Goal: Task Accomplishment & Management: Use online tool/utility

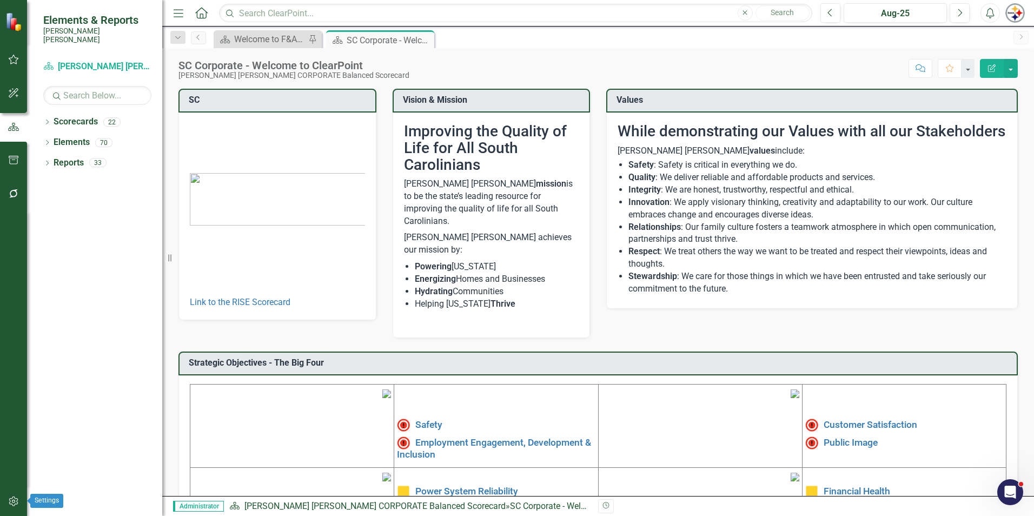
click at [8, 506] on icon "button" at bounding box center [13, 501] width 11 height 9
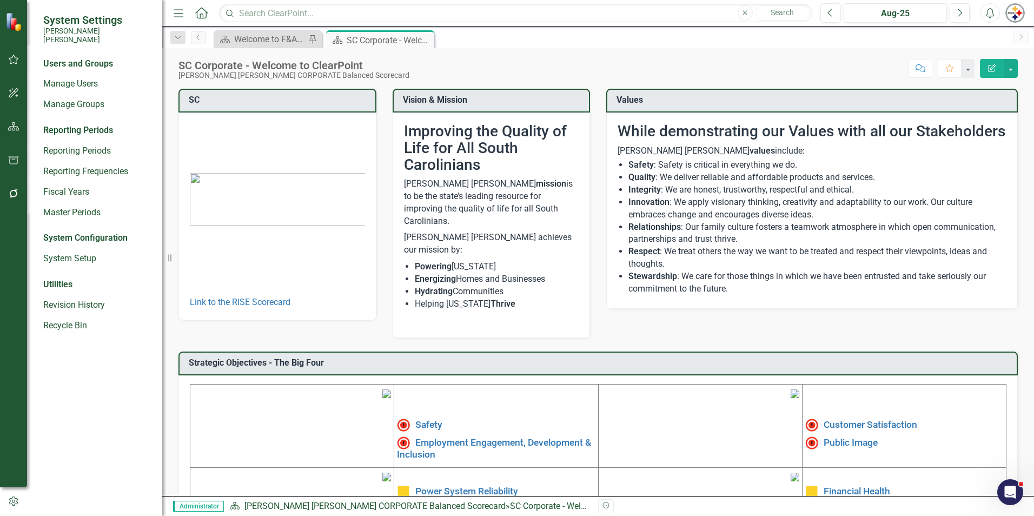
click at [13, 195] on icon "button" at bounding box center [13, 193] width 11 height 9
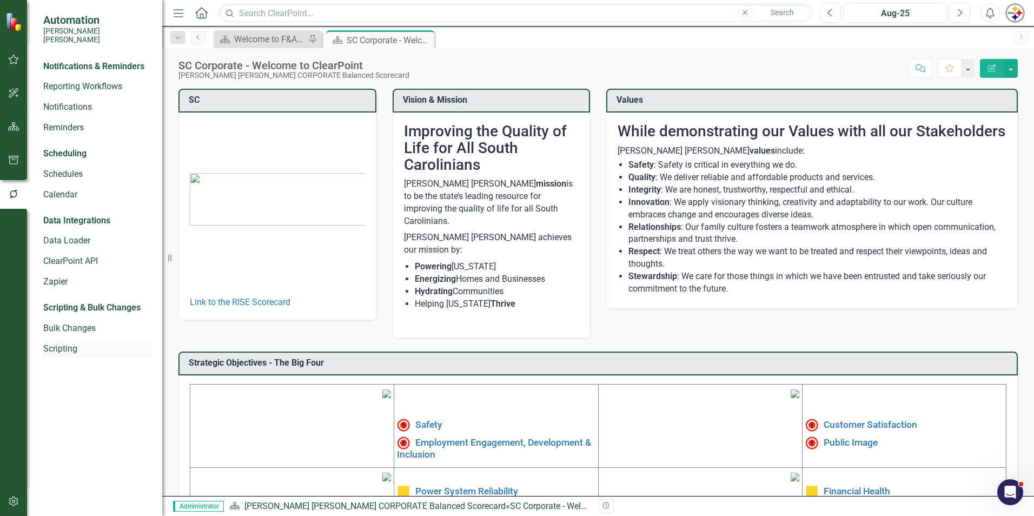
click at [71, 343] on link "Scripting" at bounding box center [97, 349] width 108 height 12
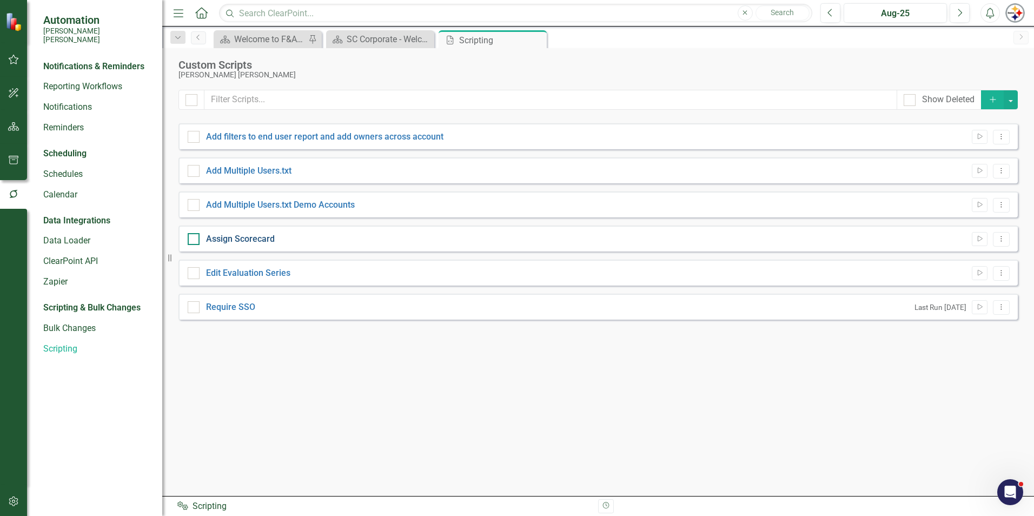
click at [262, 241] on link "Assign Scorecard" at bounding box center [240, 239] width 69 height 10
click at [195, 240] on input "Assign Scorecard" at bounding box center [191, 236] width 7 height 7
checkbox input "true"
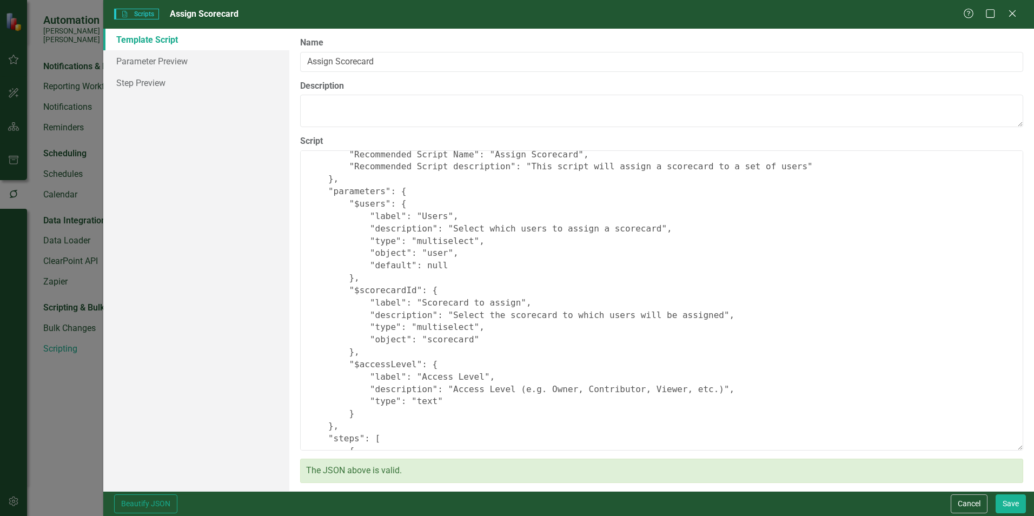
scroll to position [54, 0]
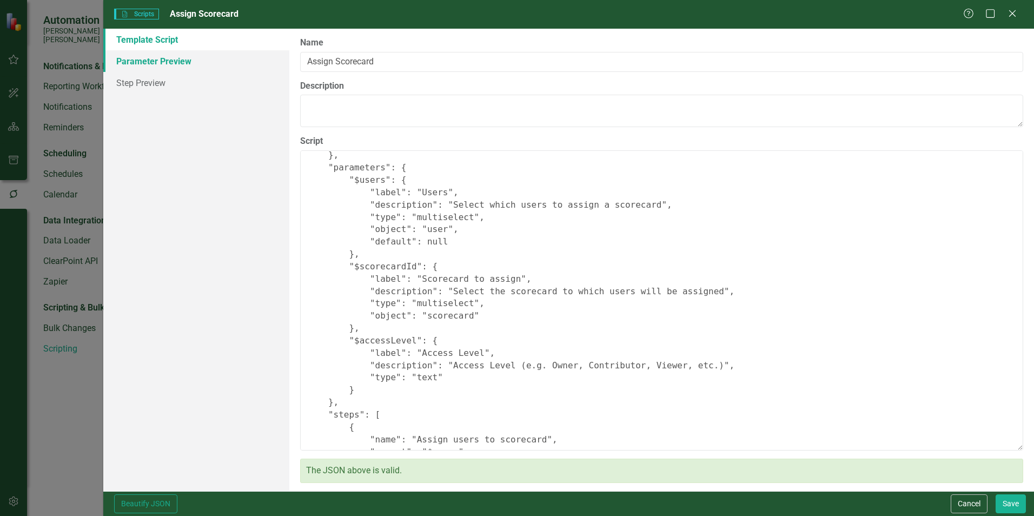
click at [130, 60] on link "Parameter Preview" at bounding box center [196, 61] width 186 height 22
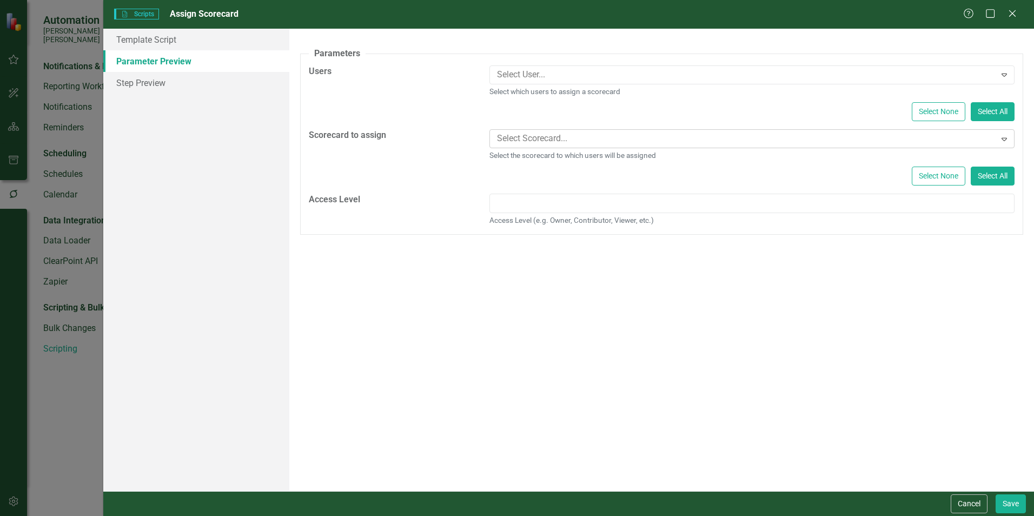
click at [581, 142] on div at bounding box center [744, 138] width 503 height 15
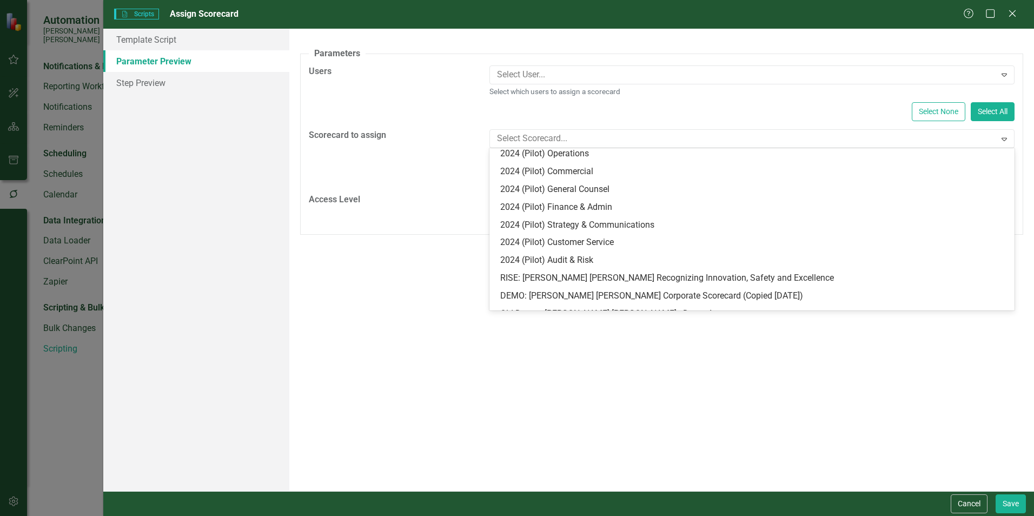
scroll to position [229, 0]
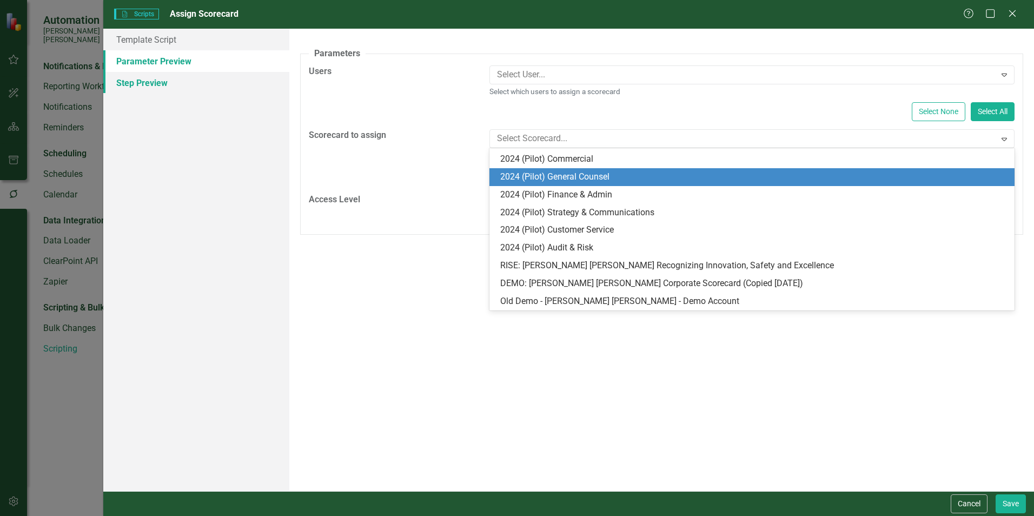
click at [147, 78] on link "Step Preview" at bounding box center [196, 83] width 186 height 22
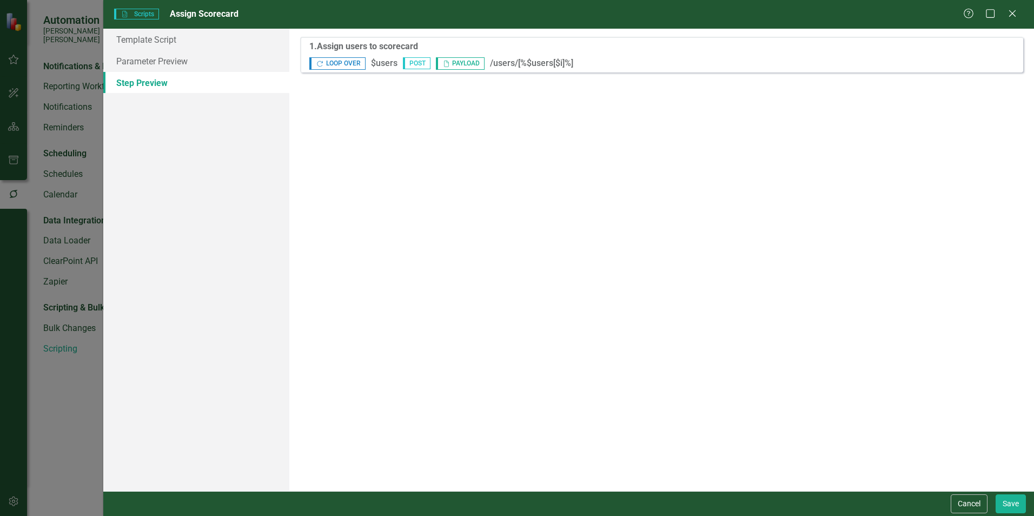
click at [467, 56] on div "Repeat LOOP OVER $users POST Payload PAYLOAD /users/[%$users[$i]%]" at bounding box center [662, 62] width 706 height 15
click at [467, 62] on span "Payload PAYLOAD" at bounding box center [460, 63] width 49 height 12
click at [141, 70] on link "Parameter Preview" at bounding box center [196, 61] width 186 height 22
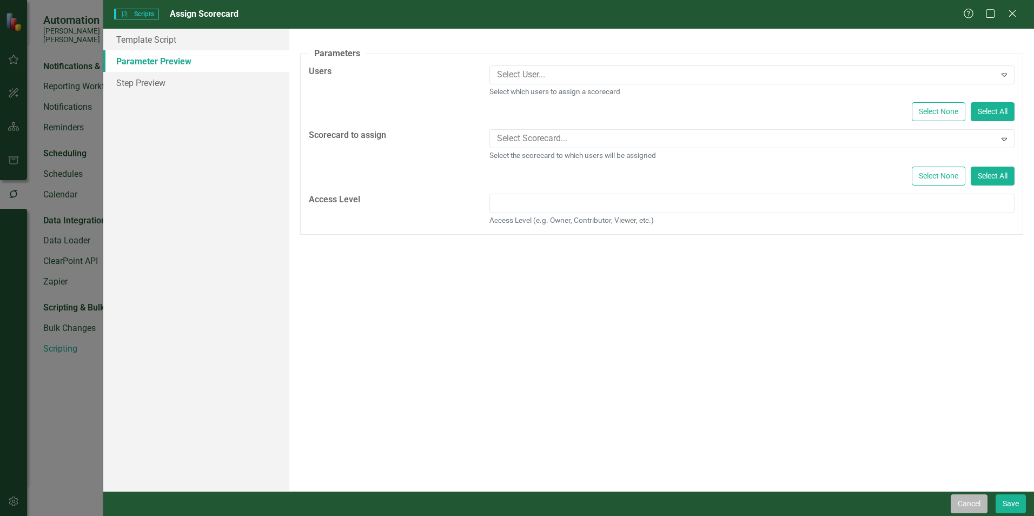
click at [977, 509] on button "Cancel" at bounding box center [969, 503] width 37 height 19
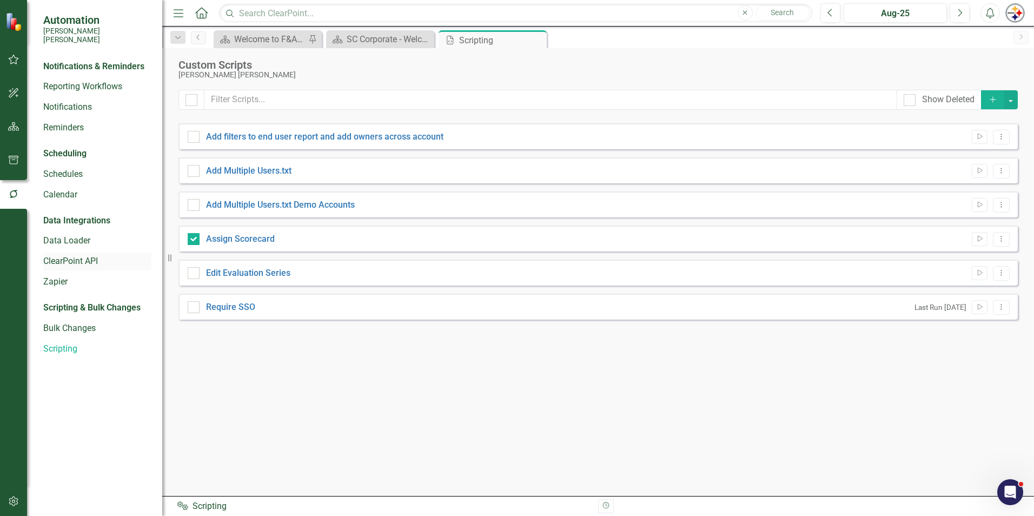
click at [88, 255] on link "ClearPoint API" at bounding box center [97, 261] width 108 height 12
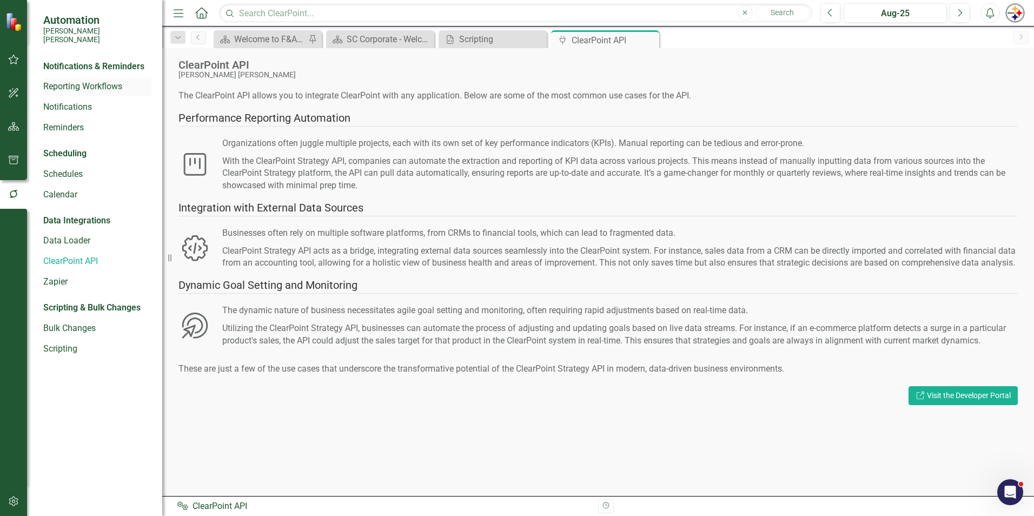
click at [98, 84] on link "Reporting Workflows" at bounding box center [97, 87] width 108 height 12
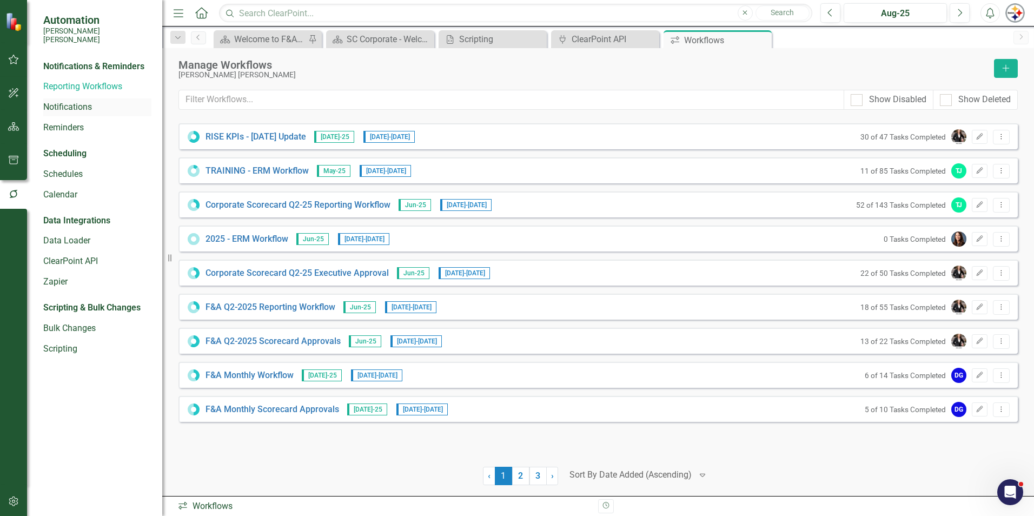
click at [90, 101] on link "Notifications" at bounding box center [97, 107] width 108 height 12
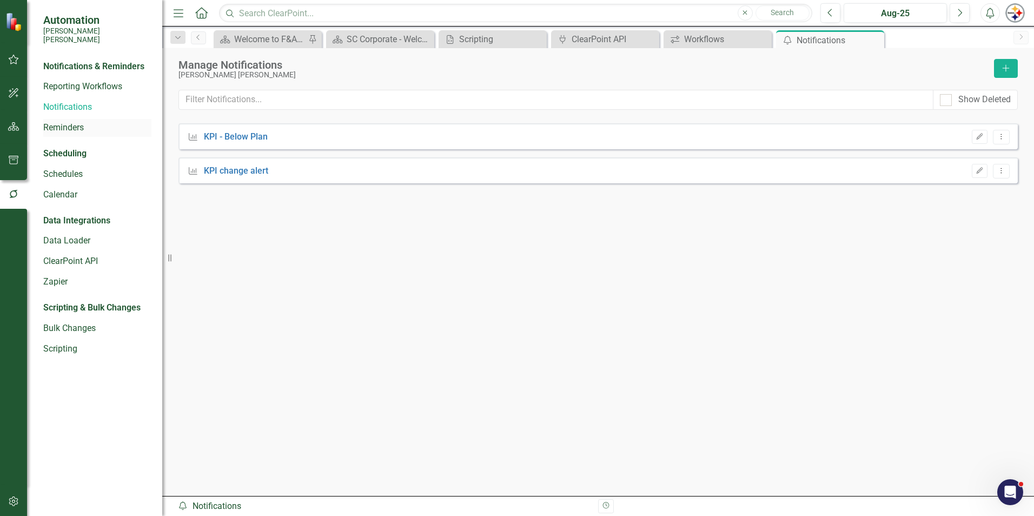
click at [92, 122] on link "Reminders" at bounding box center [97, 128] width 108 height 12
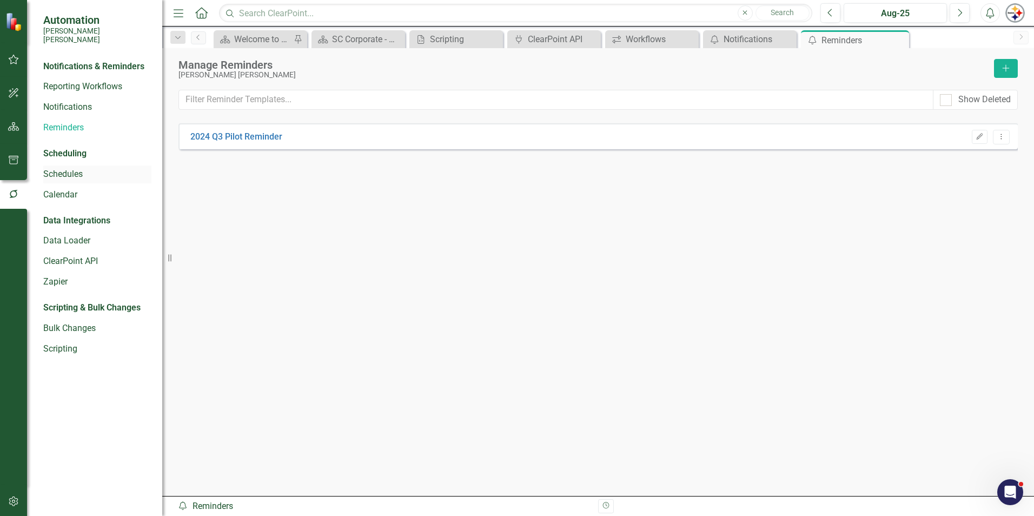
click at [69, 168] on link "Schedules" at bounding box center [97, 174] width 108 height 12
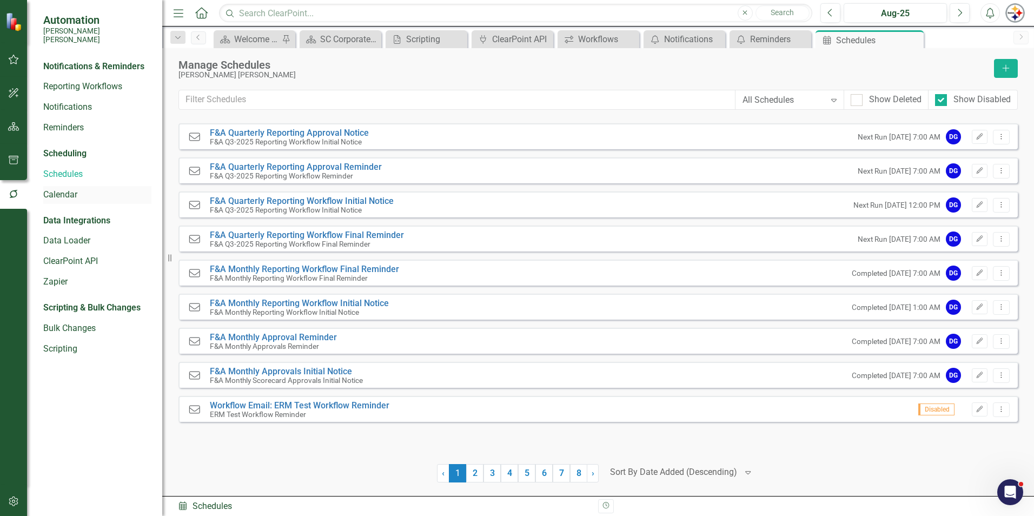
click at [70, 189] on link "Calendar" at bounding box center [97, 195] width 108 height 12
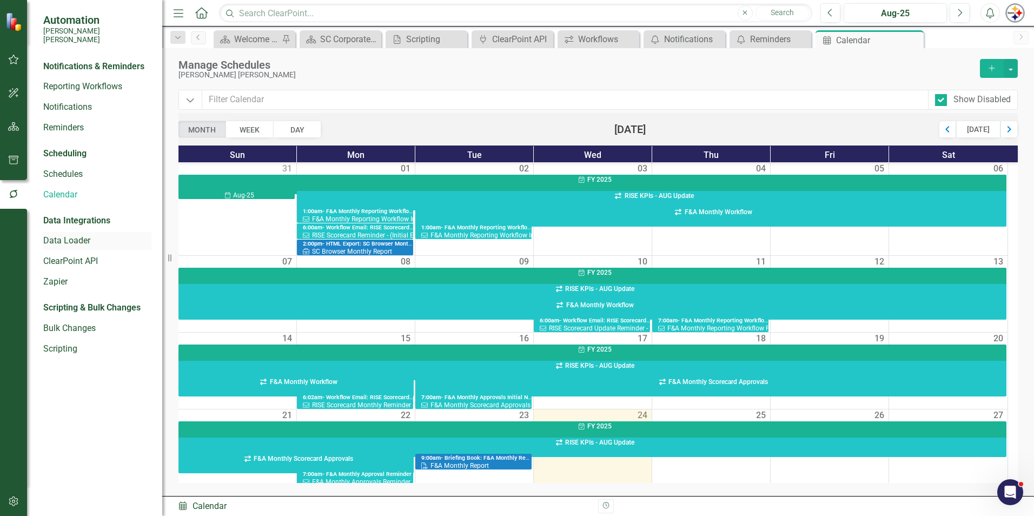
click at [67, 235] on link "Data Loader" at bounding box center [97, 241] width 108 height 12
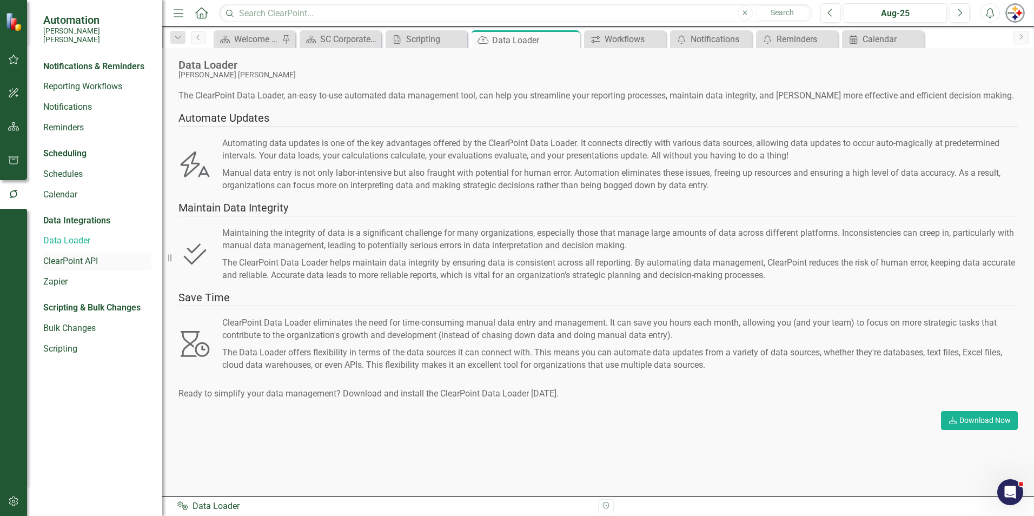
click at [77, 257] on link "ClearPoint API" at bounding box center [97, 261] width 108 height 12
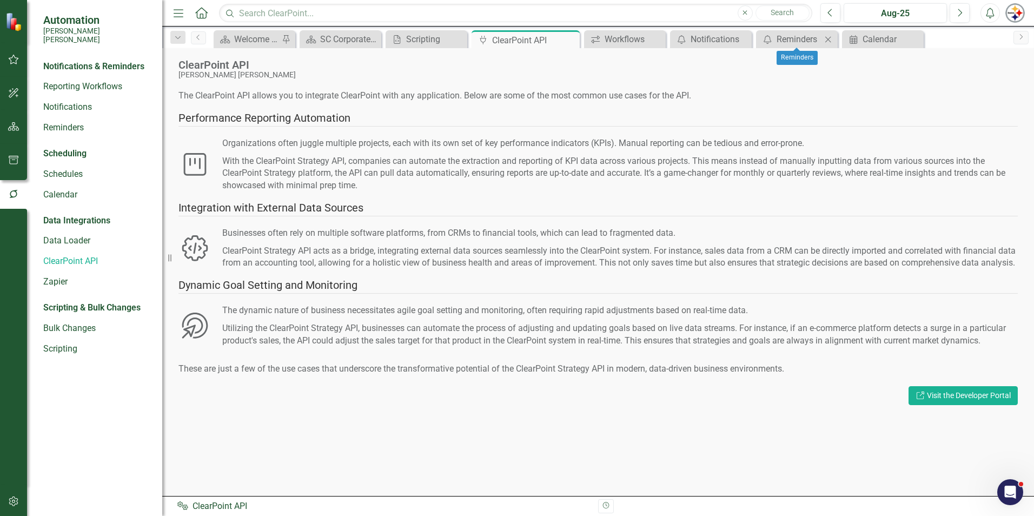
click at [826, 41] on icon at bounding box center [828, 39] width 6 height 6
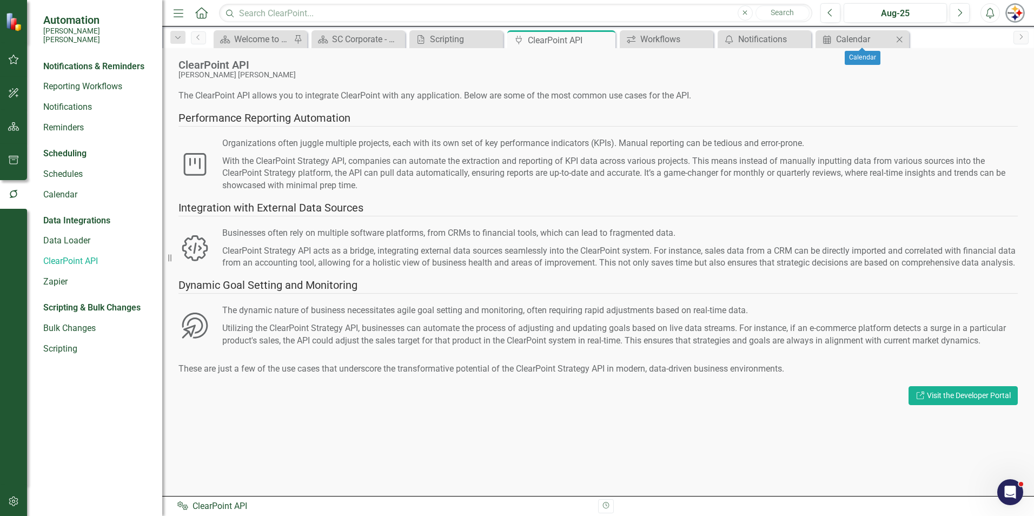
click at [903, 42] on icon "Close" at bounding box center [899, 39] width 11 height 9
click at [69, 322] on link "Bulk Changes" at bounding box center [97, 328] width 108 height 12
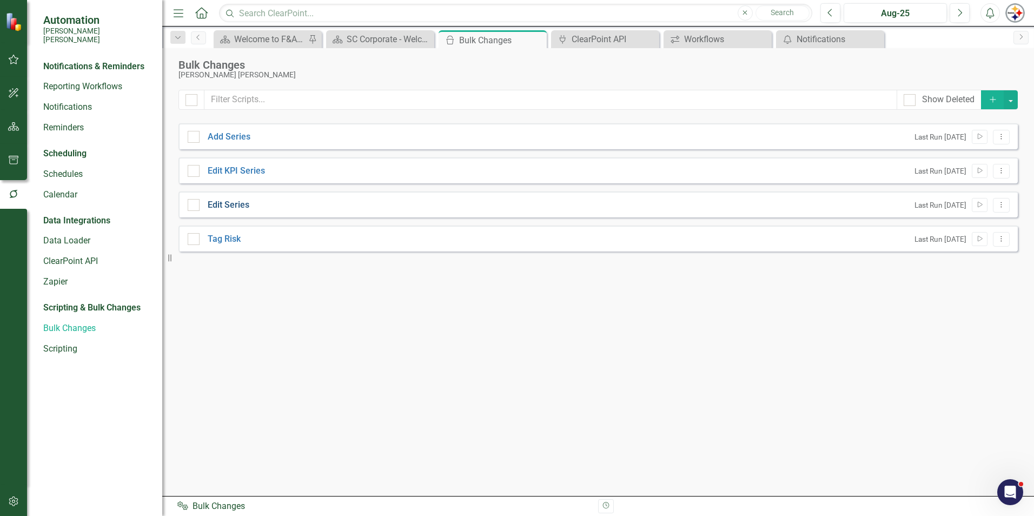
click at [239, 203] on link "Edit Series" at bounding box center [229, 205] width 42 height 12
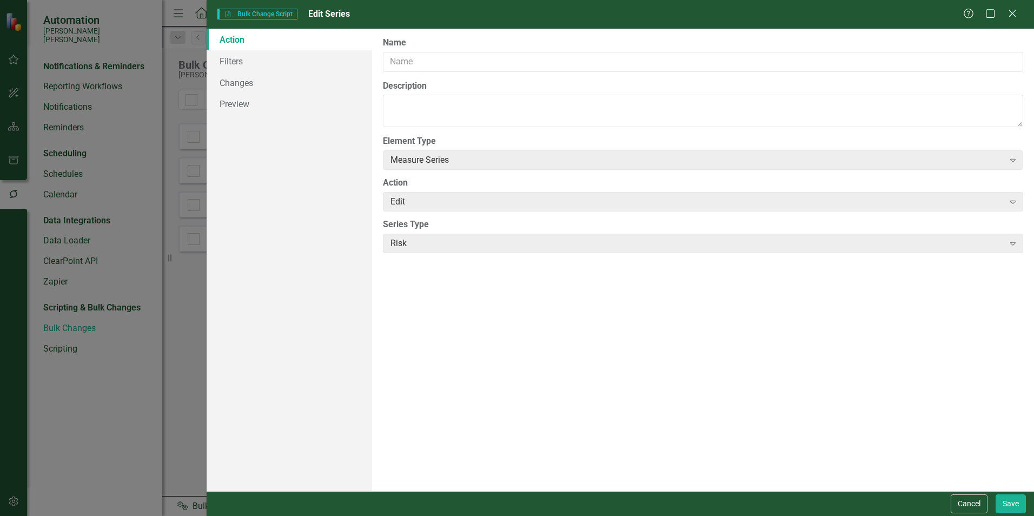
type input "Edit Series"
click at [244, 68] on link "Filters" at bounding box center [289, 61] width 165 height 22
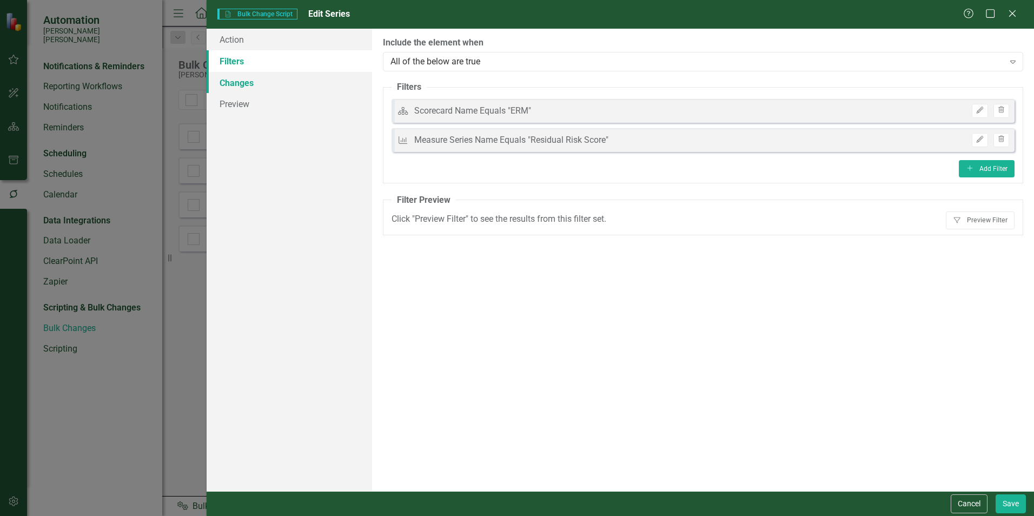
click at [243, 80] on link "Changes" at bounding box center [289, 83] width 165 height 22
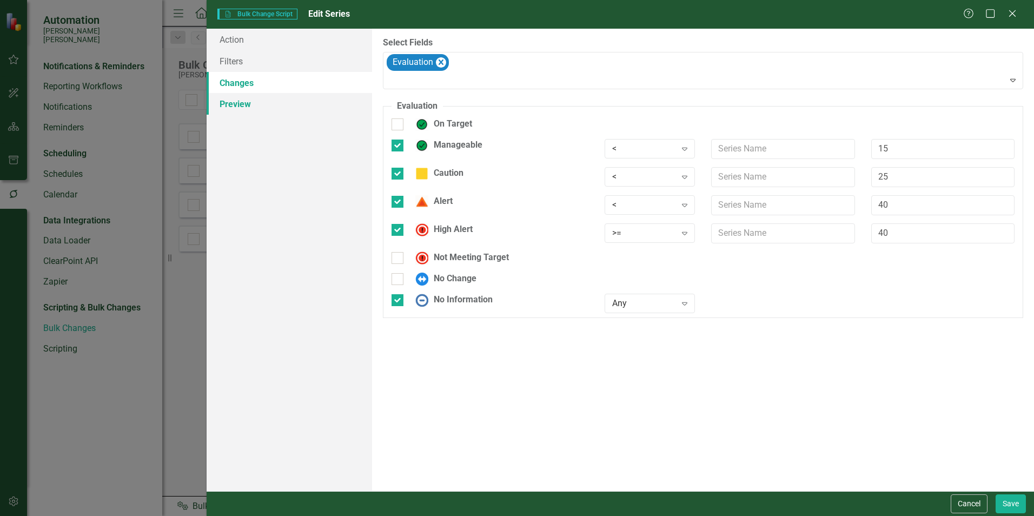
click at [244, 103] on link "Preview" at bounding box center [289, 104] width 165 height 22
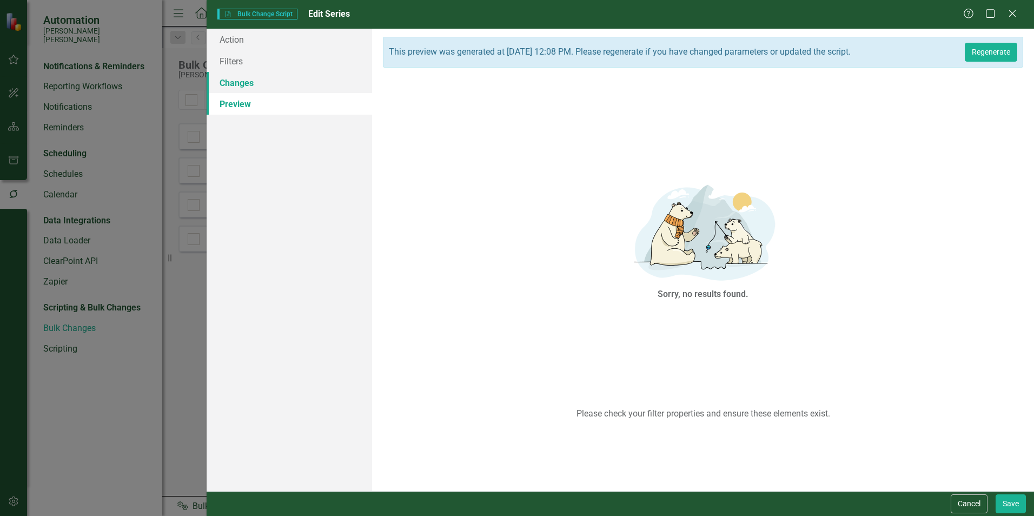
click at [244, 87] on link "Changes" at bounding box center [289, 83] width 165 height 22
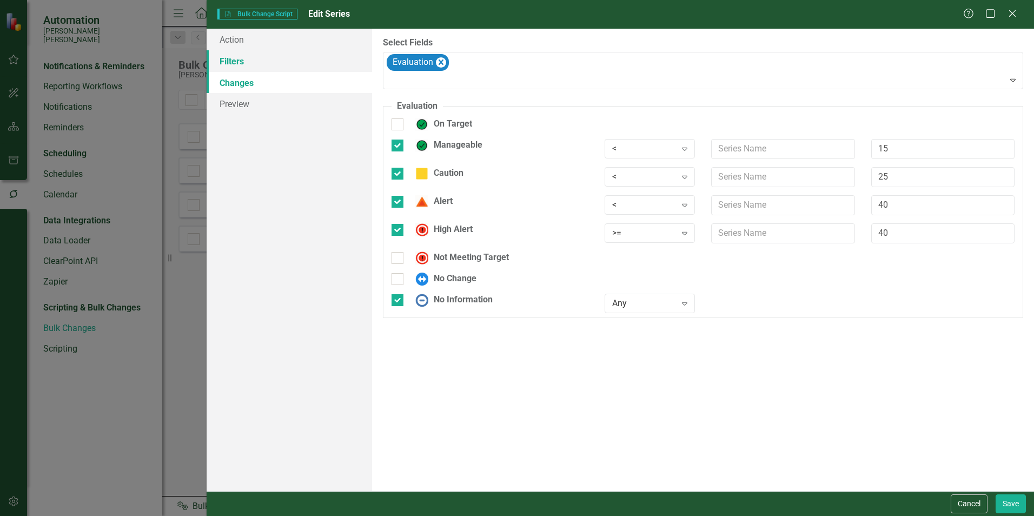
click at [244, 65] on link "Filters" at bounding box center [289, 61] width 165 height 22
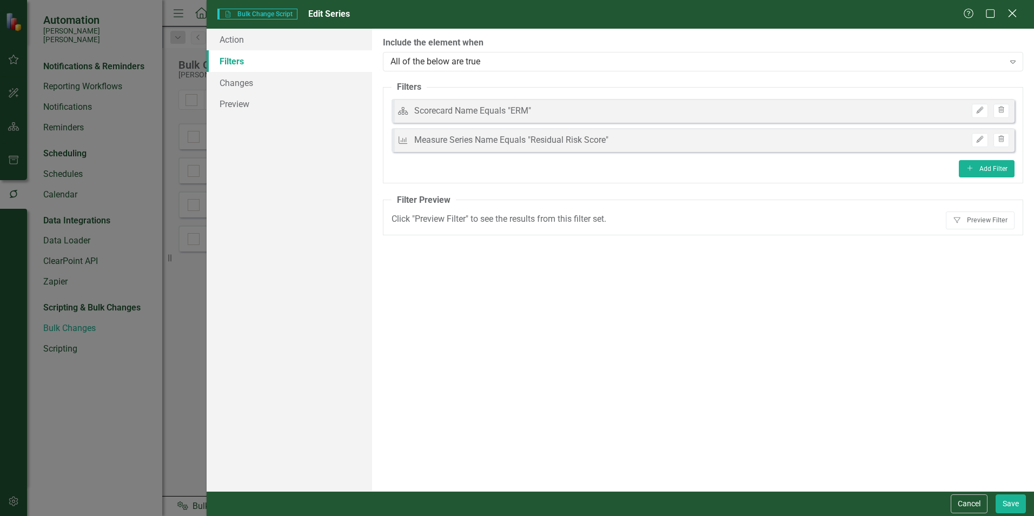
click at [1014, 11] on icon "Close" at bounding box center [1012, 13] width 14 height 10
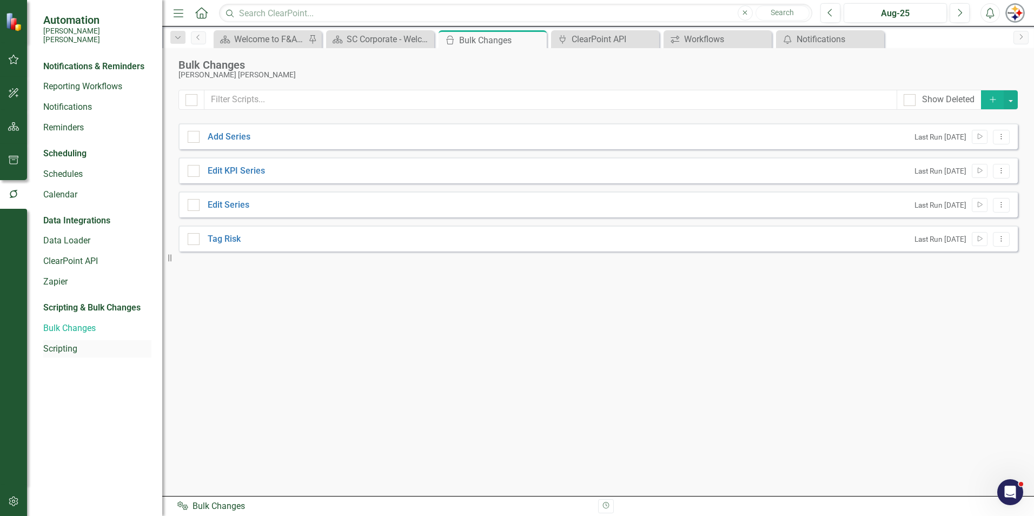
click at [75, 343] on link "Scripting" at bounding box center [97, 349] width 108 height 12
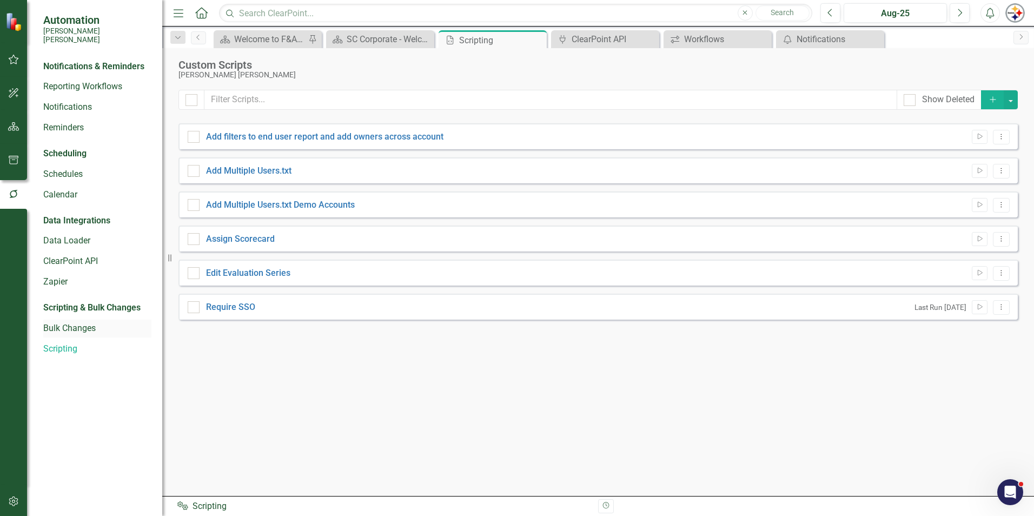
click at [80, 323] on link "Bulk Changes" at bounding box center [97, 328] width 108 height 12
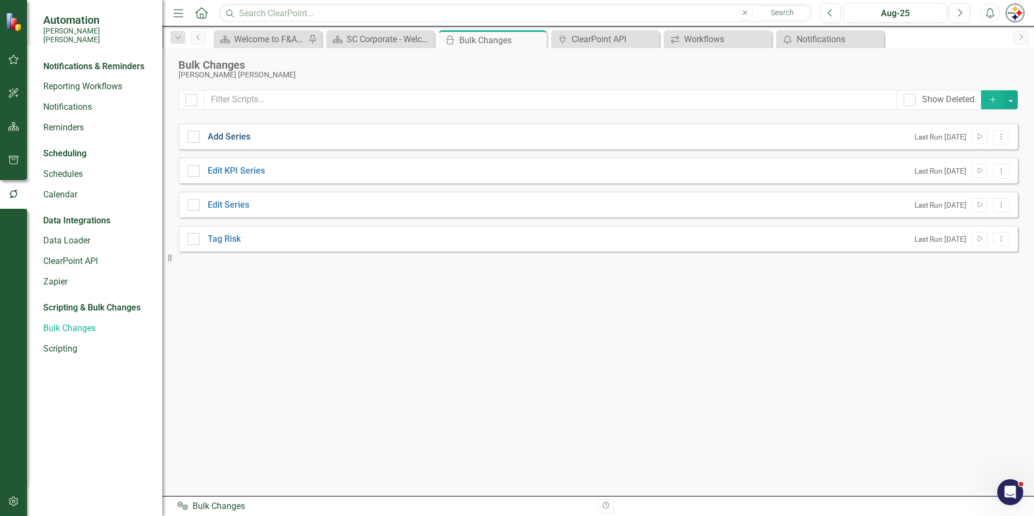
click at [243, 136] on link "Add Series" at bounding box center [229, 137] width 43 height 12
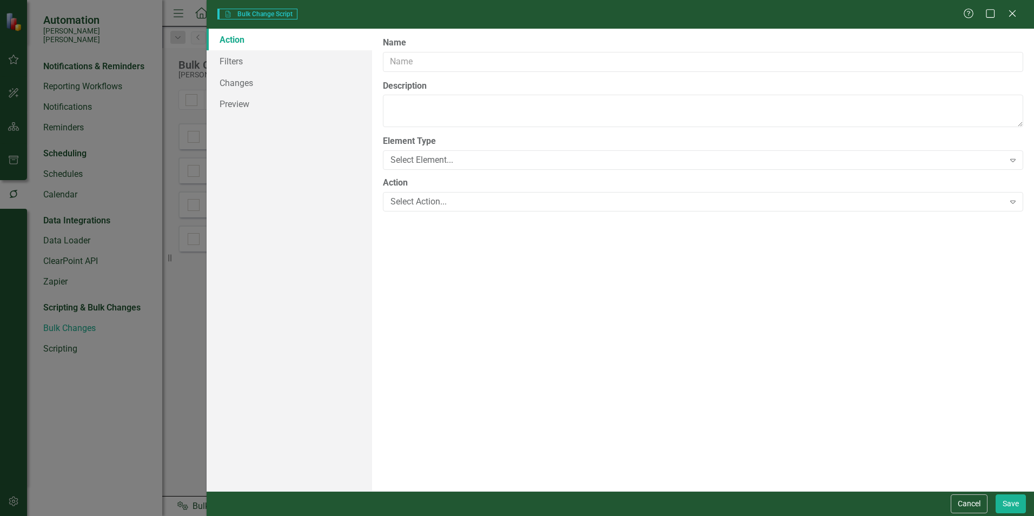
type input "Add Series"
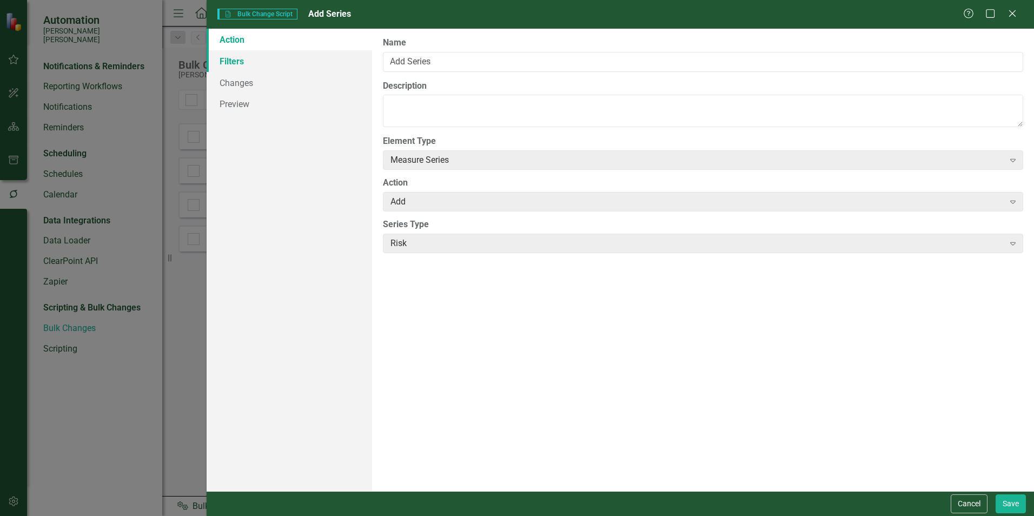
click at [240, 66] on link "Filters" at bounding box center [289, 61] width 165 height 22
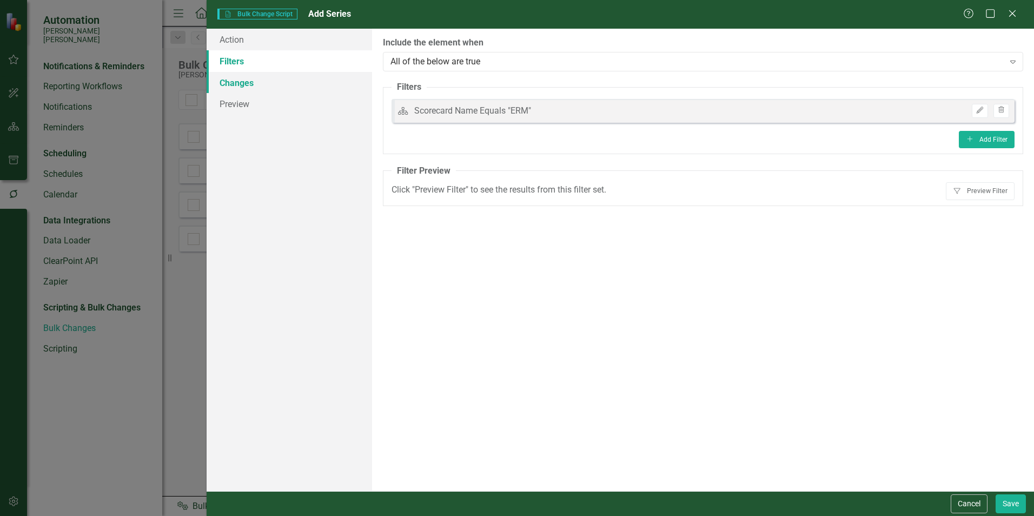
click at [227, 82] on link "Changes" at bounding box center [289, 83] width 165 height 22
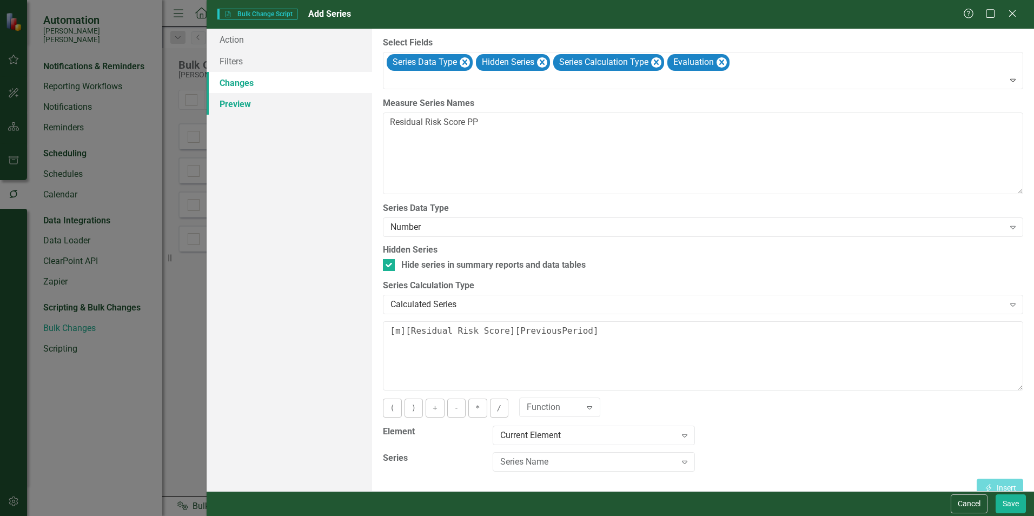
click at [229, 95] on link "Preview" at bounding box center [289, 104] width 165 height 22
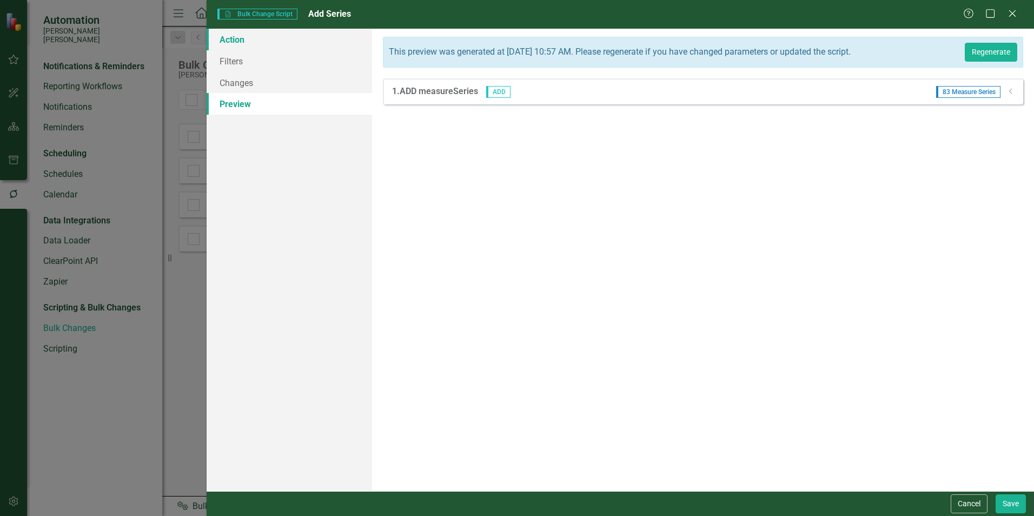
click at [234, 42] on link "Action" at bounding box center [289, 40] width 165 height 22
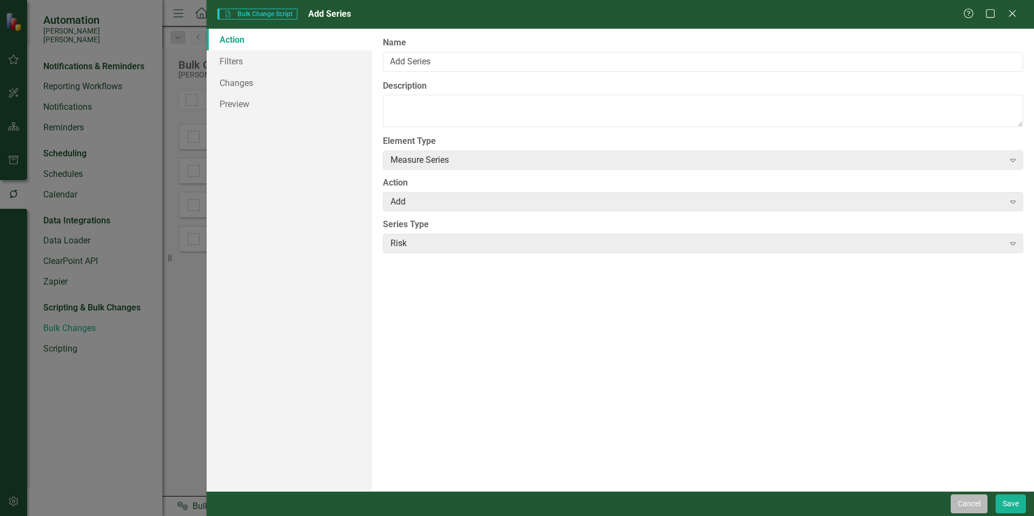
click at [971, 498] on button "Cancel" at bounding box center [969, 503] width 37 height 19
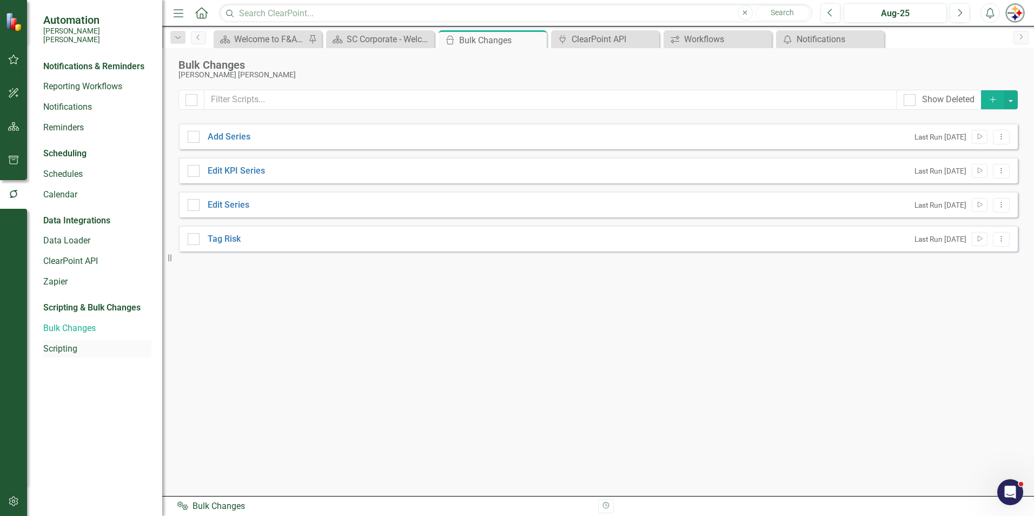
click at [83, 343] on link "Scripting" at bounding box center [97, 349] width 108 height 12
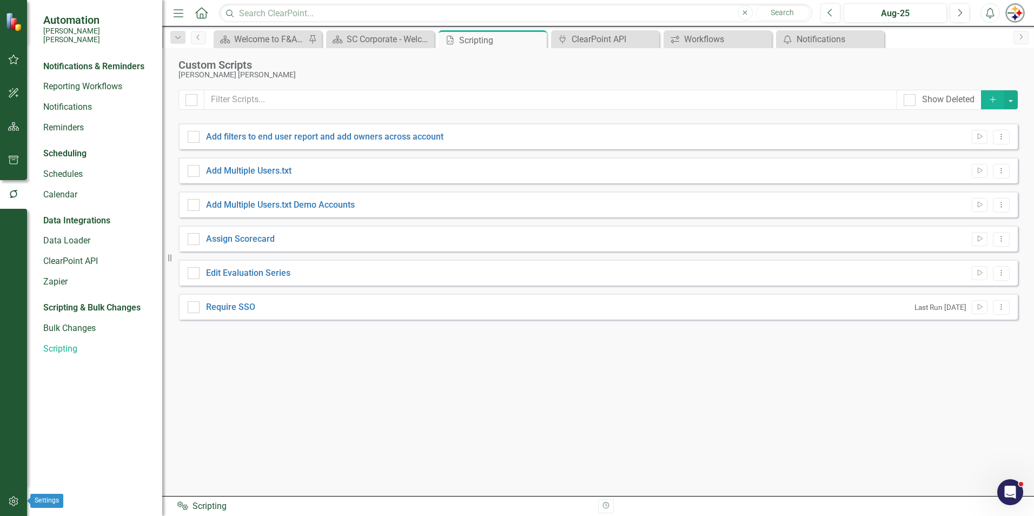
click at [19, 504] on icon "button" at bounding box center [13, 501] width 11 height 9
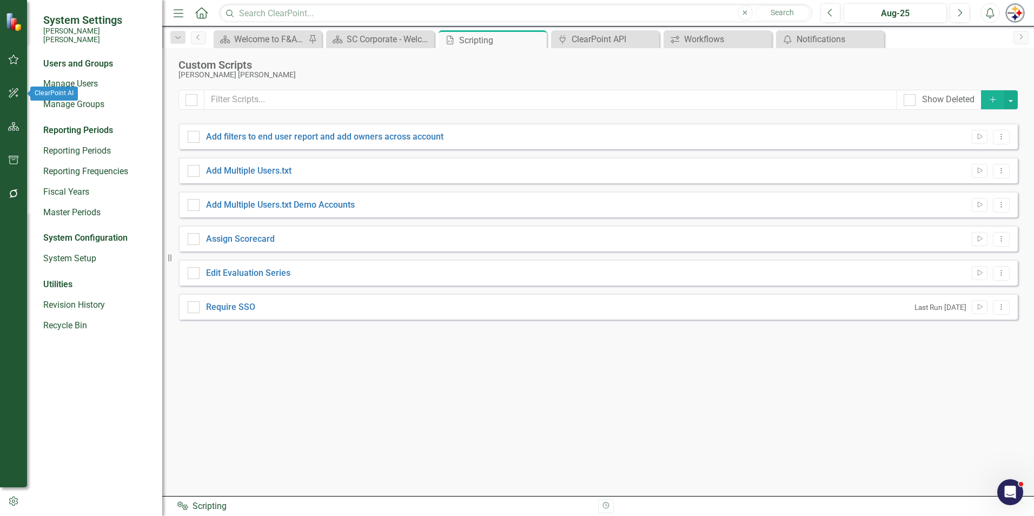
click at [20, 95] on button "button" at bounding box center [14, 93] width 24 height 23
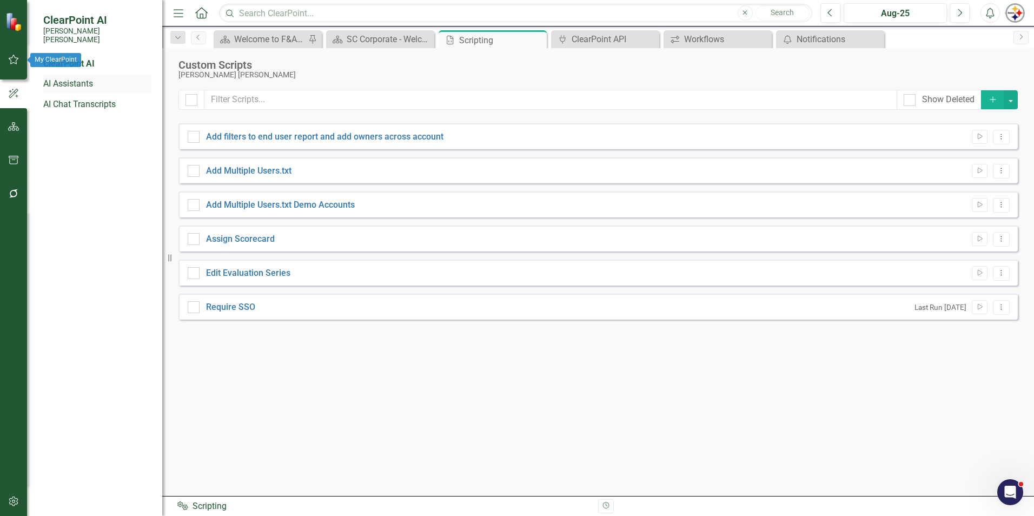
click at [51, 78] on link "AI Assistants" at bounding box center [97, 84] width 108 height 12
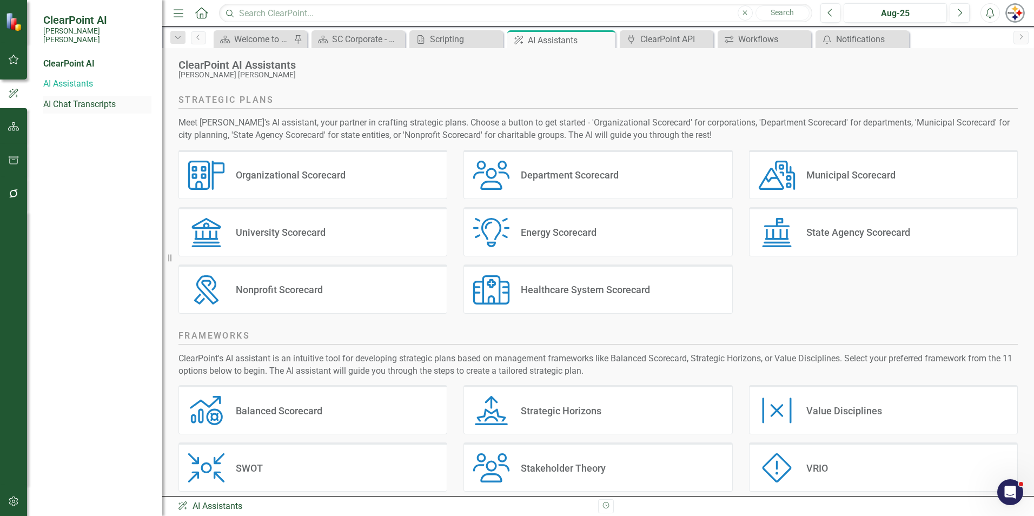
click at [87, 100] on link "AI Chat Transcripts" at bounding box center [97, 104] width 108 height 12
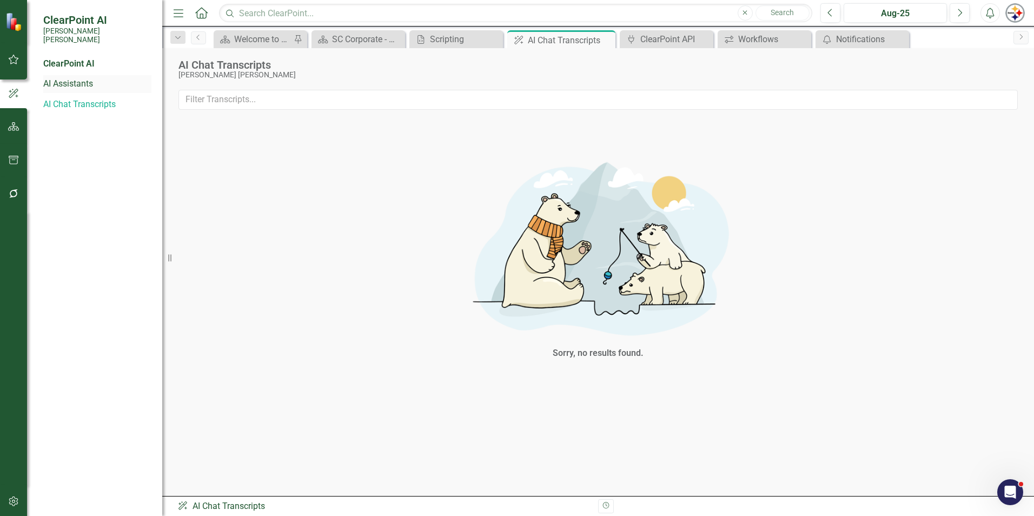
click at [68, 78] on link "AI Assistants" at bounding box center [97, 84] width 108 height 12
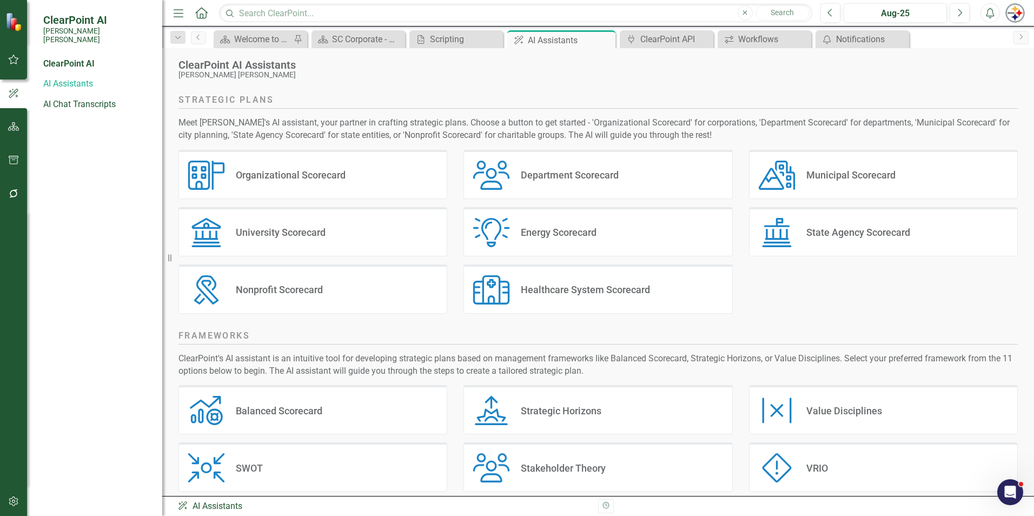
click at [10, 128] on icon "button" at bounding box center [13, 126] width 11 height 9
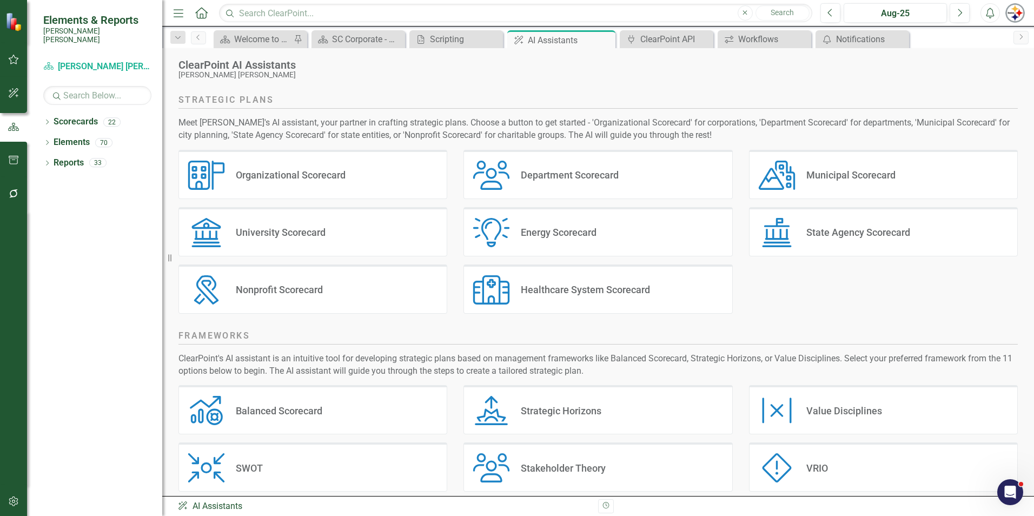
click at [19, 154] on button "button" at bounding box center [14, 160] width 24 height 23
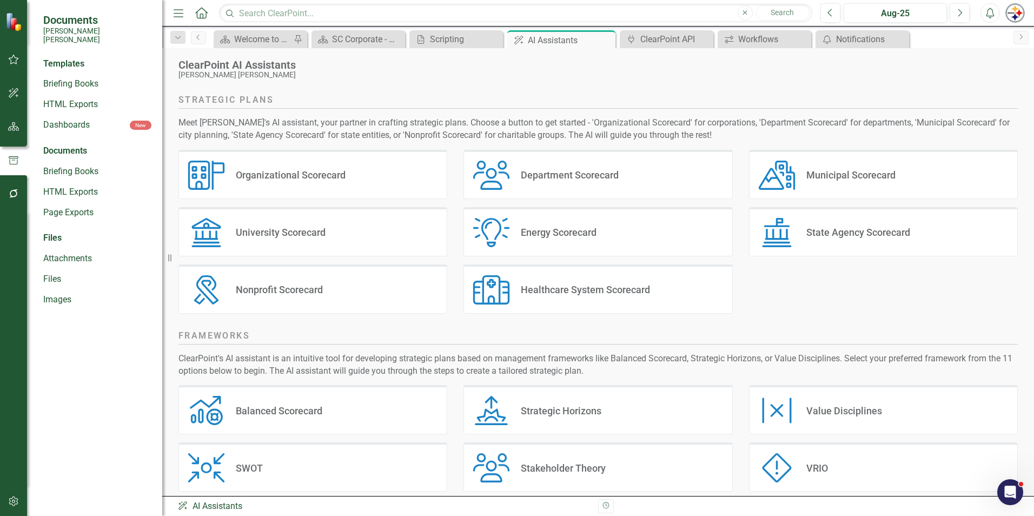
click at [22, 186] on button "button" at bounding box center [14, 194] width 24 height 23
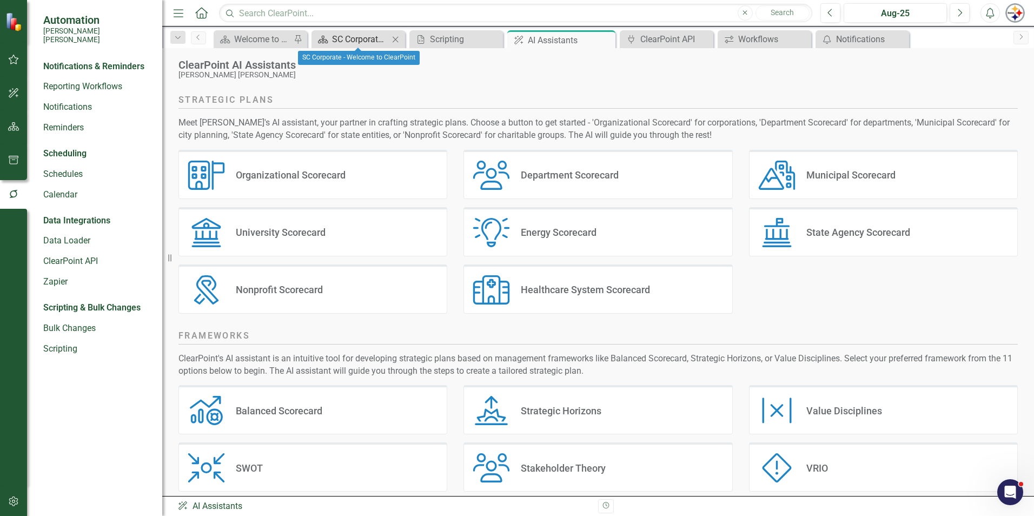
click at [330, 41] on link "Scorecard SC Corporate - Welcome to ClearPoint" at bounding box center [351, 39] width 75 height 14
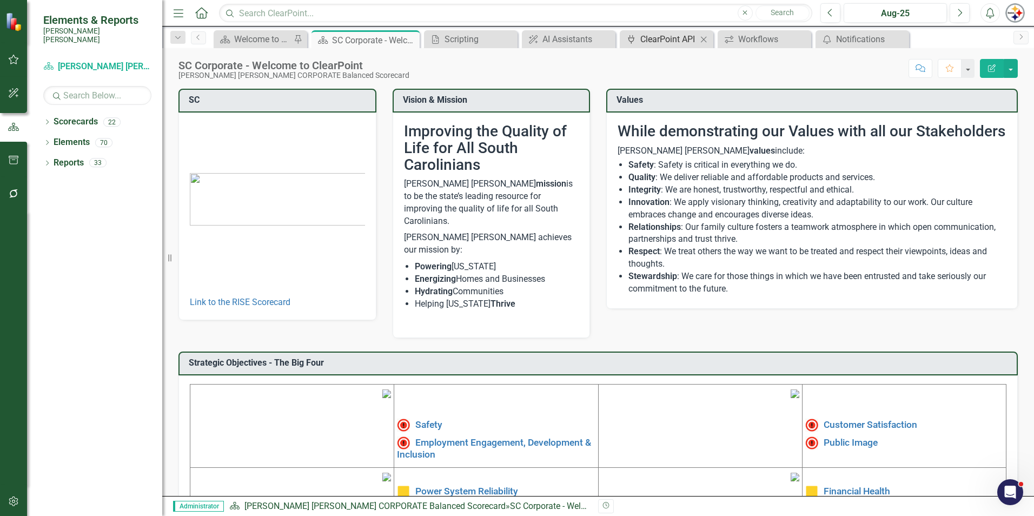
click at [661, 42] on div "ClearPoint API" at bounding box center [668, 39] width 57 height 14
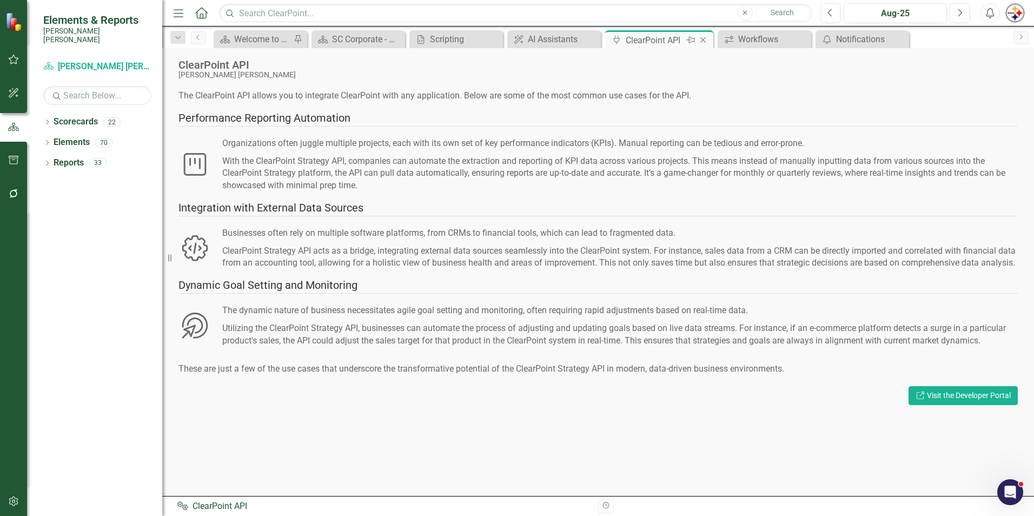
click at [704, 38] on icon "Close" at bounding box center [703, 40] width 11 height 9
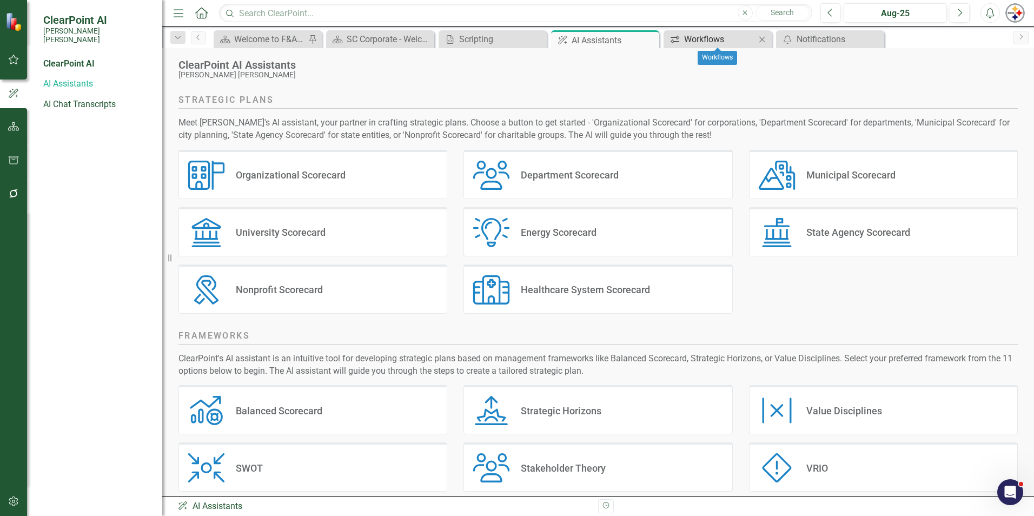
click at [713, 41] on div "Workflows" at bounding box center [719, 39] width 71 height 14
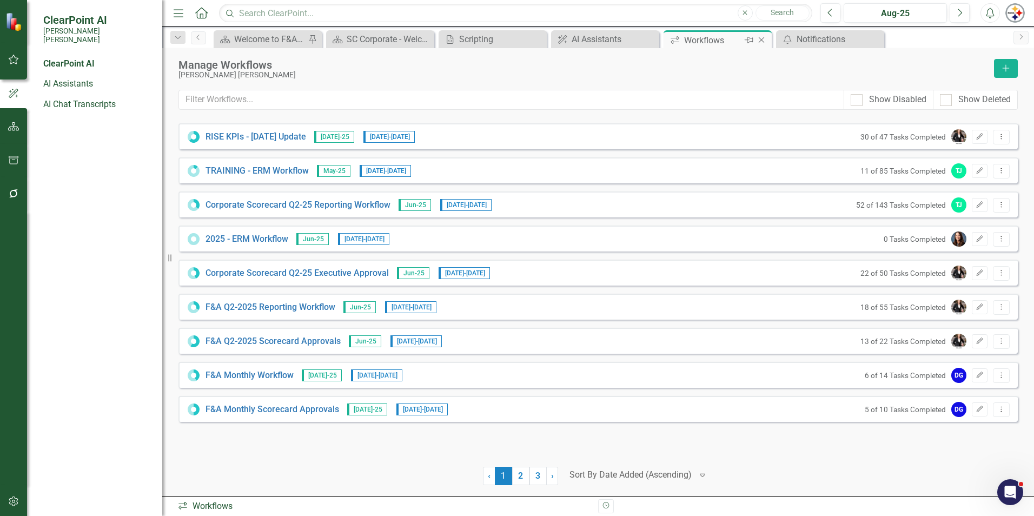
click at [760, 41] on icon "Close" at bounding box center [761, 40] width 11 height 9
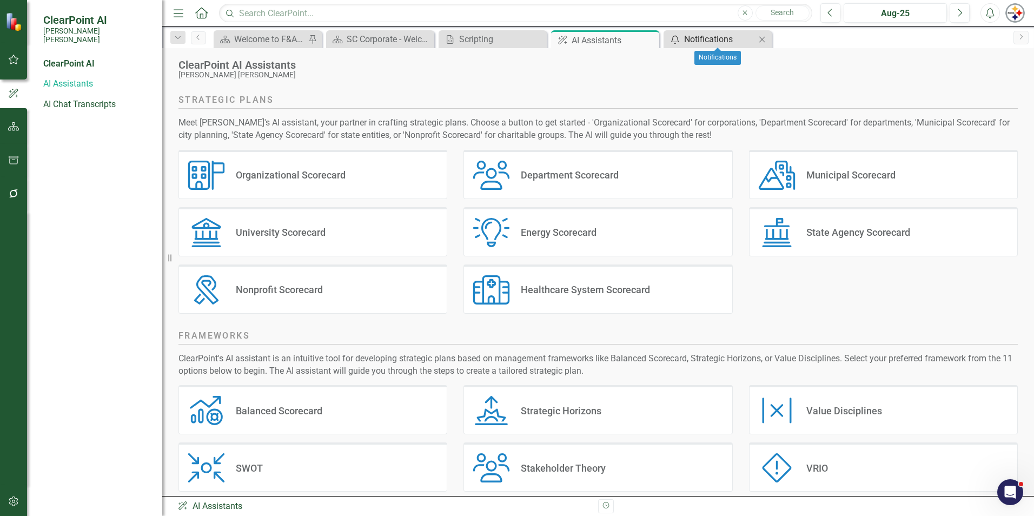
click at [724, 39] on div "Notifications" at bounding box center [719, 39] width 71 height 14
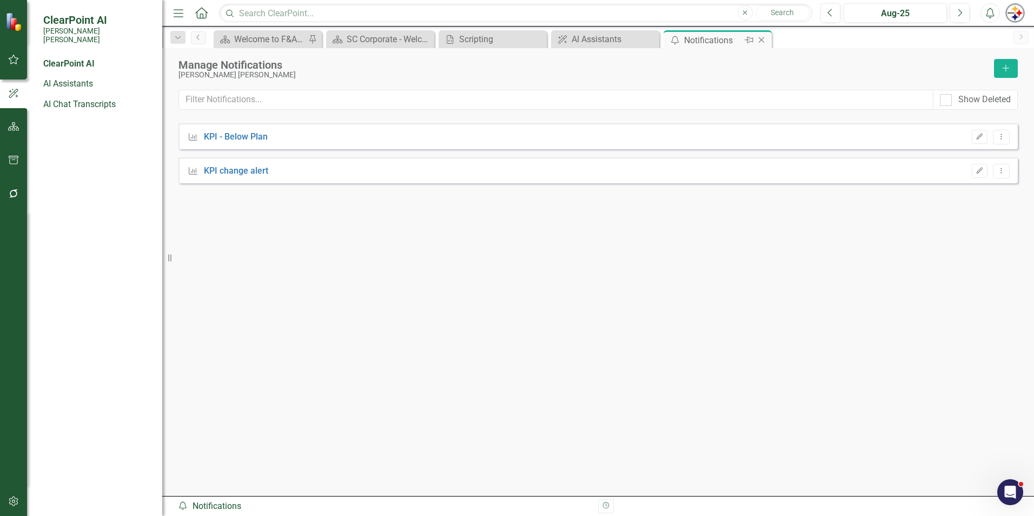
click at [764, 41] on icon "Close" at bounding box center [761, 40] width 11 height 9
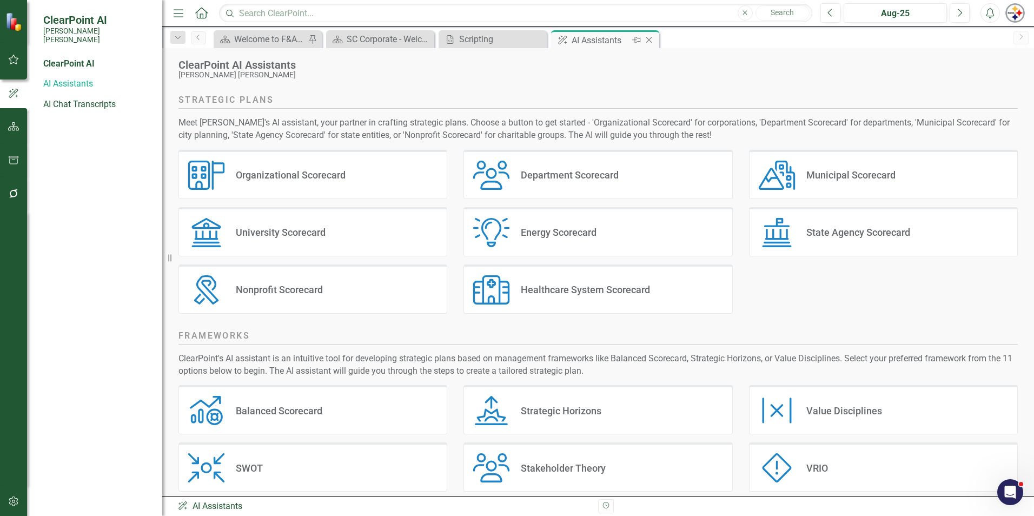
click at [650, 41] on icon at bounding box center [649, 40] width 6 height 6
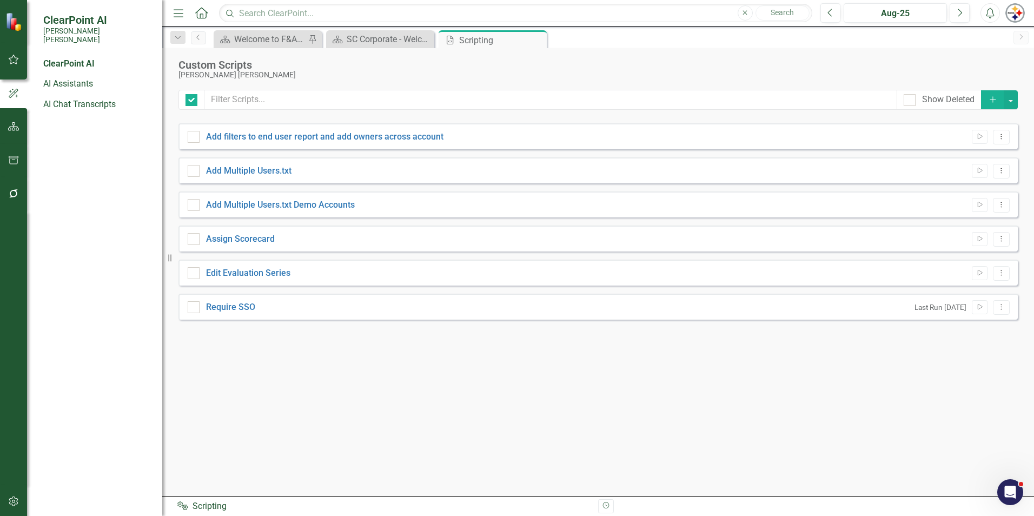
checkbox input "false"
click at [461, 42] on div "Scripting" at bounding box center [488, 41] width 58 height 14
click at [14, 505] on icon "button" at bounding box center [13, 501] width 11 height 9
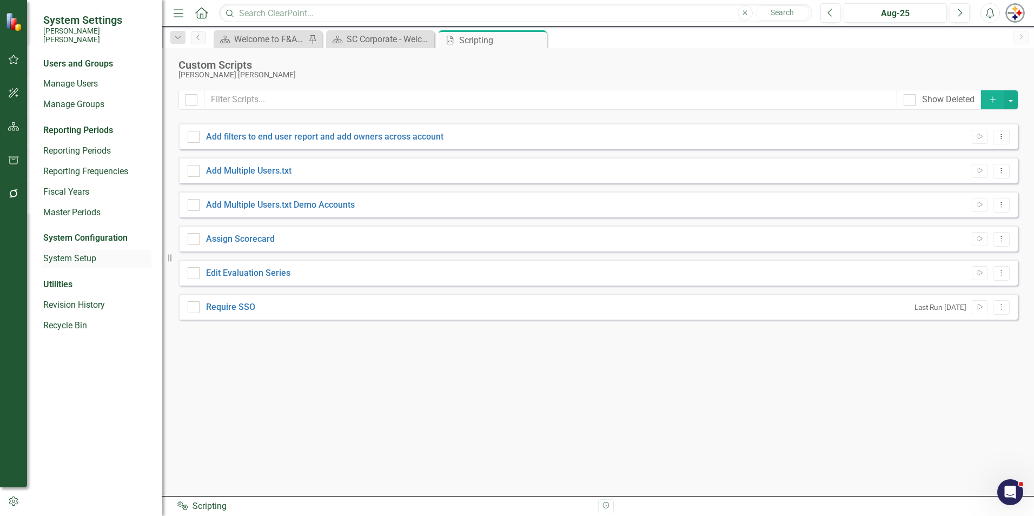
click at [84, 257] on div "System Setup" at bounding box center [97, 259] width 108 height 18
click at [84, 253] on link "System Setup" at bounding box center [97, 259] width 108 height 12
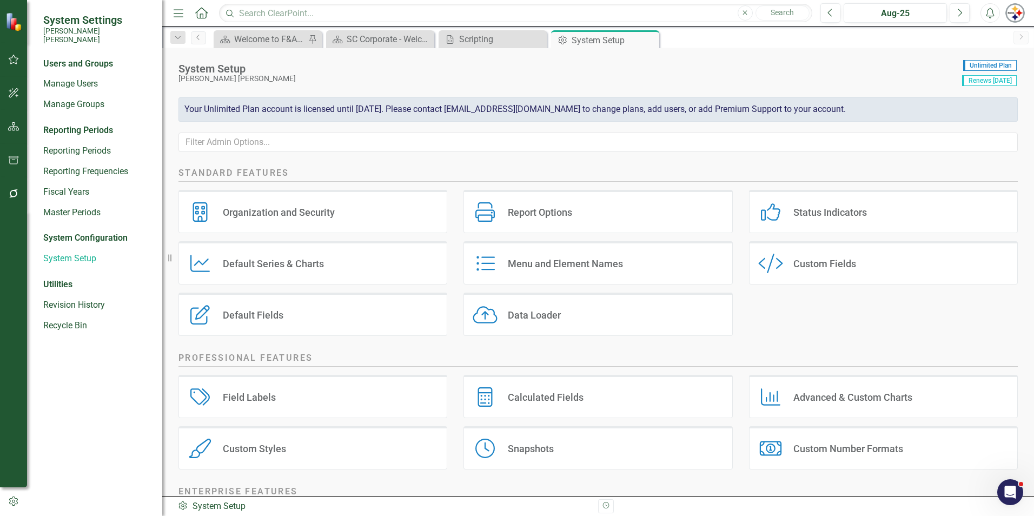
click at [567, 266] on div "Menu and Element Names" at bounding box center [565, 263] width 115 height 12
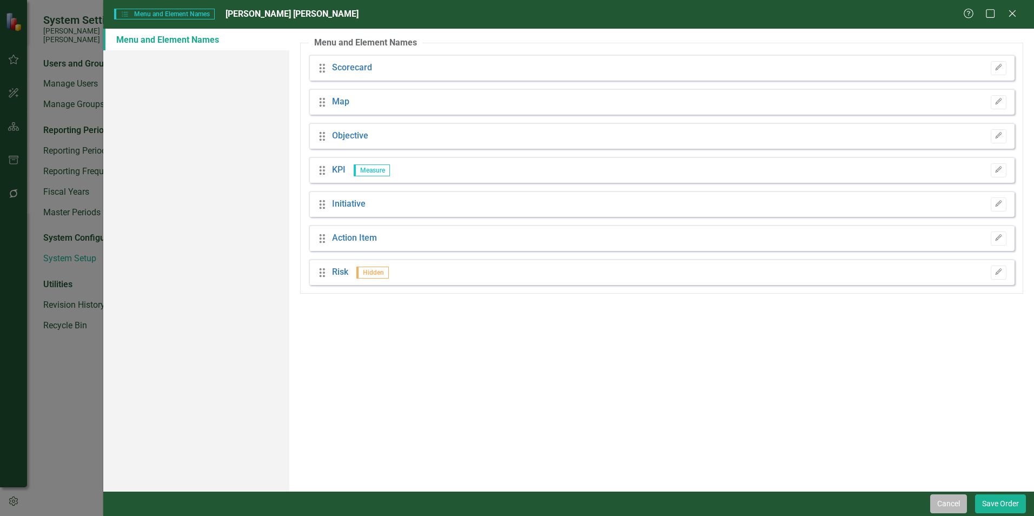
click at [937, 504] on button "Cancel" at bounding box center [948, 503] width 37 height 19
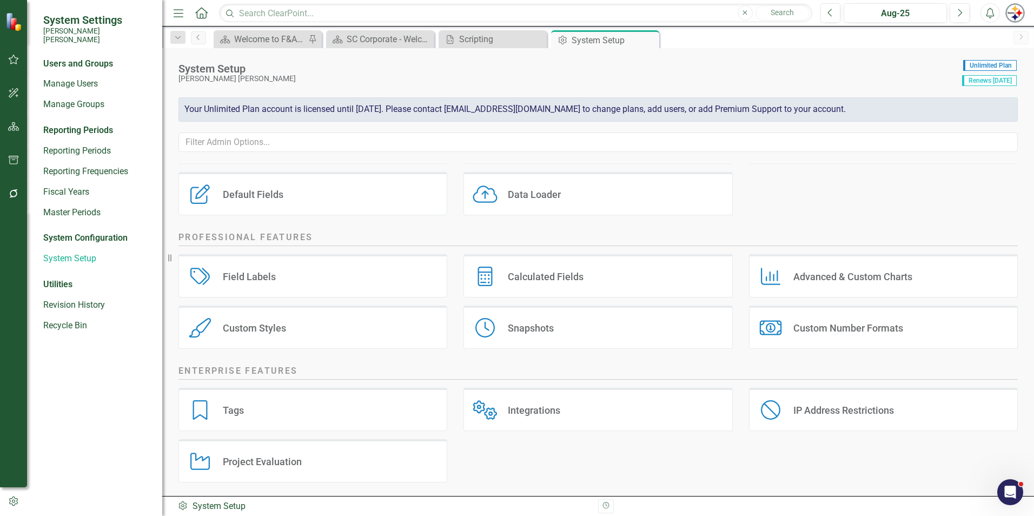
scroll to position [123, 0]
click at [568, 407] on div "Integrations Integrations" at bounding box center [598, 406] width 269 height 43
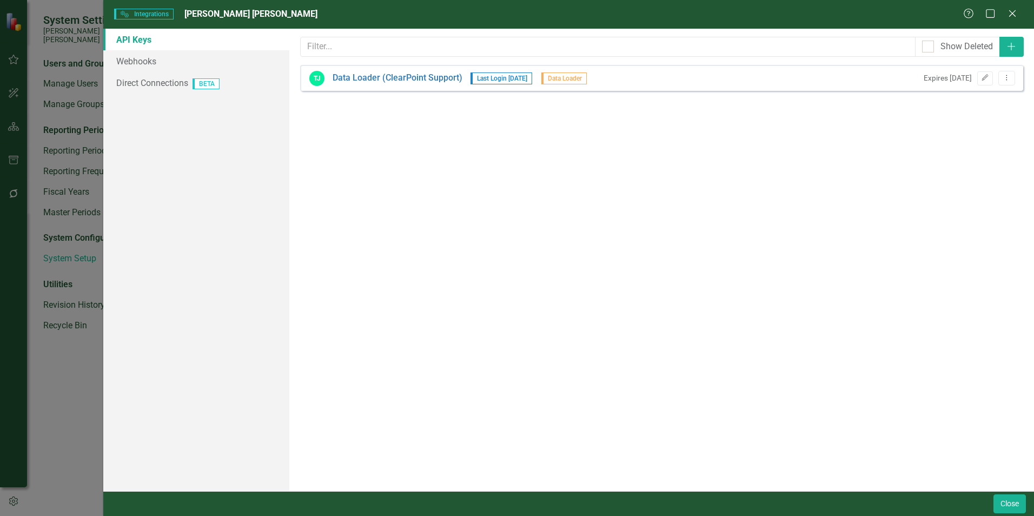
click at [135, 40] on link "API Keys" at bounding box center [196, 40] width 186 height 22
click at [443, 75] on link "Data Loader (ClearPoint Support)" at bounding box center [398, 78] width 130 height 12
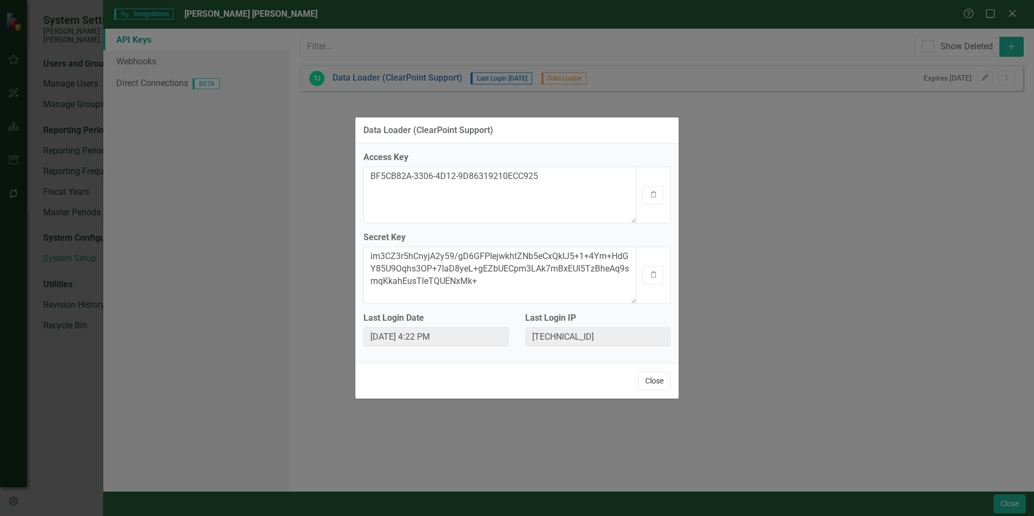
click at [645, 385] on button "Close" at bounding box center [654, 381] width 32 height 19
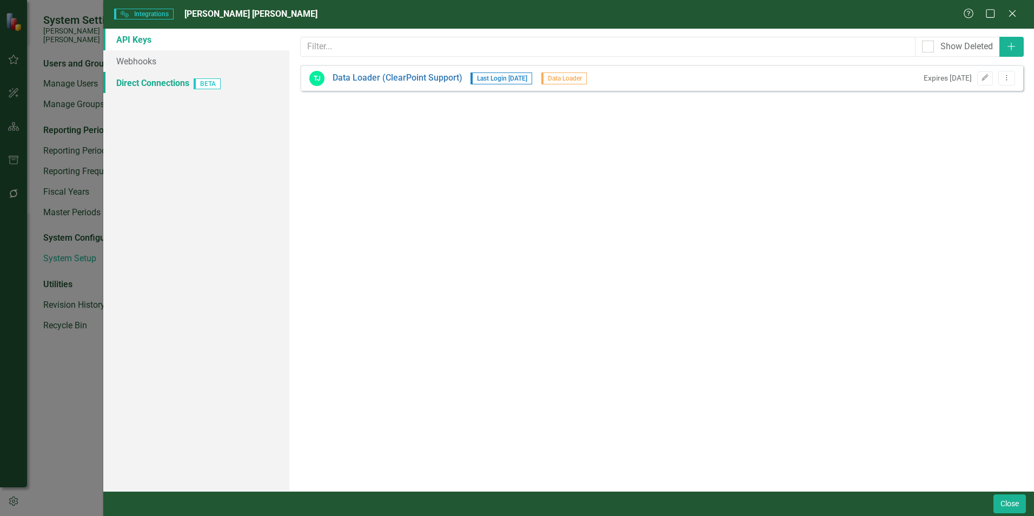
click at [142, 87] on link "Direct Connections BETA" at bounding box center [196, 83] width 186 height 22
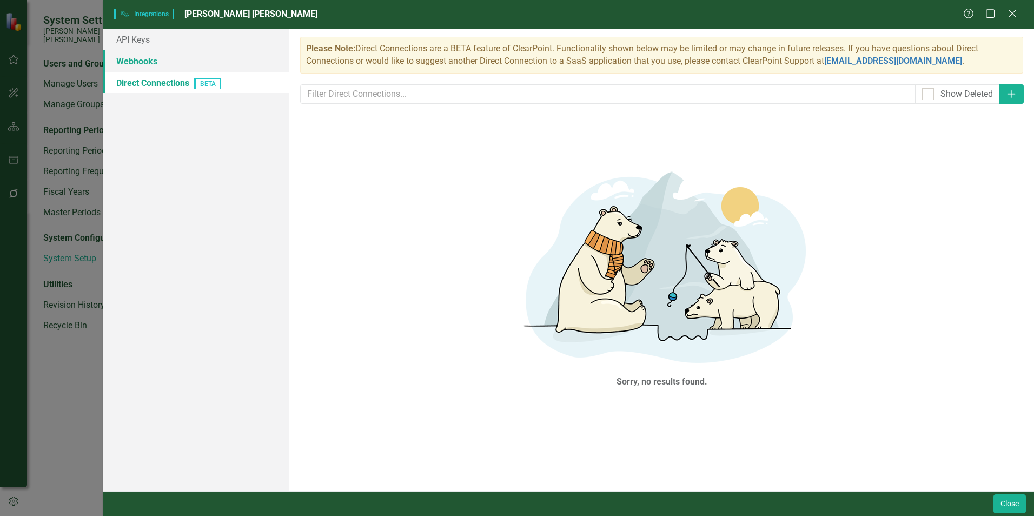
click at [142, 61] on link "Webhooks" at bounding box center [196, 61] width 186 height 22
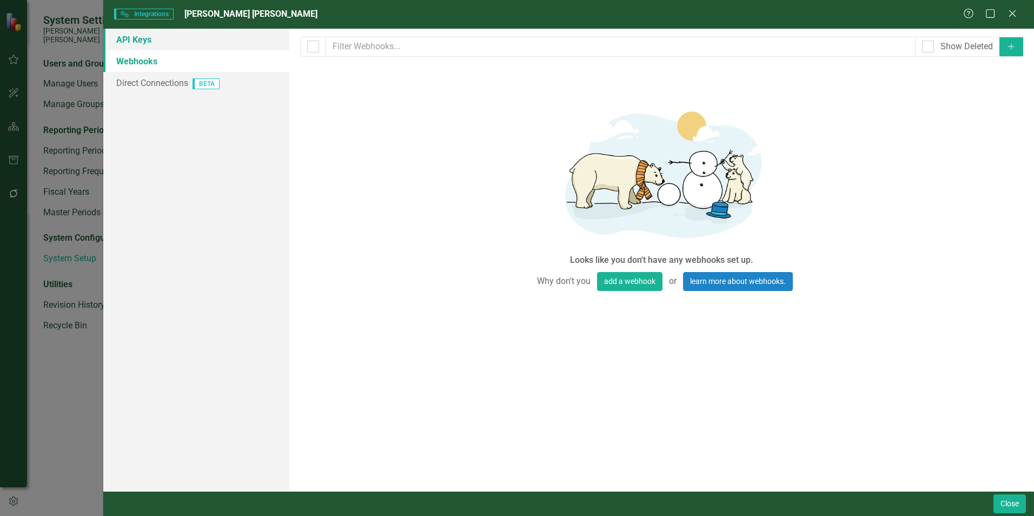
click at [145, 41] on link "API Keys" at bounding box center [196, 40] width 186 height 22
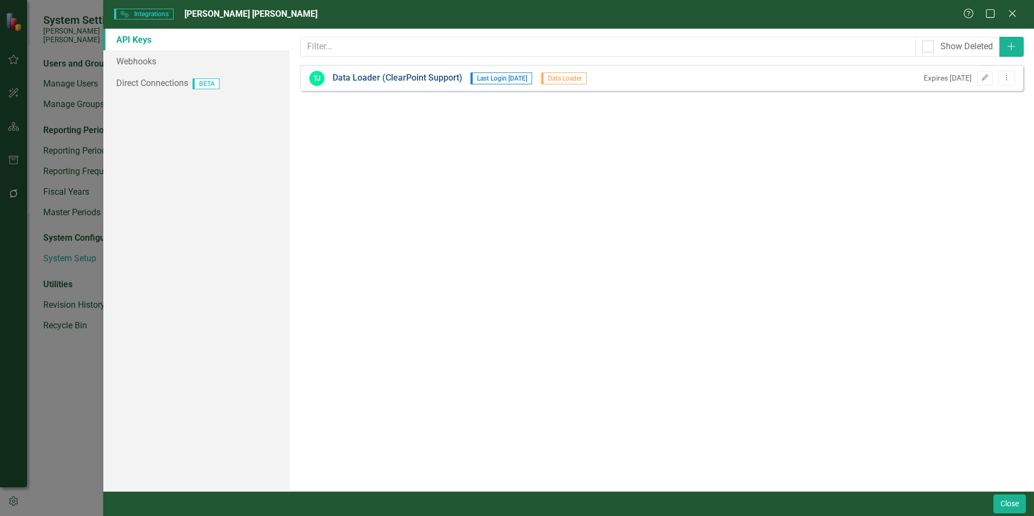
click at [422, 77] on link "Data Loader (ClearPoint Support)" at bounding box center [398, 78] width 130 height 12
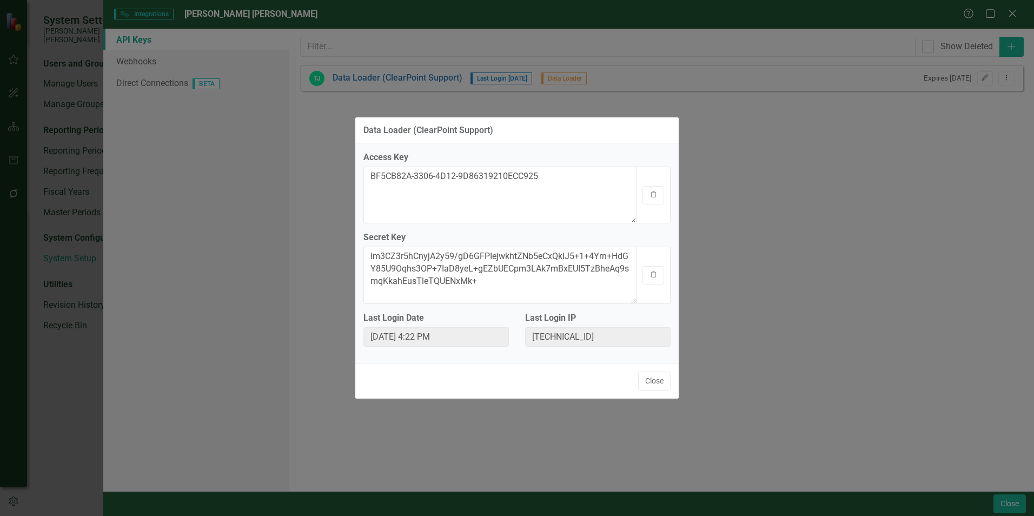
drag, startPoint x: 653, startPoint y: 381, endPoint x: 666, endPoint y: 362, distance: 22.2
click at [653, 381] on button "Close" at bounding box center [654, 381] width 32 height 19
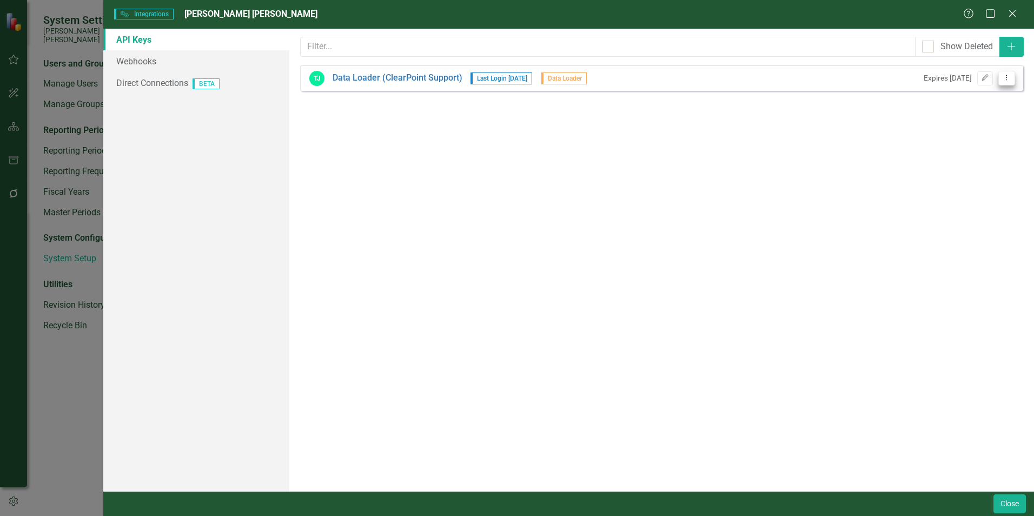
click at [1009, 78] on icon "Dropdown Menu" at bounding box center [1006, 77] width 9 height 7
click at [789, 294] on div "API keys allow other apps to access your account without having to give out you…" at bounding box center [661, 260] width 745 height 462
click at [1015, 14] on icon "Close" at bounding box center [1012, 13] width 14 height 10
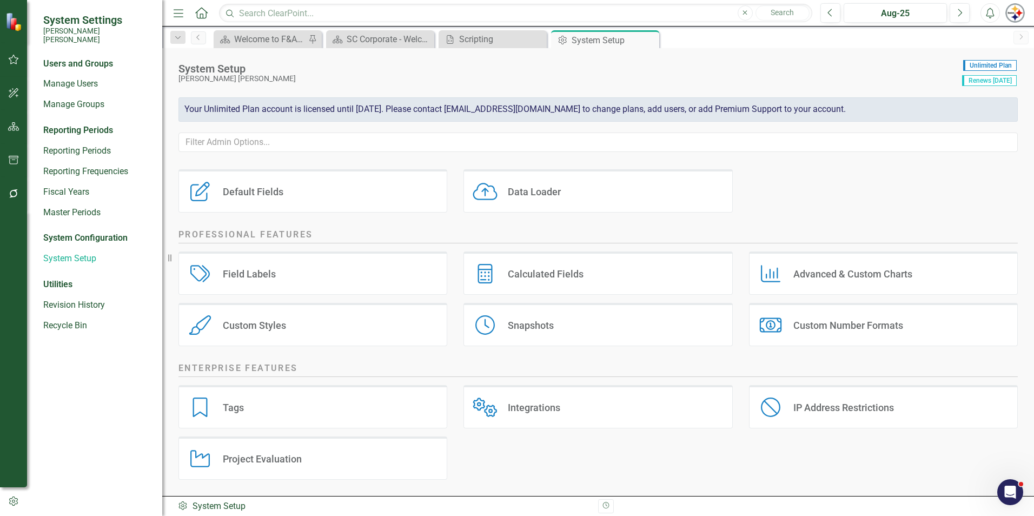
click at [80, 232] on div "System Configuration" at bounding box center [97, 238] width 108 height 12
click at [80, 253] on link "System Setup" at bounding box center [97, 259] width 108 height 12
click at [80, 232] on div "System Configuration" at bounding box center [97, 238] width 108 height 12
click at [70, 207] on link "Master Periods" at bounding box center [97, 213] width 108 height 12
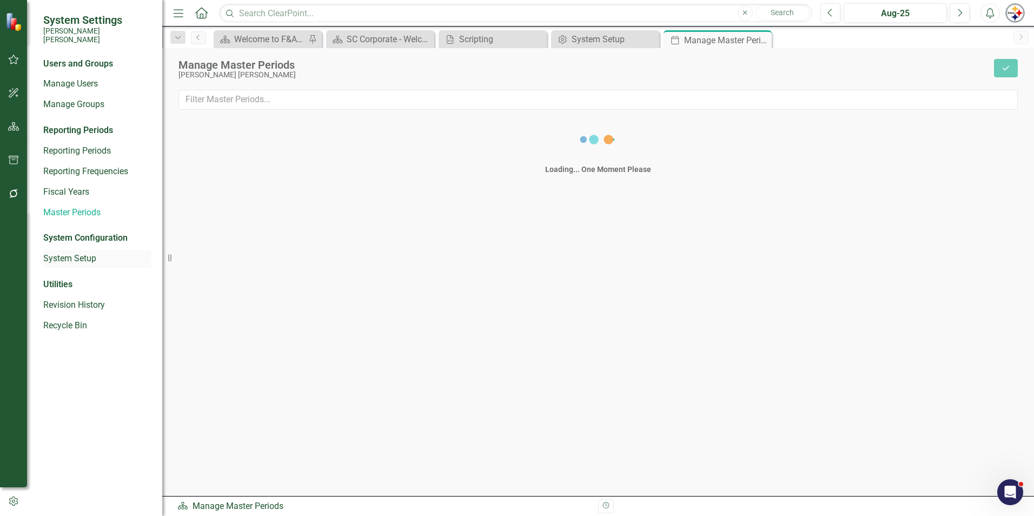
click at [77, 253] on link "System Setup" at bounding box center [97, 259] width 108 height 12
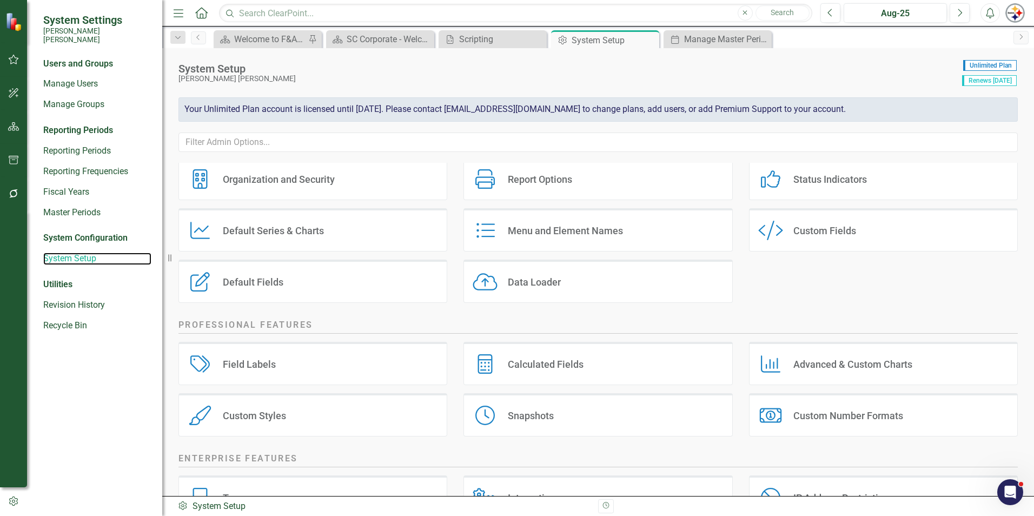
scroll to position [123, 0]
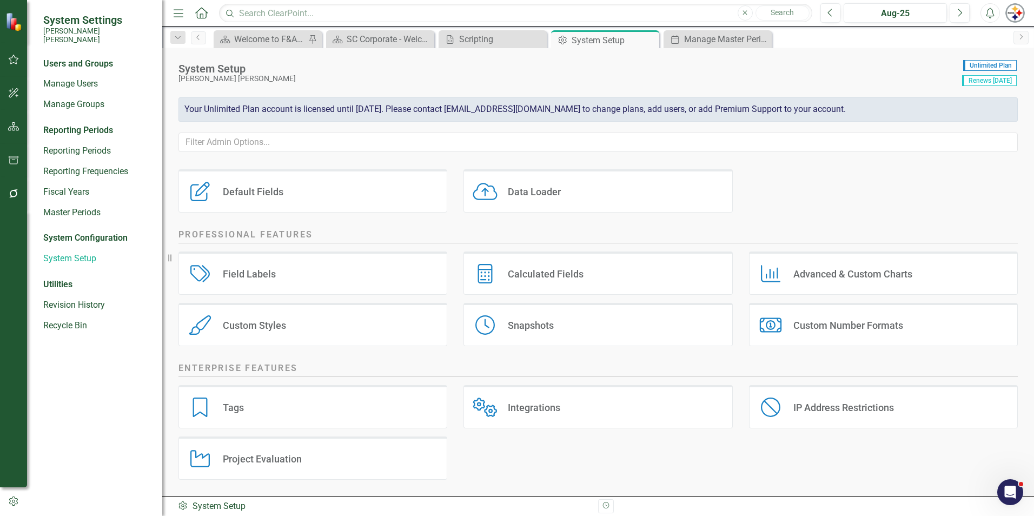
click at [302, 417] on div "Tags Tags" at bounding box center [312, 406] width 269 height 43
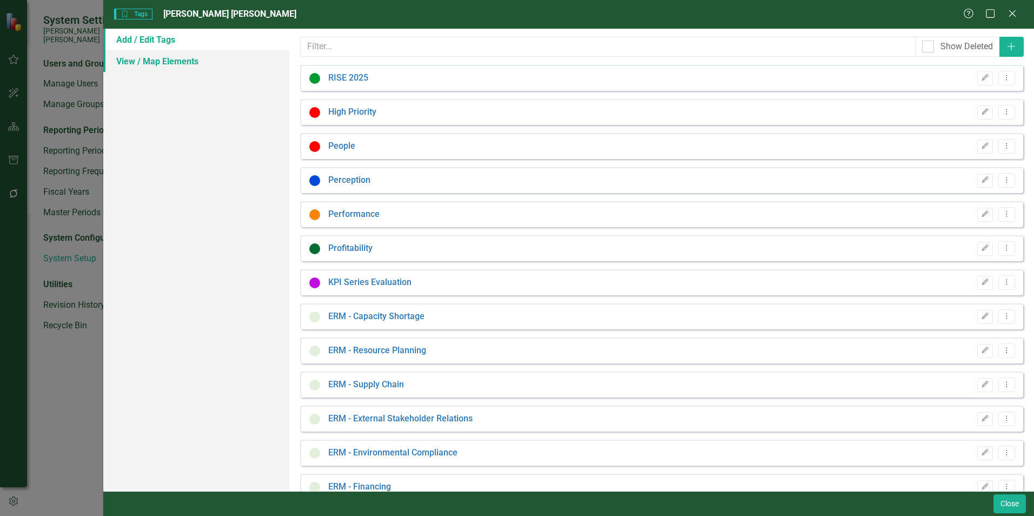
click at [157, 62] on link "View / Map Elements" at bounding box center [196, 61] width 186 height 22
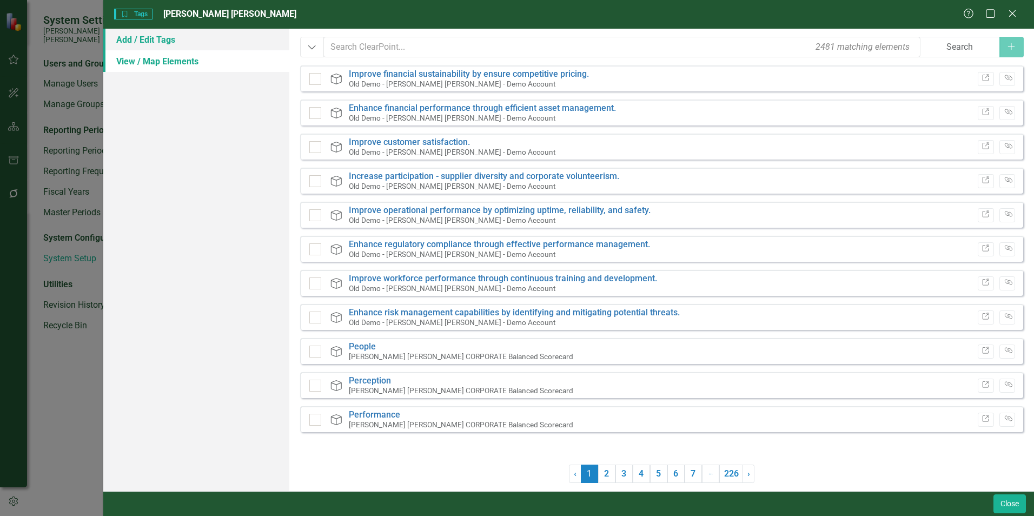
click at [159, 38] on link "Add / Edit Tags" at bounding box center [196, 40] width 186 height 22
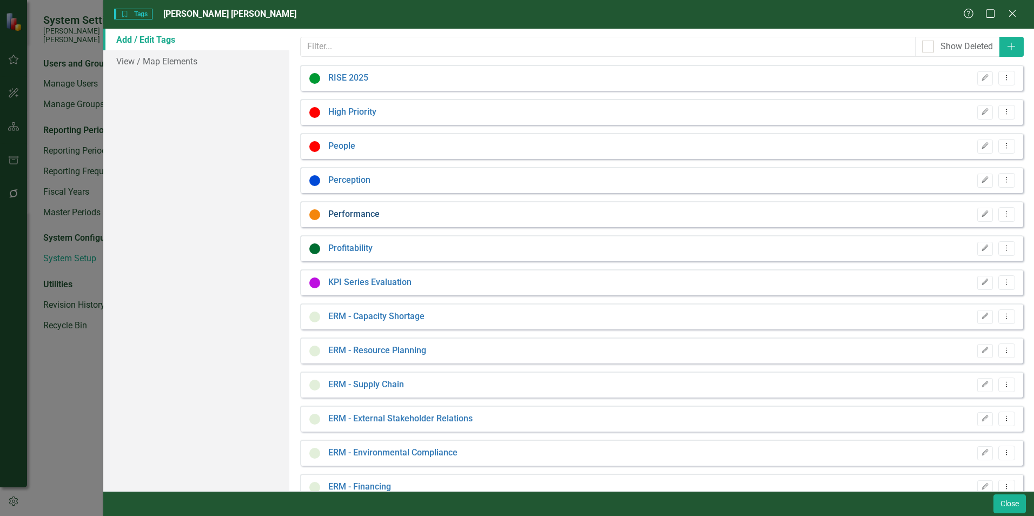
click at [374, 217] on link "Performance" at bounding box center [353, 214] width 51 height 12
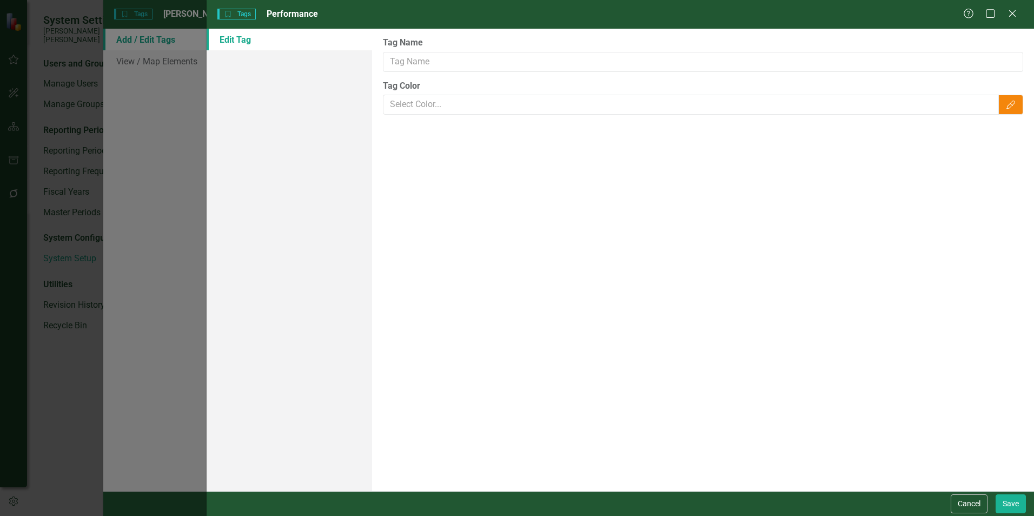
type input "Performance"
type input "#f4860c"
click at [973, 501] on button "Cancel" at bounding box center [969, 503] width 37 height 19
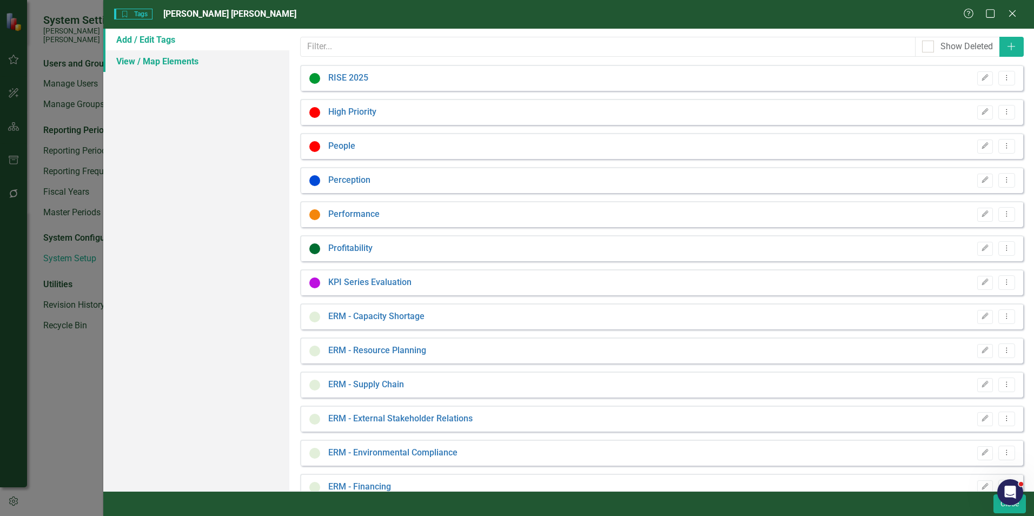
click at [157, 64] on link "View / Map Elements" at bounding box center [196, 61] width 186 height 22
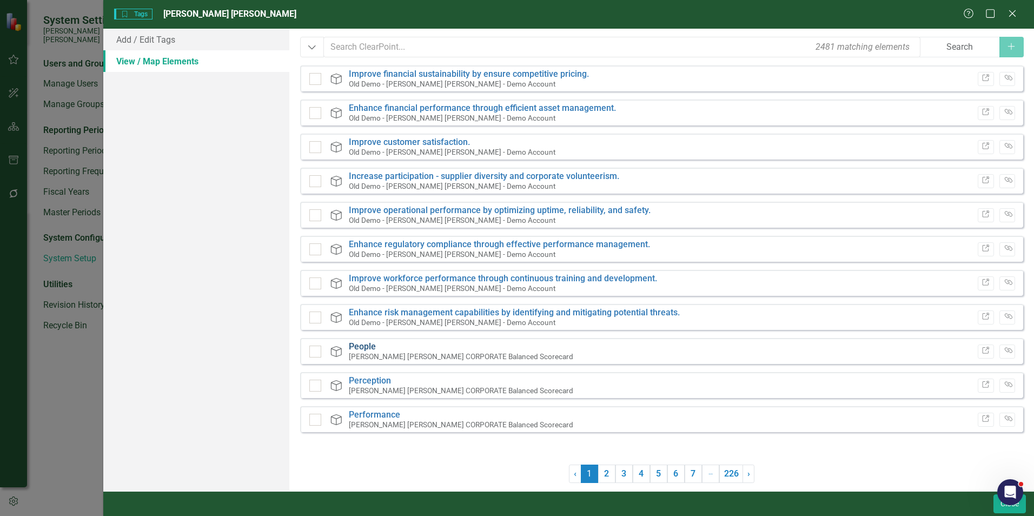
click at [363, 343] on link "People" at bounding box center [362, 346] width 27 height 10
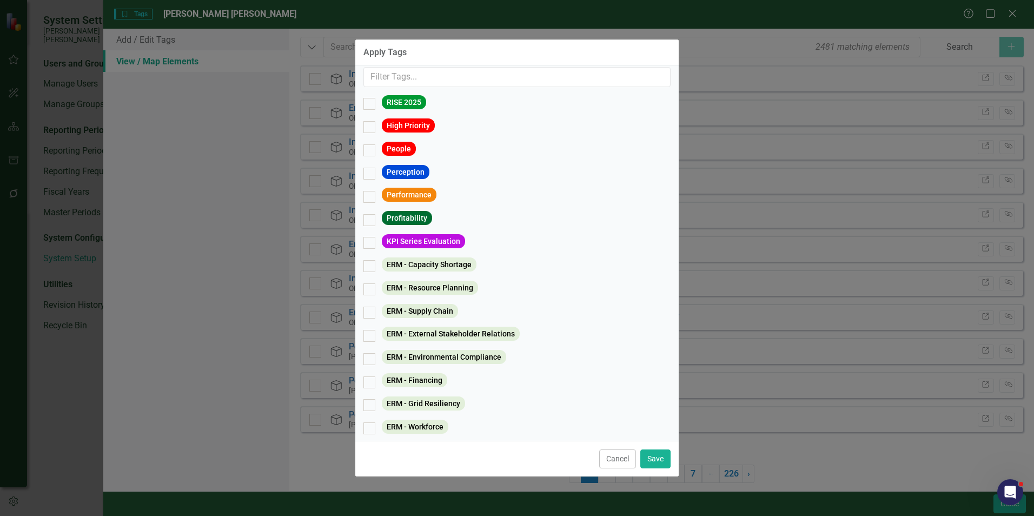
scroll to position [0, 0]
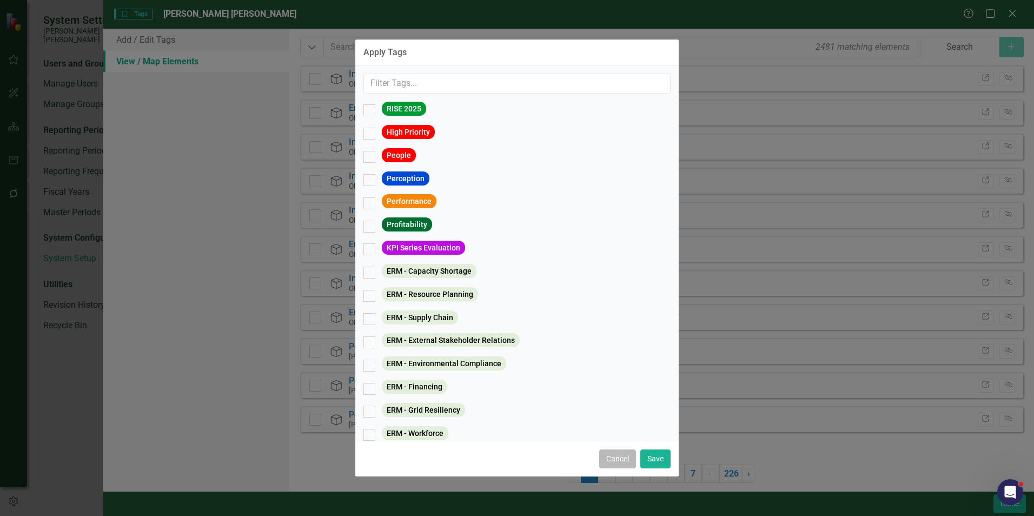
click at [610, 460] on button "Cancel" at bounding box center [617, 458] width 37 height 19
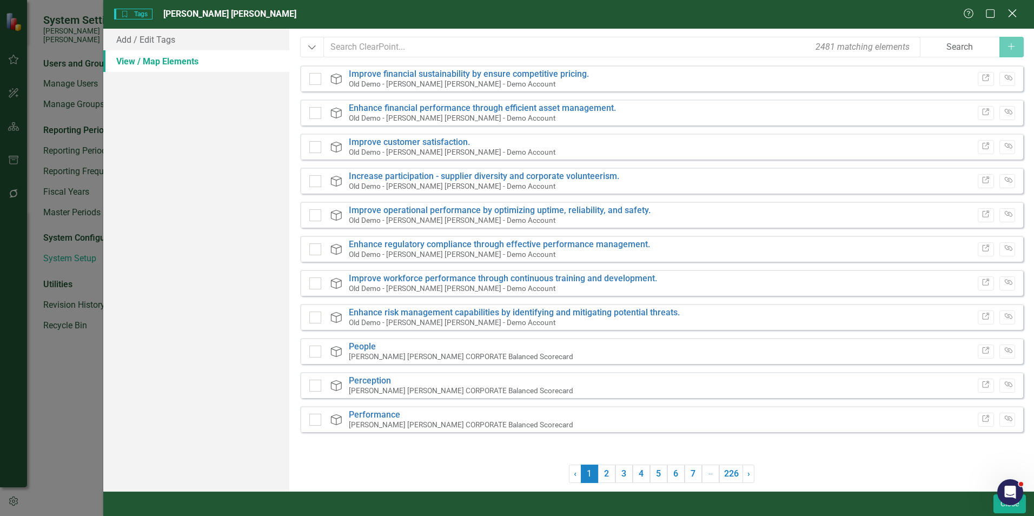
click at [1016, 19] on div "Close" at bounding box center [1012, 14] width 14 height 15
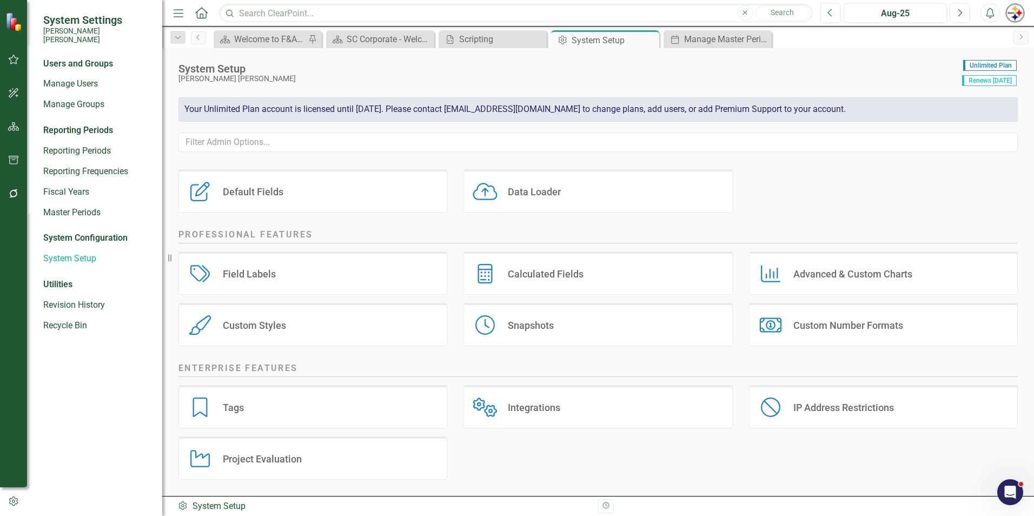
click at [20, 500] on button "button" at bounding box center [13, 502] width 27 height 18
click at [12, 502] on icon "button" at bounding box center [14, 501] width 12 height 10
click at [77, 78] on link "Manage Users" at bounding box center [97, 84] width 108 height 12
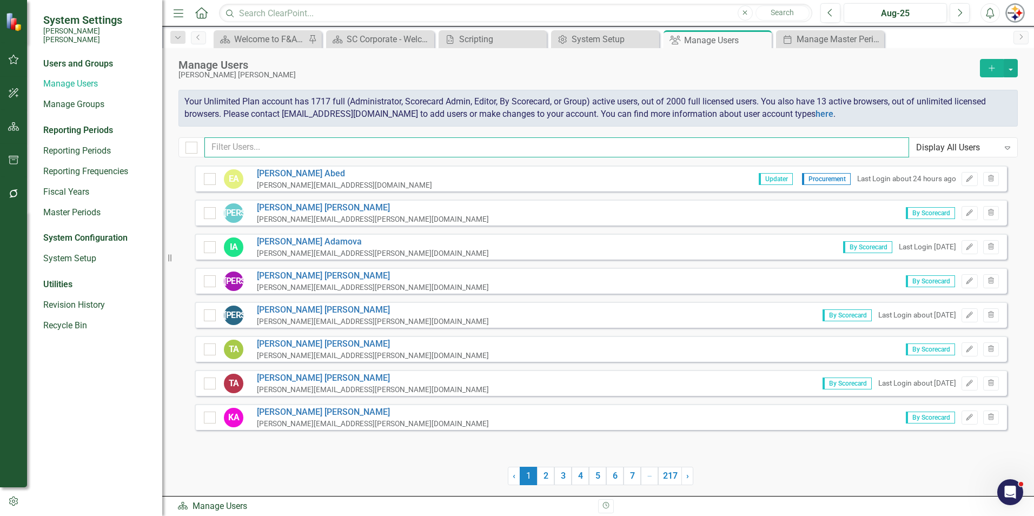
click at [235, 148] on input "text" at bounding box center [556, 147] width 705 height 20
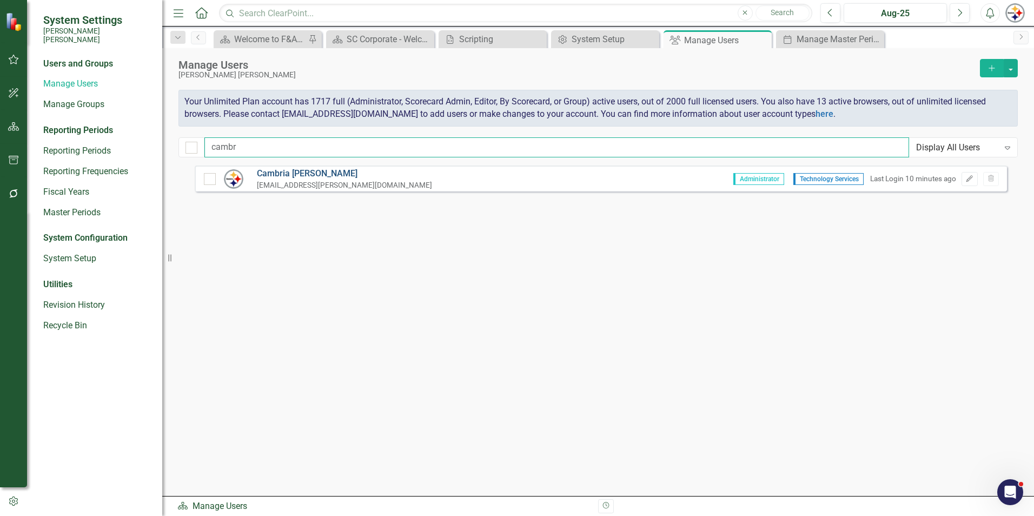
type input "cambr"
click at [275, 173] on link "Cambria Fayall" at bounding box center [344, 174] width 175 height 12
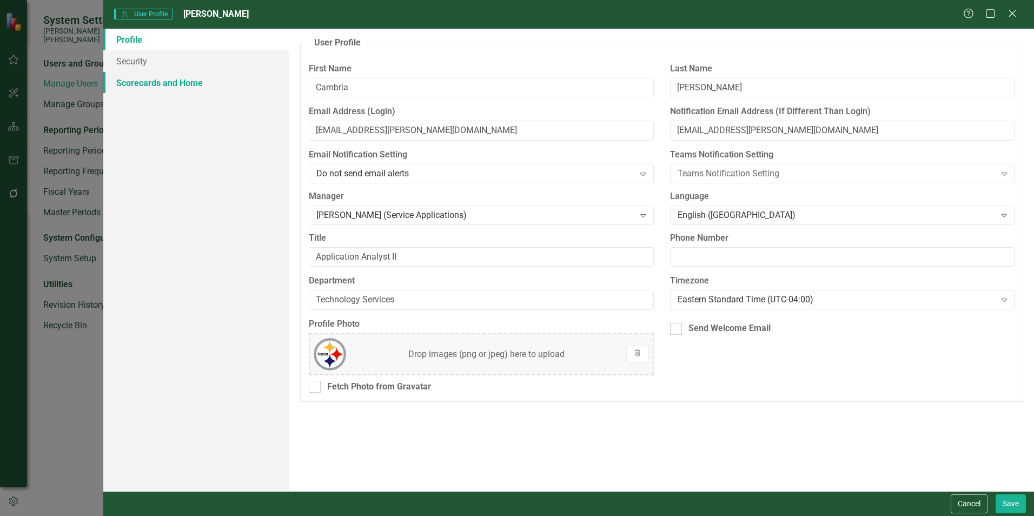
click at [145, 85] on link "Scorecards and Home" at bounding box center [196, 83] width 186 height 22
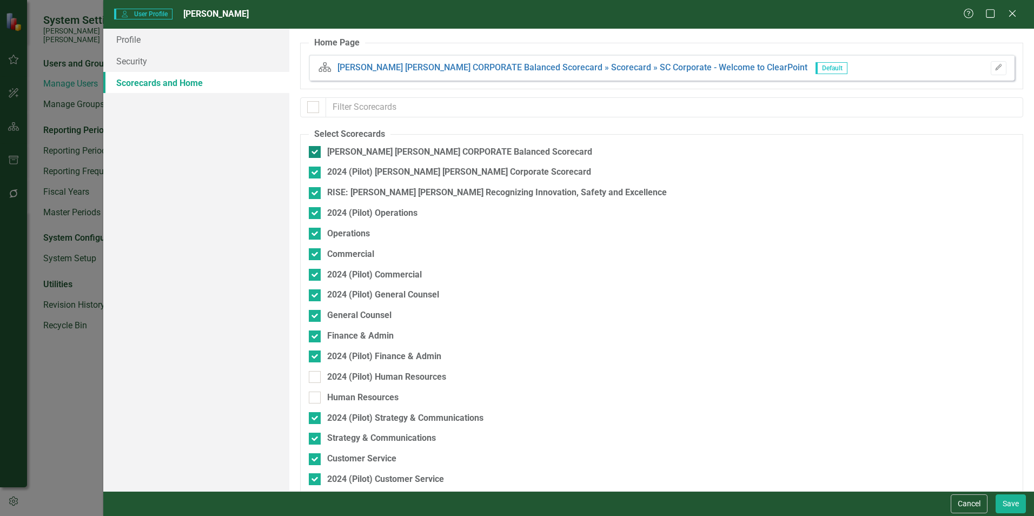
click at [316, 156] on div at bounding box center [315, 152] width 12 height 12
click at [316, 153] on input "[PERSON_NAME] [PERSON_NAME] CORPORATE Balanced Scorecard" at bounding box center [312, 149] width 7 height 7
checkbox input "false"
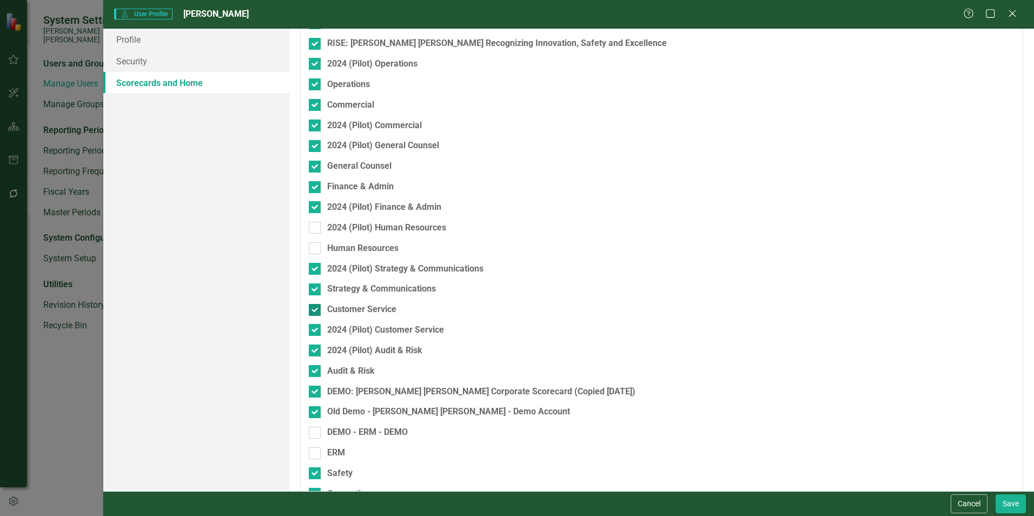
scroll to position [195, 0]
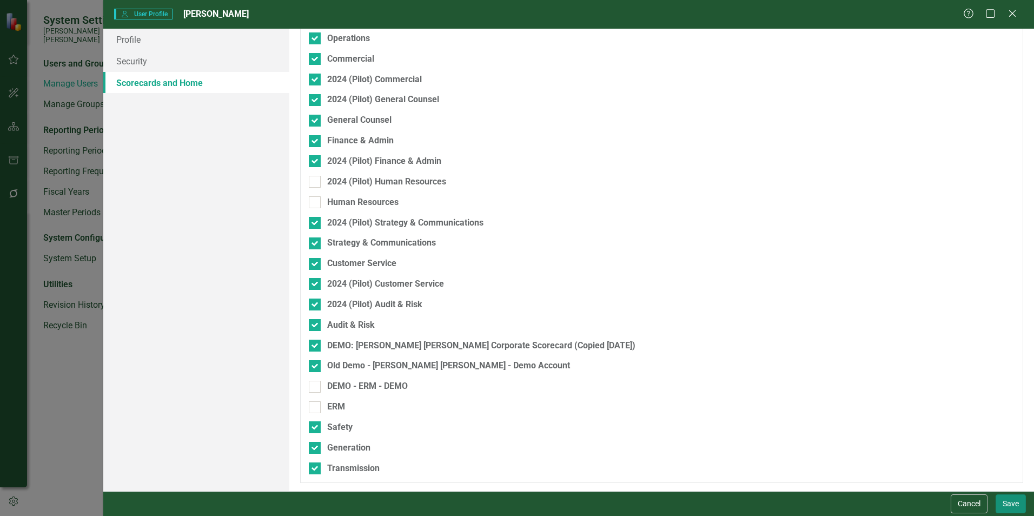
click at [1011, 504] on button "Save" at bounding box center [1011, 503] width 30 height 19
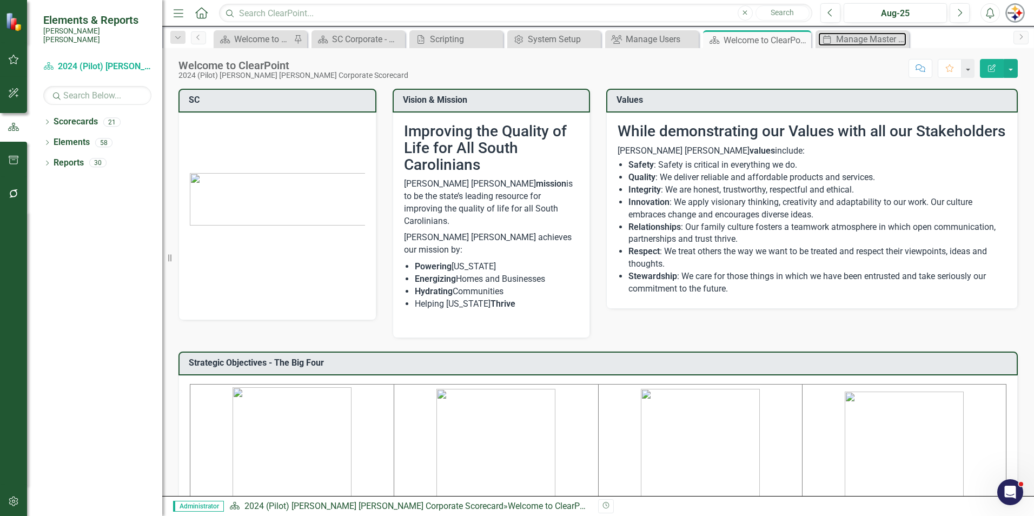
click at [865, 41] on div "Manage Master Periods" at bounding box center [871, 39] width 70 height 14
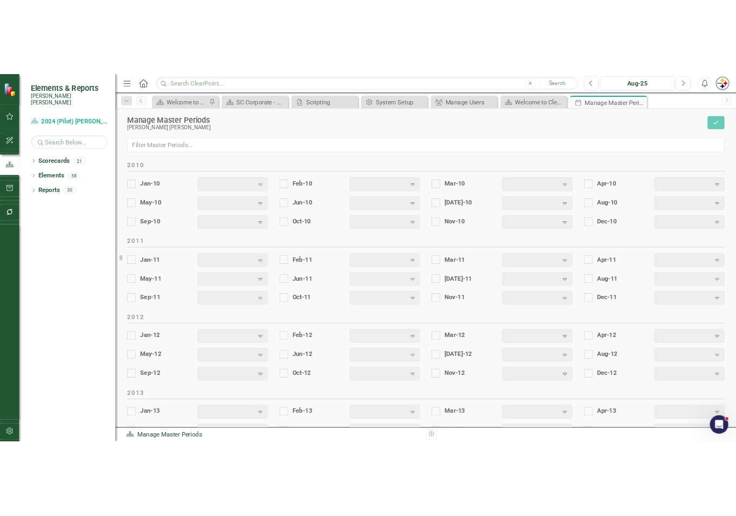
scroll to position [1326, 0]
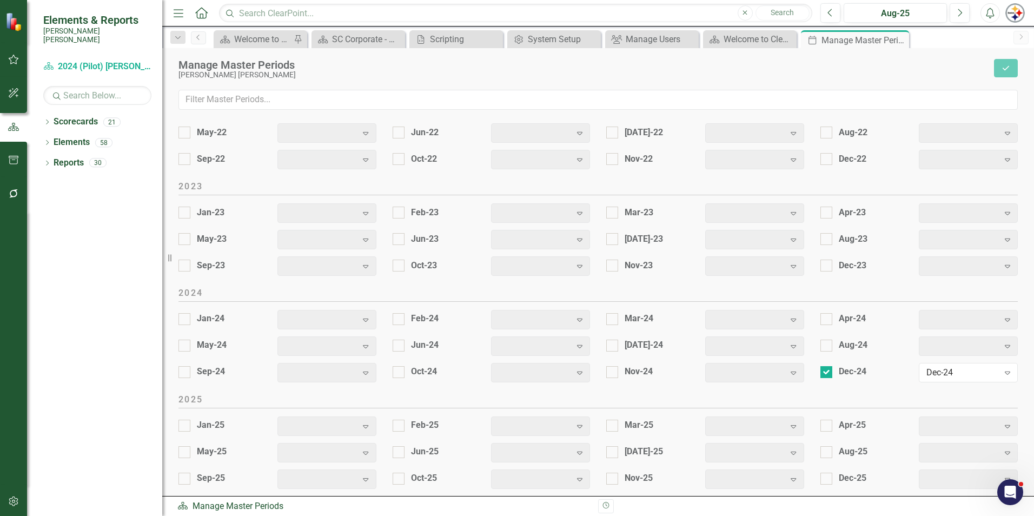
drag, startPoint x: 896, startPoint y: 38, endPoint x: 889, endPoint y: 39, distance: 7.1
click at [0, 0] on icon "Close" at bounding box center [0, 0] width 0 height 0
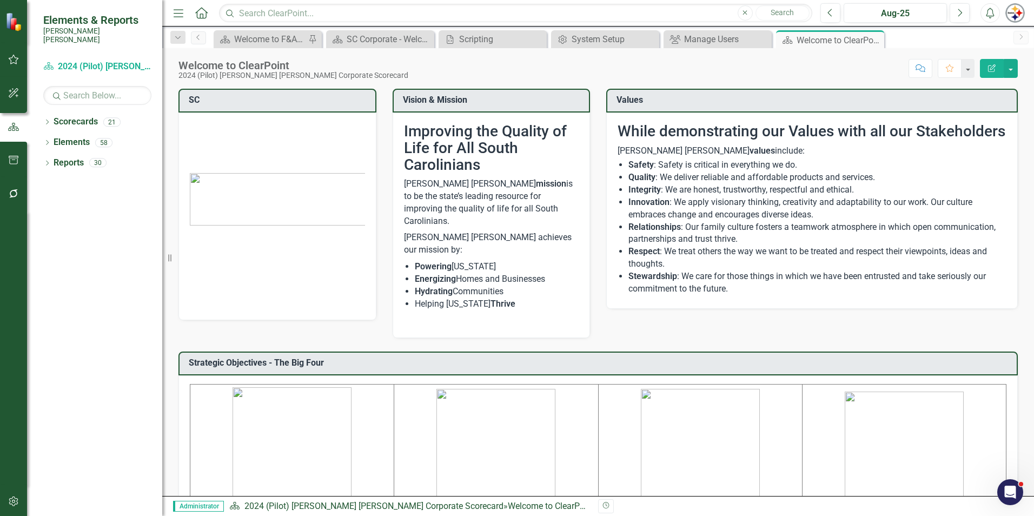
click at [680, 49] on div "Welcome to ClearPoint 2024 (Pilot) Santee Cooper Corporate Scorecard Score: N/A…" at bounding box center [598, 64] width 872 height 32
click at [688, 39] on div "Manage Users" at bounding box center [719, 39] width 71 height 14
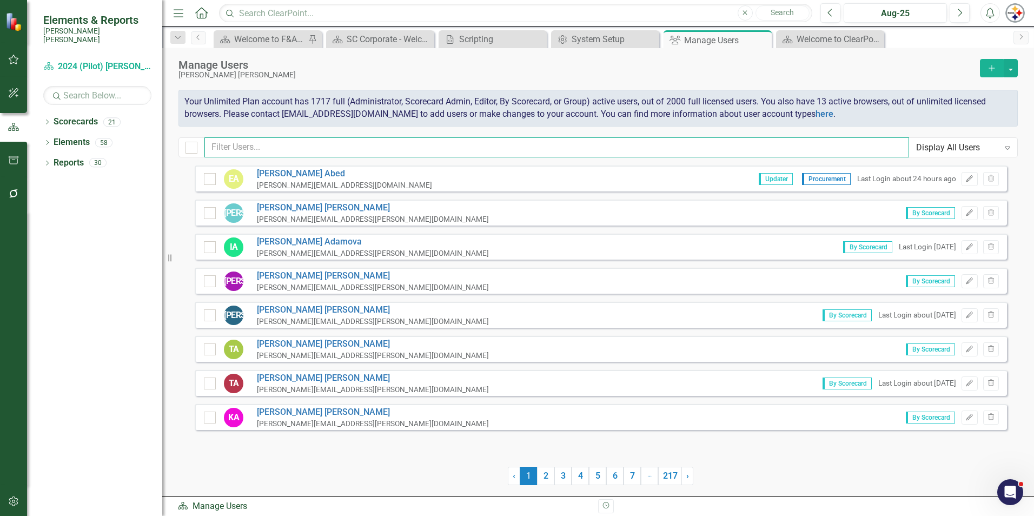
click at [281, 138] on input "text" at bounding box center [556, 147] width 705 height 20
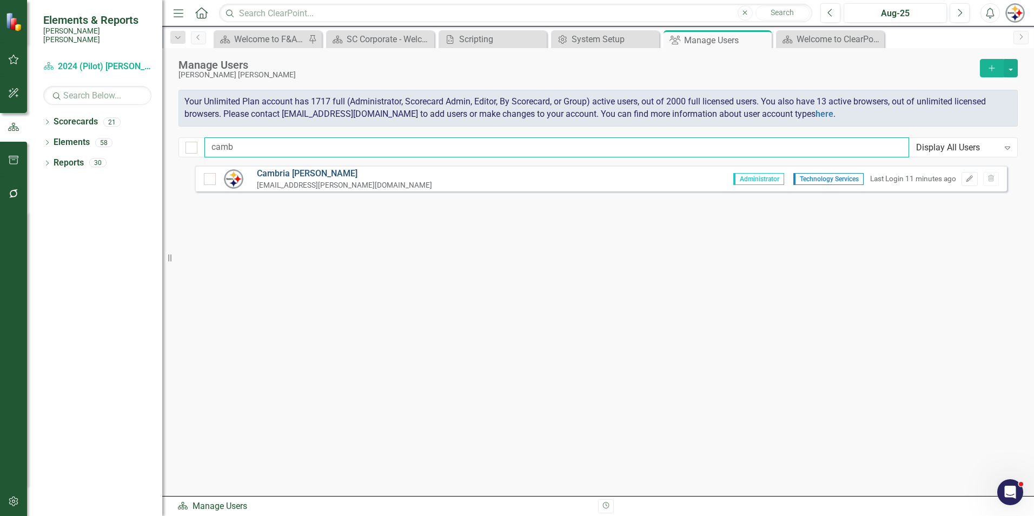
type input "camb"
click at [289, 176] on link "Cambria Fayall" at bounding box center [344, 174] width 175 height 12
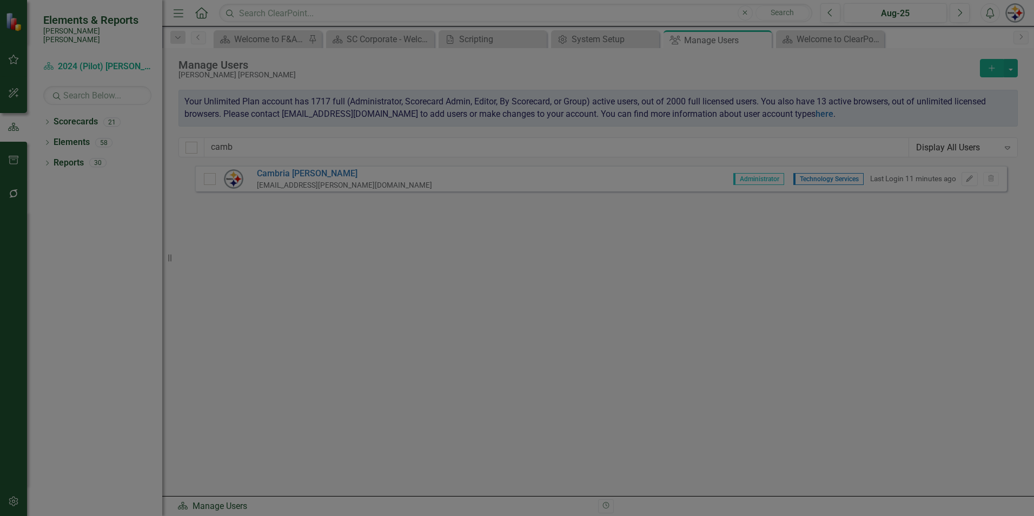
click at [146, 85] on link "Scorecards and Home" at bounding box center [196, 83] width 186 height 22
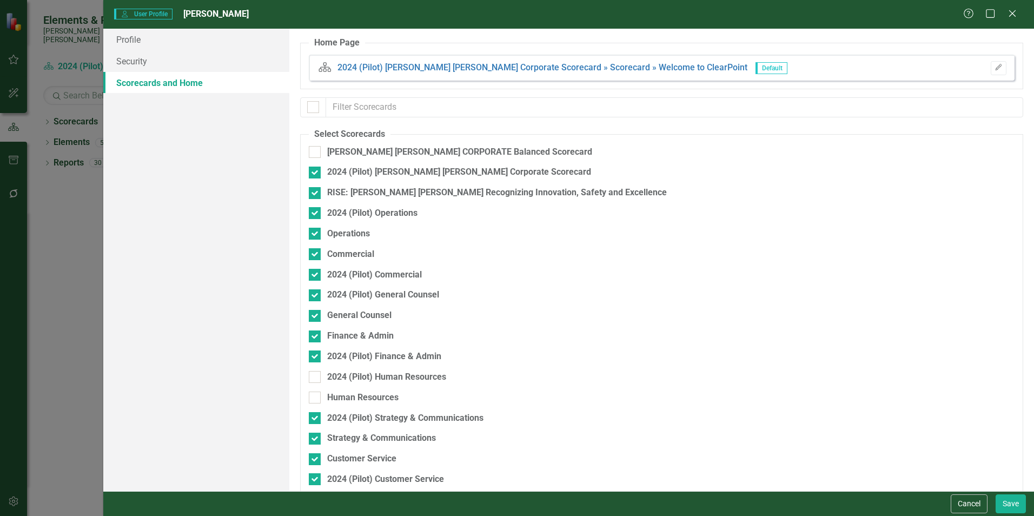
checkbox input "false"
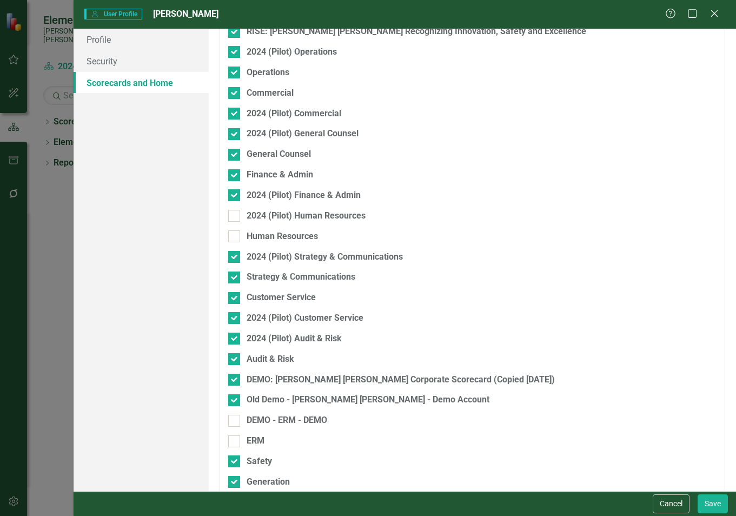
scroll to position [170, 0]
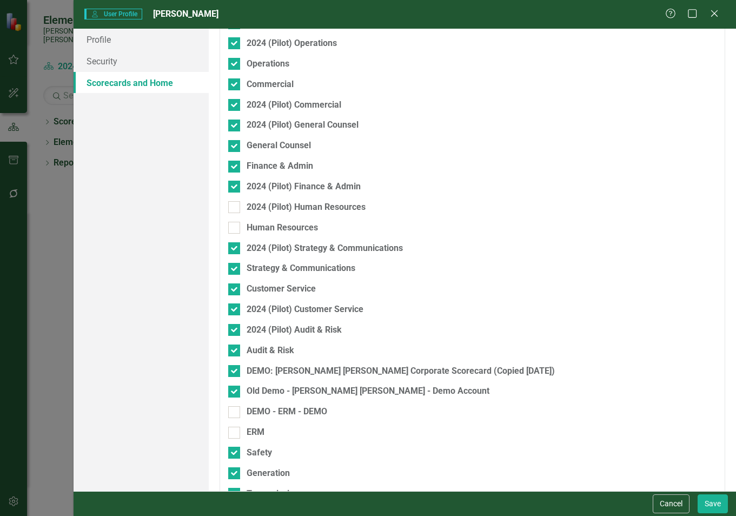
click at [164, 248] on div "Profile Security Scorecards and Home" at bounding box center [141, 260] width 135 height 462
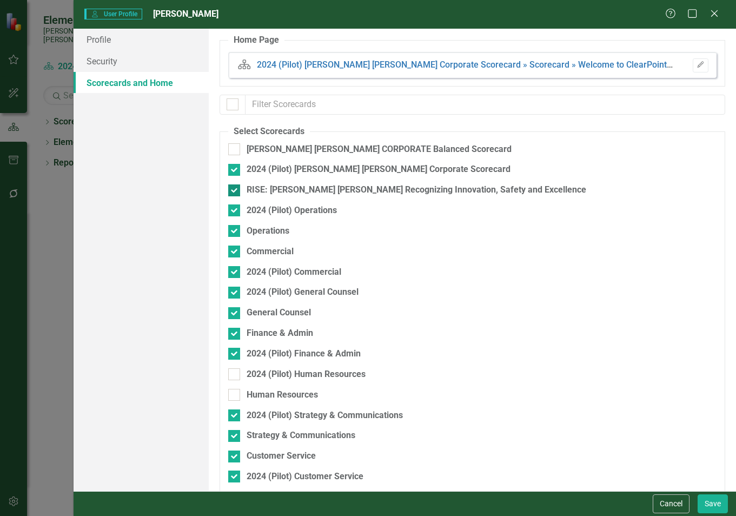
scroll to position [0, 0]
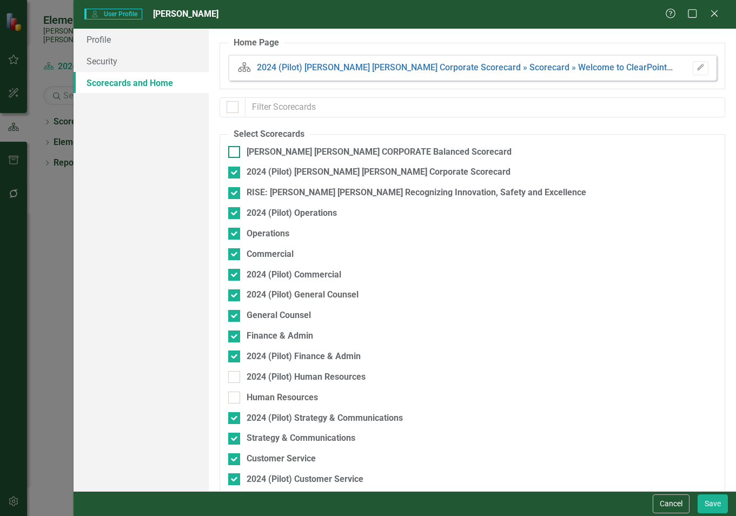
click at [239, 153] on div at bounding box center [234, 152] width 12 height 12
click at [235, 153] on input "[PERSON_NAME] [PERSON_NAME] CORPORATE Balanced Scorecard" at bounding box center [231, 149] width 7 height 7
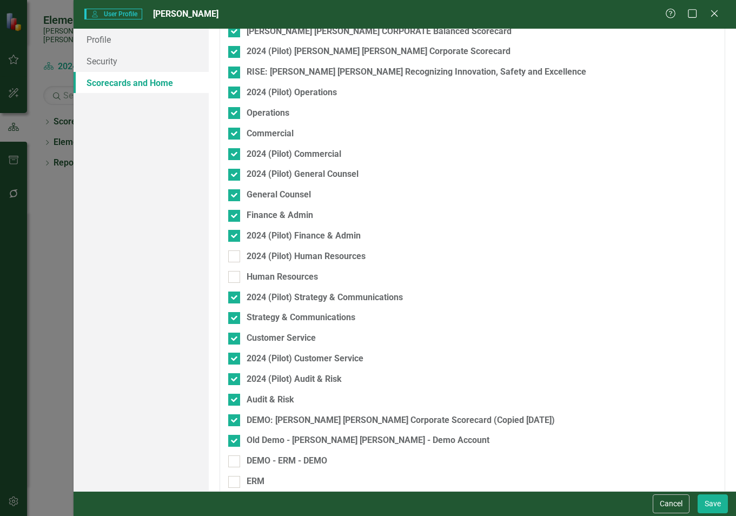
scroll to position [195, 0]
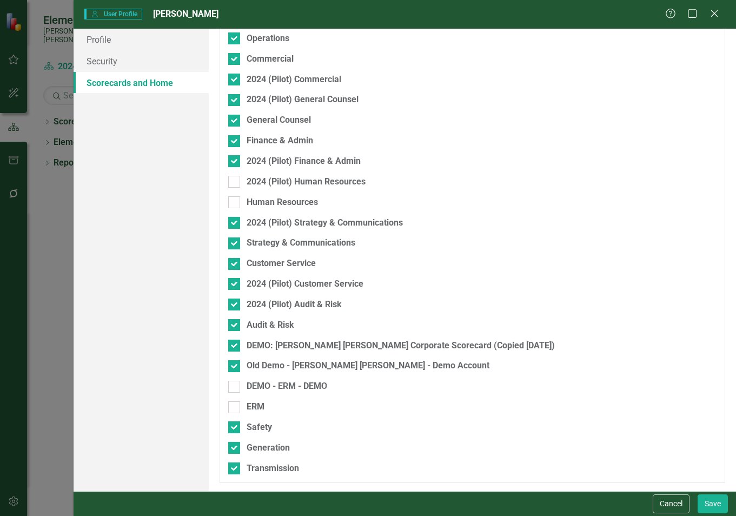
click at [711, 514] on div "Cancel Save" at bounding box center [405, 503] width 663 height 25
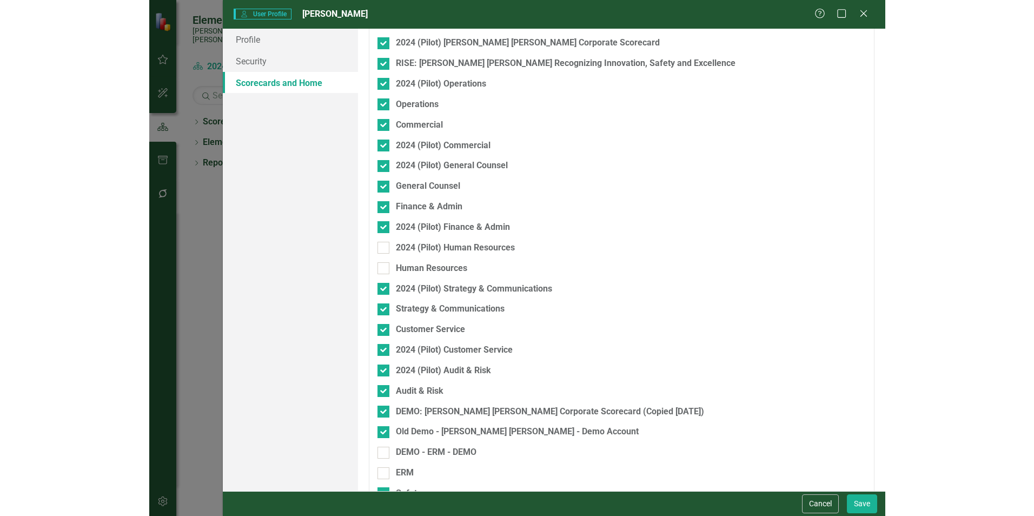
scroll to position [33, 0]
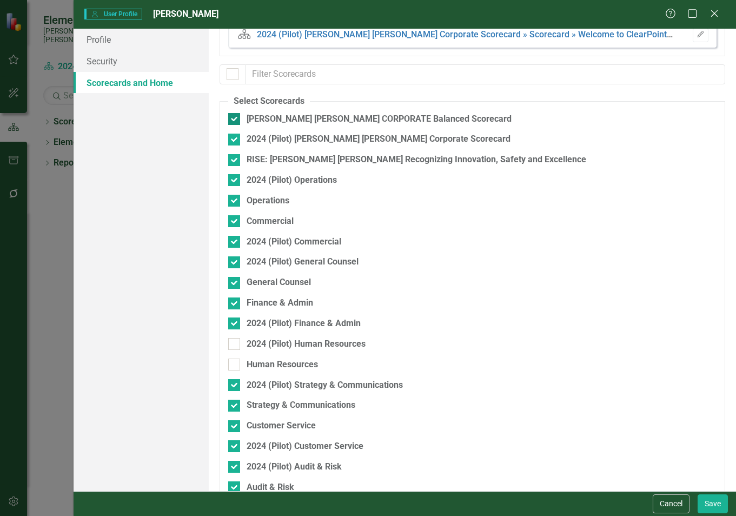
click at [237, 124] on div at bounding box center [234, 119] width 12 height 12
click at [235, 120] on input "[PERSON_NAME] [PERSON_NAME] CORPORATE Balanced Scorecard" at bounding box center [231, 116] width 7 height 7
click at [237, 124] on div at bounding box center [234, 119] width 12 height 12
click at [235, 120] on input "[PERSON_NAME] [PERSON_NAME] CORPORATE Balanced Scorecard" at bounding box center [231, 116] width 7 height 7
click at [237, 124] on div at bounding box center [234, 119] width 12 height 12
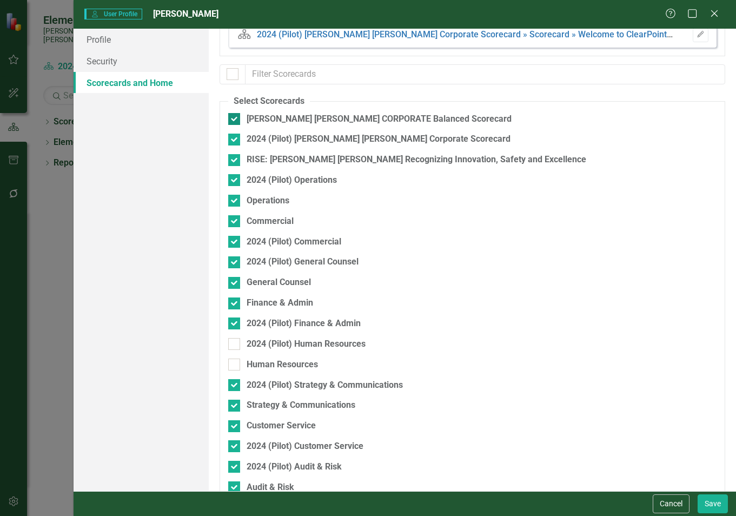
click at [235, 120] on input "[PERSON_NAME] [PERSON_NAME] CORPORATE Balanced Scorecard" at bounding box center [231, 116] width 7 height 7
click at [237, 124] on div at bounding box center [234, 119] width 12 height 12
click at [235, 120] on input "[PERSON_NAME] [PERSON_NAME] CORPORATE Balanced Scorecard" at bounding box center [231, 116] width 7 height 7
checkbox input "true"
click at [706, 501] on button "Save" at bounding box center [713, 503] width 30 height 19
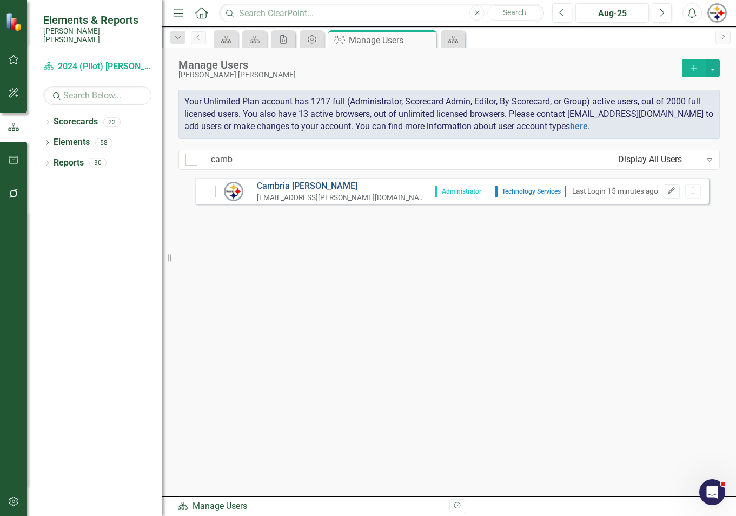
click at [283, 183] on link "Cambria Fayall" at bounding box center [342, 186] width 170 height 12
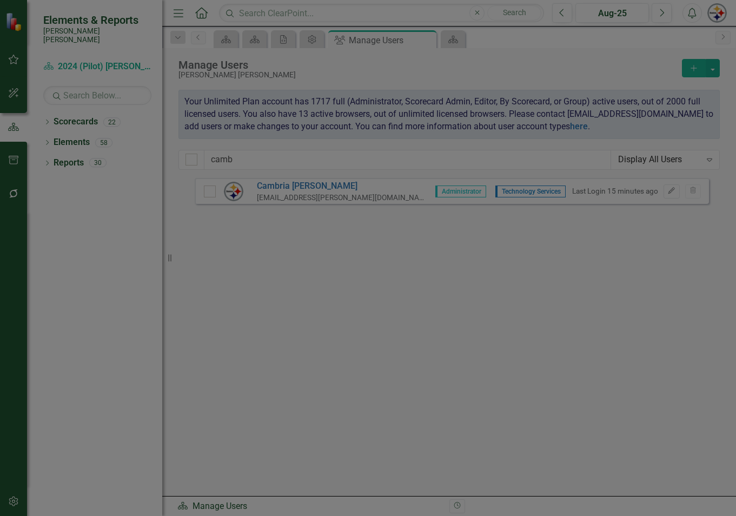
click at [108, 59] on link "Security" at bounding box center [141, 61] width 135 height 22
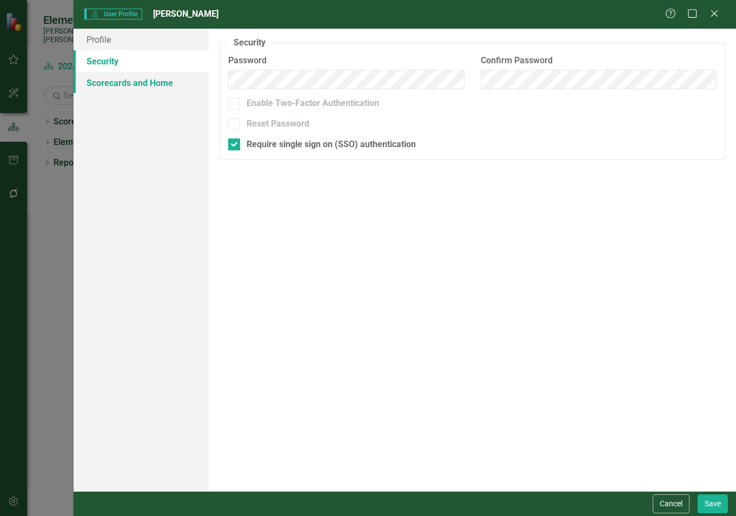
click at [107, 78] on link "Scorecards and Home" at bounding box center [141, 83] width 135 height 22
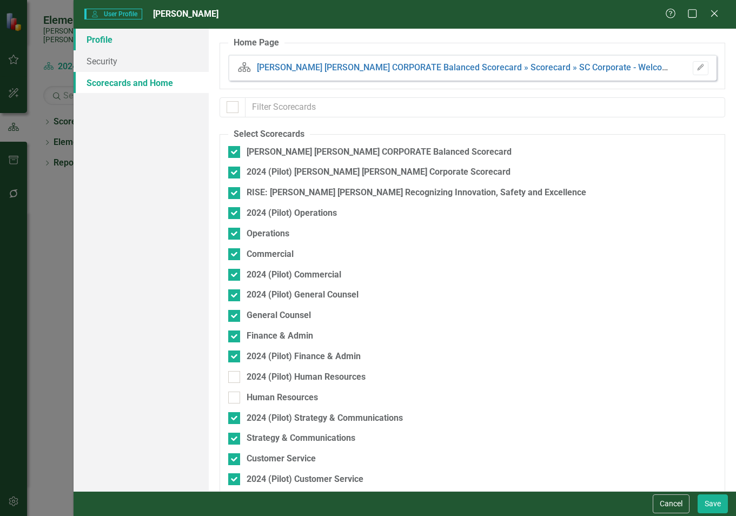
click at [106, 41] on link "Profile" at bounding box center [141, 40] width 135 height 22
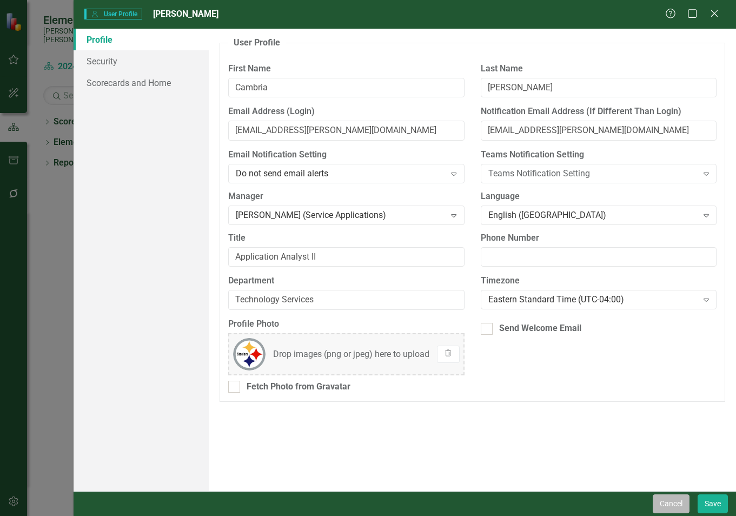
click at [674, 504] on button "Cancel" at bounding box center [671, 503] width 37 height 19
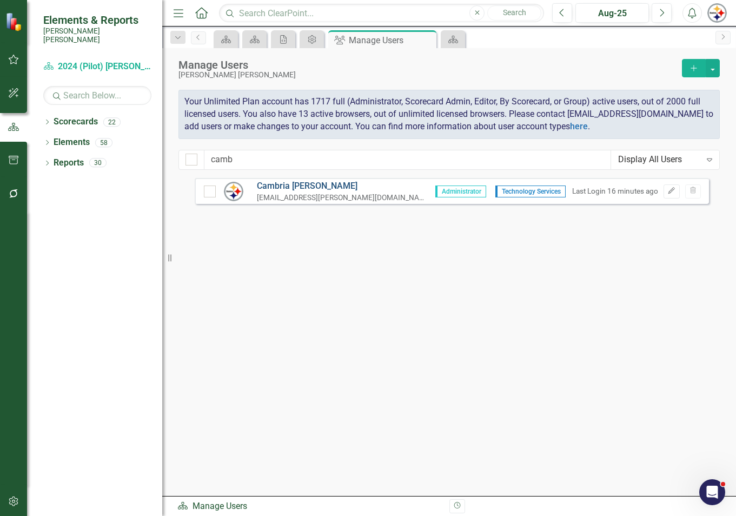
click at [274, 188] on link "Cambria Fayall" at bounding box center [342, 186] width 170 height 12
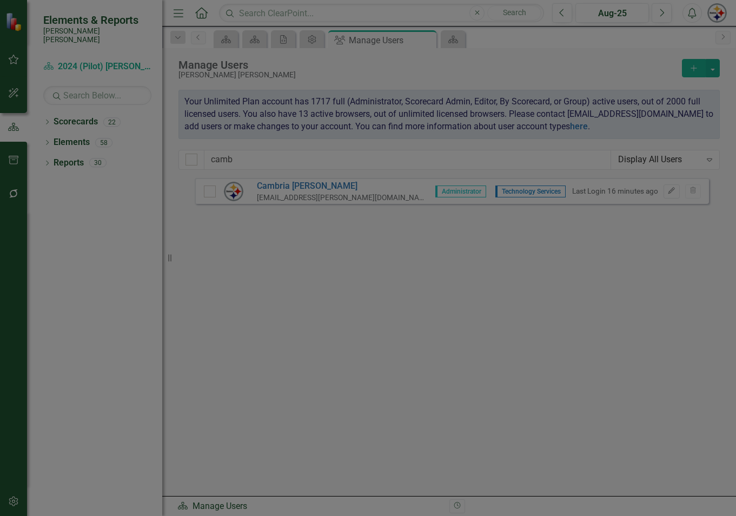
click at [115, 61] on link "Security" at bounding box center [141, 61] width 135 height 22
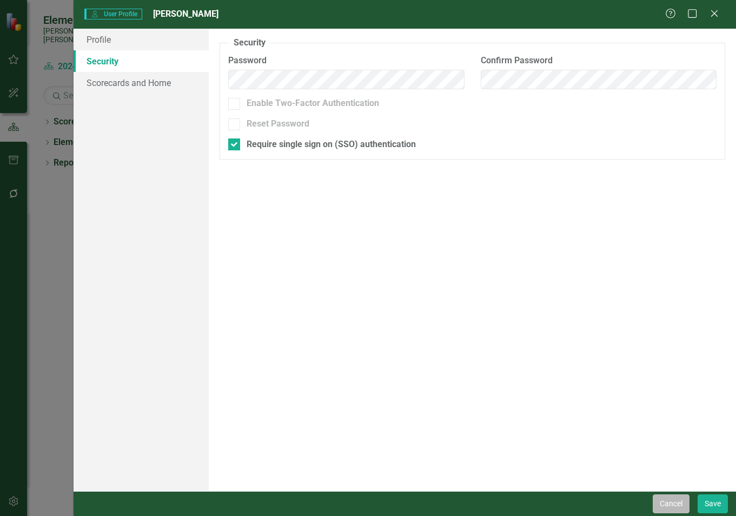
click at [657, 505] on button "Cancel" at bounding box center [671, 503] width 37 height 19
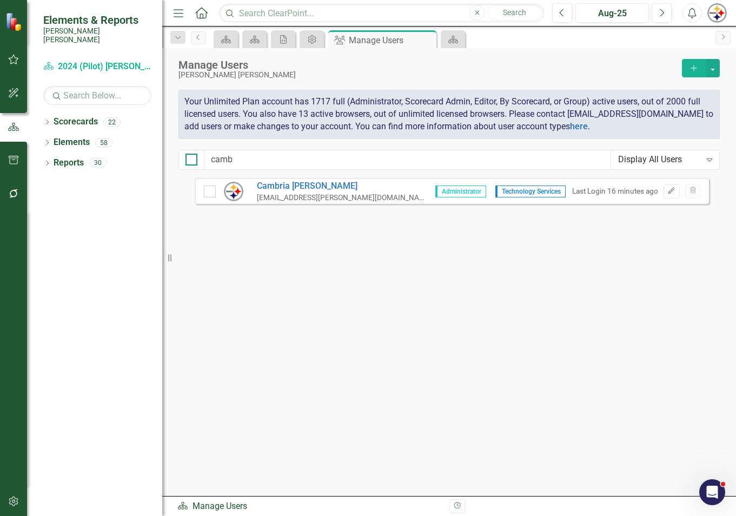
drag, startPoint x: 231, startPoint y: 152, endPoint x: 195, endPoint y: 155, distance: 36.3
click at [195, 155] on div "Manage Users Santee Cooper Add Your Unlimited Plan account has 1717 full (Admin…" at bounding box center [449, 113] width 574 height 130
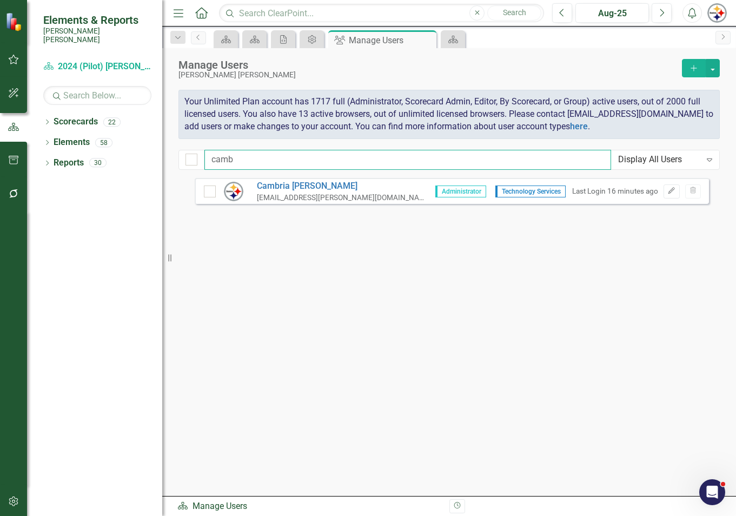
drag, startPoint x: 195, startPoint y: 155, endPoint x: 249, endPoint y: 160, distance: 54.3
click at [249, 160] on input "camb" at bounding box center [407, 160] width 407 height 20
drag, startPoint x: 244, startPoint y: 160, endPoint x: 170, endPoint y: 160, distance: 74.1
click at [170, 160] on div "Elements & Reports Santee Cooper Scorecard 2024 (Pilot) Santee Cooper Corporate…" at bounding box center [368, 258] width 736 height 516
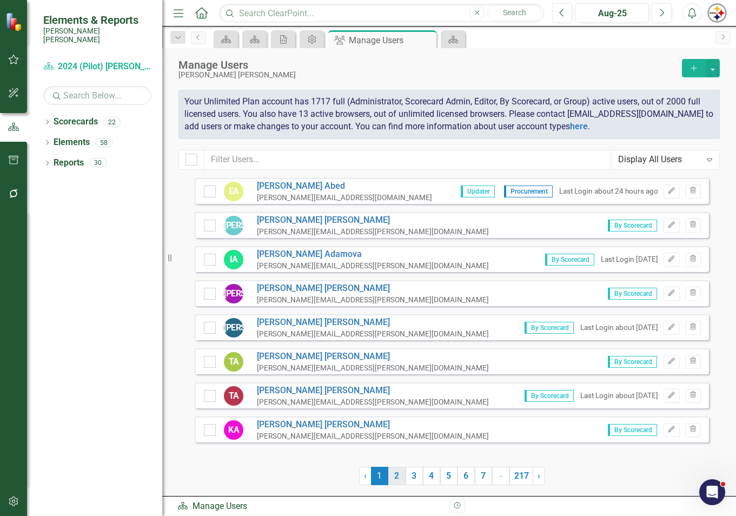
click at [397, 476] on link "2" at bounding box center [396, 476] width 17 height 18
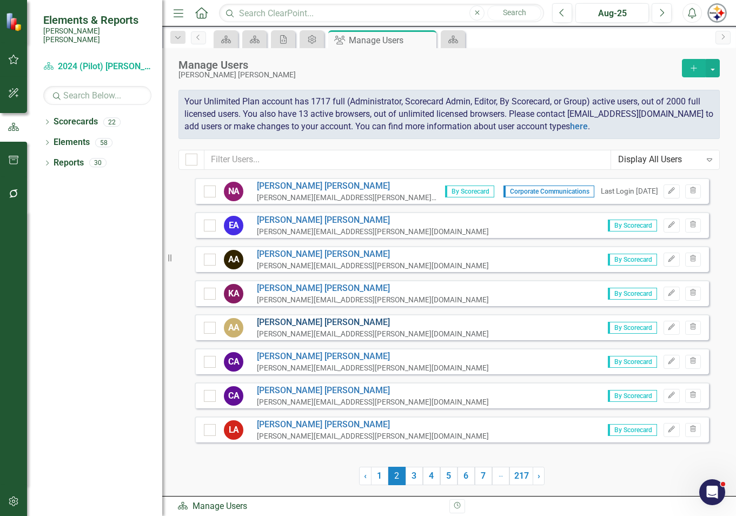
click at [287, 326] on link "[PERSON_NAME]" at bounding box center [373, 322] width 232 height 12
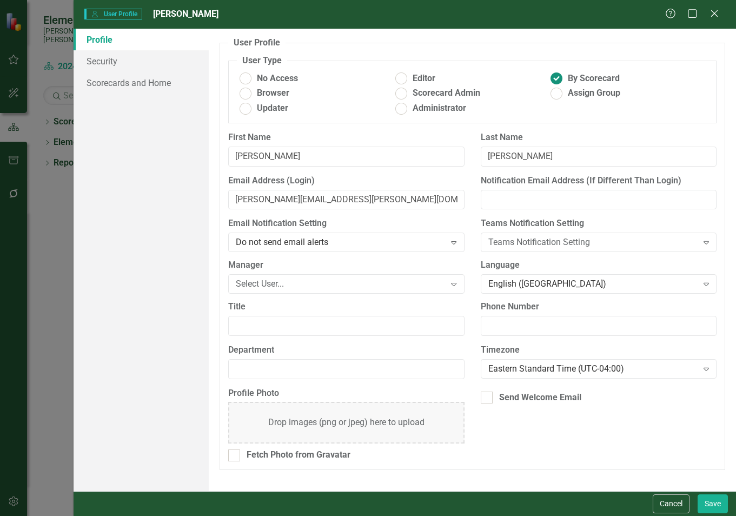
click at [557, 82] on ins at bounding box center [556, 78] width 17 height 17
click at [557, 82] on input "By Scorecard" at bounding box center [556, 78] width 17 height 17
click at [557, 82] on ins at bounding box center [556, 78] width 17 height 17
click at [557, 82] on input "By Scorecard" at bounding box center [556, 78] width 17 height 17
click at [250, 94] on ins at bounding box center [245, 93] width 17 height 17
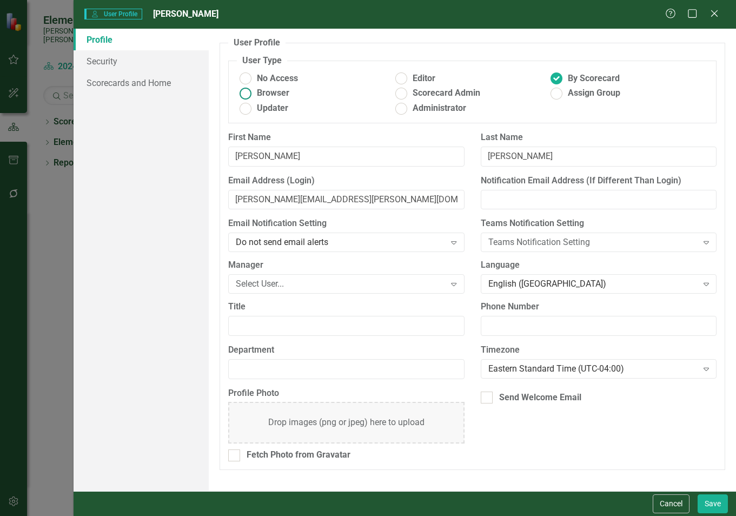
click at [250, 94] on input "Browser" at bounding box center [245, 93] width 17 height 17
radio input "true"
click at [716, 507] on button "Save" at bounding box center [713, 503] width 30 height 19
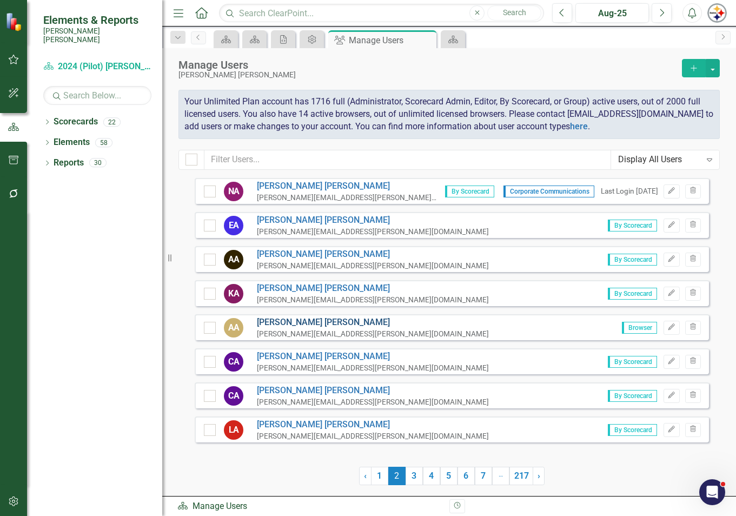
click at [281, 321] on link "[PERSON_NAME]" at bounding box center [373, 322] width 232 height 12
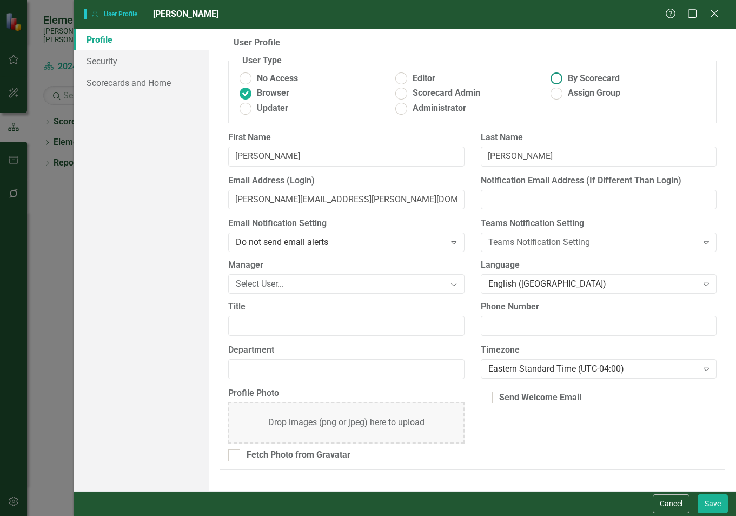
click at [560, 83] on ins at bounding box center [556, 78] width 17 height 17
click at [560, 83] on input "By Scorecard" at bounding box center [556, 78] width 17 height 17
radio input "true"
click at [717, 505] on button "Save" at bounding box center [713, 503] width 30 height 19
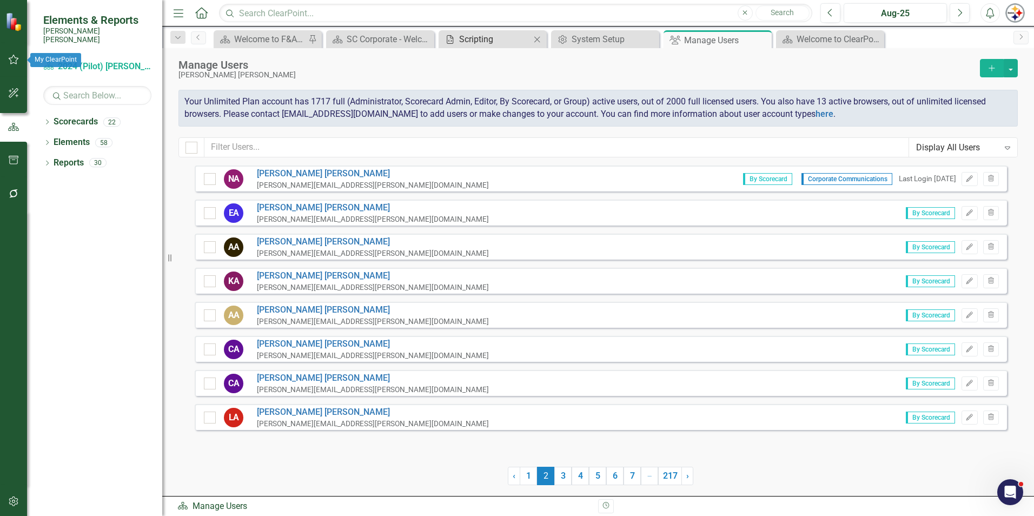
click at [494, 39] on div "Scripting" at bounding box center [494, 39] width 71 height 14
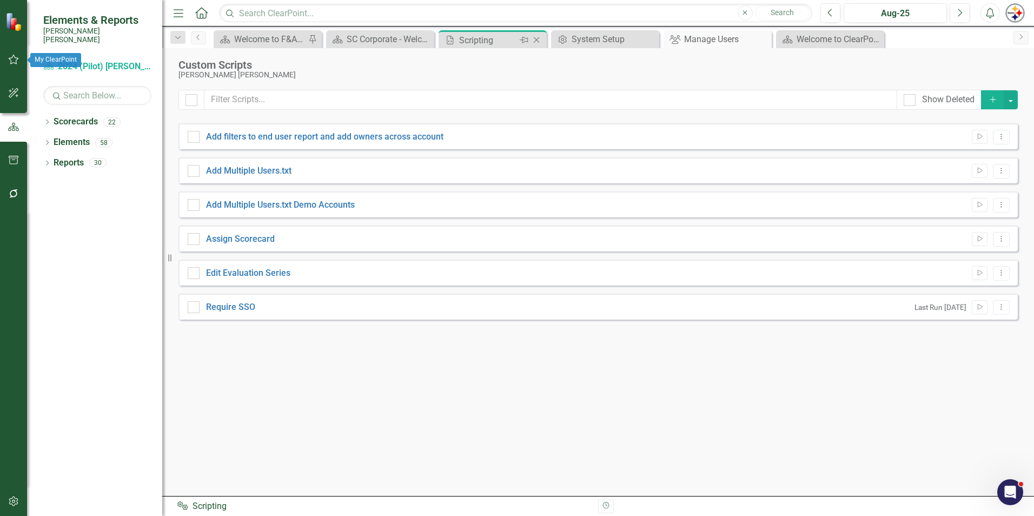
checkbox input "false"
click at [253, 241] on link "Assign Scorecard" at bounding box center [240, 239] width 69 height 10
click at [195, 240] on input "Assign Scorecard" at bounding box center [191, 236] width 7 height 7
checkbox input "true"
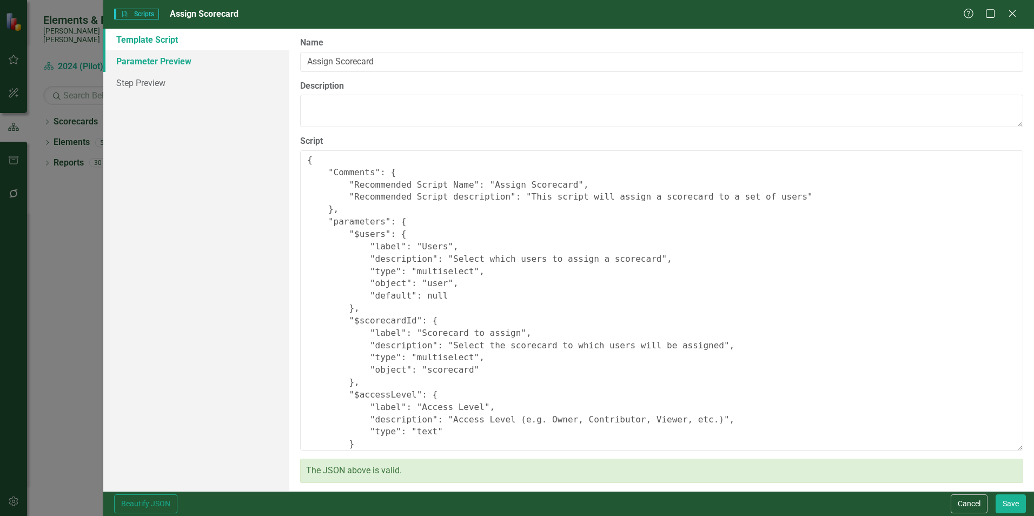
click at [150, 63] on link "Parameter Preview" at bounding box center [196, 61] width 186 height 22
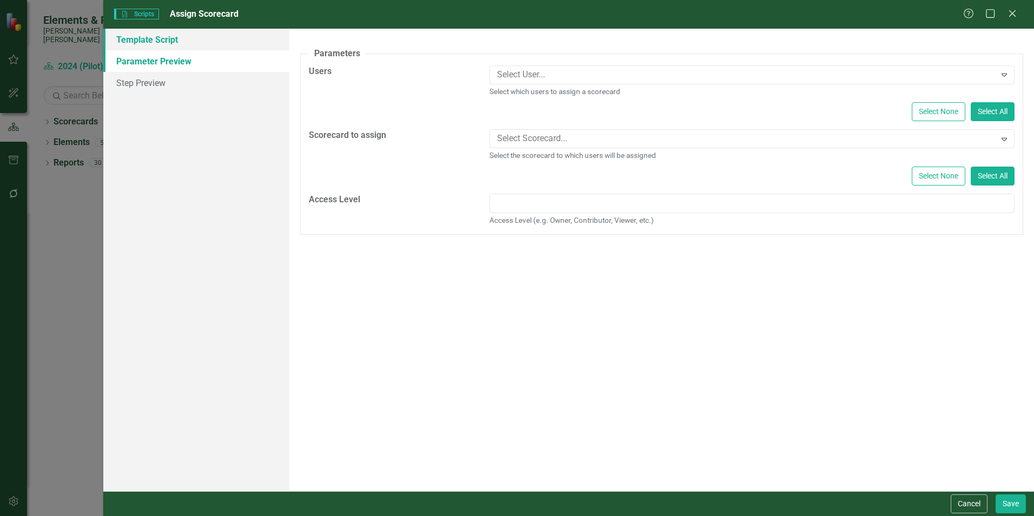
click at [146, 45] on link "Template Script" at bounding box center [196, 40] width 186 height 22
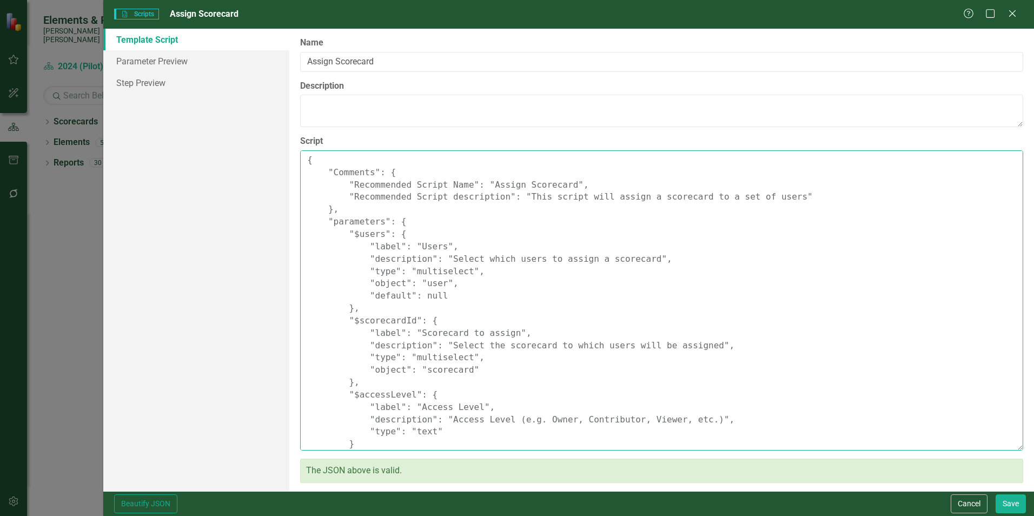
click at [431, 359] on textarea "{ "Comments": { "Recommended Script Name": "Assign Scorecard", "Recommended Scr…" at bounding box center [661, 300] width 723 height 300
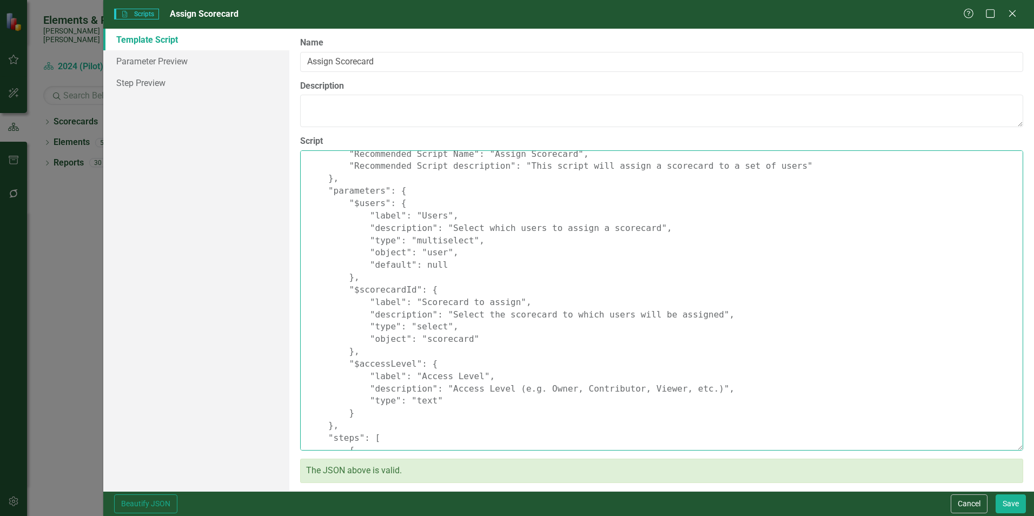
scroll to position [108, 0]
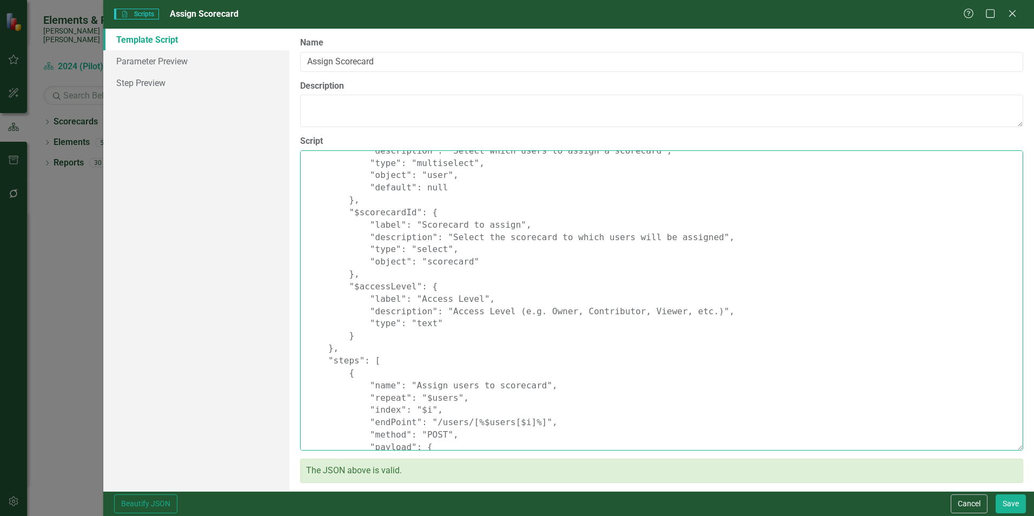
click at [407, 285] on textarea "{ "Comments": { "Recommended Script Name": "Assign Scorecard", "Recommended Scr…" at bounding box center [661, 300] width 723 height 300
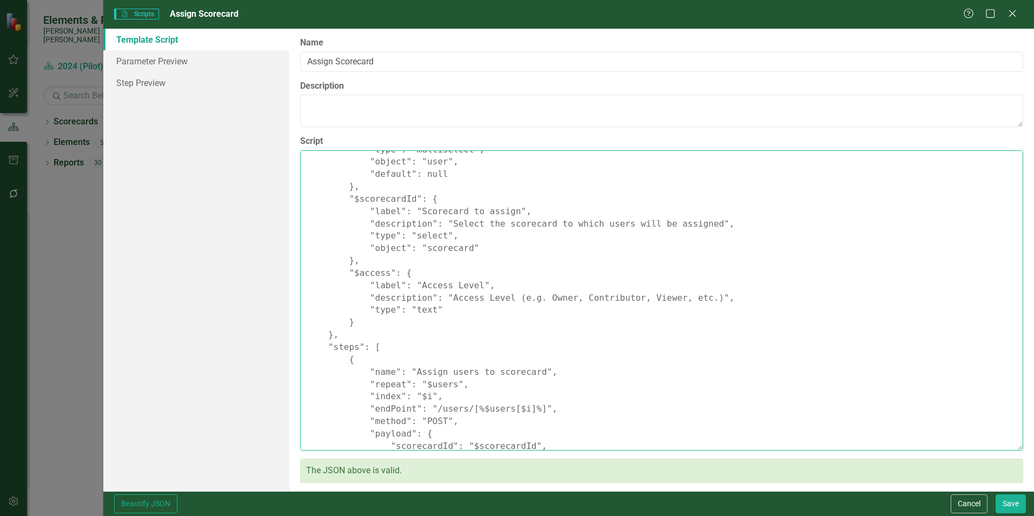
scroll to position [94, 0]
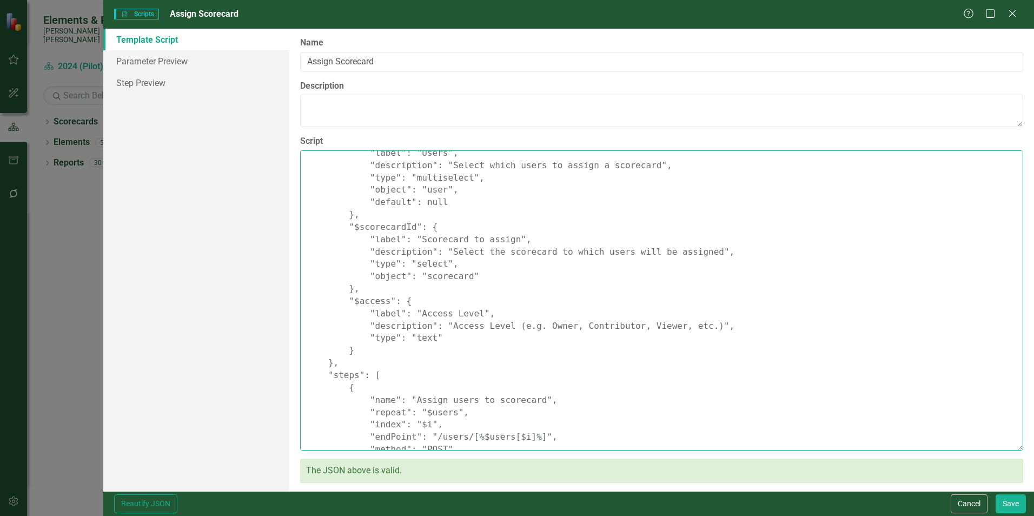
click at [436, 341] on textarea "{ "Comments": { "Recommended Script Name": "Assign Scorecard", "Recommended Scr…" at bounding box center [661, 300] width 723 height 300
paste textarea ""options": [ { "label": "Viewer", "value": "Viewer" }, { "label": "Contributor"…"
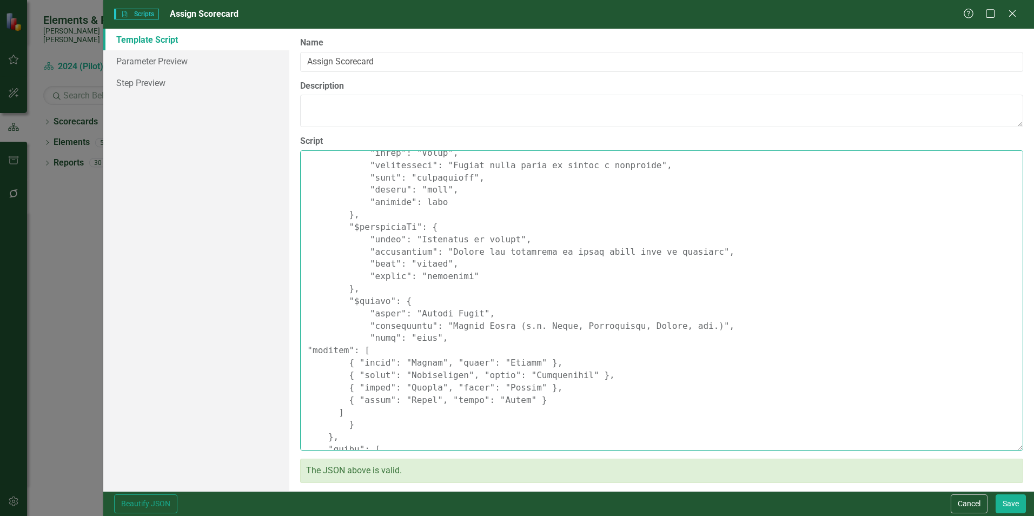
scroll to position [148, 0]
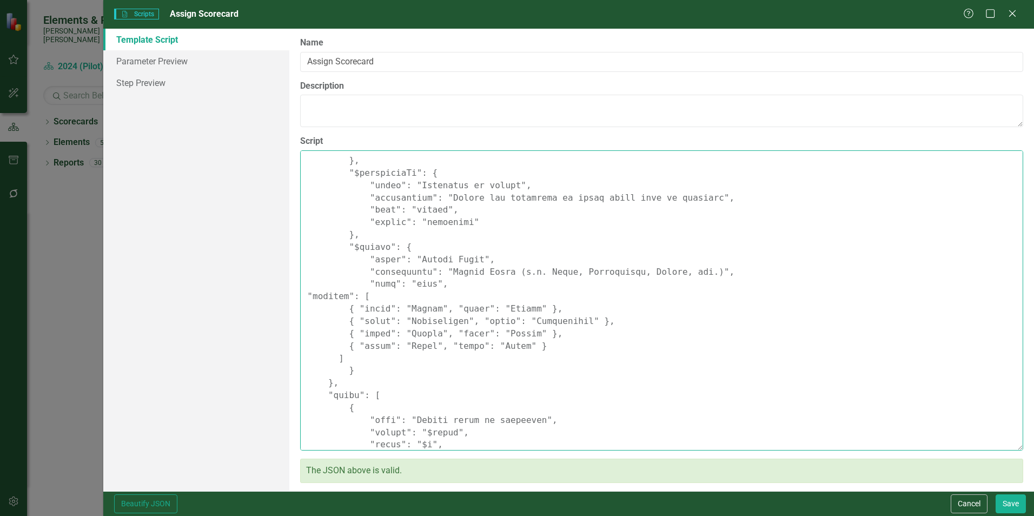
click at [414, 286] on textarea "Script" at bounding box center [661, 300] width 723 height 300
type textarea "{ "Comments": { "Recommended Script Name": "Assign Scorecard", "Recommended Scr…"
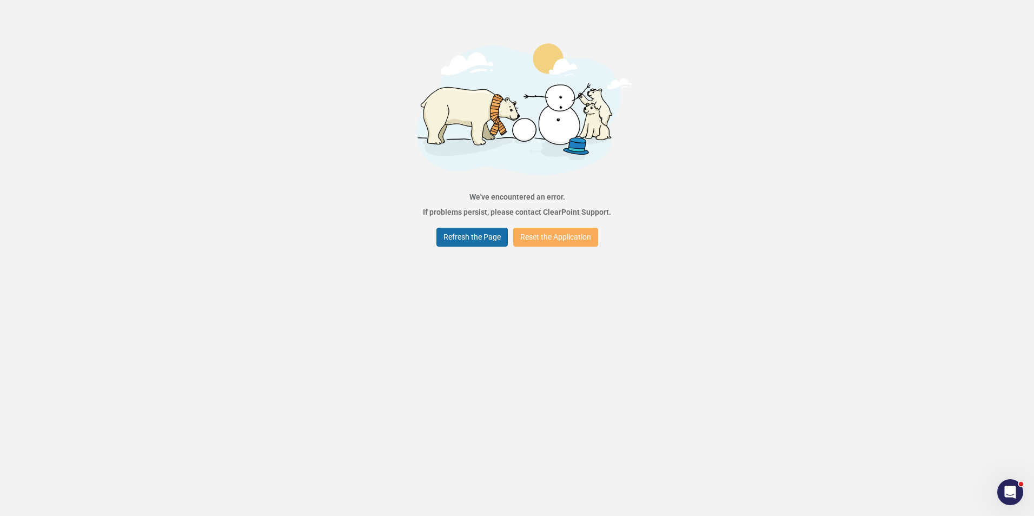
click at [467, 236] on button "Refresh the Page" at bounding box center [471, 237] width 71 height 19
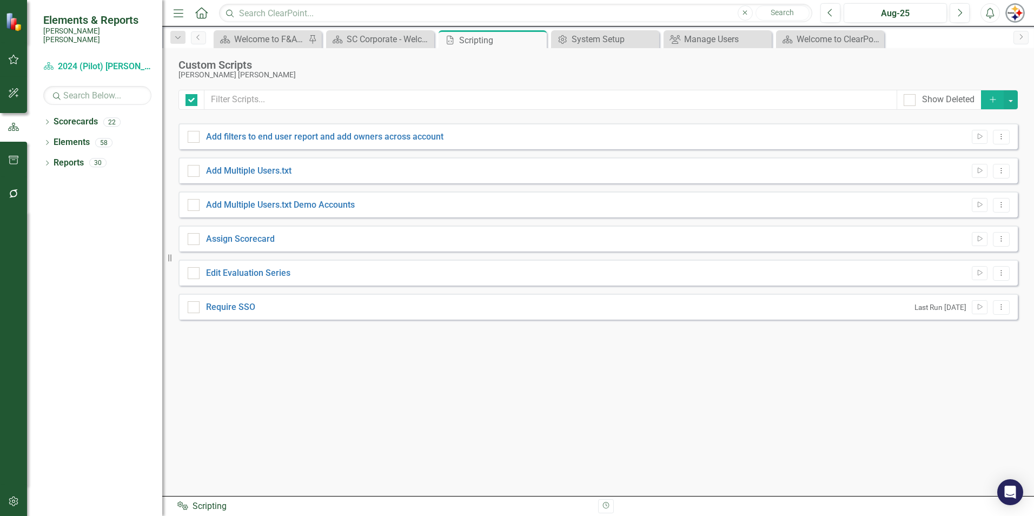
checkbox input "false"
click at [256, 239] on link "Assign Scorecard" at bounding box center [240, 239] width 69 height 10
click at [195, 239] on input "Assign Scorecard" at bounding box center [191, 236] width 7 height 7
checkbox input "true"
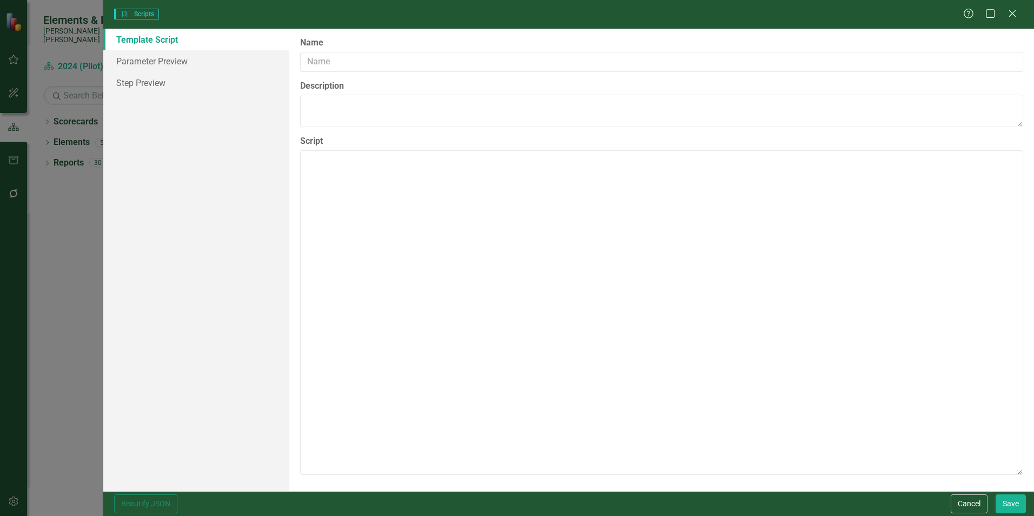
type input "Assign Scorecard"
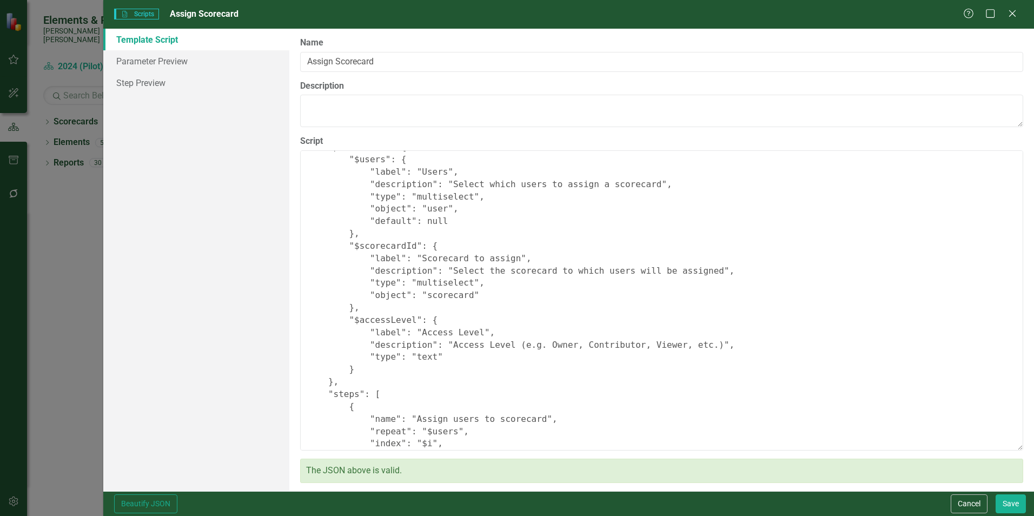
scroll to position [94, 0]
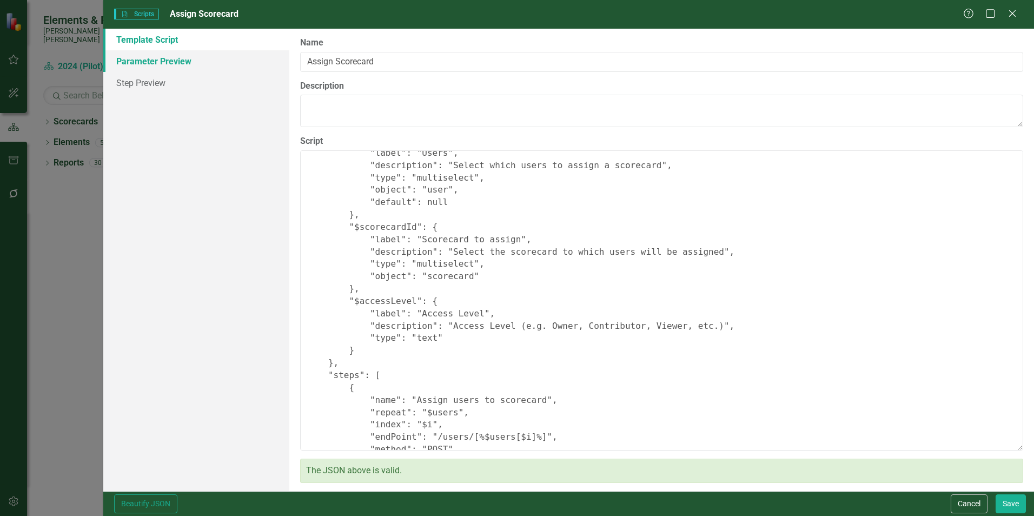
click at [164, 66] on link "Parameter Preview" at bounding box center [196, 61] width 186 height 22
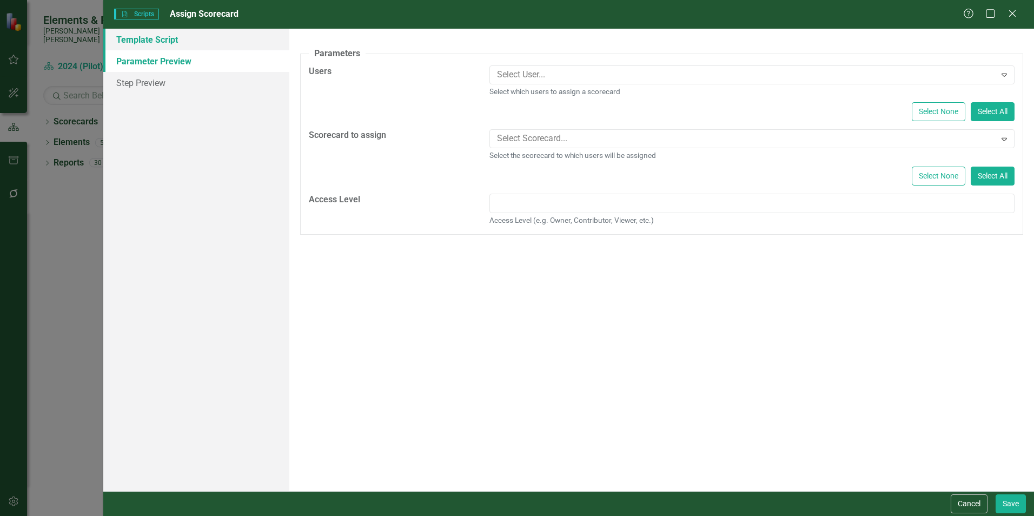
click at [160, 43] on link "Template Script" at bounding box center [196, 40] width 186 height 22
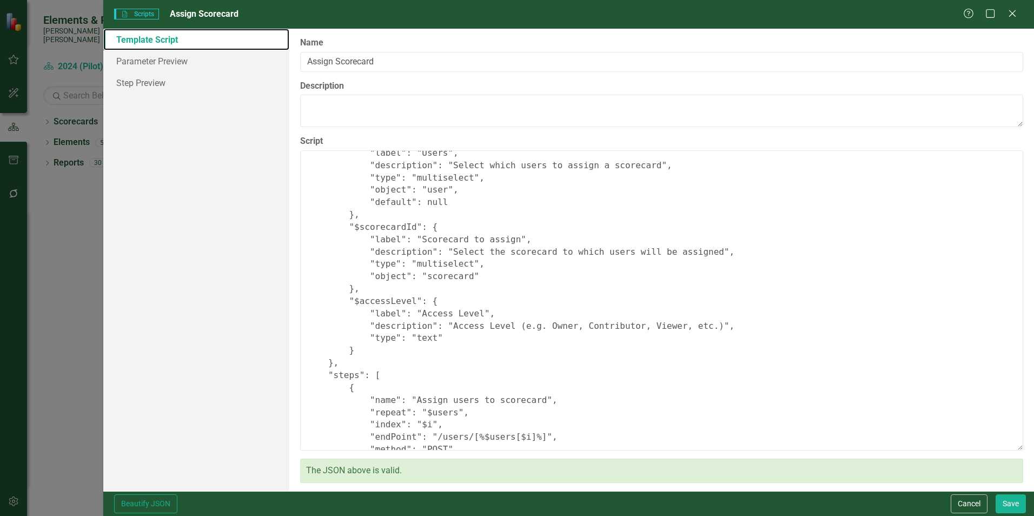
scroll to position [148, 0]
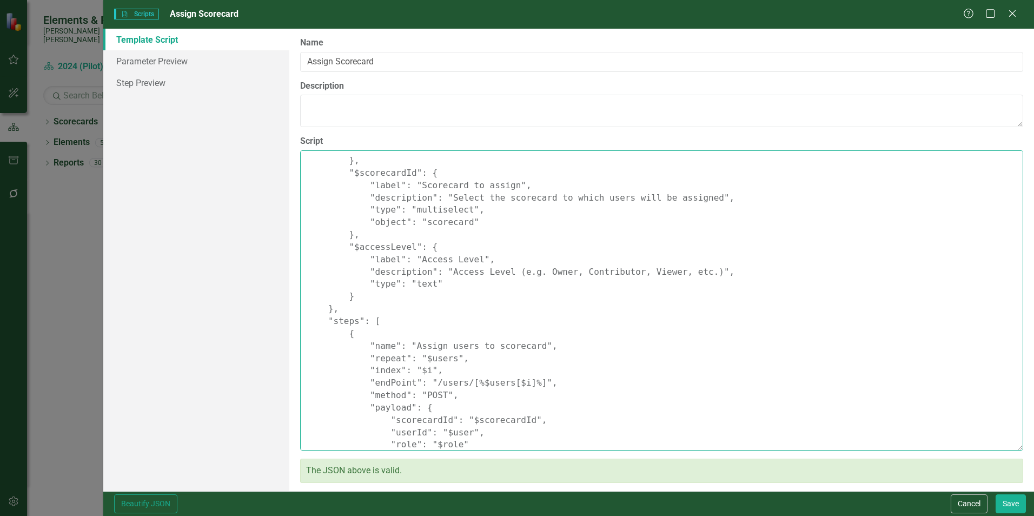
click at [408, 247] on textarea "{ "Comments": { "Recommended Script Name": "Assign Scorecard", "Recommended Scr…" at bounding box center [661, 300] width 723 height 300
type textarea "{ "Comments": { "Recommended Script Name": "Assign Scorecard", "Recommended Scr…"
click at [1010, 505] on button "Save" at bounding box center [1011, 503] width 30 height 19
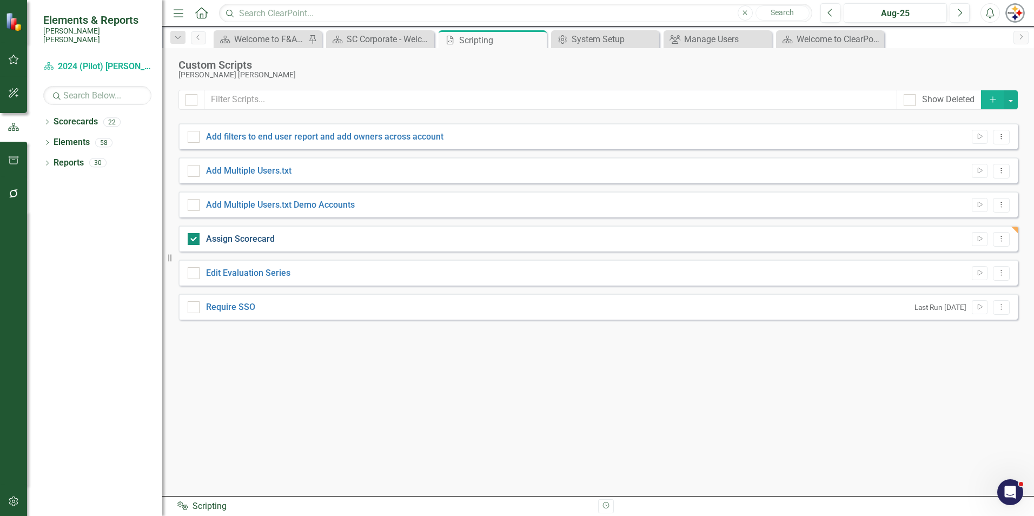
click at [239, 240] on link "Assign Scorecard" at bounding box center [240, 239] width 69 height 10
click at [195, 240] on input "Assign Scorecard" at bounding box center [191, 236] width 7 height 7
checkbox input "false"
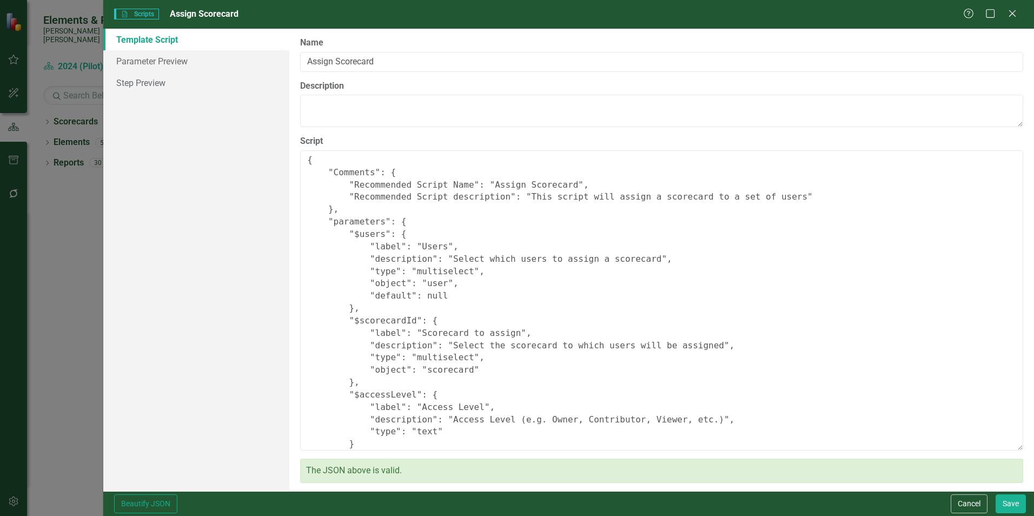
type textarea "{ "Comments": { "Recommended Script Name": "Assign Scorecard", "Recommended Scr…"
click at [160, 58] on link "Parameter Preview" at bounding box center [196, 61] width 186 height 22
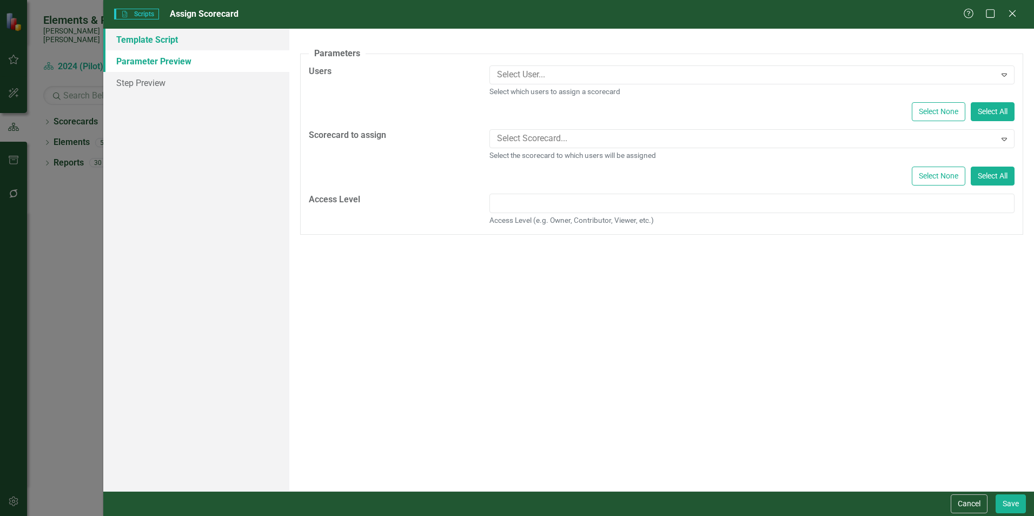
click at [169, 43] on link "Template Script" at bounding box center [196, 40] width 186 height 22
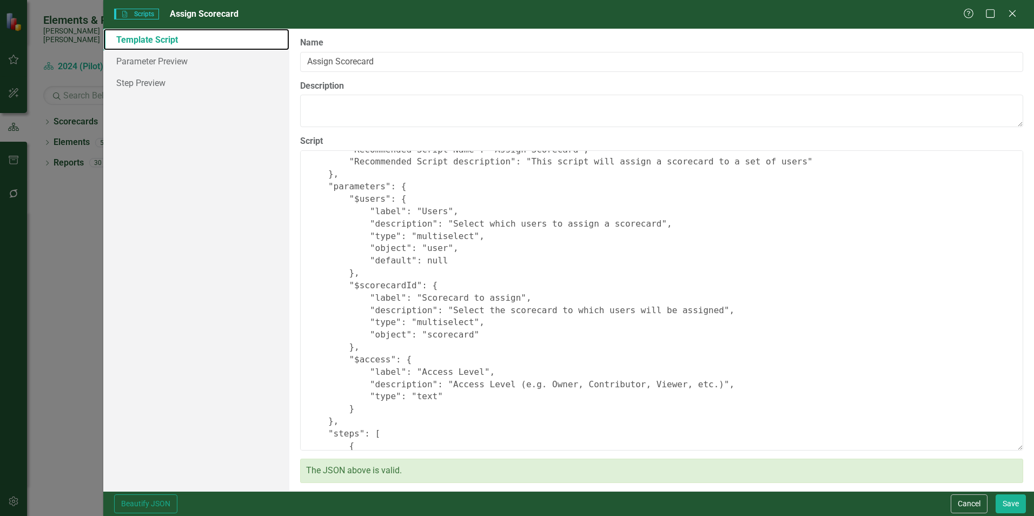
scroll to position [54, 0]
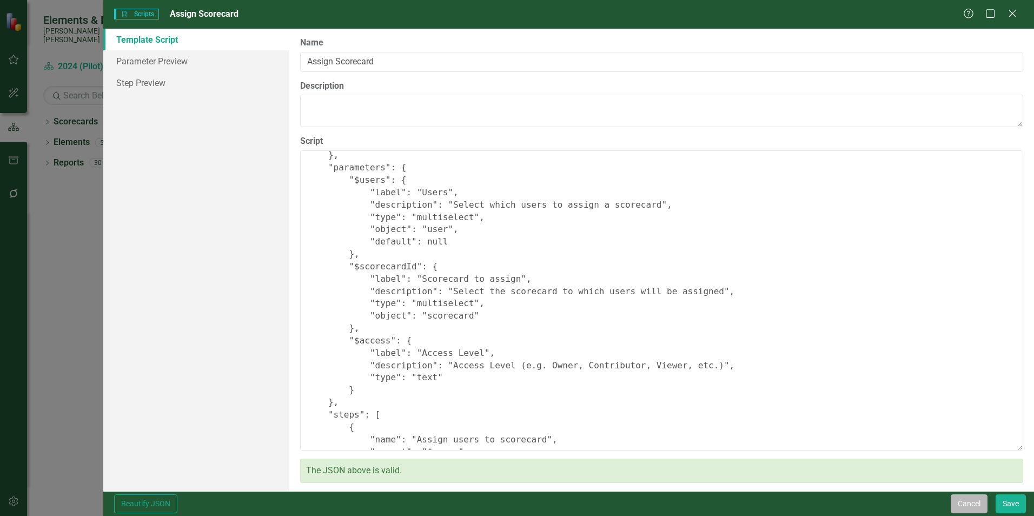
click at [957, 499] on button "Cancel" at bounding box center [969, 503] width 37 height 19
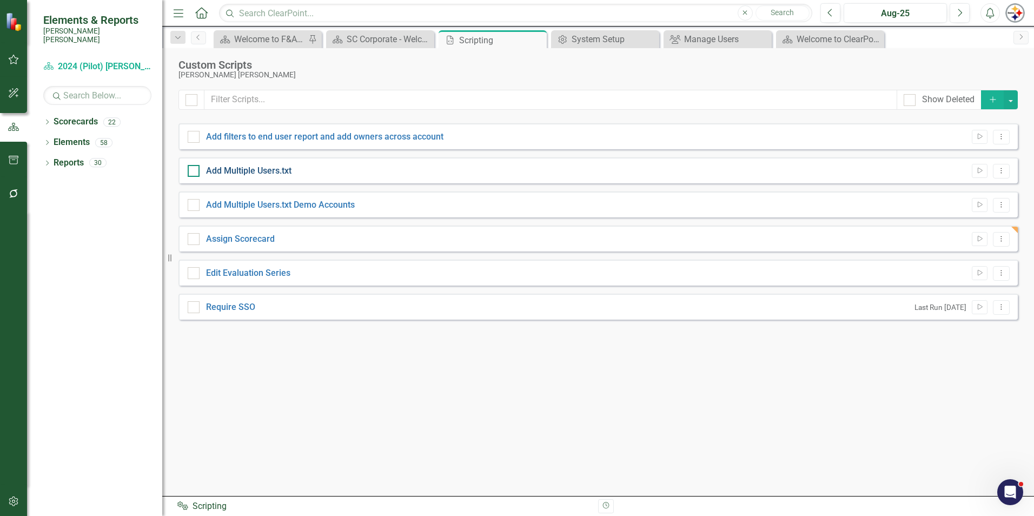
click at [242, 169] on link "Add Multiple Users.txt" at bounding box center [248, 170] width 85 height 10
click at [195, 169] on input "Add Multiple Users.txt" at bounding box center [191, 168] width 7 height 7
checkbox input "true"
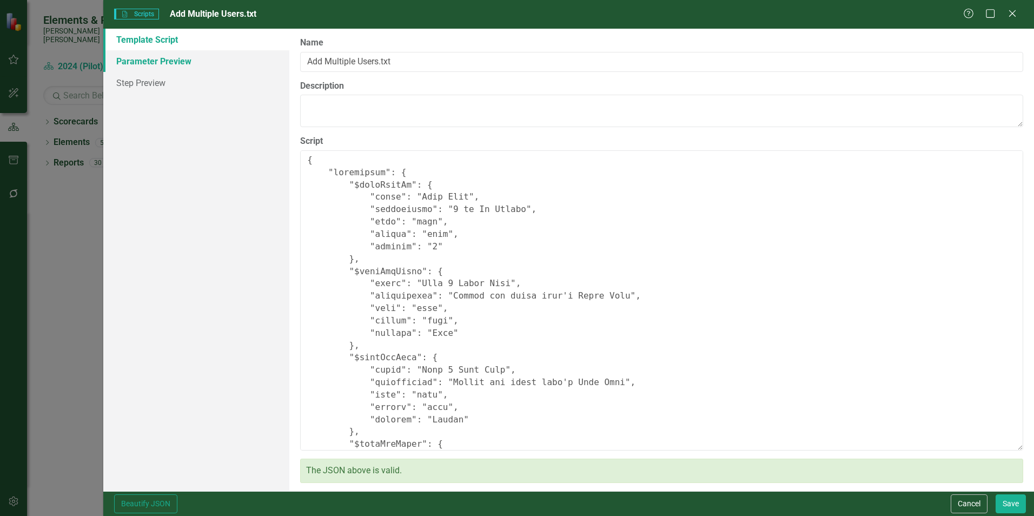
click at [150, 65] on link "Parameter Preview" at bounding box center [196, 61] width 186 height 22
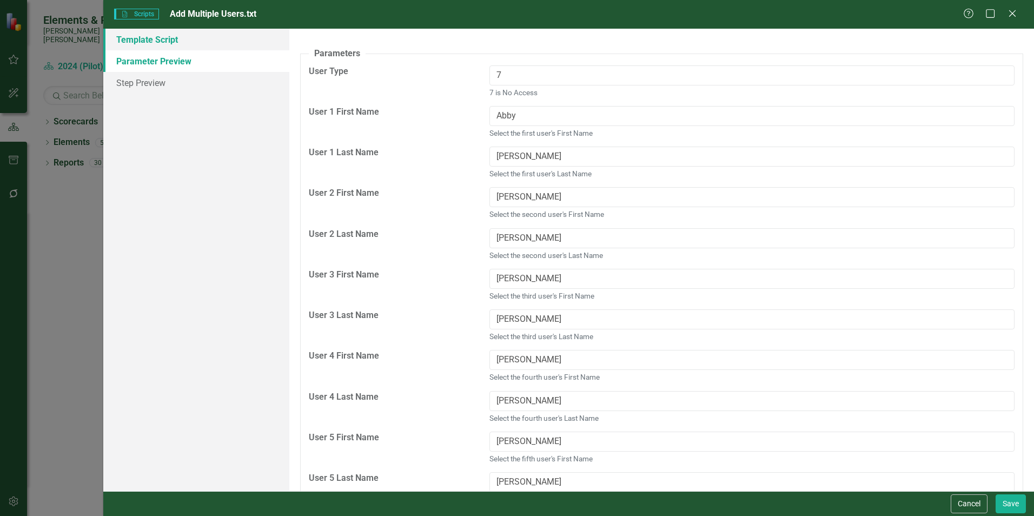
click at [151, 41] on link "Template Script" at bounding box center [196, 40] width 186 height 22
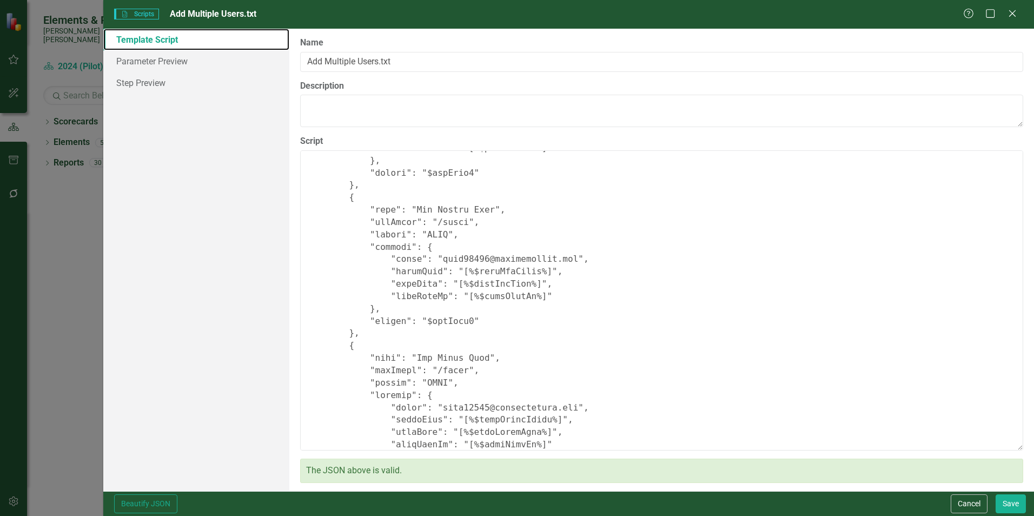
scroll to position [1298, 0]
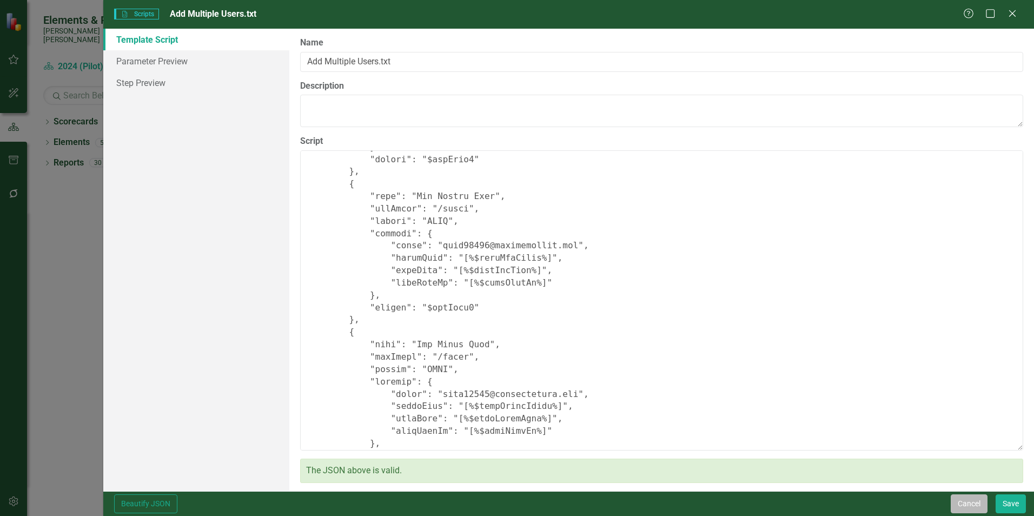
click at [960, 500] on button "Cancel" at bounding box center [969, 503] width 37 height 19
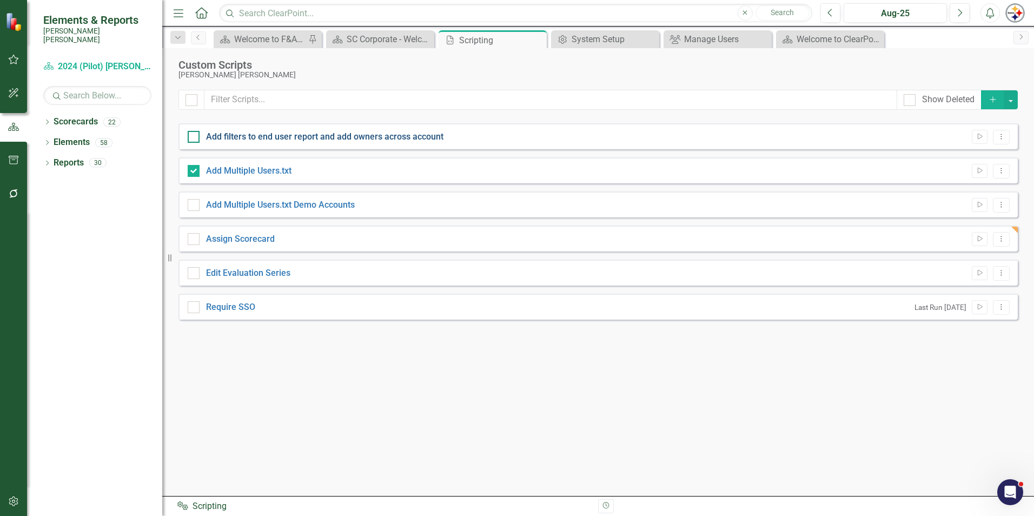
click at [368, 140] on link "Add filters to end user report and add owners across account" at bounding box center [324, 136] width 237 height 10
click at [195, 138] on input "Add filters to end user report and add owners across account" at bounding box center [191, 134] width 7 height 7
checkbox input "true"
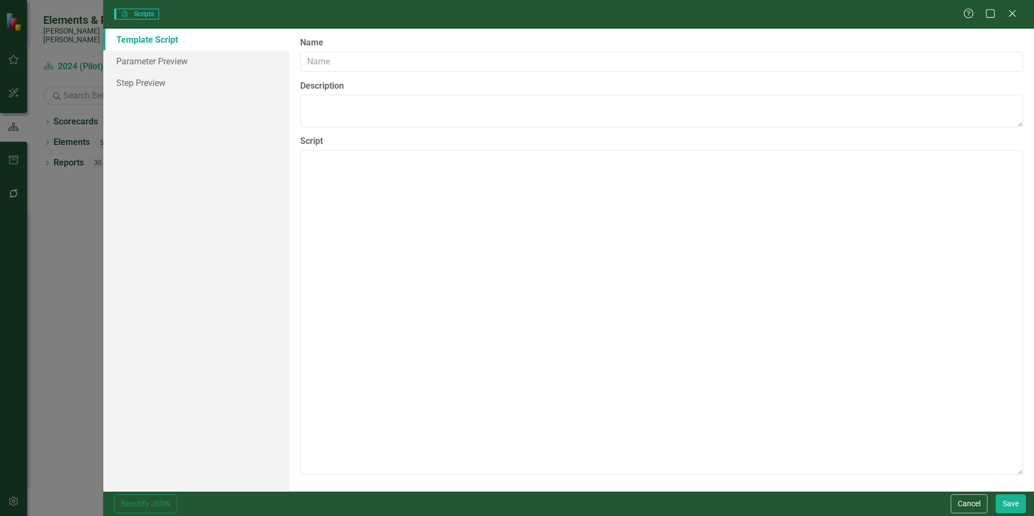
type input "Add filters to end user report and add owners across account"
type textarea "{ "parameters": { "$endUser": { "label": "End User", "description": "This user …"
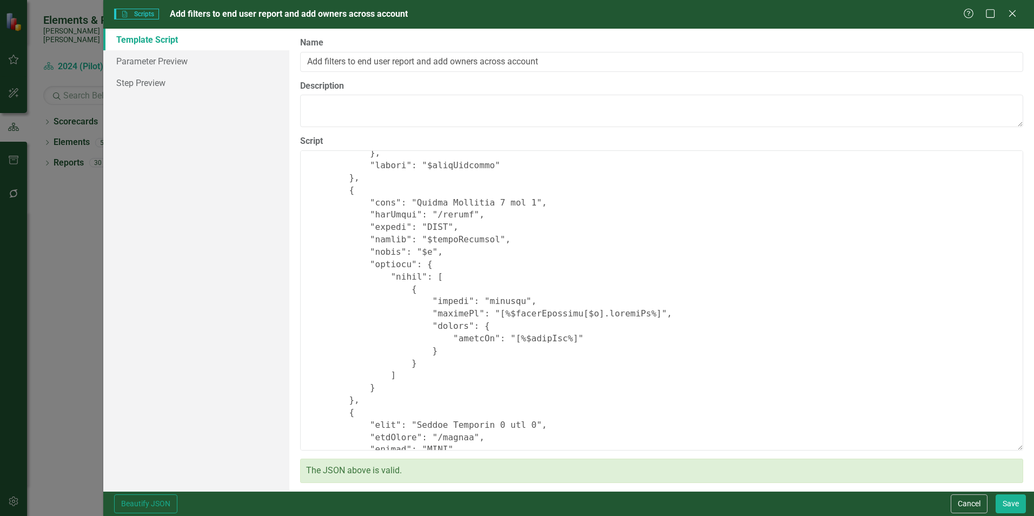
scroll to position [2001, 0]
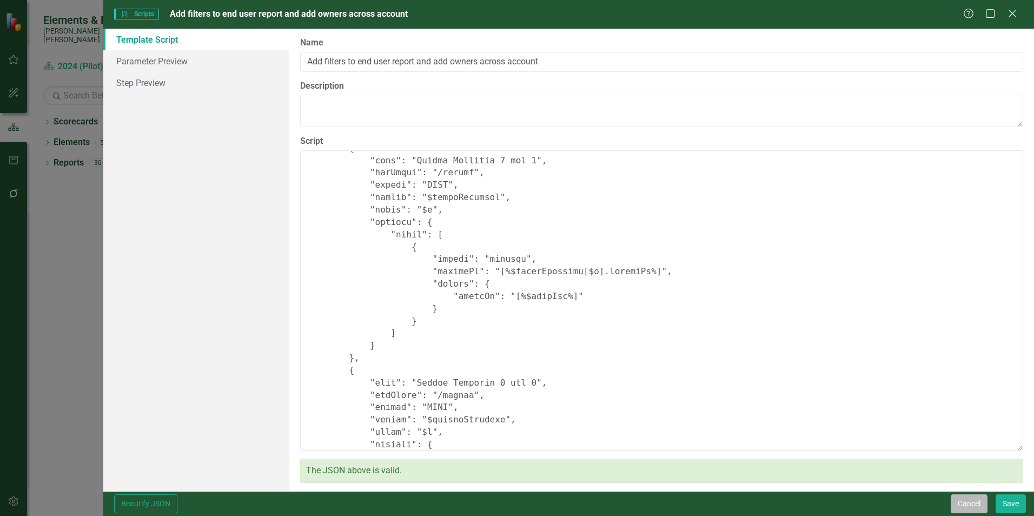
click at [971, 504] on button "Cancel" at bounding box center [969, 503] width 37 height 19
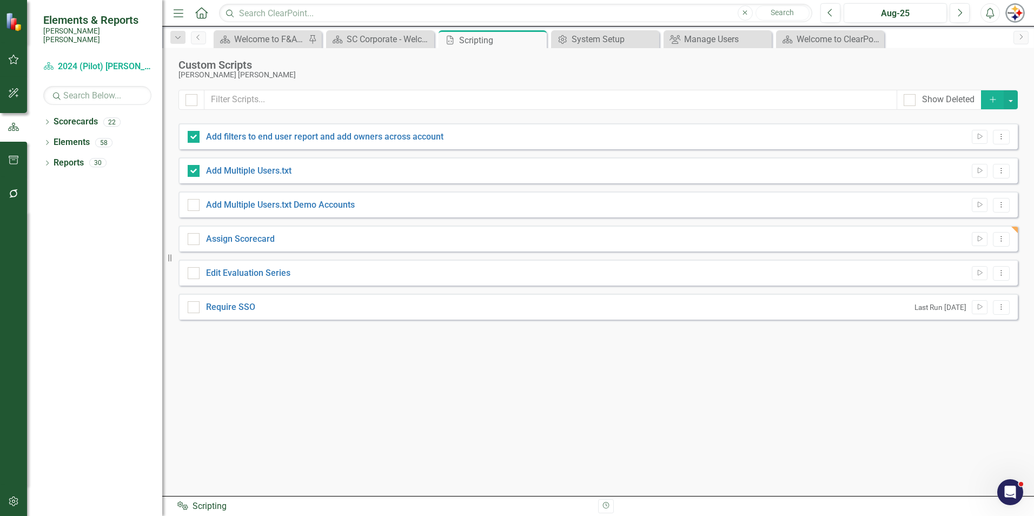
click at [193, 178] on div "Add Multiple Users.txt Run Script Dropdown Menu" at bounding box center [597, 170] width 839 height 26
click at [193, 168] on input "Add Multiple Users.txt" at bounding box center [191, 168] width 7 height 7
checkbox input "false"
click at [191, 131] on input "Add filters to end user report and add owners across account" at bounding box center [191, 134] width 7 height 7
checkbox input "false"
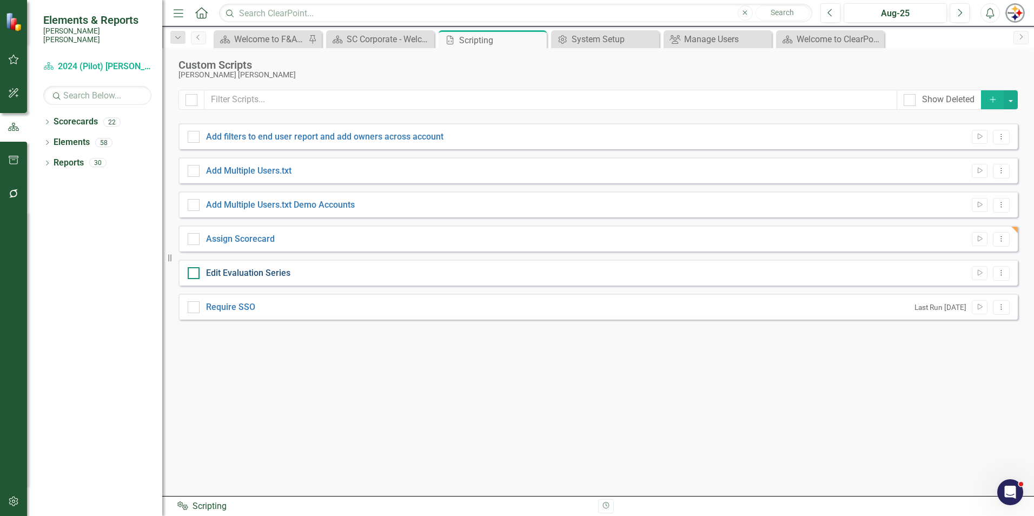
click at [253, 274] on link "Edit Evaluation Series" at bounding box center [248, 273] width 84 height 10
click at [195, 274] on input "Edit Evaluation Series" at bounding box center [191, 270] width 7 height 7
checkbox input "true"
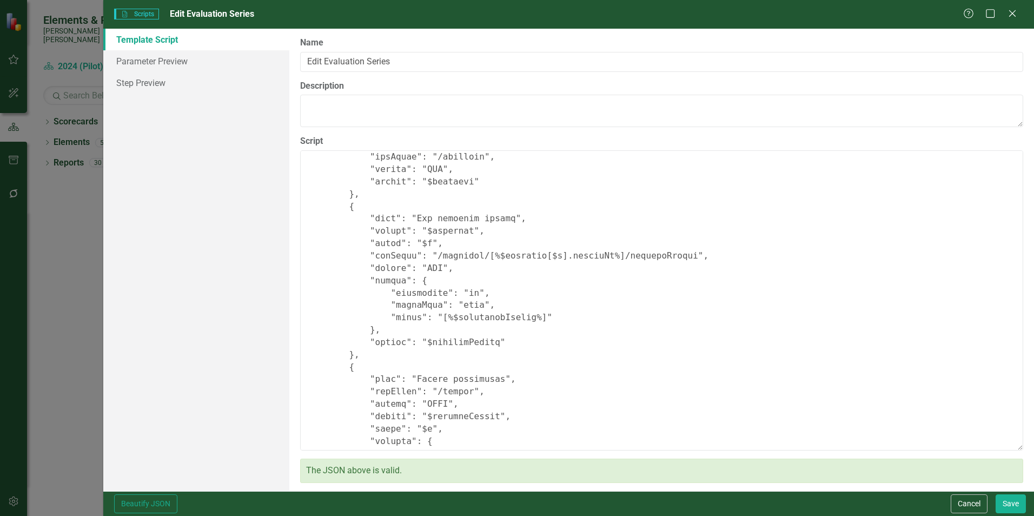
scroll to position [212, 0]
click at [184, 66] on link "Parameter Preview" at bounding box center [196, 61] width 186 height 22
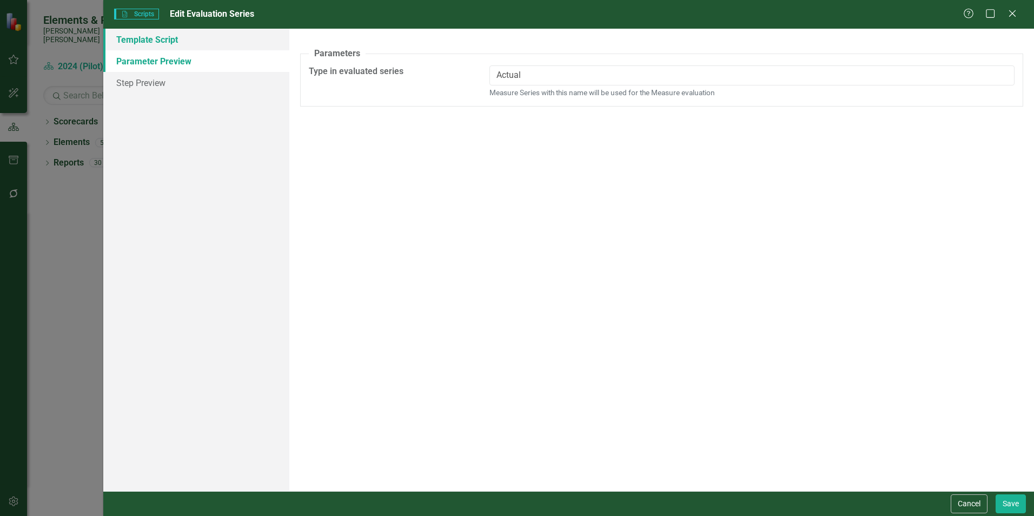
click at [178, 44] on link "Template Script" at bounding box center [196, 40] width 186 height 22
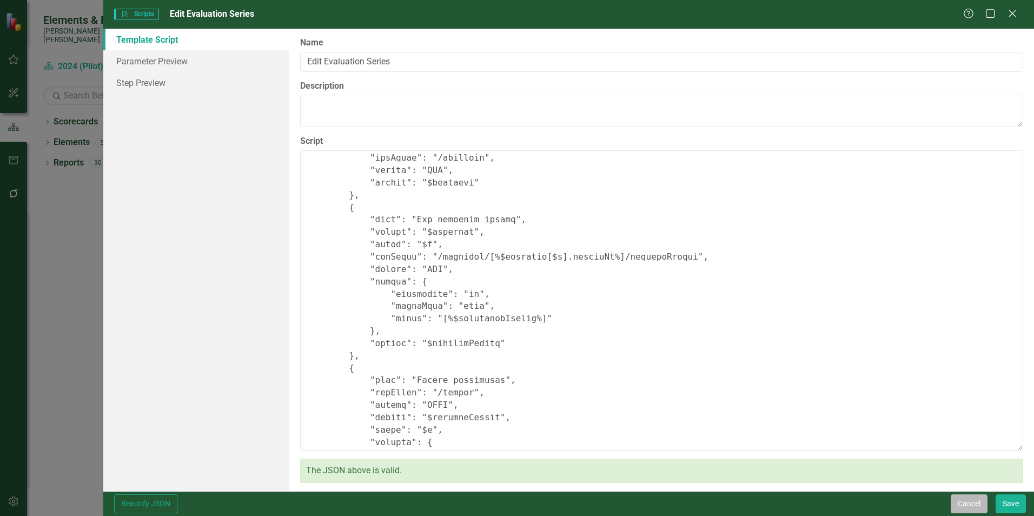
click at [976, 500] on button "Cancel" at bounding box center [969, 503] width 37 height 19
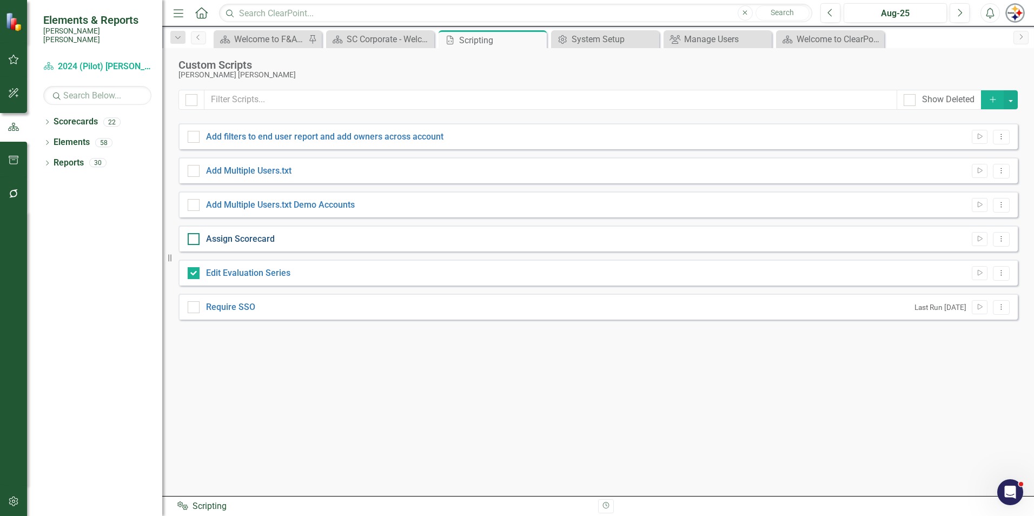
click at [225, 236] on link "Assign Scorecard" at bounding box center [240, 239] width 69 height 10
click at [195, 236] on input "Assign Scorecard" at bounding box center [191, 236] width 7 height 7
checkbox input "true"
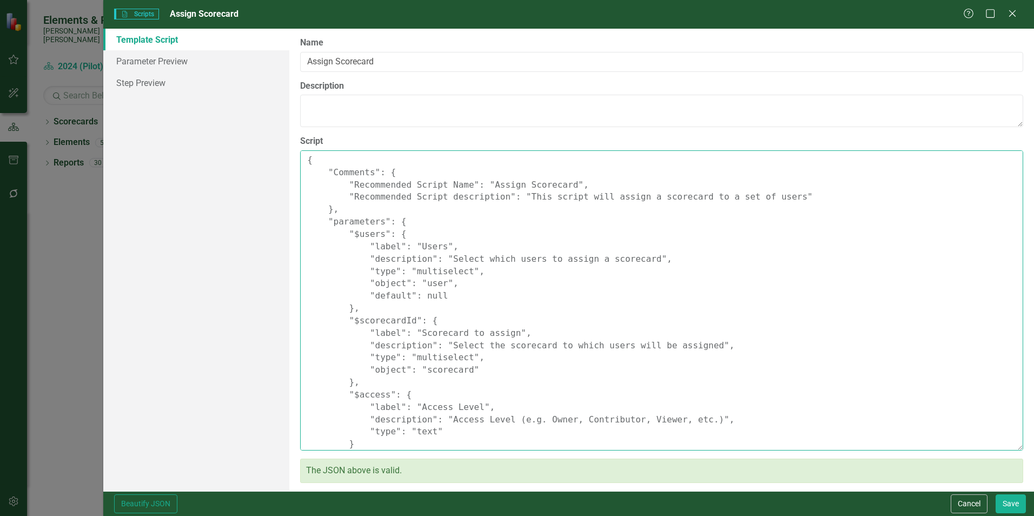
click at [433, 359] on textarea "{ "Comments": { "Recommended Script Name": "Assign Scorecard", "Recommended Scr…" at bounding box center [661, 300] width 723 height 300
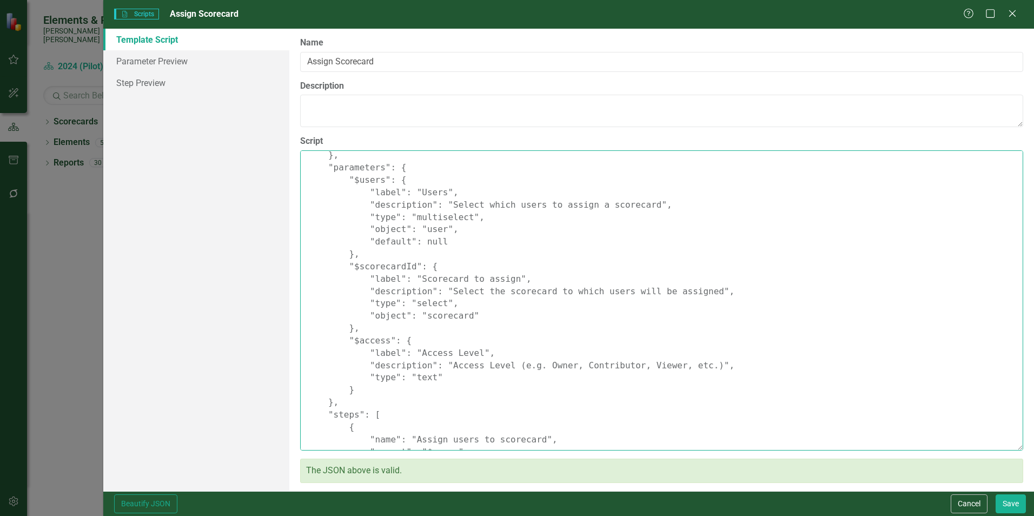
scroll to position [0, 0]
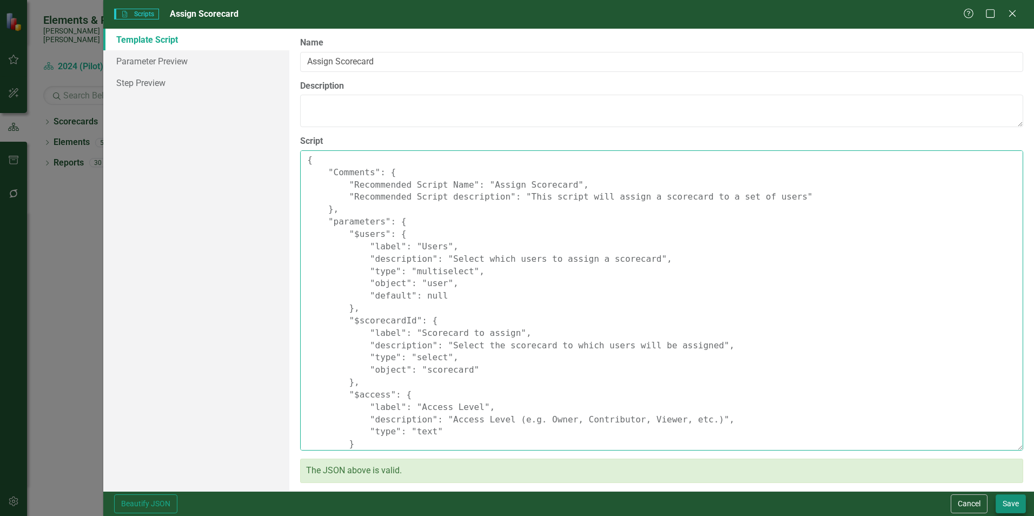
type textarea "{ "Comments": { "Recommended Script Name": "Assign Scorecard", "Recommended Scr…"
click at [1014, 506] on button "Save" at bounding box center [1011, 503] width 30 height 19
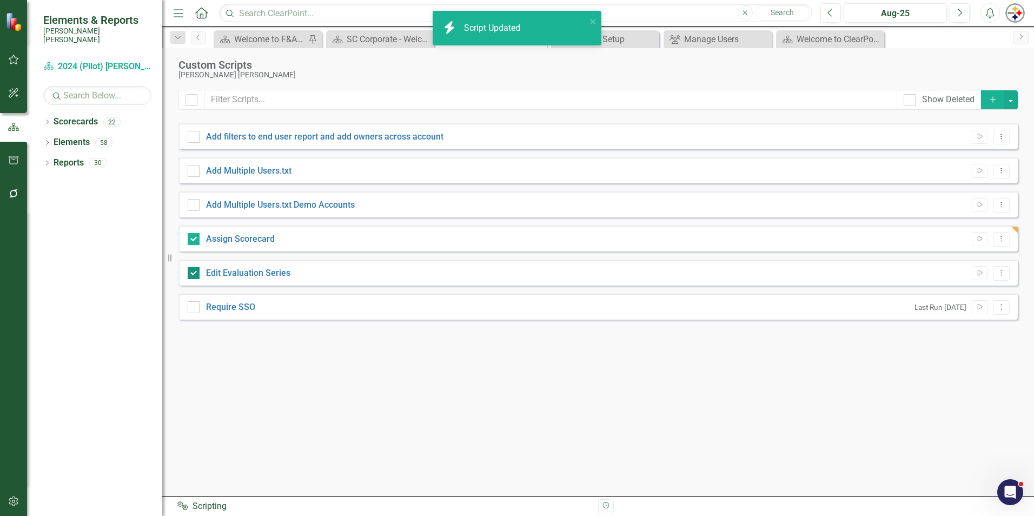
click at [192, 273] on input "Edit Evaluation Series" at bounding box center [191, 270] width 7 height 7
checkbox input "false"
click at [217, 240] on link "Assign Scorecard" at bounding box center [240, 239] width 69 height 10
click at [195, 240] on input "Assign Scorecard" at bounding box center [191, 236] width 7 height 7
checkbox input "false"
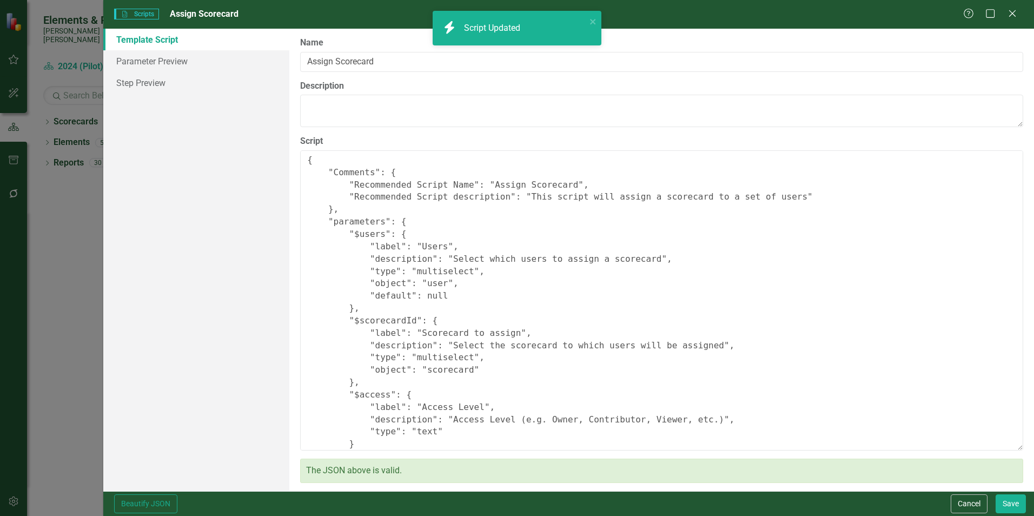
type textarea "{ "Comments": { "Recommended Script Name": "Assign Scorecard", "Recommended Scr…"
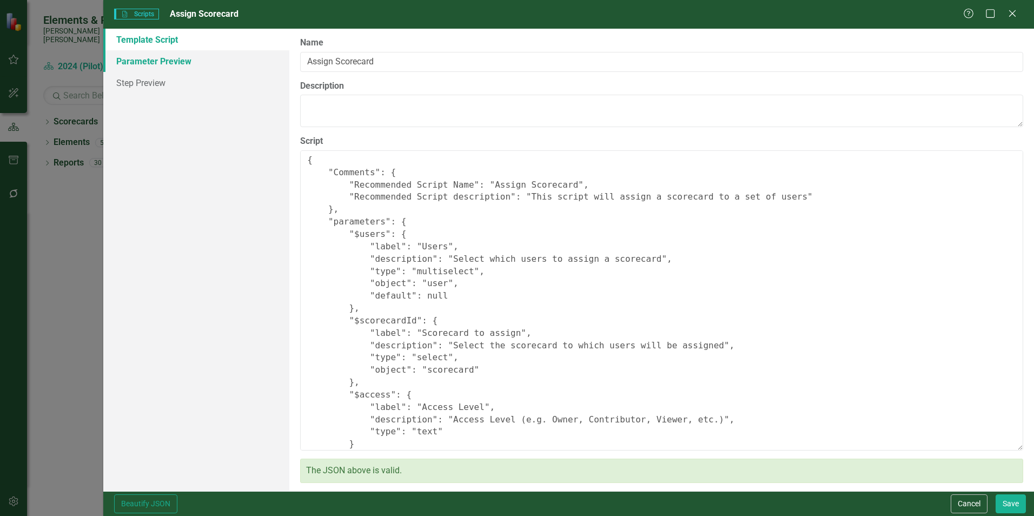
click at [181, 68] on link "Parameter Preview" at bounding box center [196, 61] width 186 height 22
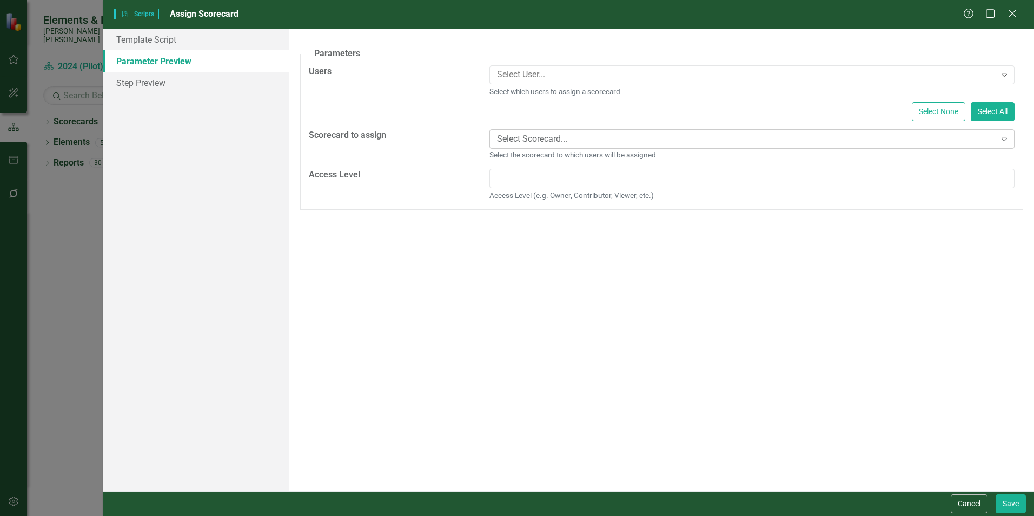
click at [992, 135] on div "Select Scorecard..." at bounding box center [746, 139] width 499 height 12
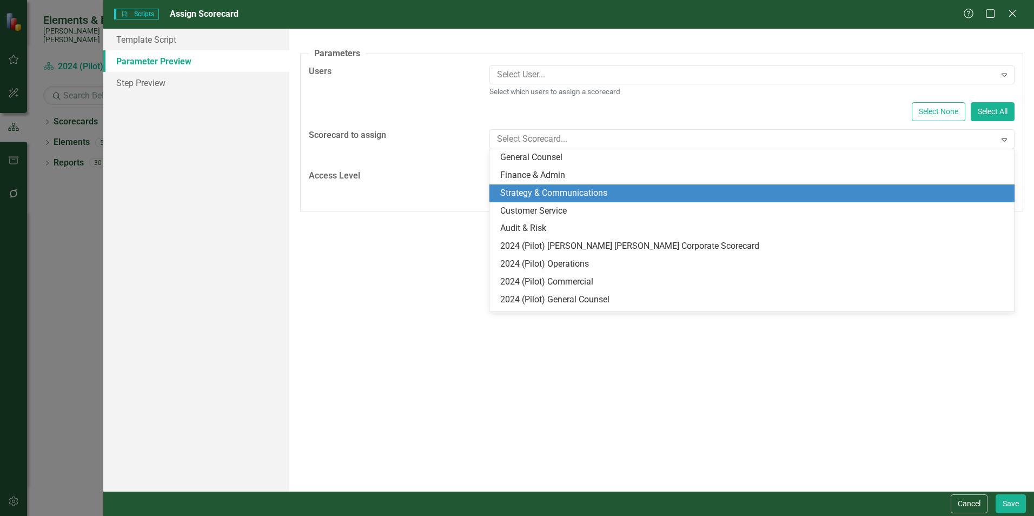
scroll to position [108, 0]
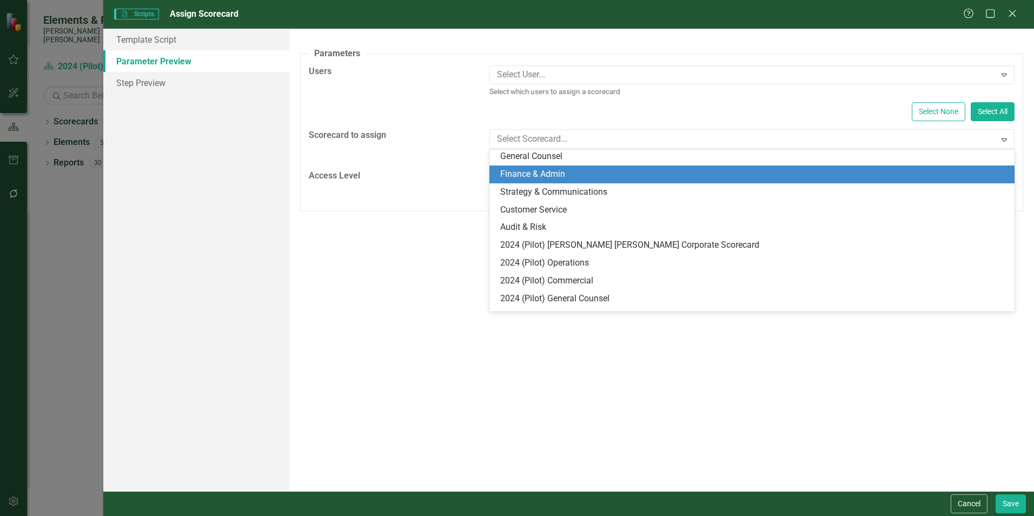
click at [520, 168] on div "Finance & Admin" at bounding box center [754, 174] width 508 height 12
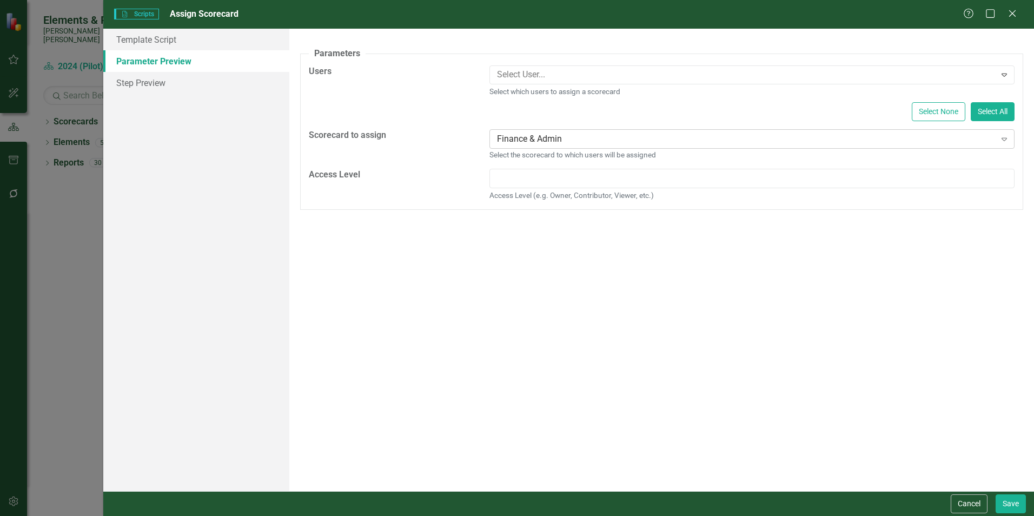
click at [1007, 136] on icon "Expand" at bounding box center [1004, 139] width 11 height 9
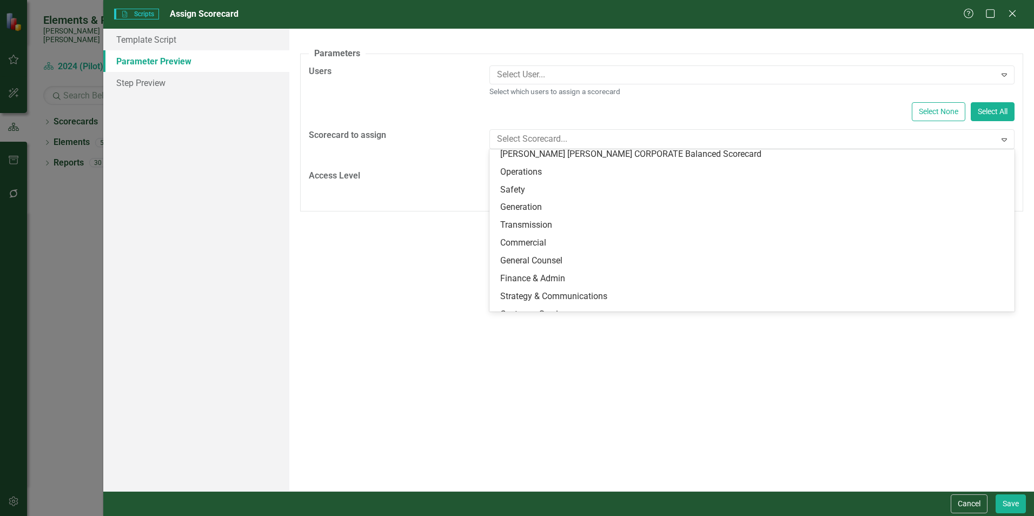
scroll to position [0, 0]
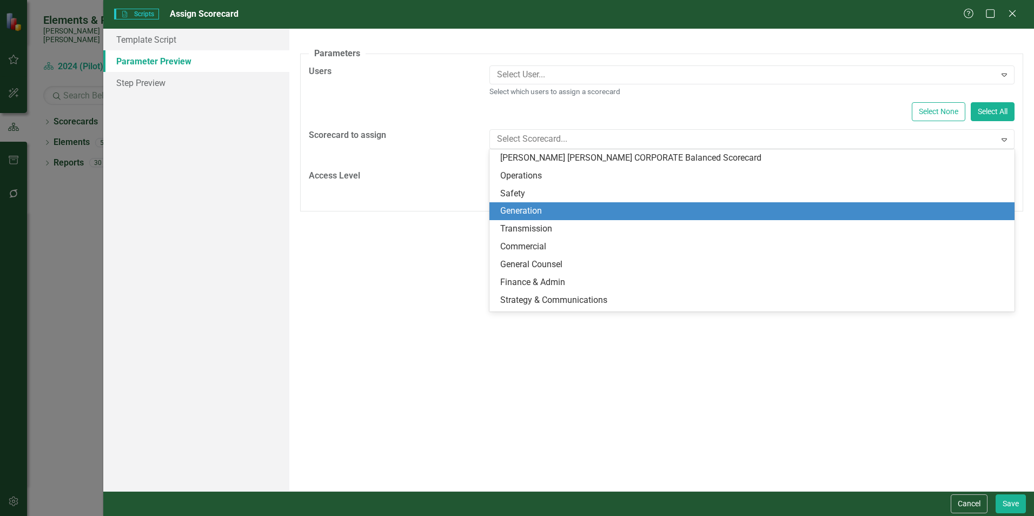
click at [455, 316] on div "A preview of the parameters (i.e., the changes you can make at runtime) for thi…" at bounding box center [661, 260] width 745 height 462
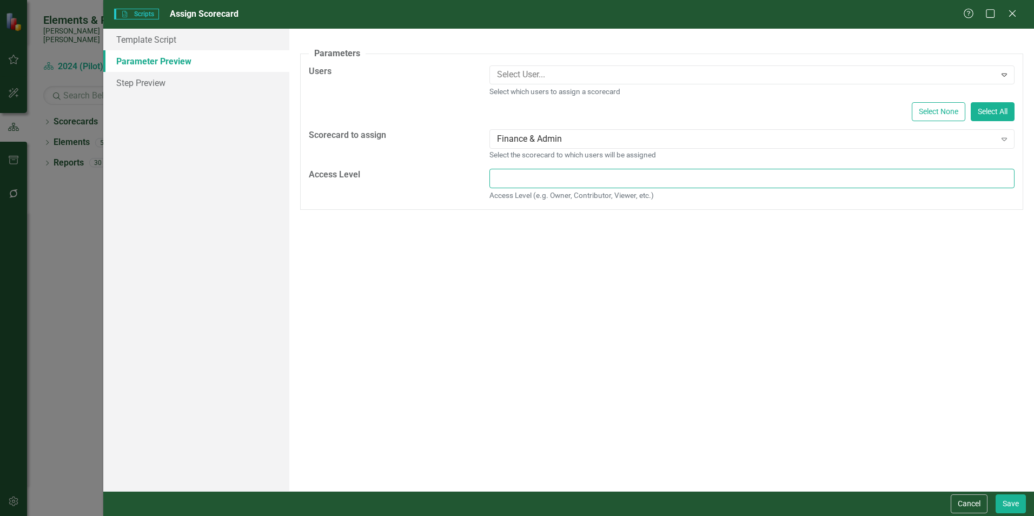
click at [541, 179] on input "Access Level" at bounding box center [751, 179] width 525 height 20
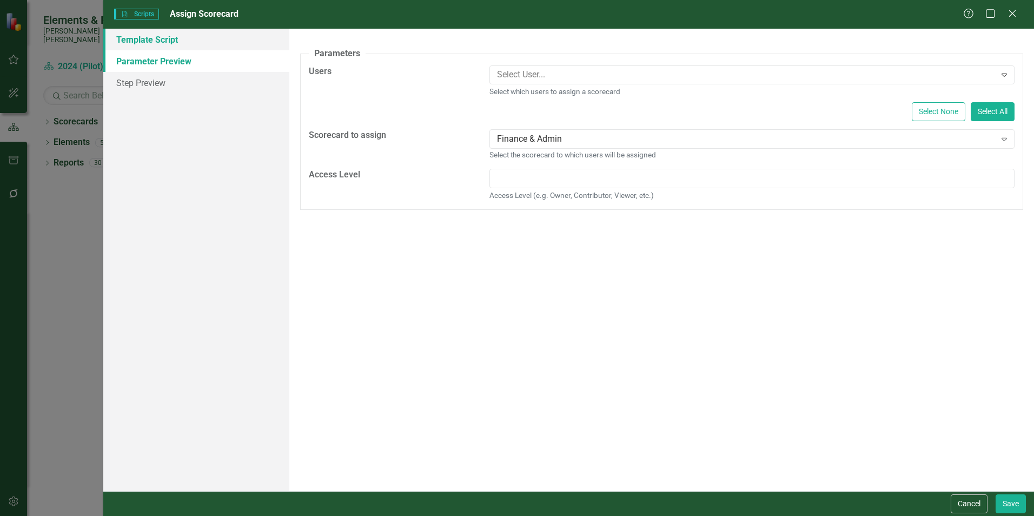
click at [138, 42] on link "Template Script" at bounding box center [196, 40] width 186 height 22
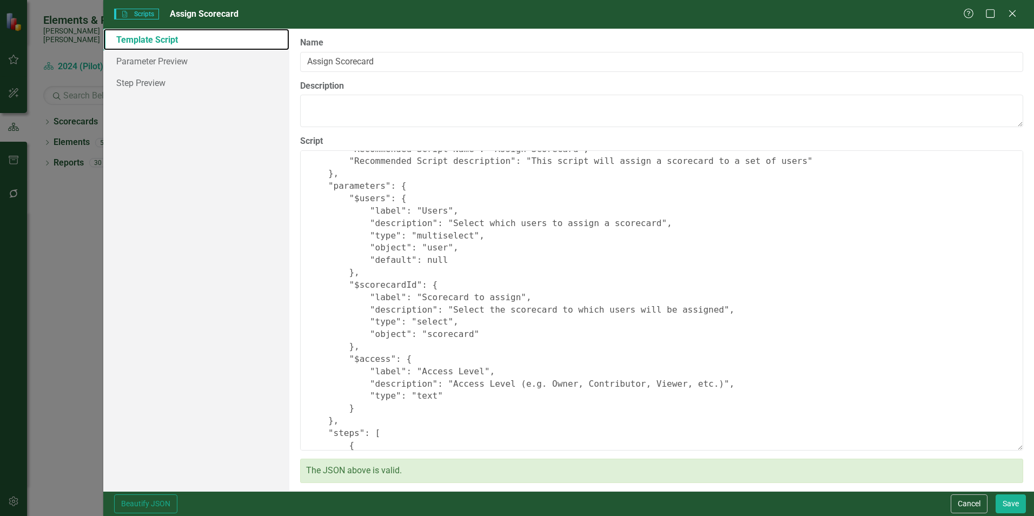
scroll to position [54, 0]
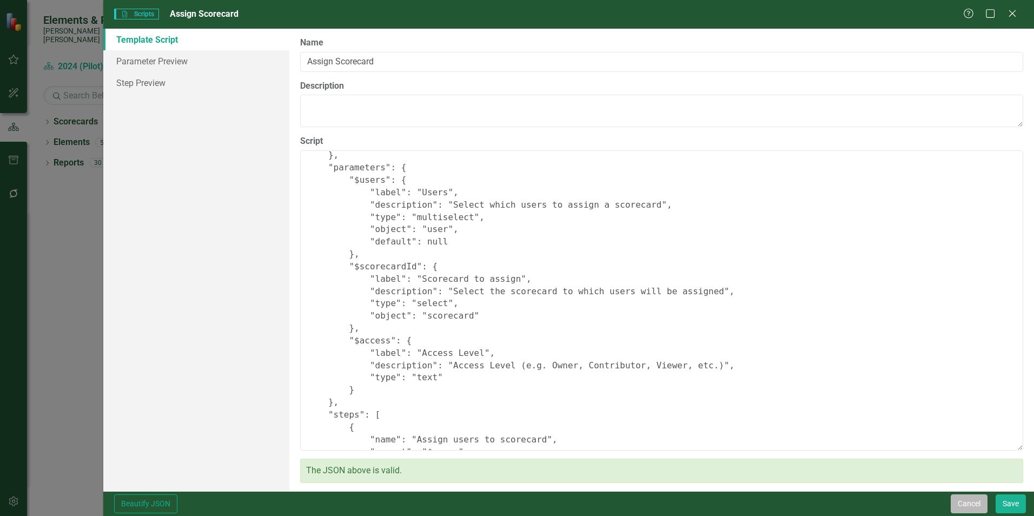
click at [977, 502] on button "Cancel" at bounding box center [969, 503] width 37 height 19
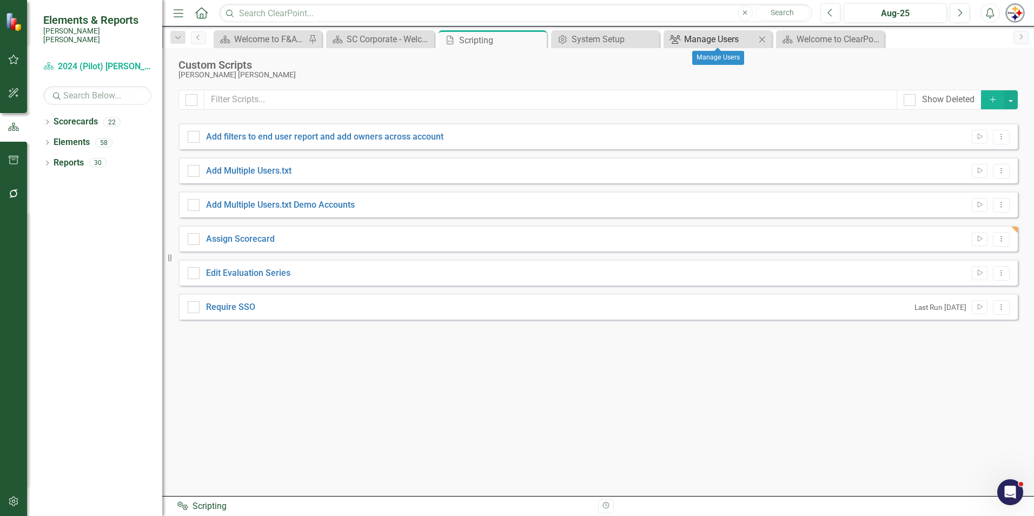
click at [714, 36] on div "Manage Users" at bounding box center [719, 39] width 71 height 14
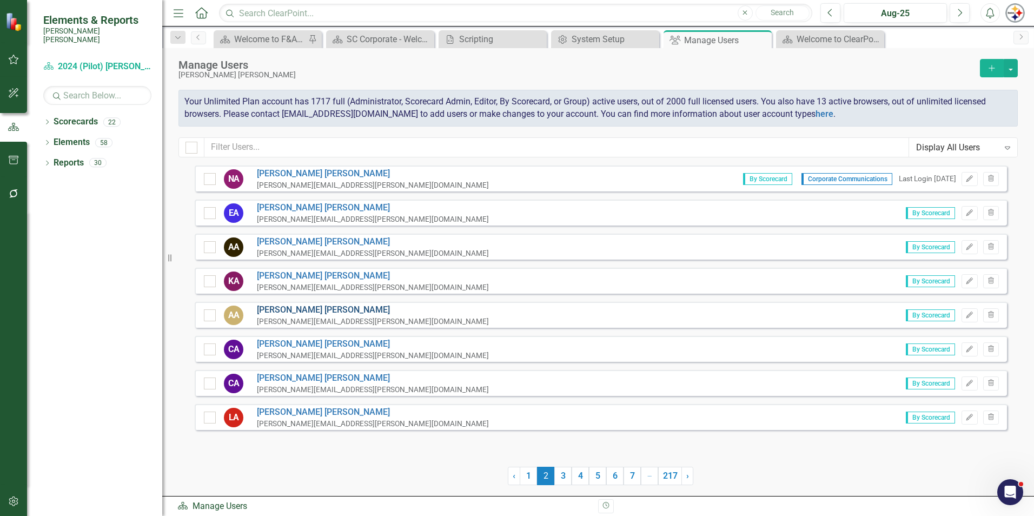
click at [288, 307] on link "[PERSON_NAME]" at bounding box center [373, 310] width 232 height 12
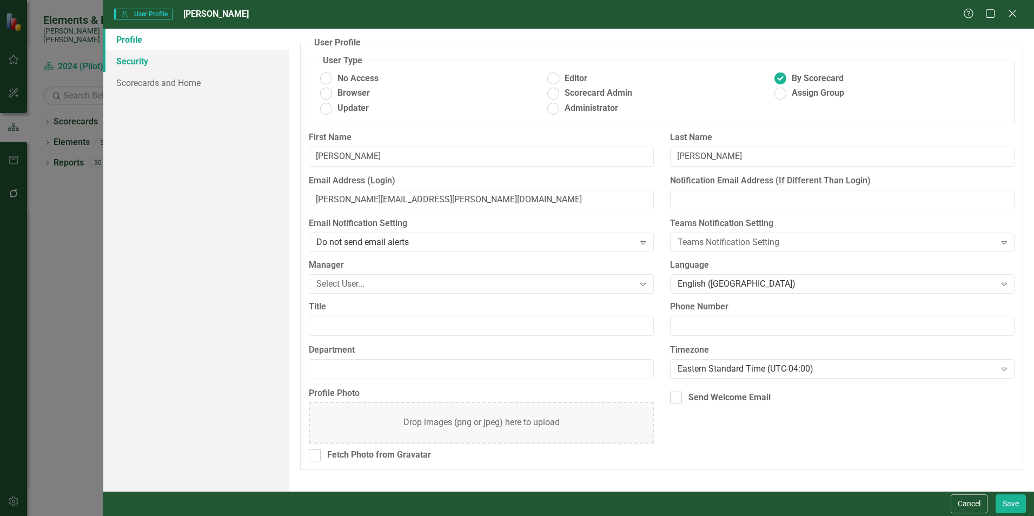
click at [140, 62] on link "Security" at bounding box center [196, 61] width 186 height 22
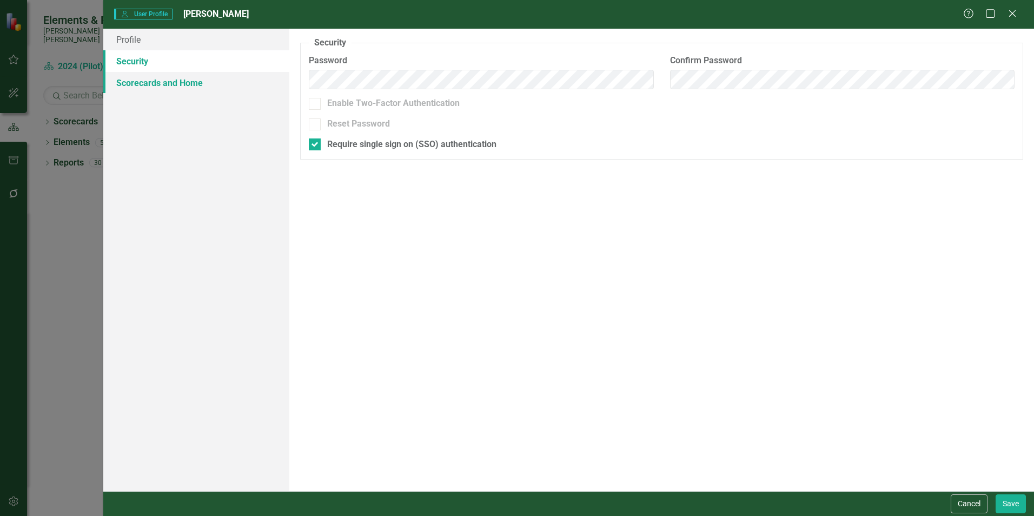
click at [142, 76] on link "Scorecards and Home" at bounding box center [196, 83] width 186 height 22
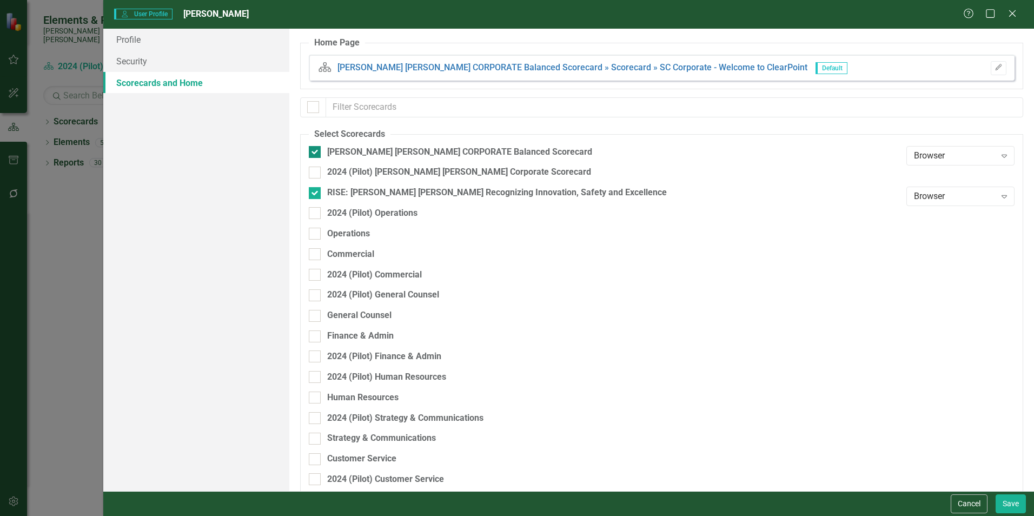
click at [315, 153] on div at bounding box center [315, 152] width 12 height 12
click at [315, 153] on input "[PERSON_NAME] [PERSON_NAME] CORPORATE Balanced Scorecard" at bounding box center [312, 149] width 7 height 7
checkbox input "false"
click at [1004, 504] on button "Save" at bounding box center [1011, 503] width 30 height 19
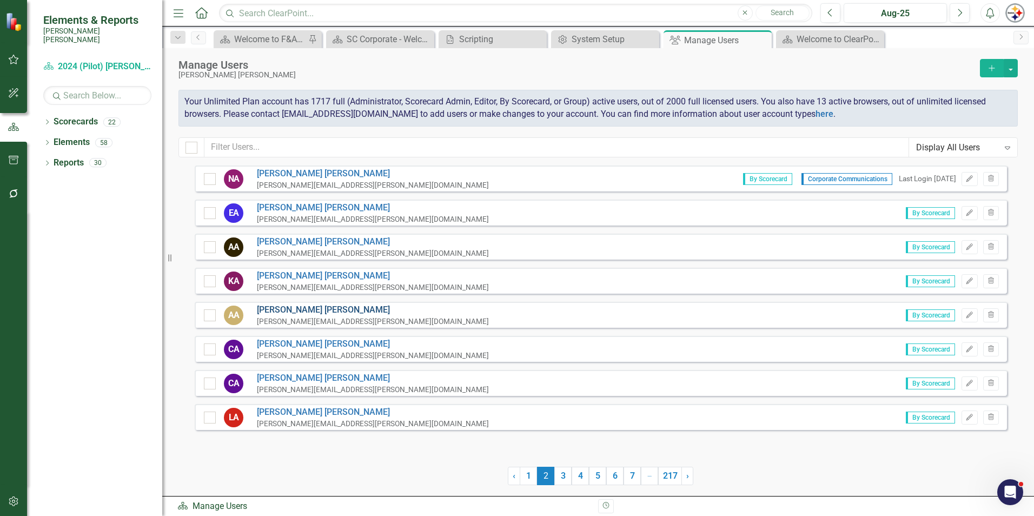
click at [284, 309] on link "[PERSON_NAME]" at bounding box center [373, 310] width 232 height 12
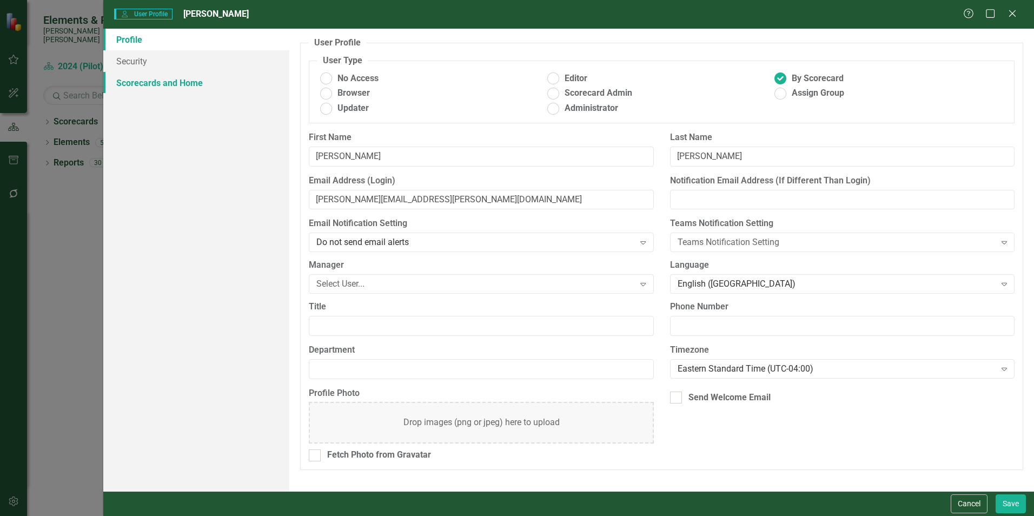
click at [157, 85] on link "Scorecards and Home" at bounding box center [196, 83] width 186 height 22
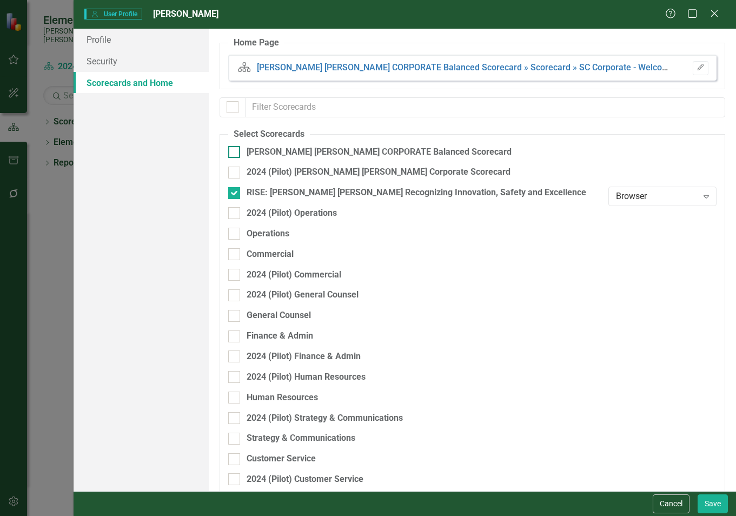
click at [235, 151] on input "[PERSON_NAME] [PERSON_NAME] CORPORATE Balanced Scorecard" at bounding box center [231, 149] width 7 height 7
checkbox input "true"
click at [677, 157] on div "Browser" at bounding box center [657, 155] width 82 height 12
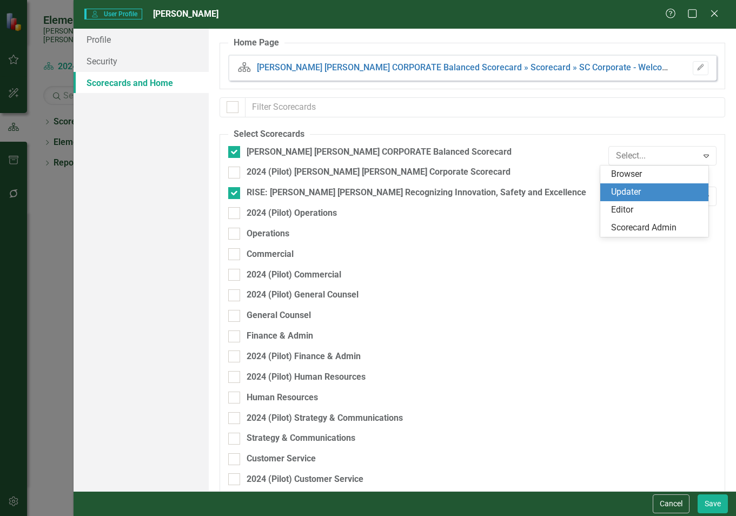
click at [636, 187] on div "Updater" at bounding box center [656, 192] width 91 height 12
click at [635, 158] on div "Updater" at bounding box center [657, 155] width 82 height 12
click at [628, 175] on div "Browser" at bounding box center [656, 174] width 91 height 12
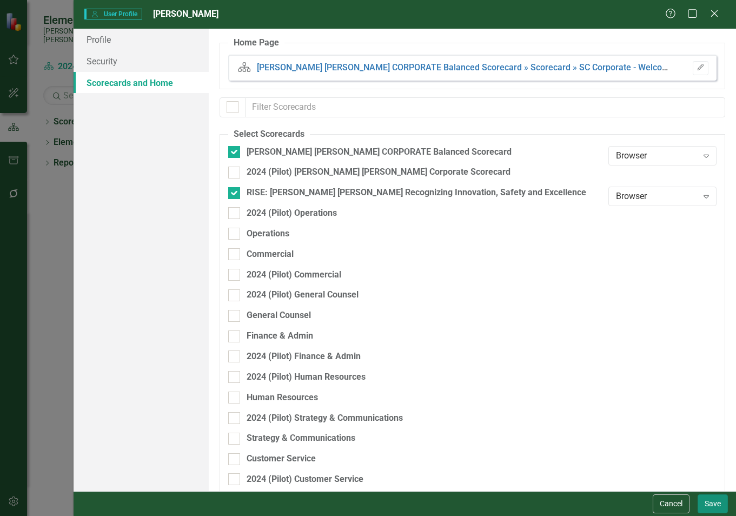
click at [719, 500] on button "Save" at bounding box center [713, 503] width 30 height 19
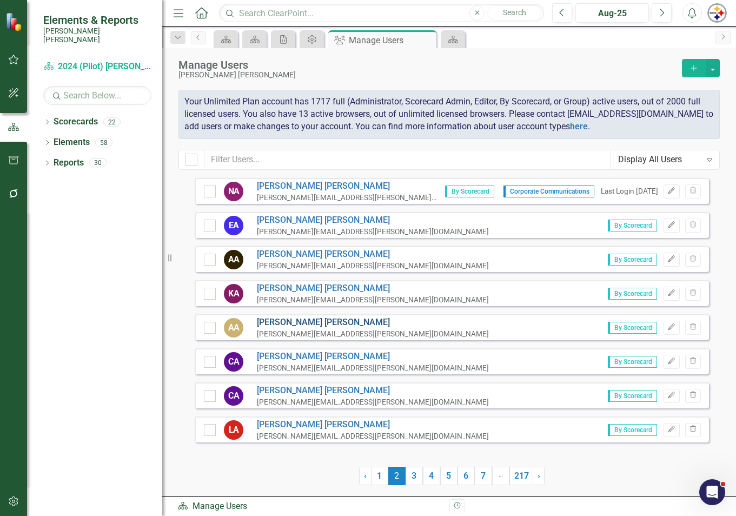
click at [281, 323] on link "[PERSON_NAME]" at bounding box center [373, 322] width 232 height 12
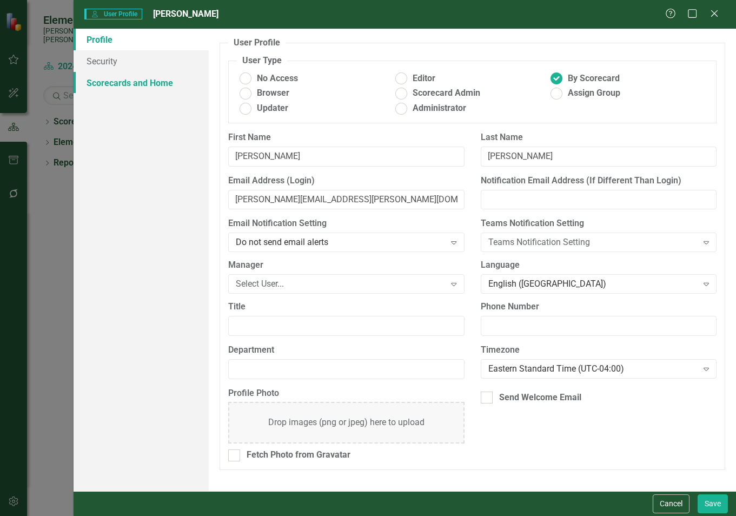
click at [126, 86] on link "Scorecards and Home" at bounding box center [141, 83] width 135 height 22
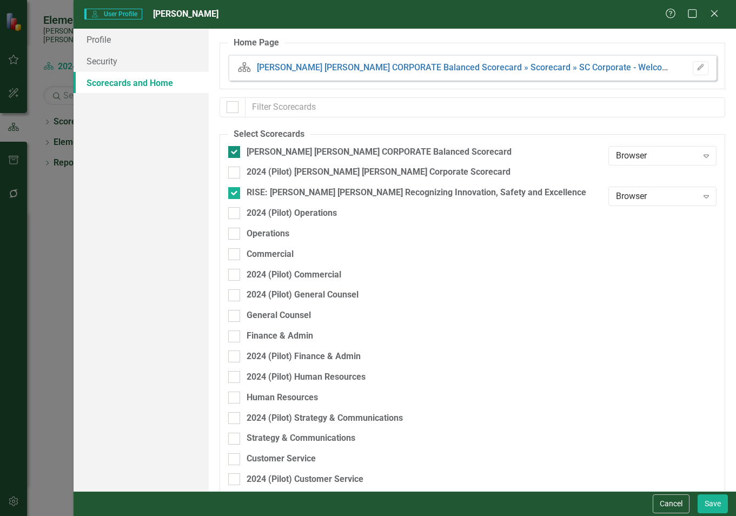
click at [236, 155] on div at bounding box center [234, 152] width 12 height 12
click at [235, 153] on input "[PERSON_NAME] [PERSON_NAME] CORPORATE Balanced Scorecard" at bounding box center [231, 149] width 7 height 7
checkbox input "false"
click at [713, 515] on html "Elements & Reports Santee Cooper Scorecard 2024 (Pilot) Santee Cooper Corporate…" at bounding box center [368, 258] width 736 height 516
click at [707, 507] on button "Save" at bounding box center [713, 503] width 30 height 19
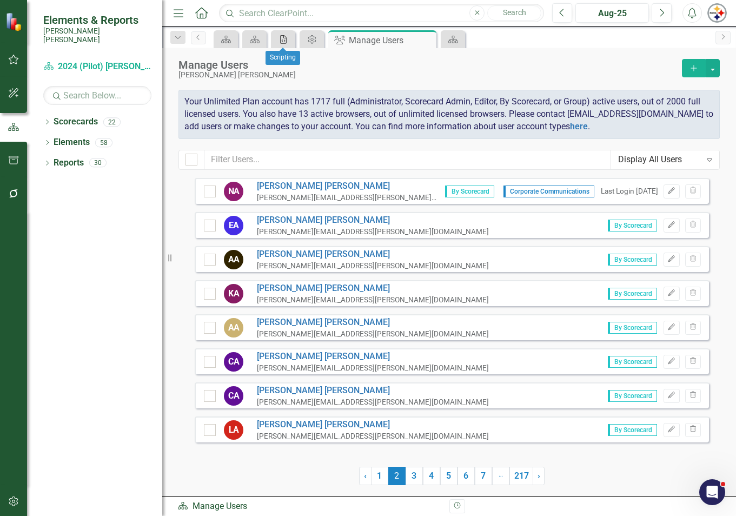
click at [286, 42] on icon "Scripting" at bounding box center [283, 39] width 11 height 9
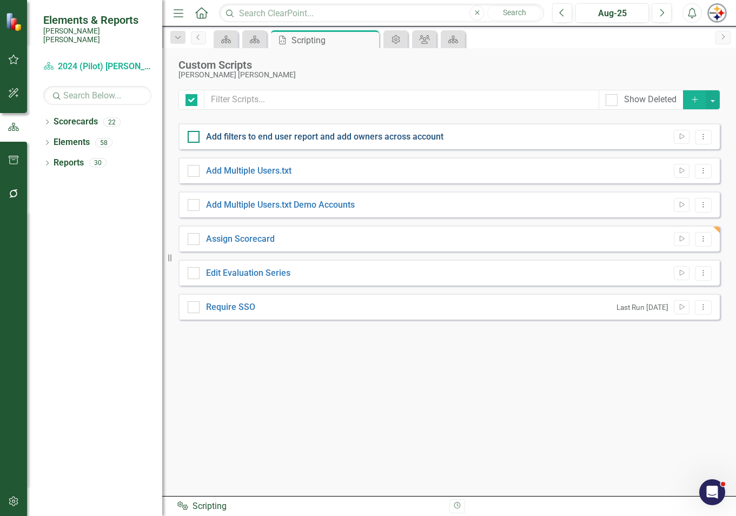
checkbox input "false"
click at [242, 241] on link "Assign Scorecard" at bounding box center [240, 239] width 69 height 10
click at [195, 240] on input "Assign Scorecard" at bounding box center [191, 236] width 7 height 7
checkbox input "true"
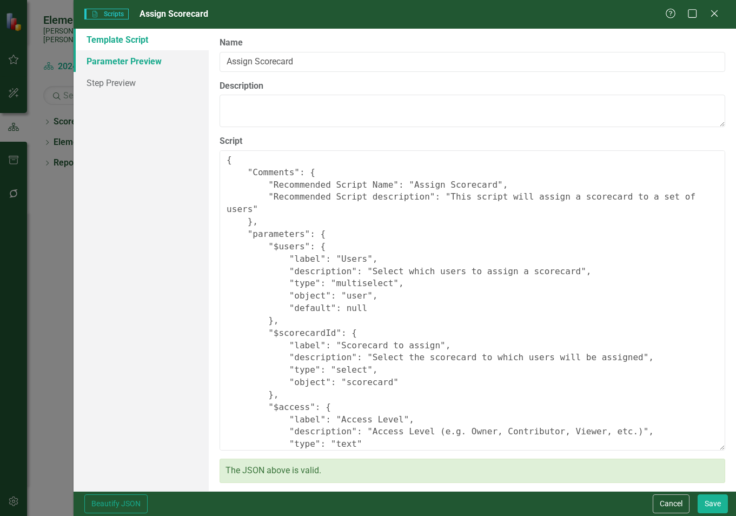
click at [131, 65] on link "Parameter Preview" at bounding box center [141, 61] width 135 height 22
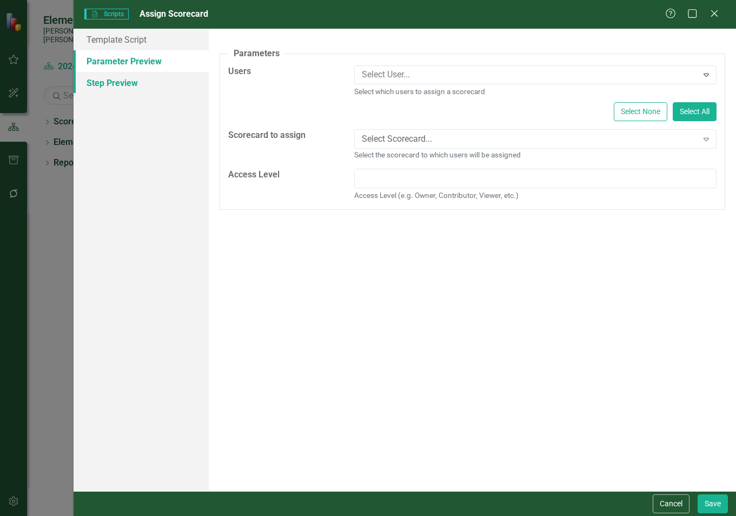
click at [129, 91] on link "Step Preview" at bounding box center [141, 83] width 135 height 22
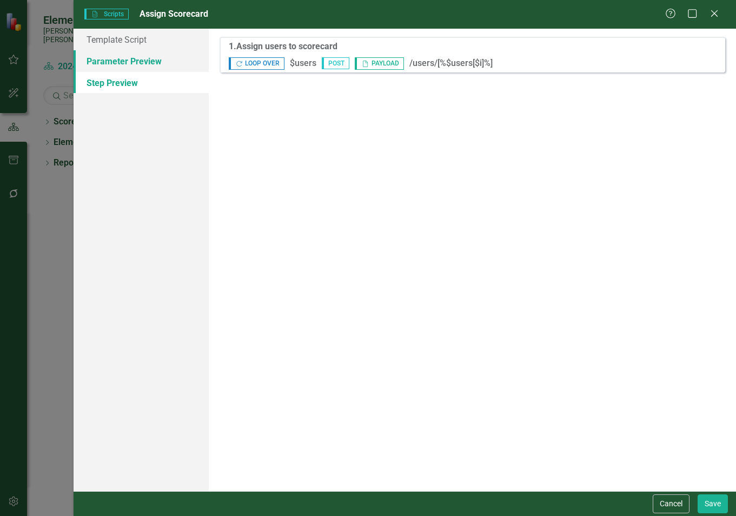
click at [126, 64] on link "Parameter Preview" at bounding box center [141, 61] width 135 height 22
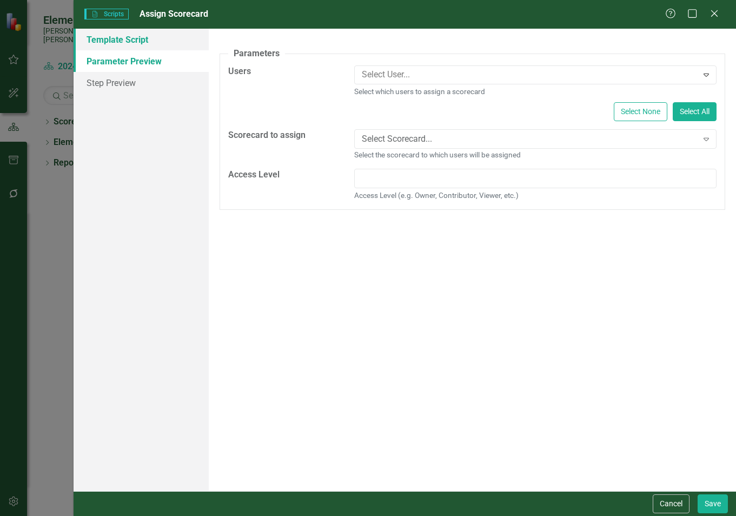
click at [127, 47] on link "Template Script" at bounding box center [141, 40] width 135 height 22
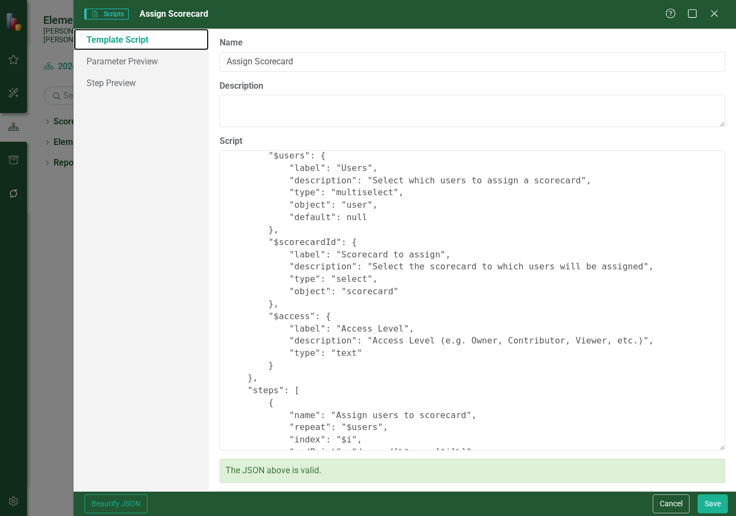
scroll to position [108, 0]
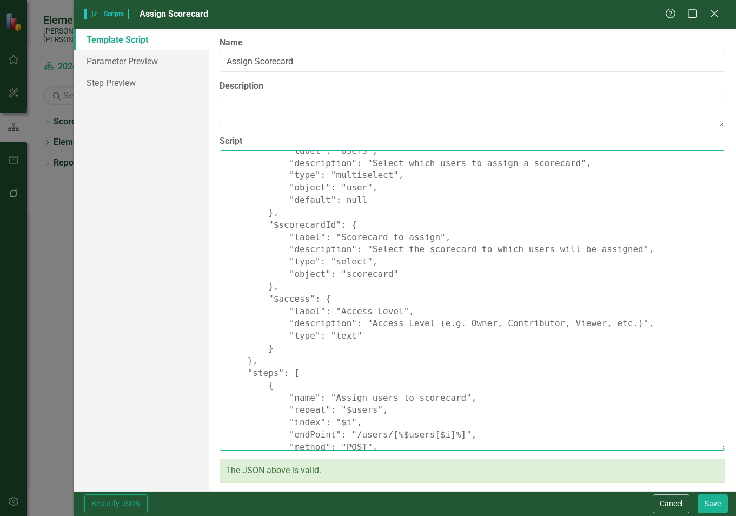
drag, startPoint x: 471, startPoint y: 311, endPoint x: 465, endPoint y: 326, distance: 16.3
click at [471, 328] on textarea "{ "Comments": { "Recommended Script Name": "Assign Scorecard", "Recommended Scr…" at bounding box center [473, 300] width 506 height 300
click at [461, 313] on textarea "{ "Comments": { "Recommended Script Name": "Assign Scorecard", "Recommended Scr…" at bounding box center [473, 300] width 506 height 300
click at [507, 308] on textarea "{ "Comments": { "Recommended Script Name": "Assign Scorecard", "Recommended Scr…" at bounding box center [473, 300] width 506 height 300
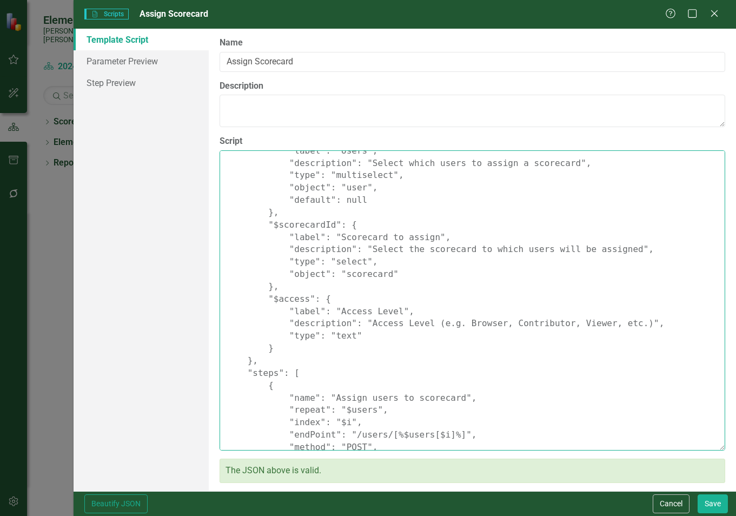
click at [507, 308] on textarea "{ "Comments": { "Recommended Script Name": "Assign Scorecard", "Recommended Scr…" at bounding box center [473, 300] width 506 height 300
click at [562, 314] on textarea "{ "Comments": { "Recommended Script Name": "Assign Scorecard", "Recommended Scr…" at bounding box center [473, 300] width 506 height 300
drag, startPoint x: 593, startPoint y: 313, endPoint x: 574, endPoint y: 313, distance: 18.9
click at [574, 313] on textarea "{ "Comments": { "Recommended Script Name": "Assign Scorecard", "Recommended Scr…" at bounding box center [473, 300] width 506 height 300
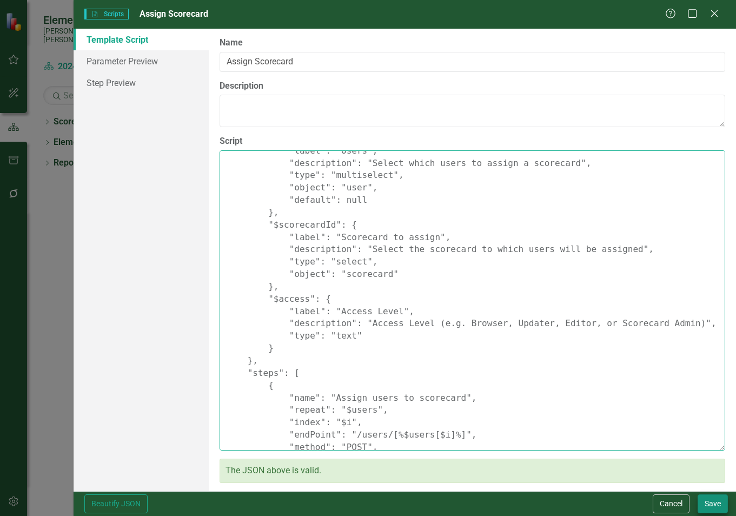
type textarea "{ "Comments": { "Recommended Script Name": "Assign Scorecard", "Recommended Scr…"
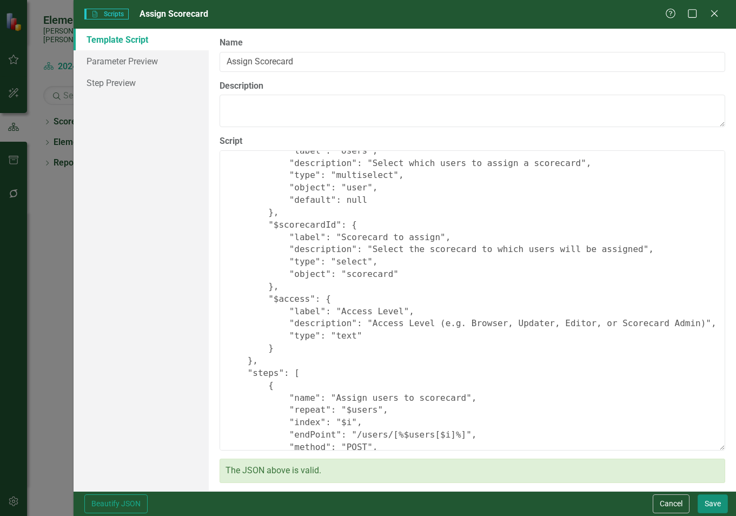
click at [711, 501] on button "Save" at bounding box center [713, 503] width 30 height 19
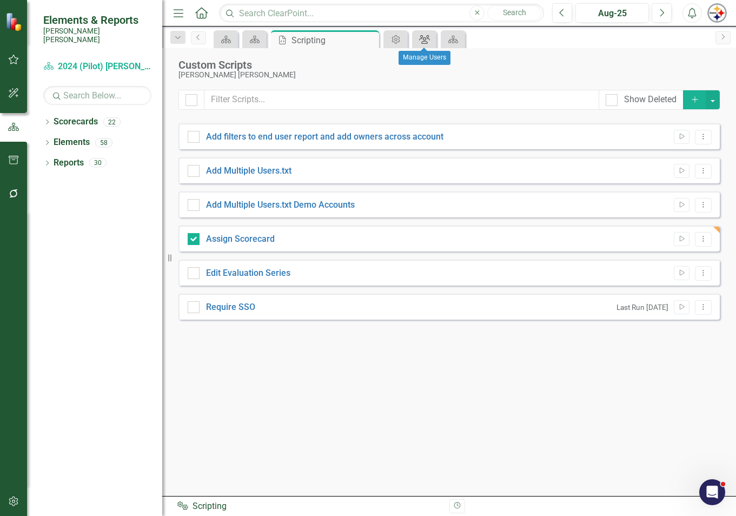
click at [423, 40] on icon "Group" at bounding box center [424, 39] width 11 height 9
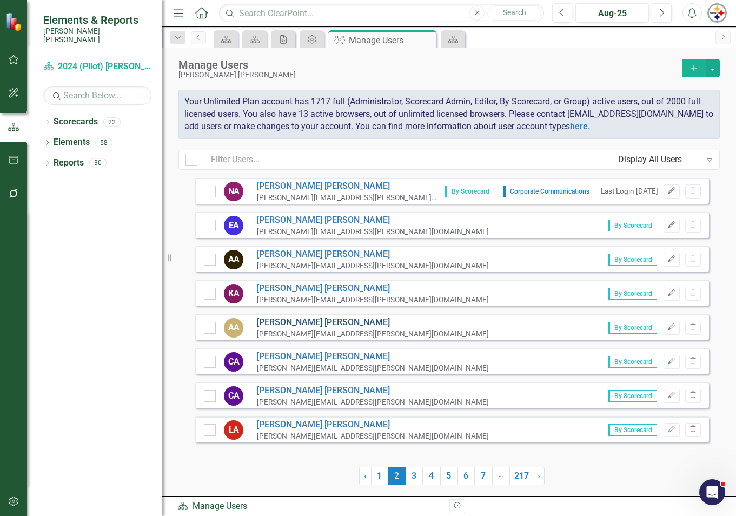
click at [274, 322] on link "[PERSON_NAME]" at bounding box center [373, 322] width 232 height 12
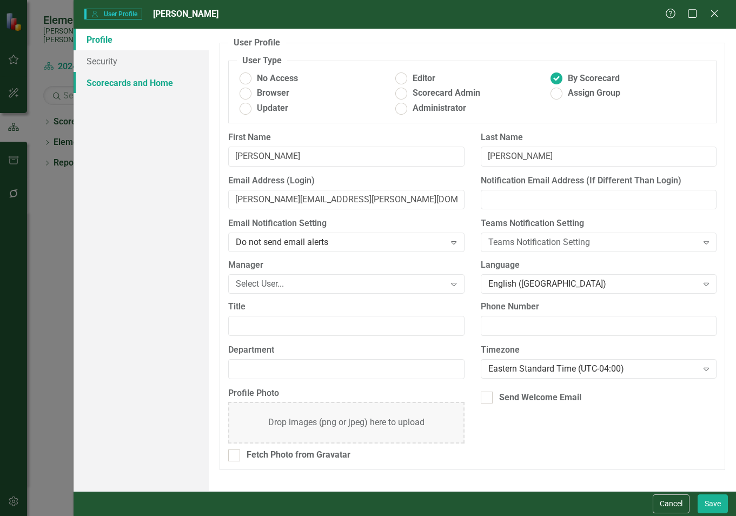
click at [138, 83] on link "Scorecards and Home" at bounding box center [141, 83] width 135 height 22
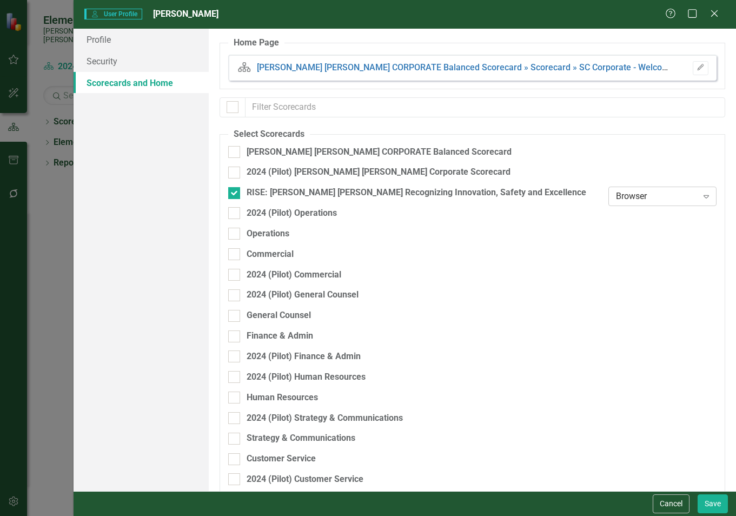
click at [701, 198] on icon "Expand" at bounding box center [706, 196] width 11 height 9
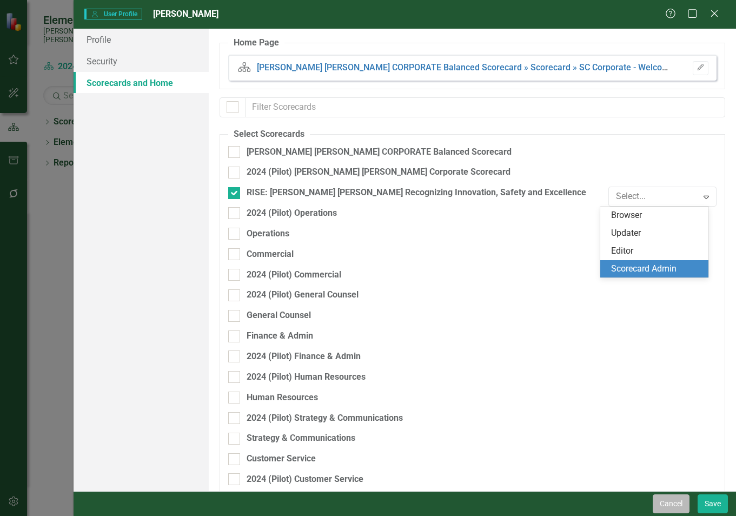
click at [679, 506] on button "Cancel" at bounding box center [671, 503] width 37 height 19
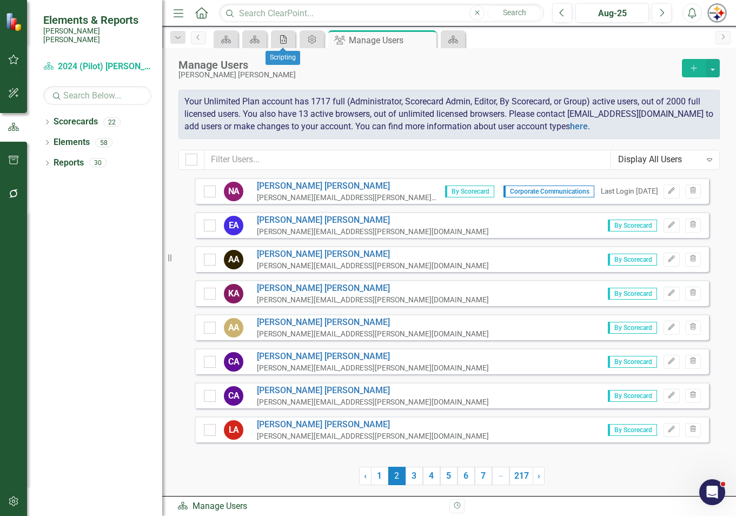
click at [285, 44] on div "Scripting" at bounding box center [281, 39] width 15 height 14
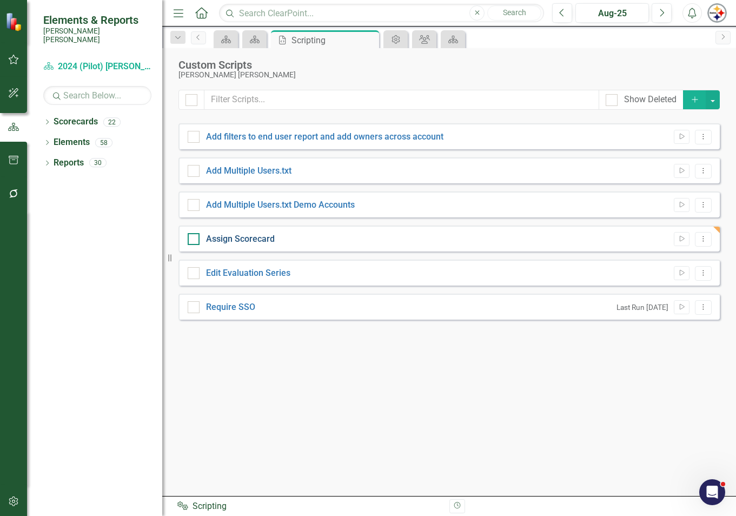
click at [240, 238] on link "Assign Scorecard" at bounding box center [240, 239] width 69 height 10
click at [195, 238] on input "Assign Scorecard" at bounding box center [191, 236] width 7 height 7
checkbox input "true"
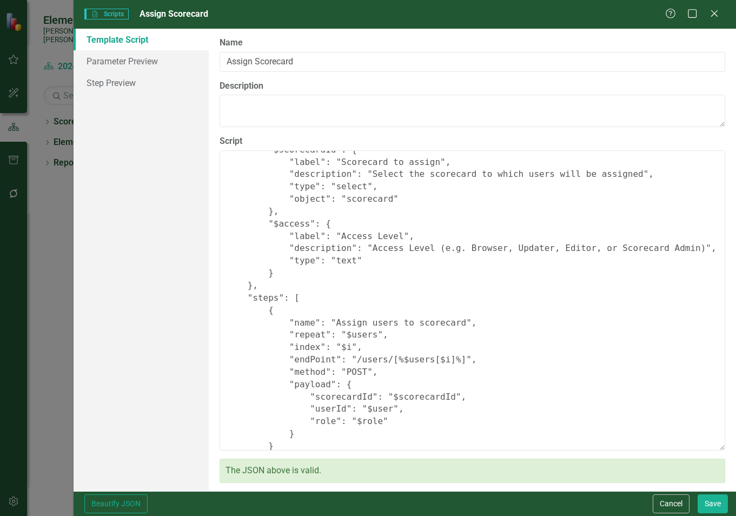
scroll to position [202, 0]
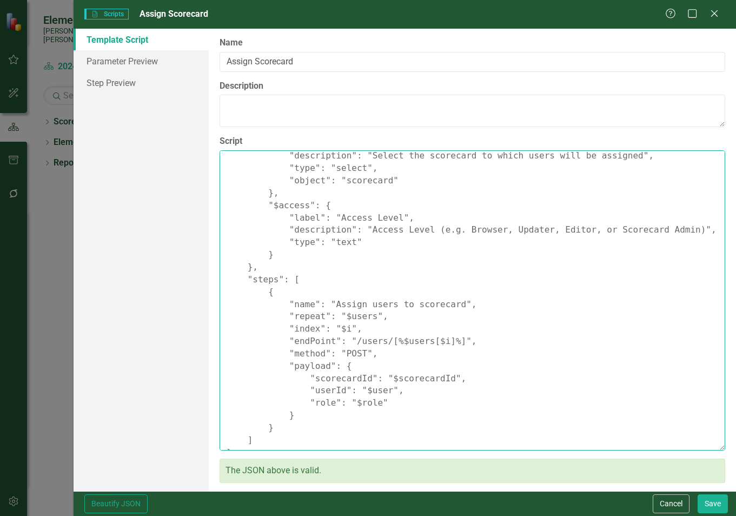
drag, startPoint x: 326, startPoint y: 389, endPoint x: 309, endPoint y: 393, distance: 17.7
click at [309, 393] on textarea "{ "Comments": { "Recommended Script Name": "Assign Scorecard", "Recommended Scr…" at bounding box center [473, 300] width 506 height 300
drag, startPoint x: 380, startPoint y: 390, endPoint x: 362, endPoint y: 393, distance: 18.1
click at [362, 393] on textarea "{ "Comments": { "Recommended Script Name": "Assign Scorecard", "Recommended Scr…" at bounding box center [473, 300] width 506 height 300
type textarea "{ "Comments": { "Recommended Script Name": "Assign Scorecard", "Recommended Scr…"
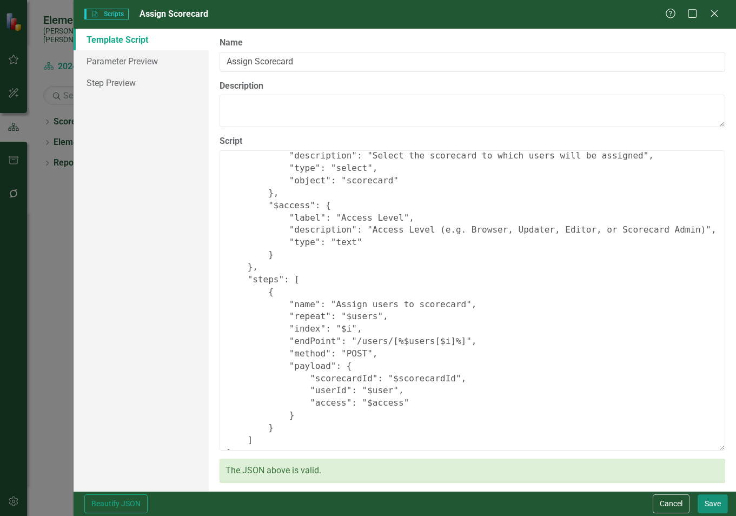
drag, startPoint x: 719, startPoint y: 500, endPoint x: 721, endPoint y: 506, distance: 5.8
click at [719, 501] on button "Save" at bounding box center [713, 503] width 30 height 19
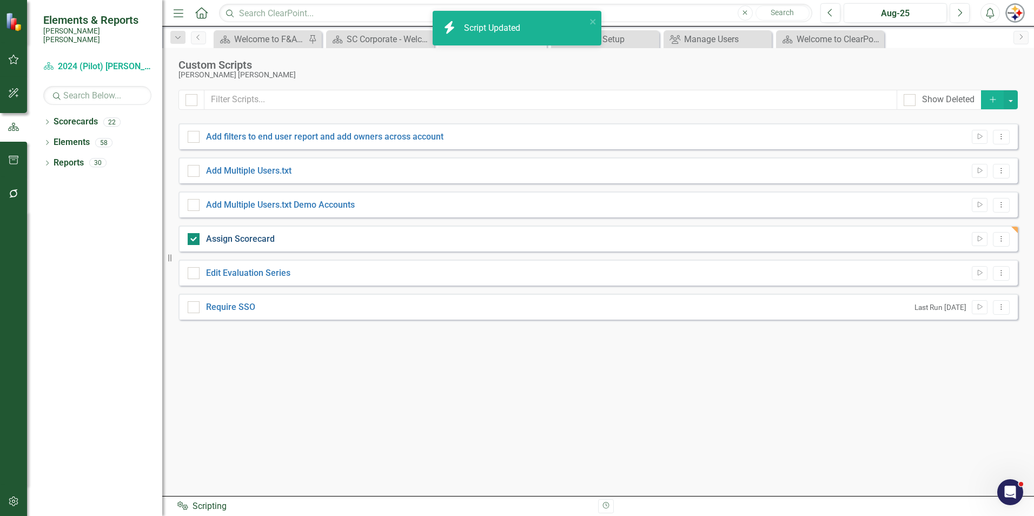
click at [233, 243] on link "Assign Scorecard" at bounding box center [240, 239] width 69 height 10
click at [195, 240] on input "Assign Scorecard" at bounding box center [191, 236] width 7 height 7
checkbox input "false"
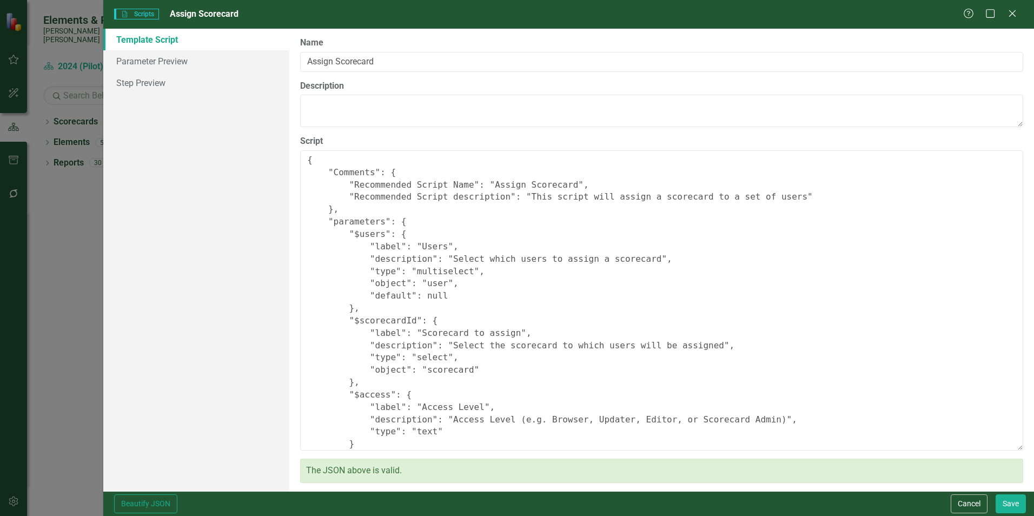
type textarea "{ "Comments": { "Recommended Script Name": "Assign Scorecard", "Recommended Scr…"
click at [149, 64] on link "Parameter Preview" at bounding box center [196, 61] width 186 height 22
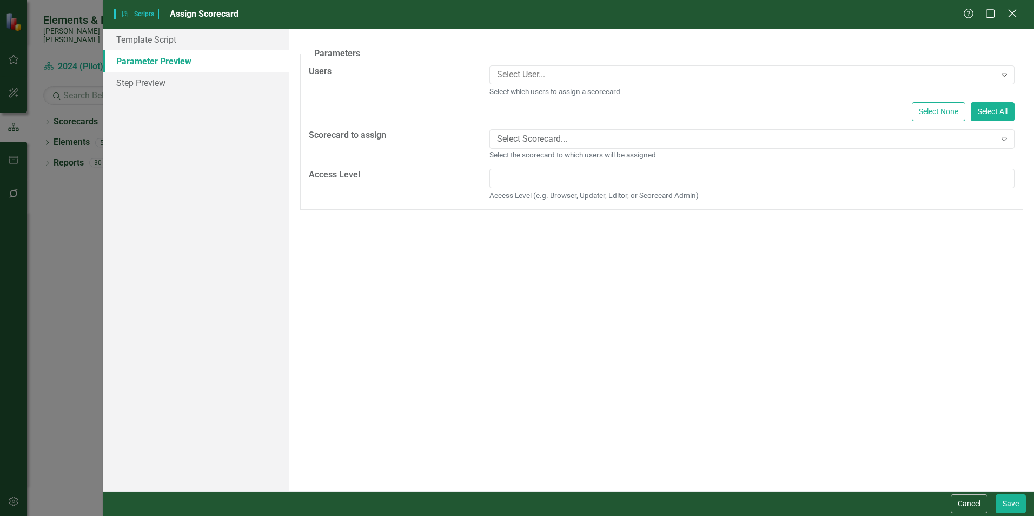
click at [1010, 10] on icon "Close" at bounding box center [1012, 13] width 14 height 10
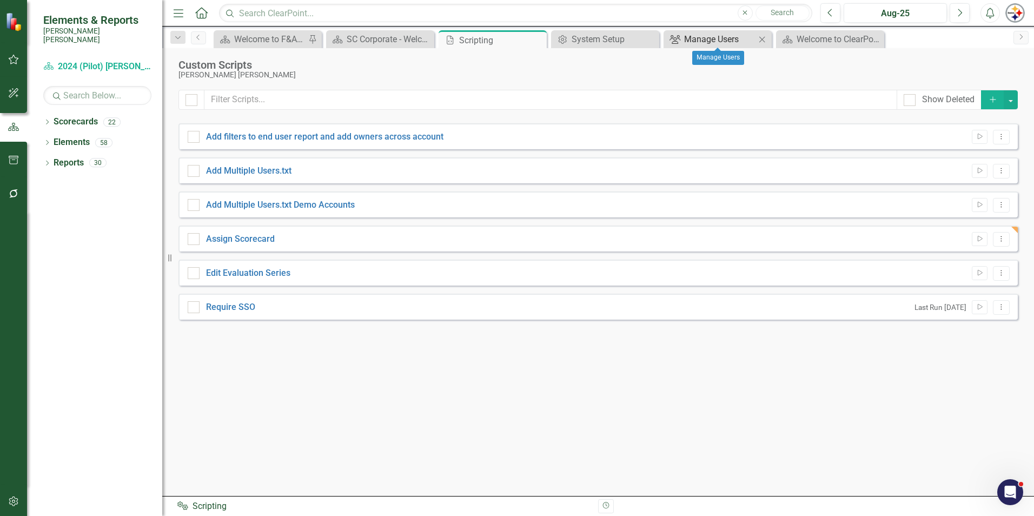
click at [732, 37] on div "Manage Users" at bounding box center [719, 39] width 71 height 14
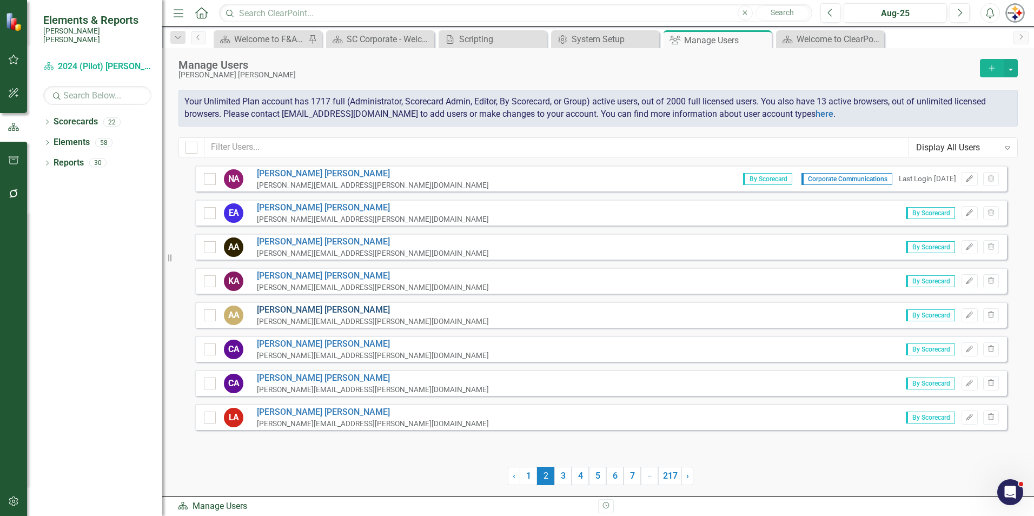
click at [285, 311] on link "[PERSON_NAME]" at bounding box center [373, 310] width 232 height 12
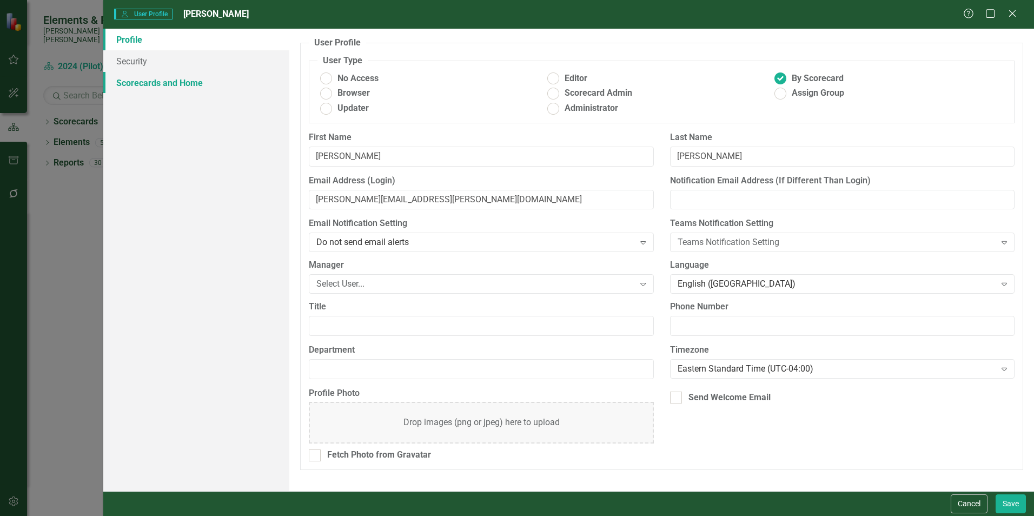
click at [161, 87] on link "Scorecards and Home" at bounding box center [196, 83] width 186 height 22
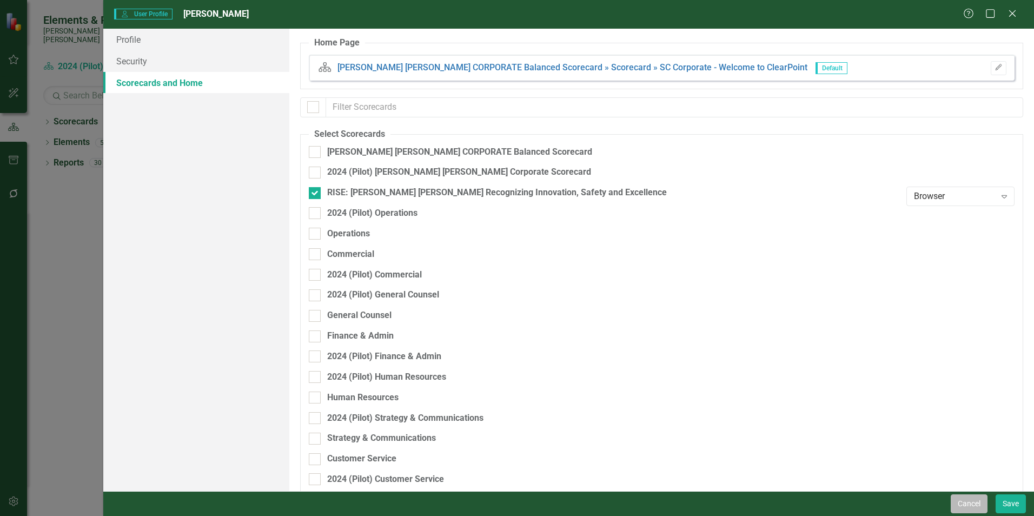
click at [975, 511] on button "Cancel" at bounding box center [969, 503] width 37 height 19
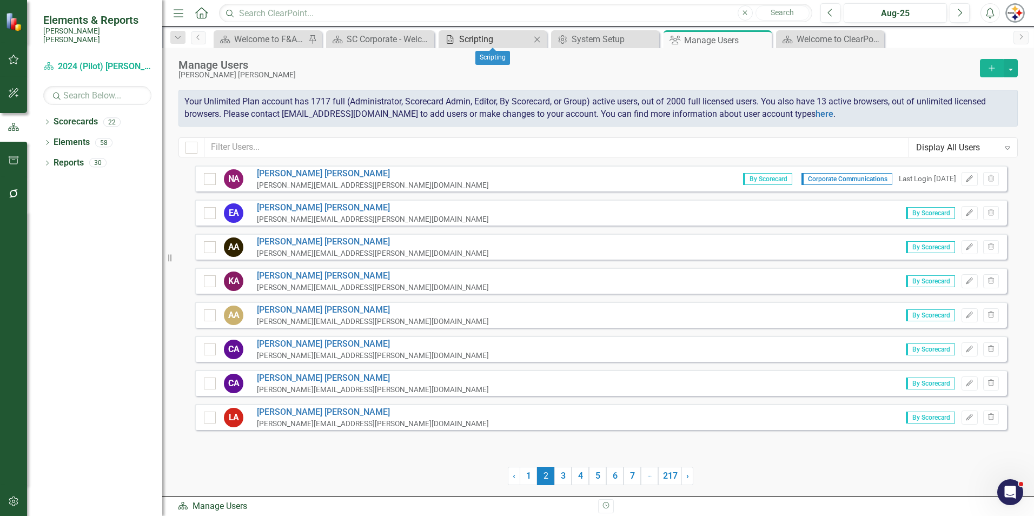
click at [466, 41] on div "Scripting" at bounding box center [494, 39] width 71 height 14
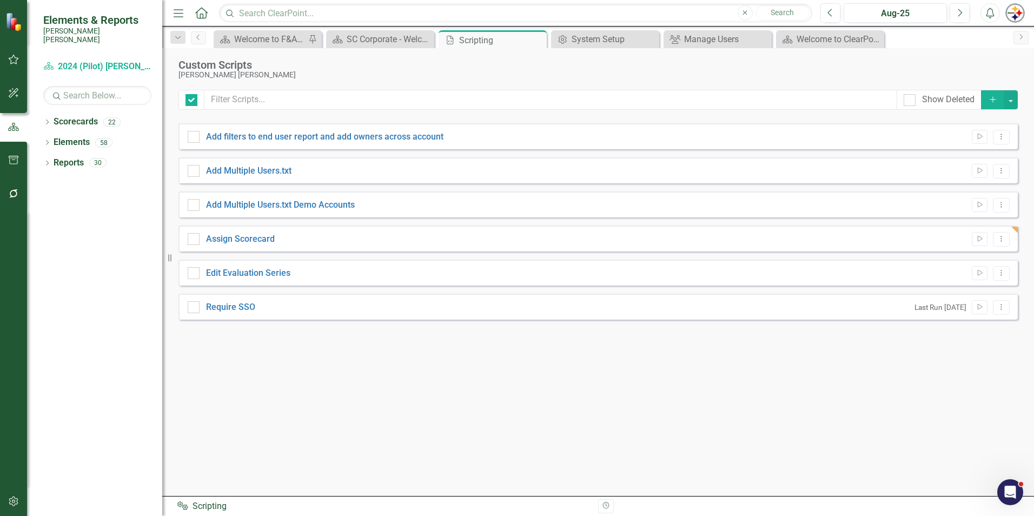
checkbox input "false"
click at [224, 240] on link "Assign Scorecard" at bounding box center [240, 239] width 69 height 10
click at [195, 240] on input "Assign Scorecard" at bounding box center [191, 236] width 7 height 7
checkbox input "true"
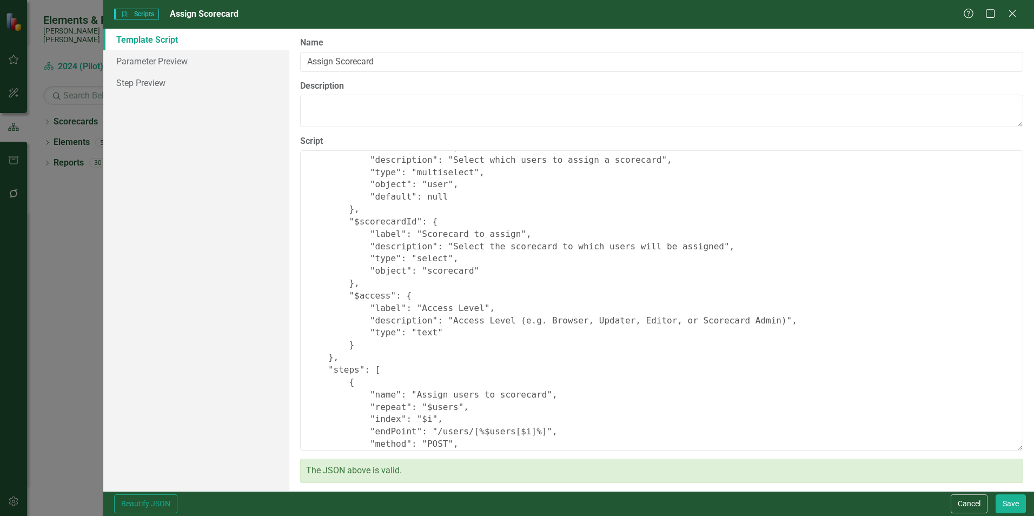
scroll to position [108, 0]
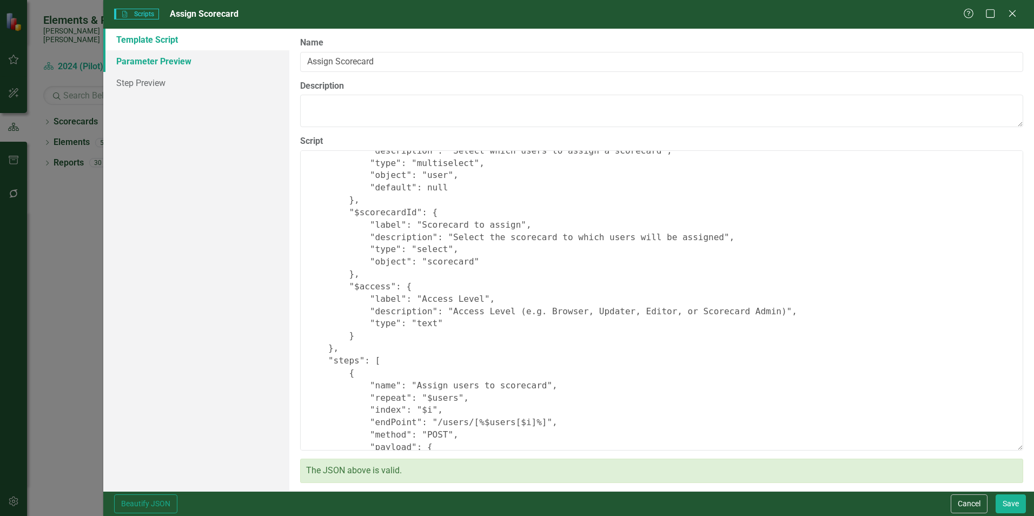
click at [175, 70] on link "Parameter Preview" at bounding box center [196, 61] width 186 height 22
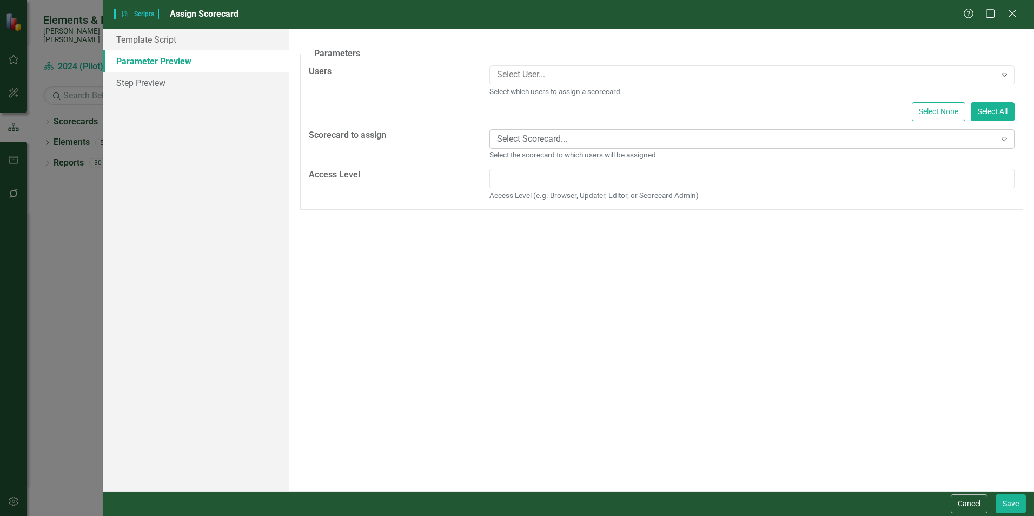
click at [848, 142] on div "Select Scorecard..." at bounding box center [746, 139] width 499 height 12
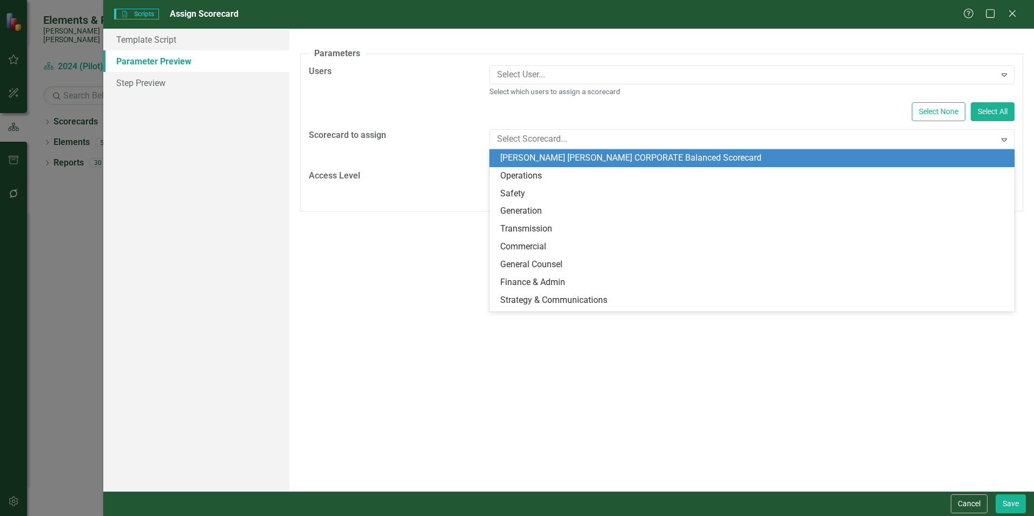
click at [666, 164] on div "[PERSON_NAME] [PERSON_NAME] CORPORATE Balanced Scorecard" at bounding box center [751, 158] width 525 height 18
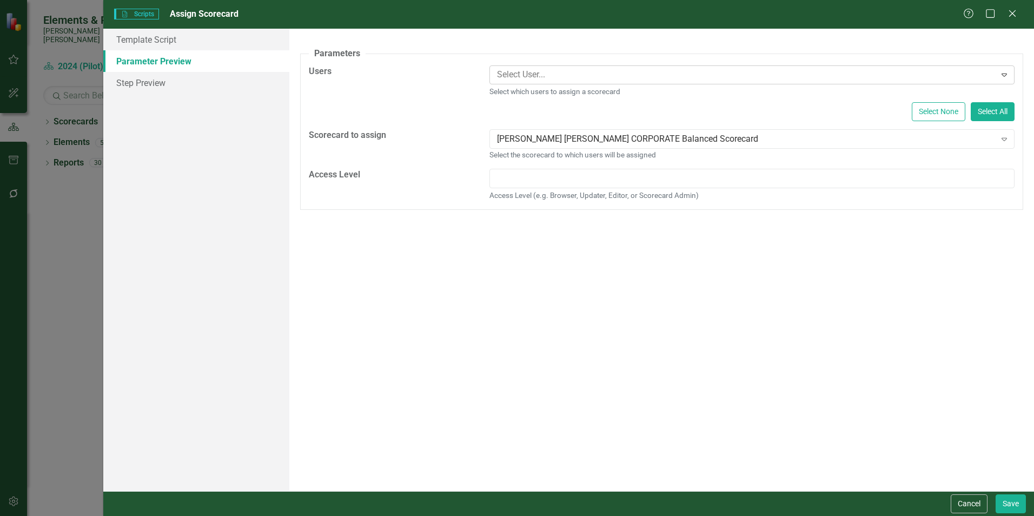
click at [540, 76] on div at bounding box center [744, 75] width 503 height 15
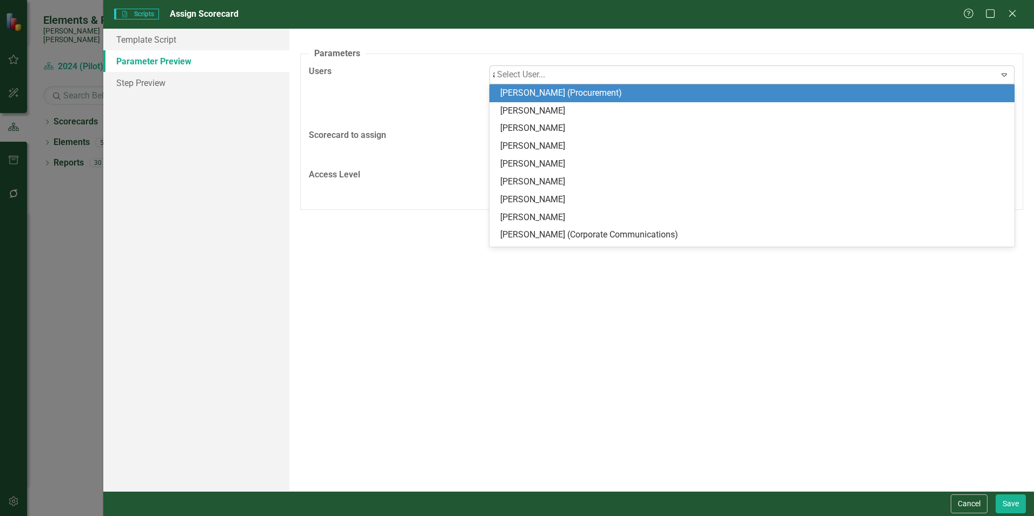
type input "[PERSON_NAME]"
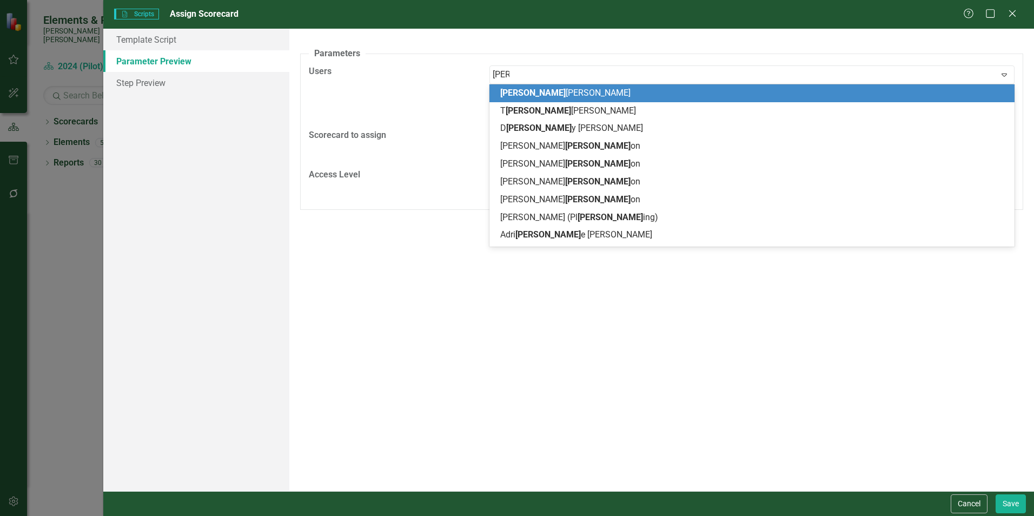
click at [557, 96] on div "[PERSON_NAME]" at bounding box center [754, 93] width 508 height 12
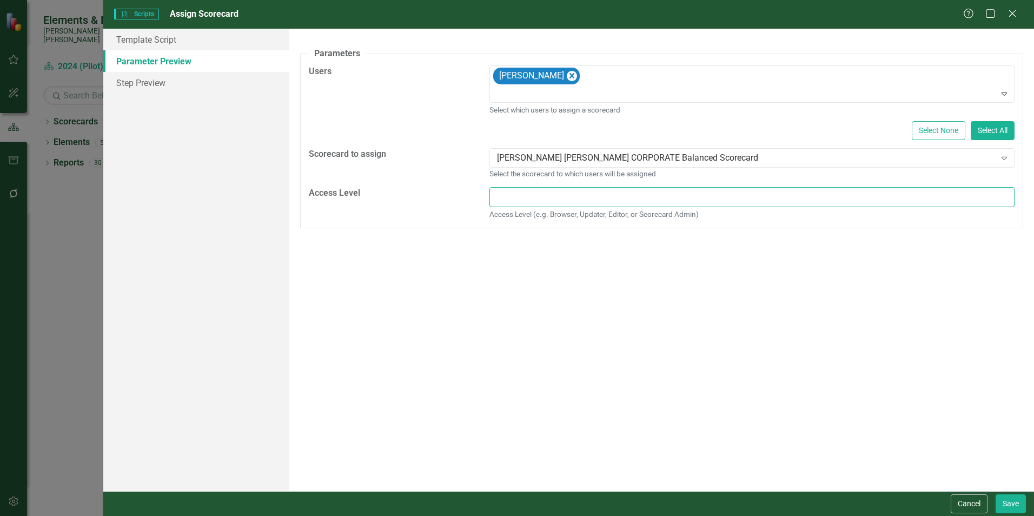
click at [567, 197] on input "Access Level" at bounding box center [751, 197] width 525 height 20
type input "Browser"
click at [1010, 499] on button "Save" at bounding box center [1011, 503] width 30 height 19
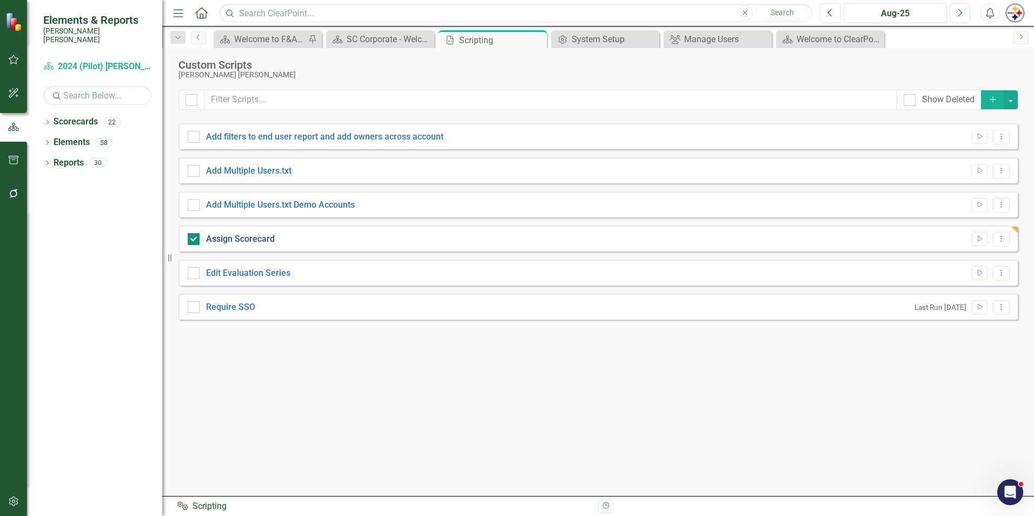
click at [255, 240] on link "Assign Scorecard" at bounding box center [240, 239] width 69 height 10
click at [195, 240] on input "Assign Scorecard" at bounding box center [191, 236] width 7 height 7
checkbox input "false"
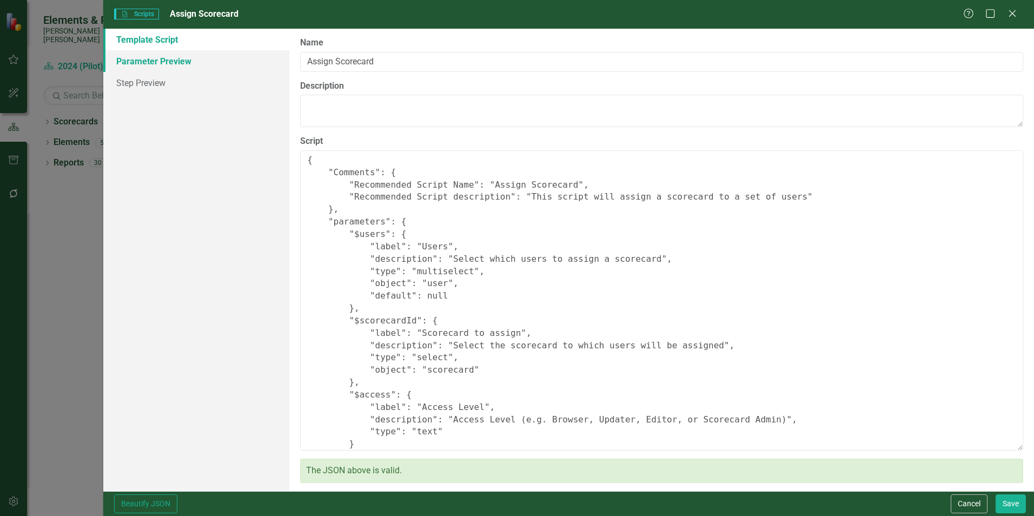
click at [147, 65] on link "Parameter Preview" at bounding box center [196, 61] width 186 height 22
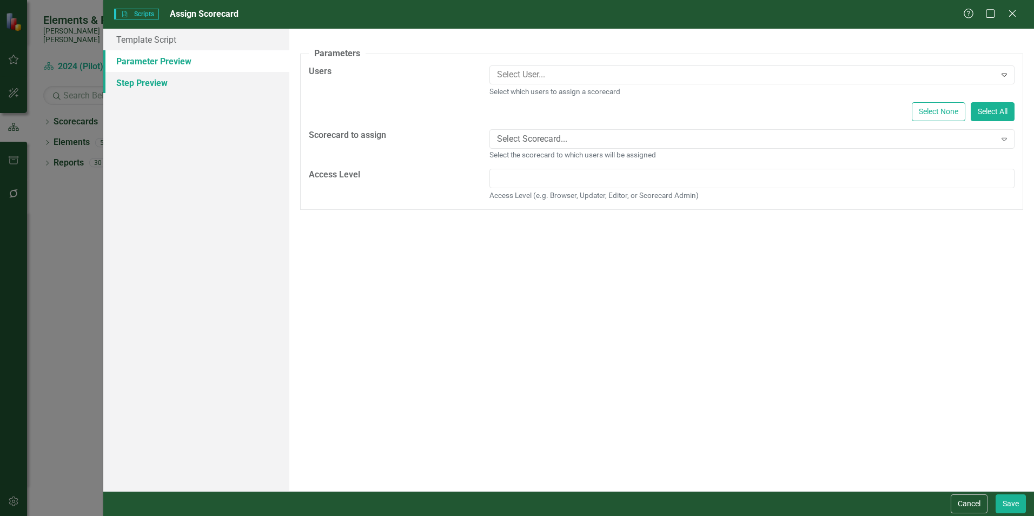
click at [152, 84] on link "Step Preview" at bounding box center [196, 83] width 186 height 22
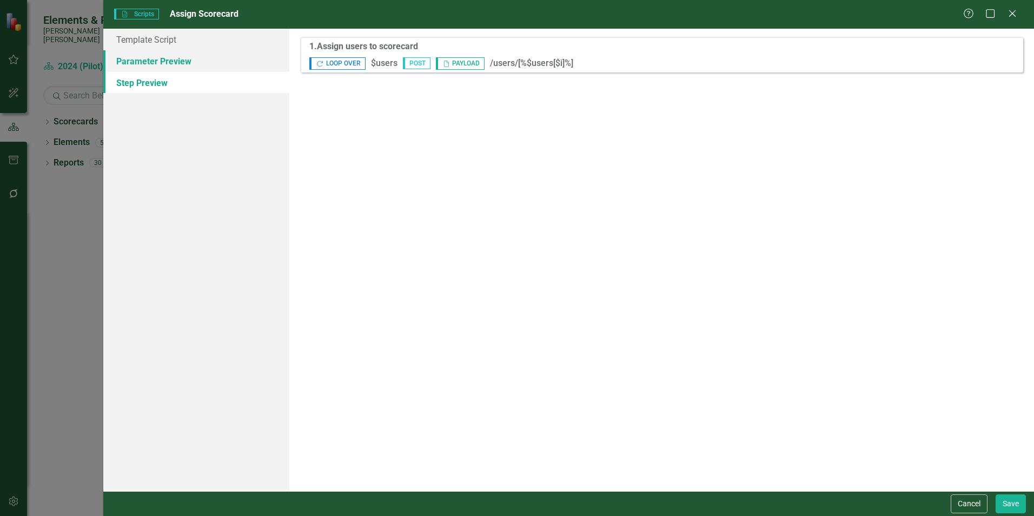
click at [150, 66] on link "Parameter Preview" at bounding box center [196, 61] width 186 height 22
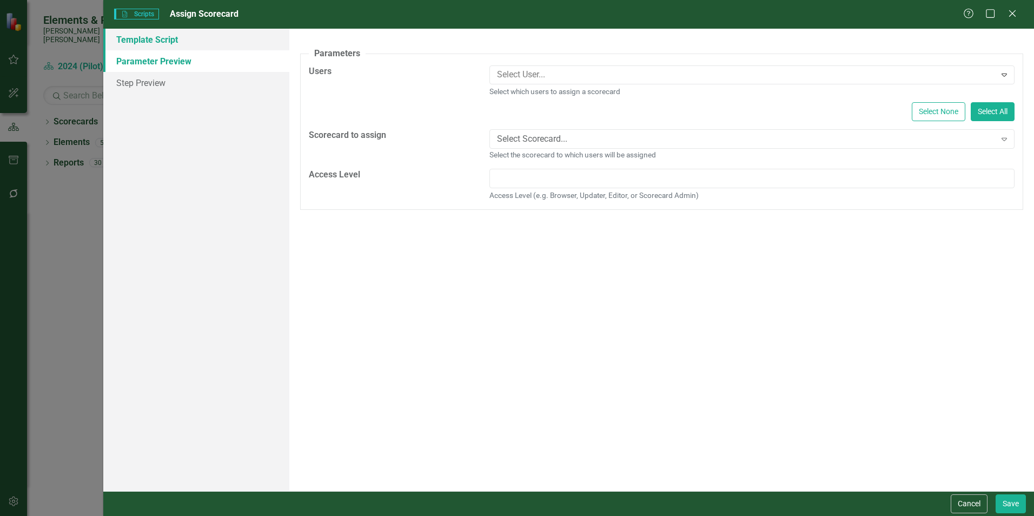
click at [147, 44] on link "Template Script" at bounding box center [196, 40] width 186 height 22
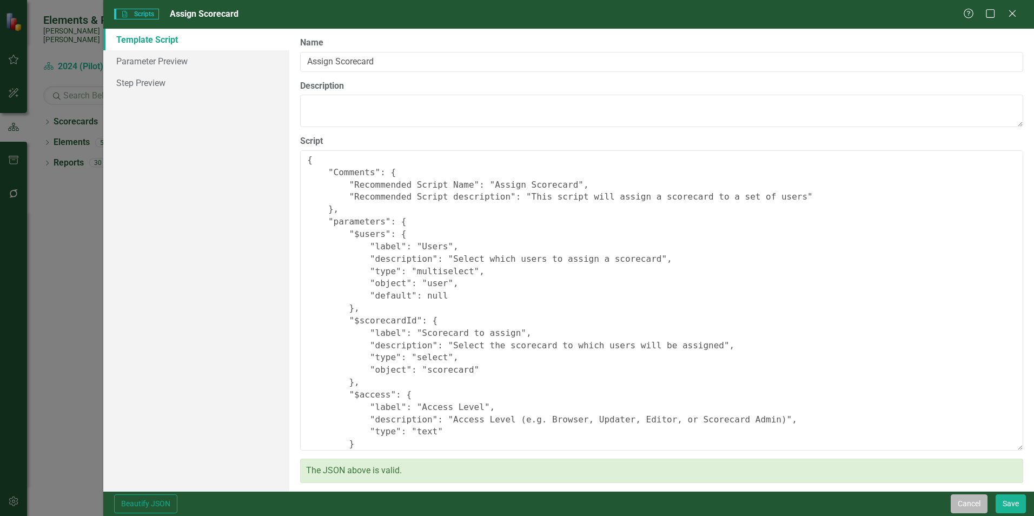
click at [958, 502] on button "Cancel" at bounding box center [969, 503] width 37 height 19
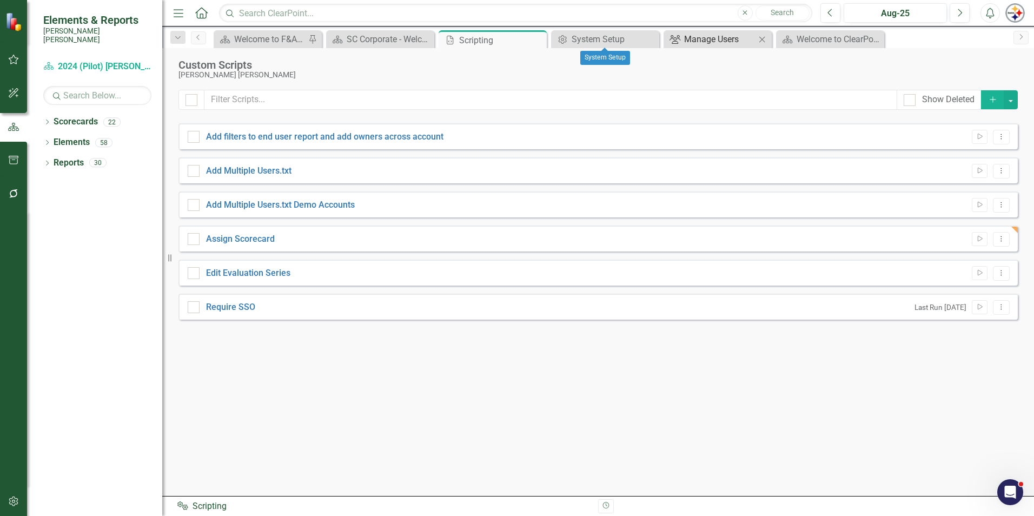
click at [717, 38] on div "Manage Users" at bounding box center [719, 39] width 71 height 14
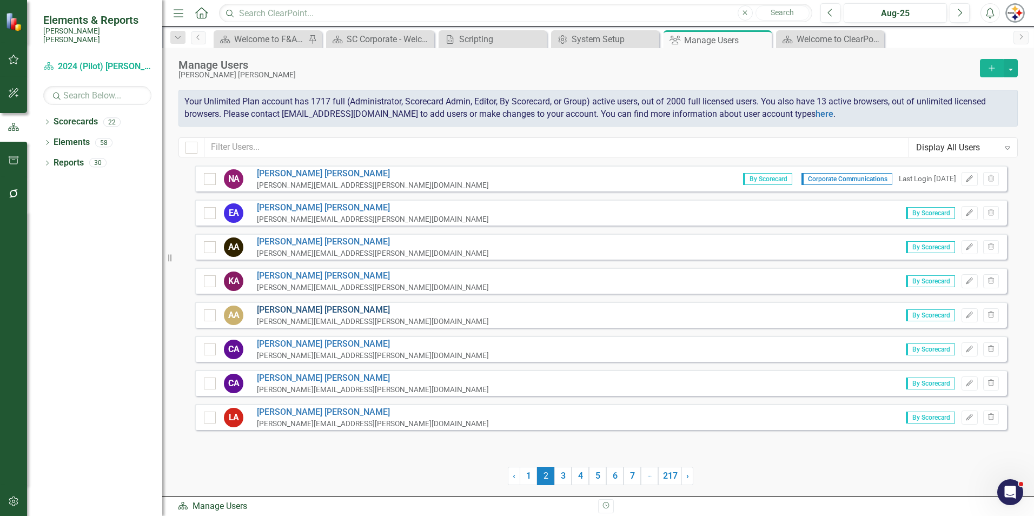
click at [284, 306] on link "[PERSON_NAME]" at bounding box center [373, 310] width 232 height 12
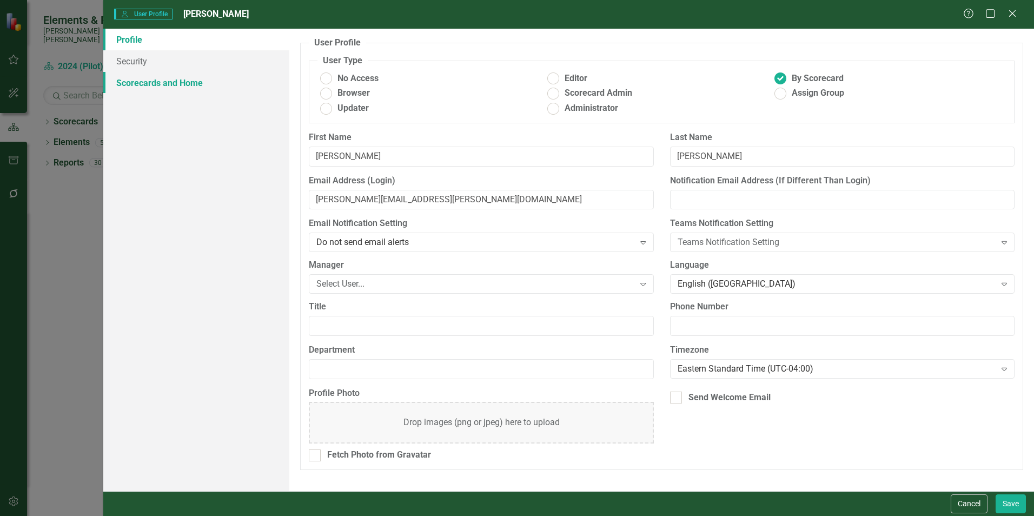
click at [164, 76] on link "Scorecards and Home" at bounding box center [196, 83] width 186 height 22
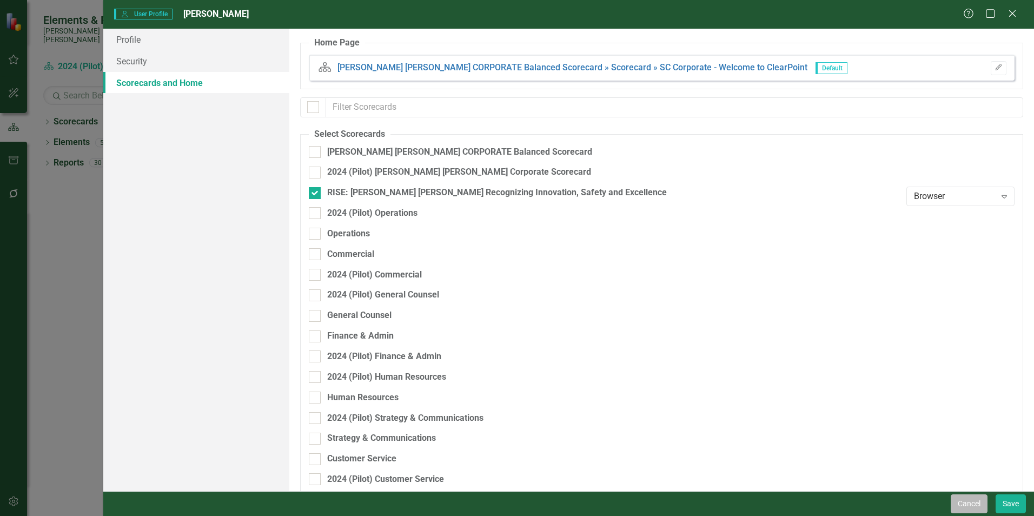
click at [966, 507] on button "Cancel" at bounding box center [969, 503] width 37 height 19
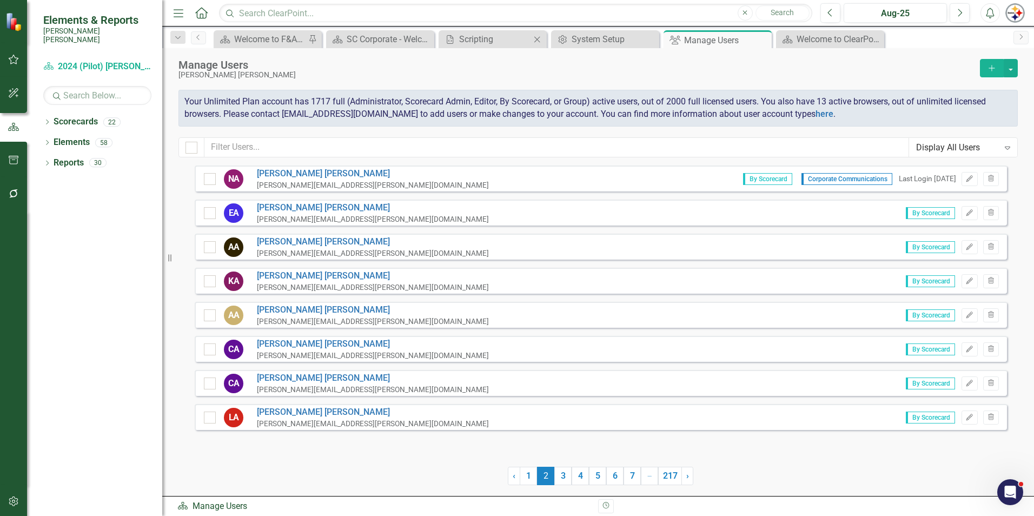
click at [497, 48] on body "Elements & Reports Santee Cooper Scorecard 2024 (Pilot) Santee Cooper Corporate…" at bounding box center [517, 258] width 1034 height 516
click at [495, 41] on div "Scripting" at bounding box center [494, 39] width 71 height 14
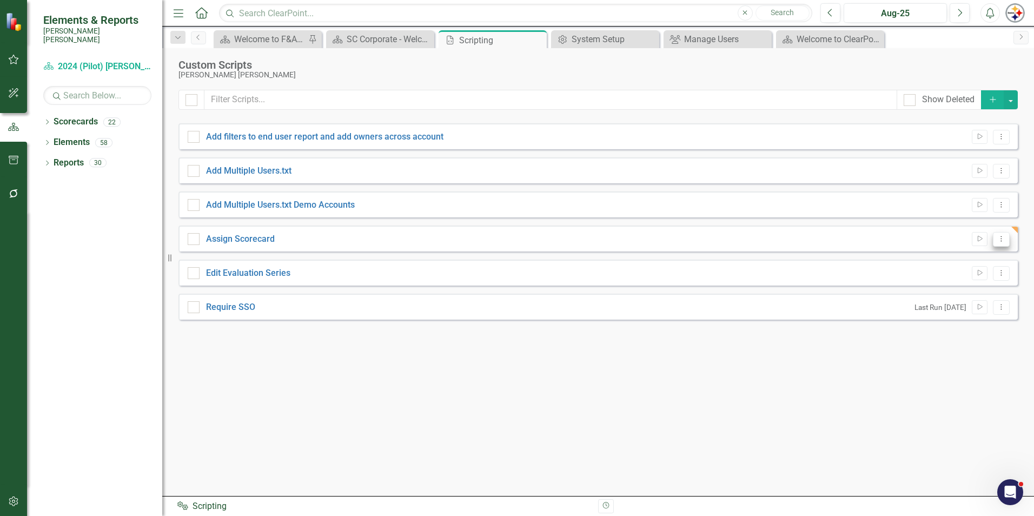
click at [1000, 242] on icon "Dropdown Menu" at bounding box center [1001, 238] width 9 height 7
click at [249, 241] on link "Assign Scorecard" at bounding box center [240, 239] width 69 height 10
click at [195, 240] on input "Assign Scorecard" at bounding box center [191, 236] width 7 height 7
checkbox input "true"
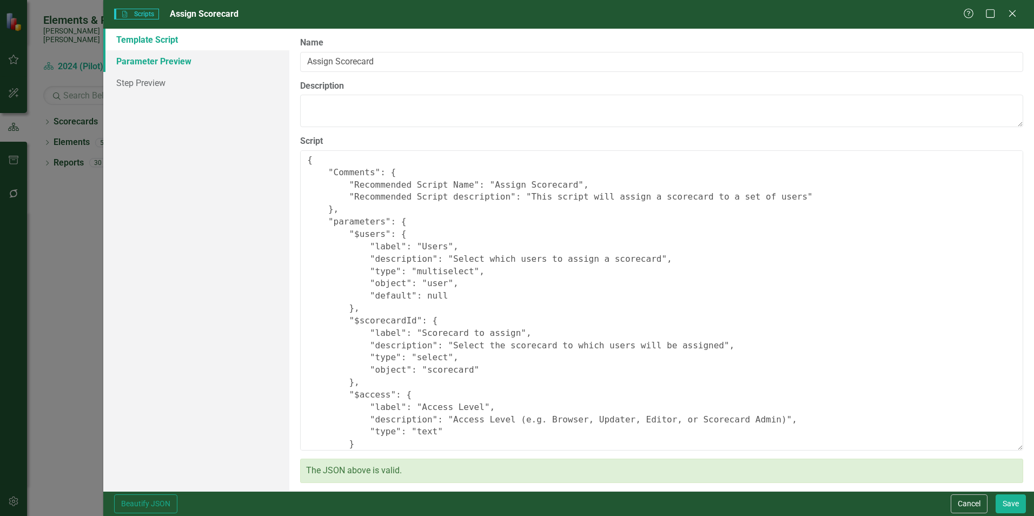
click at [141, 63] on link "Parameter Preview" at bounding box center [196, 61] width 186 height 22
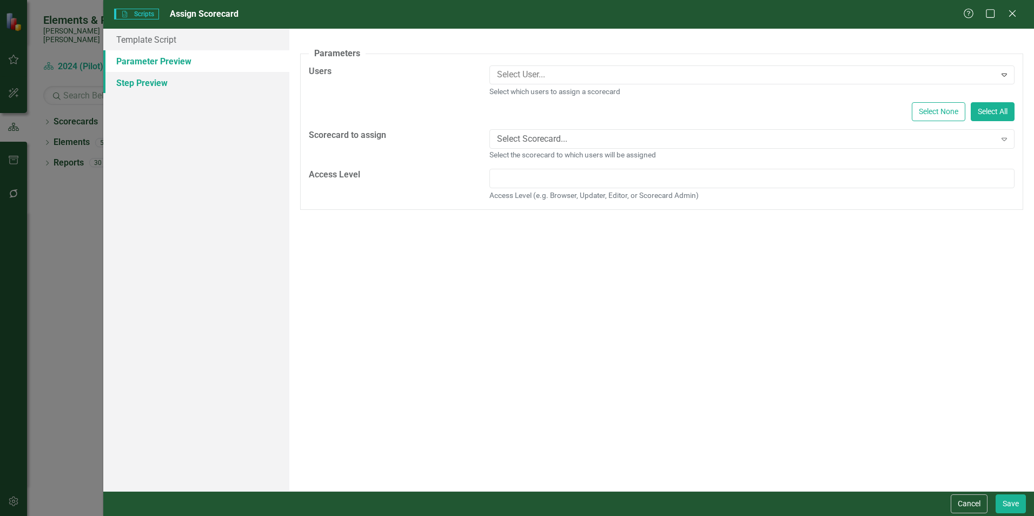
click at [154, 84] on link "Step Preview" at bounding box center [196, 83] width 186 height 22
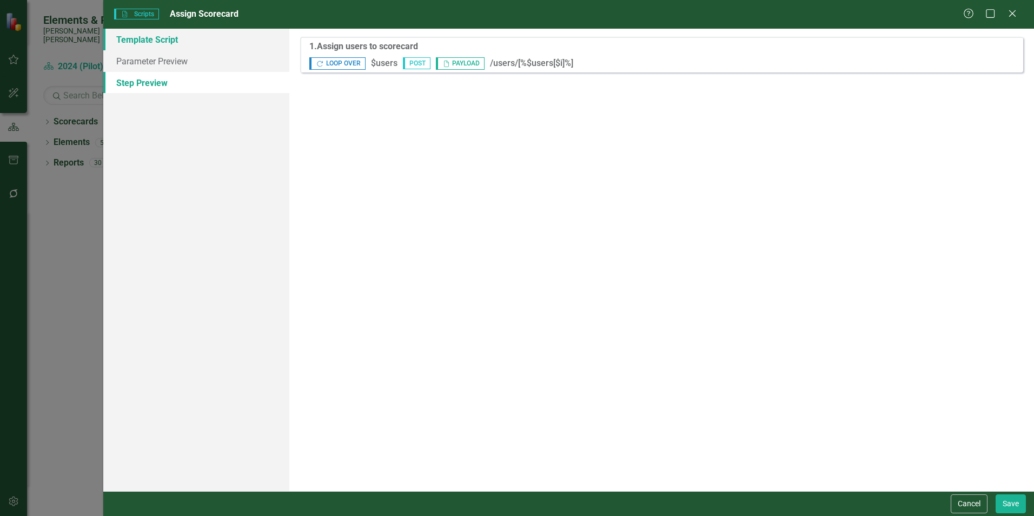
click at [146, 43] on link "Template Script" at bounding box center [196, 40] width 186 height 22
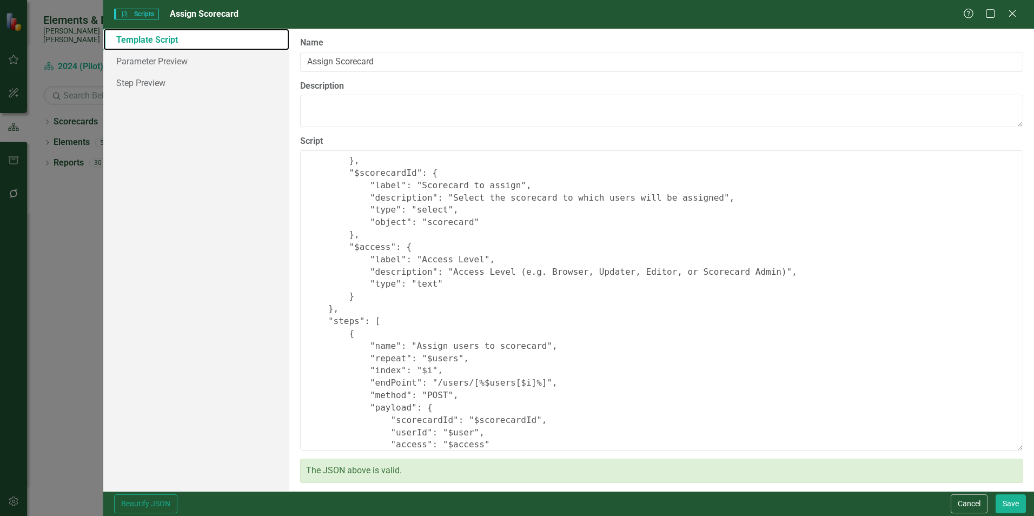
scroll to position [94, 0]
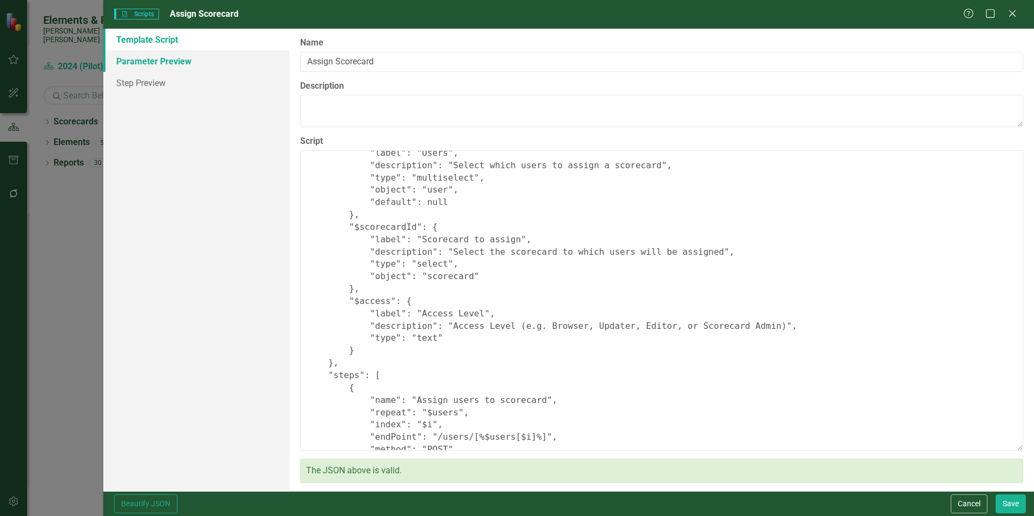
click at [153, 64] on link "Parameter Preview" at bounding box center [196, 61] width 186 height 22
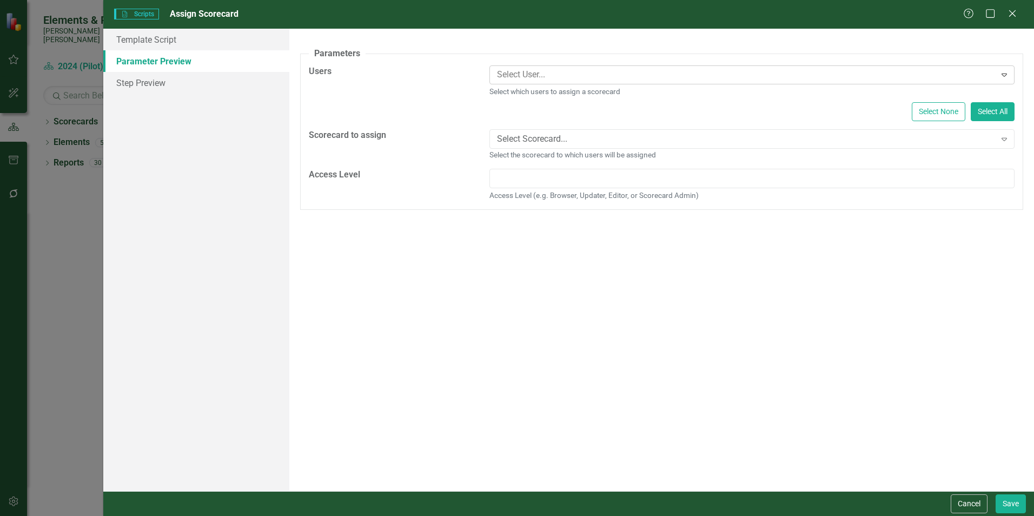
click at [541, 82] on div "Select User..." at bounding box center [743, 75] width 503 height 17
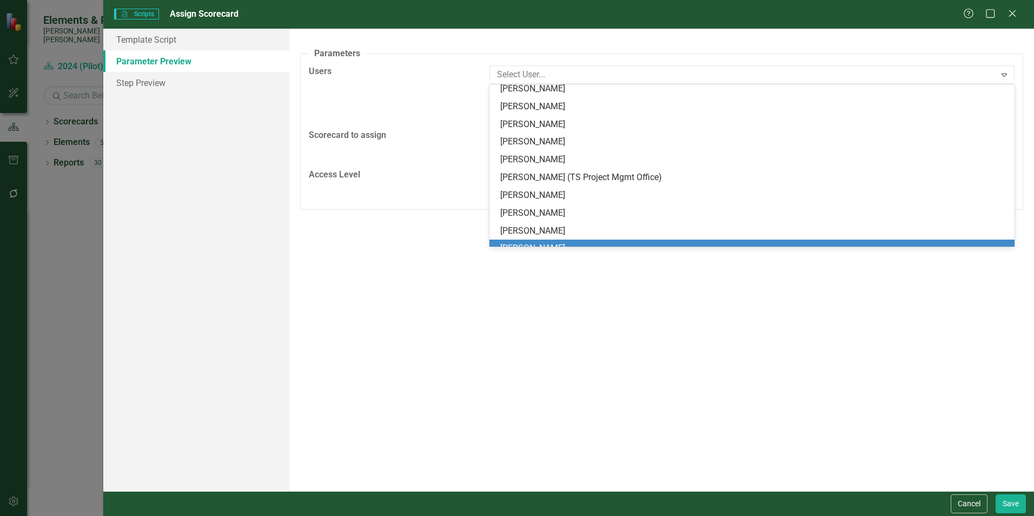
scroll to position [216, 0]
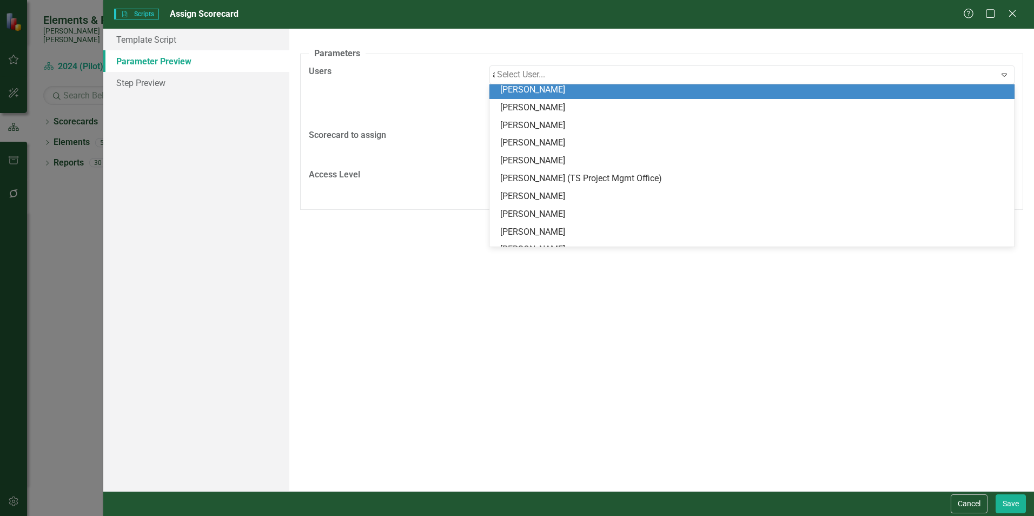
type input "[PERSON_NAME]"
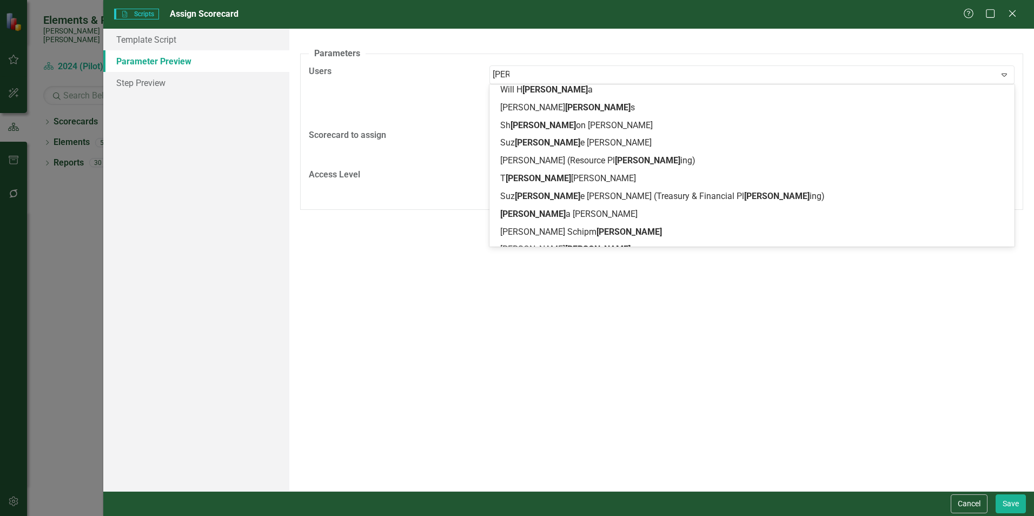
scroll to position [3, 0]
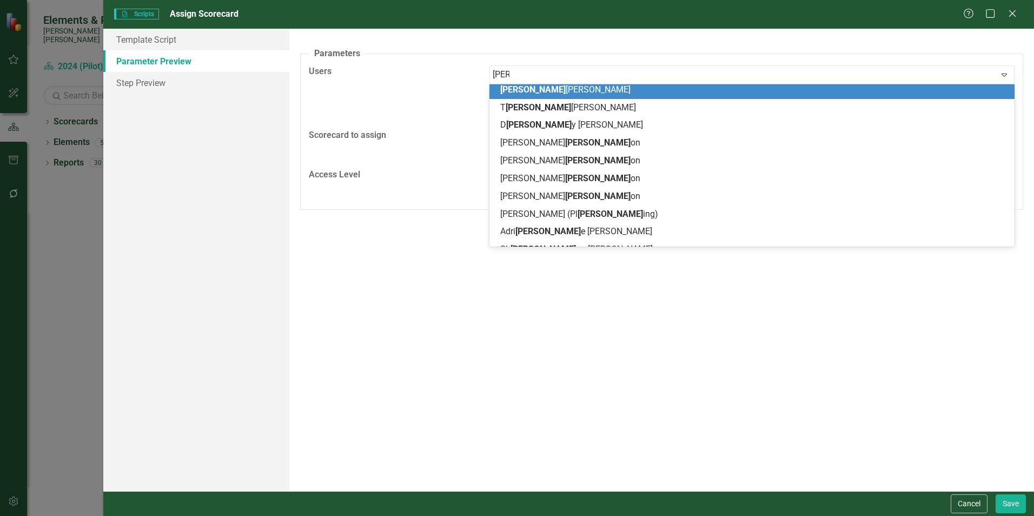
click at [568, 92] on div "[PERSON_NAME]" at bounding box center [754, 90] width 508 height 12
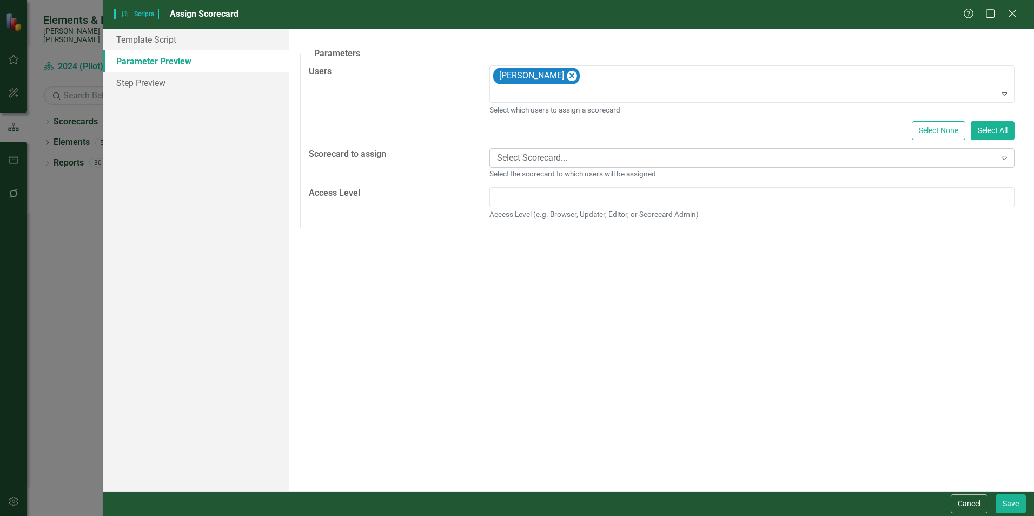
click at [1004, 157] on icon at bounding box center [1004, 158] width 5 height 3
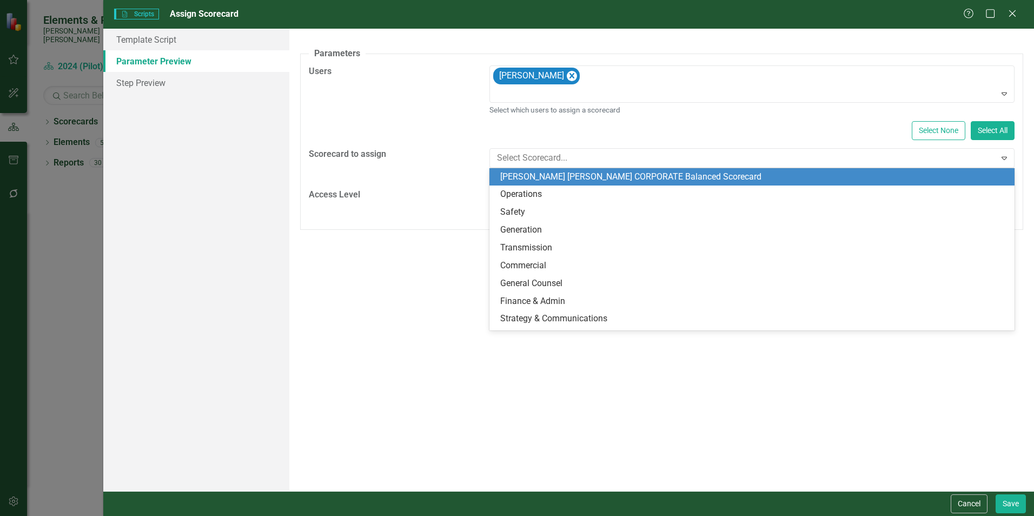
click at [604, 172] on div "[PERSON_NAME] [PERSON_NAME] CORPORATE Balanced Scorecard" at bounding box center [754, 177] width 508 height 12
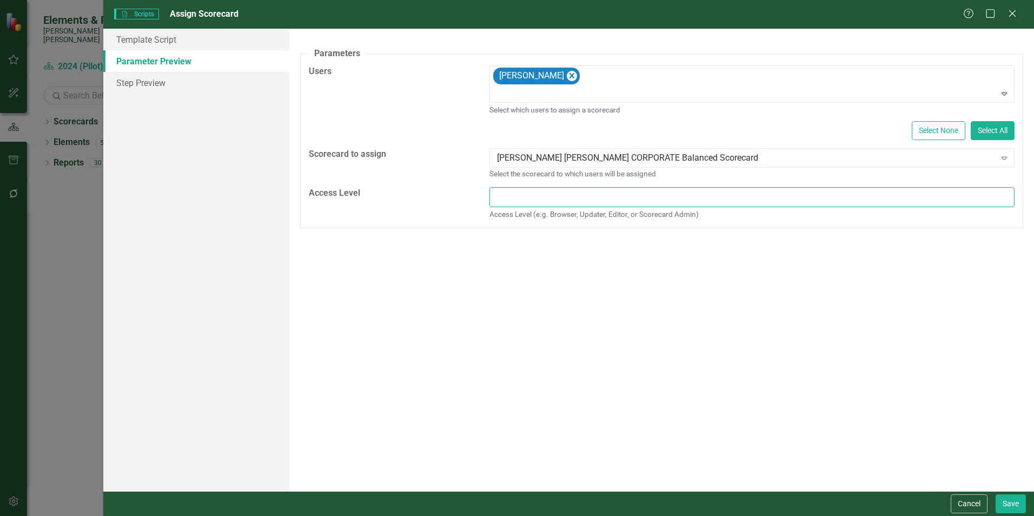
click at [606, 192] on input "Access Level" at bounding box center [751, 197] width 525 height 20
type input "Browser"
click at [968, 505] on button "Cancel" at bounding box center [969, 503] width 37 height 19
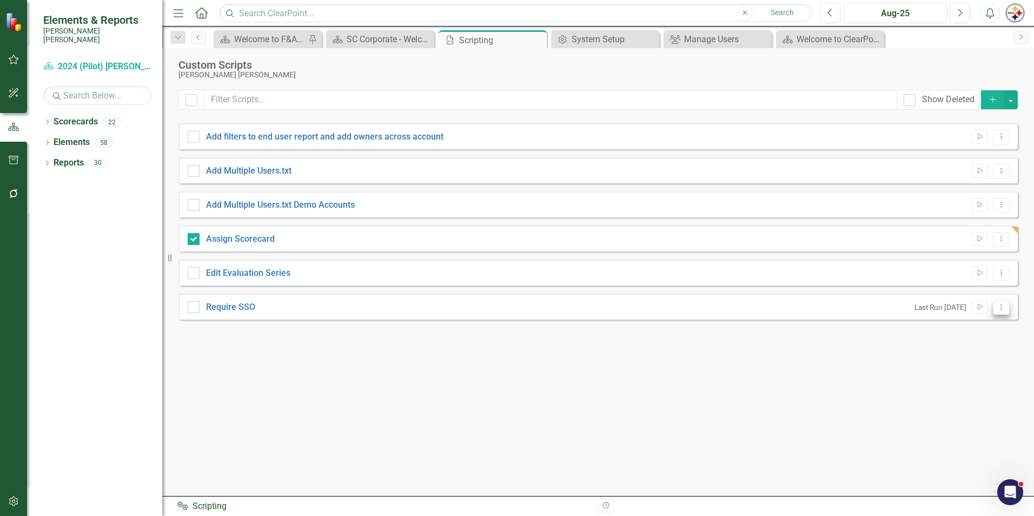
click at [1003, 309] on icon "Dropdown Menu" at bounding box center [1001, 306] width 9 height 7
click at [999, 322] on link "Run Script Run Script" at bounding box center [966, 325] width 87 height 20
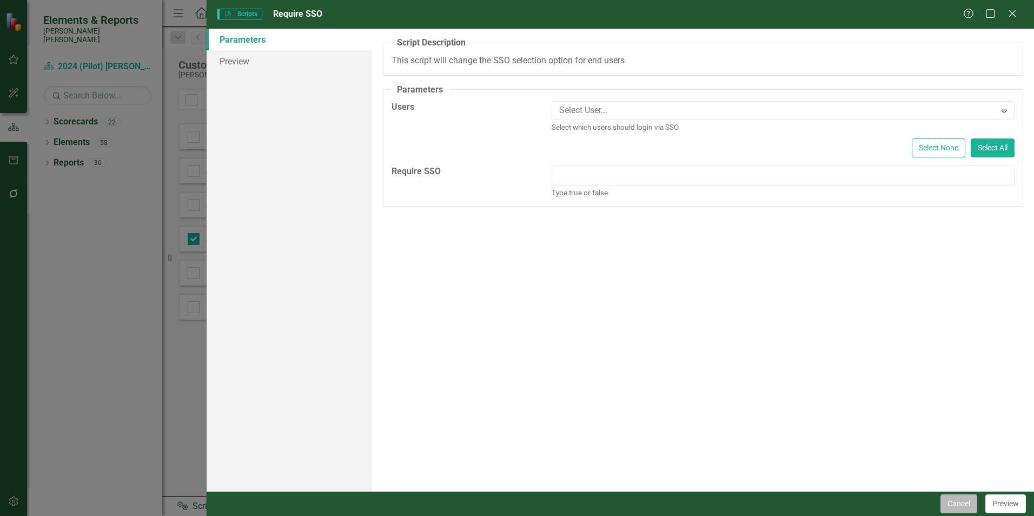
click at [968, 502] on button "Cancel" at bounding box center [959, 503] width 37 height 19
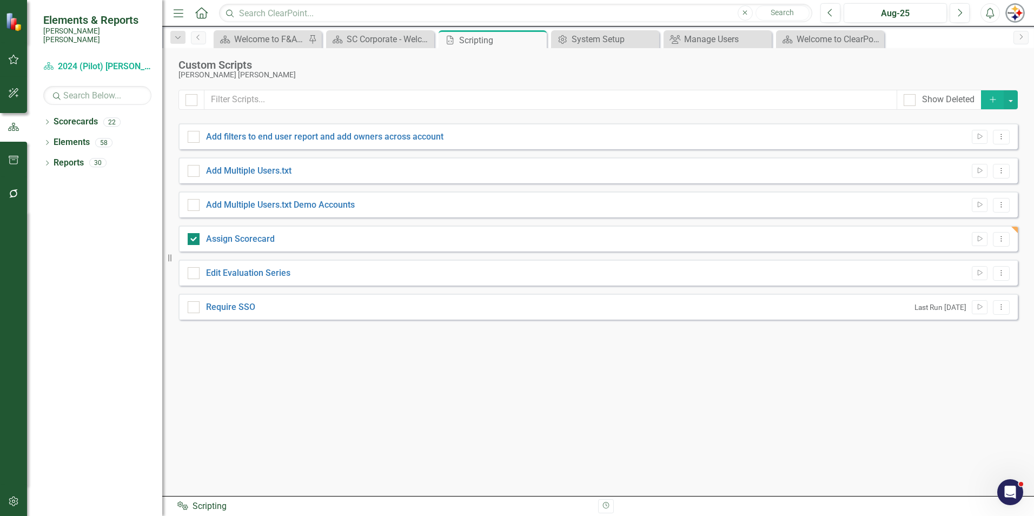
click at [192, 240] on input "Assign Scorecard" at bounding box center [191, 236] width 7 height 7
checkbox input "false"
click at [983, 239] on icon "Run Script" at bounding box center [980, 239] width 8 height 6
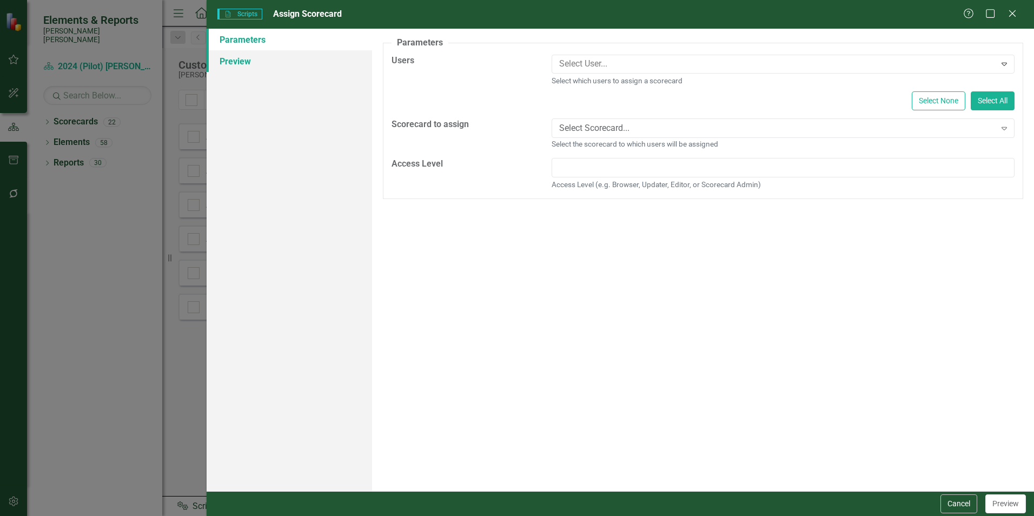
click at [279, 62] on link "Preview" at bounding box center [289, 61] width 165 height 22
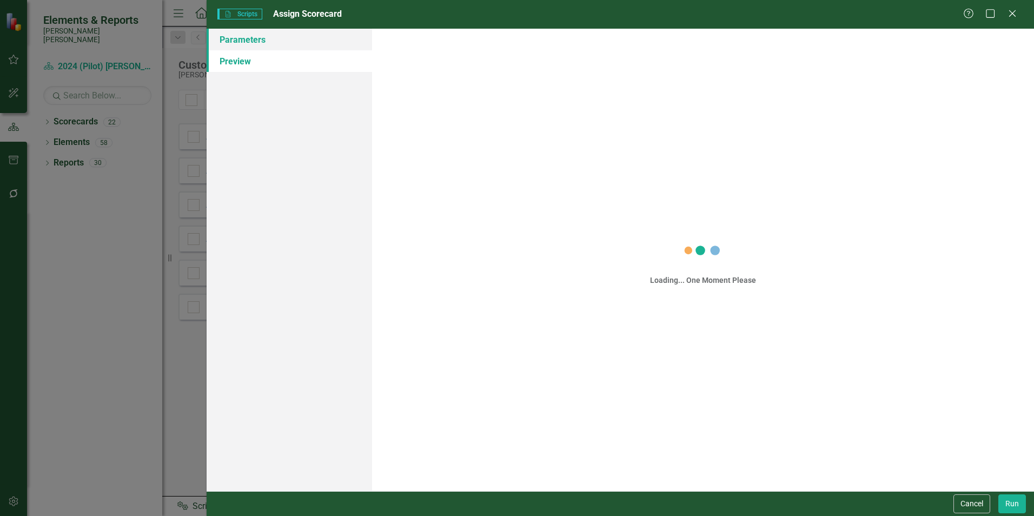
click at [279, 48] on link "Parameters" at bounding box center [289, 40] width 165 height 22
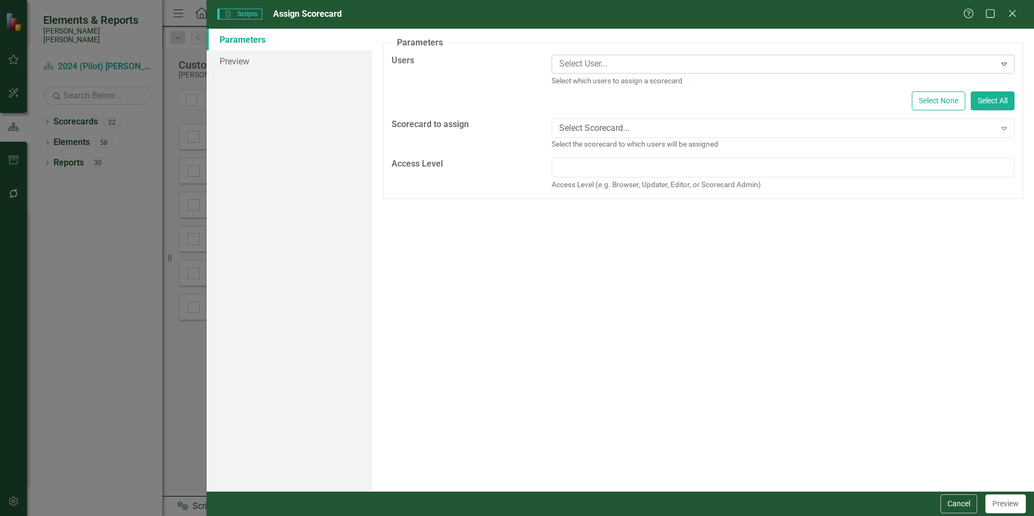
click at [600, 66] on div at bounding box center [775, 64] width 441 height 15
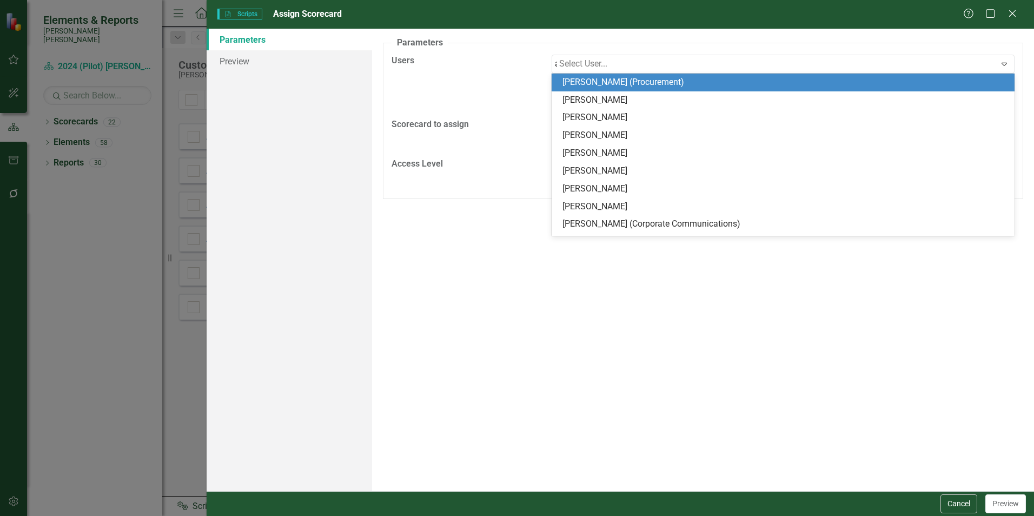
type input "[PERSON_NAME]"
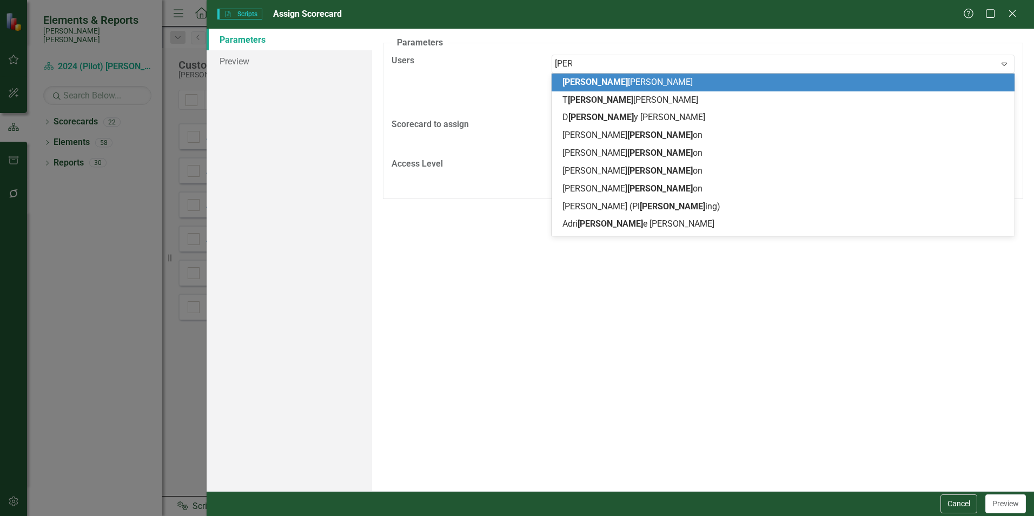
click at [596, 87] on span "[PERSON_NAME]" at bounding box center [627, 82] width 130 height 10
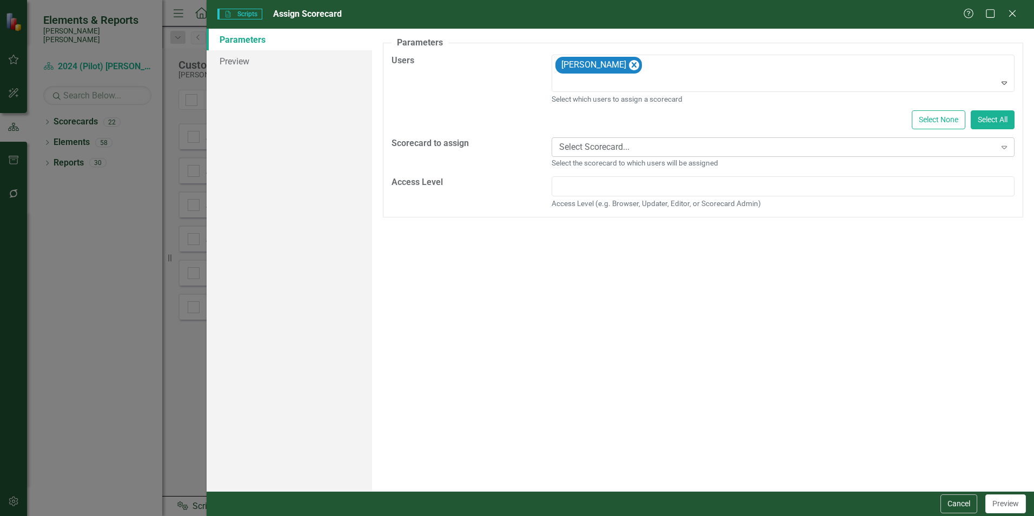
click at [650, 142] on div "Select Scorecard..." at bounding box center [777, 147] width 436 height 12
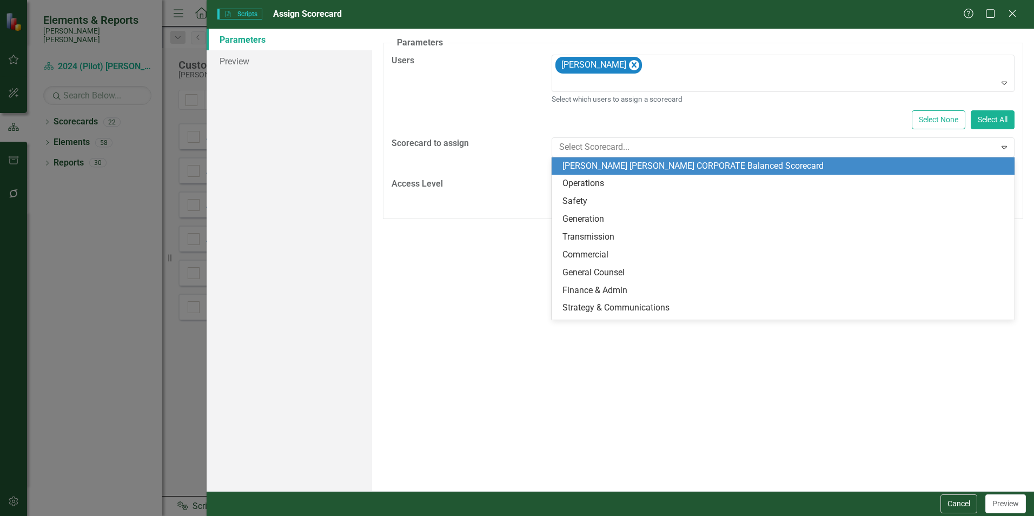
click at [639, 169] on div "[PERSON_NAME] [PERSON_NAME] CORPORATE Balanced Scorecard" at bounding box center [785, 166] width 446 height 12
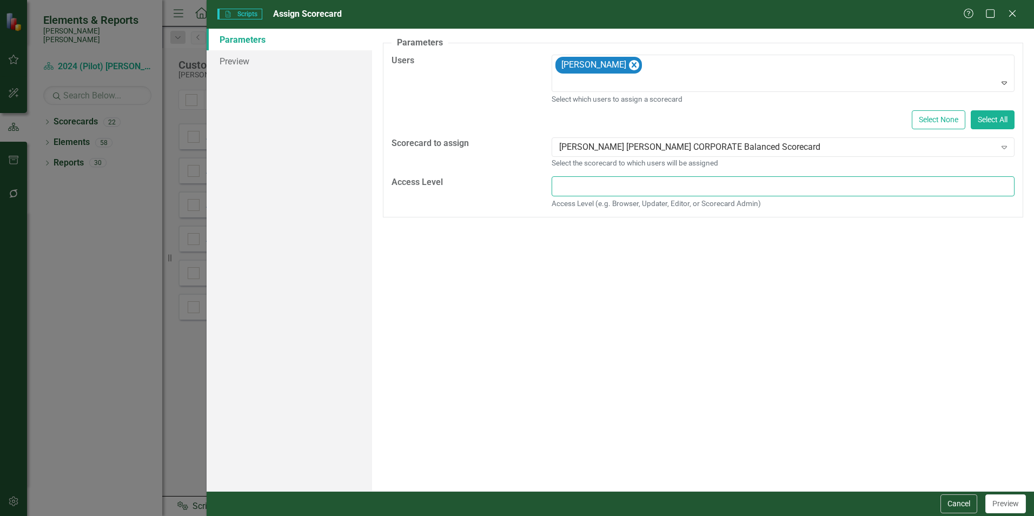
drag, startPoint x: 628, startPoint y: 195, endPoint x: 627, endPoint y: 202, distance: 7.6
click at [627, 199] on div "Access Level (e.g. Browser, Updater, Editor, or Scorecard Admin)" at bounding box center [783, 192] width 463 height 32
type input "Browser"
click at [1008, 501] on button "Preview" at bounding box center [1005, 503] width 41 height 19
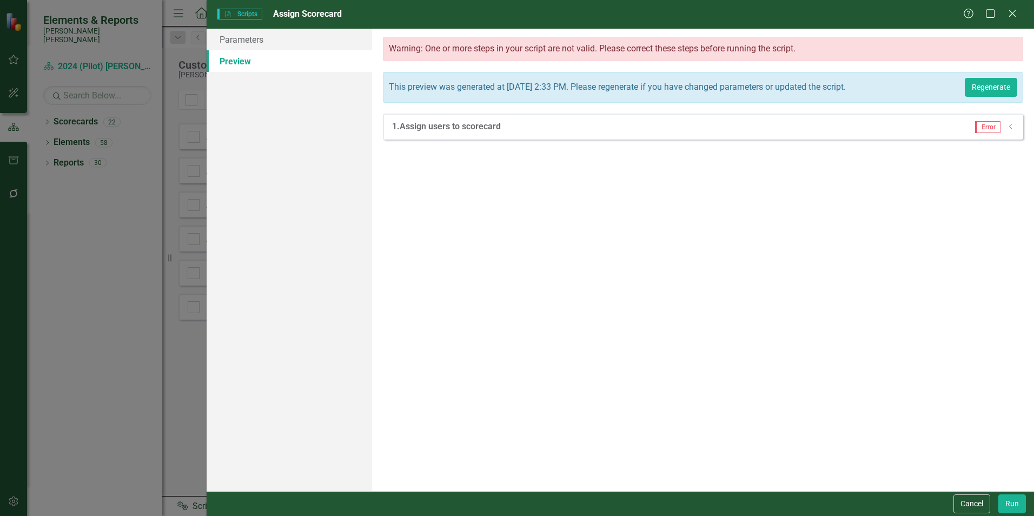
click at [1012, 130] on icon "Dropdown" at bounding box center [1011, 126] width 8 height 6
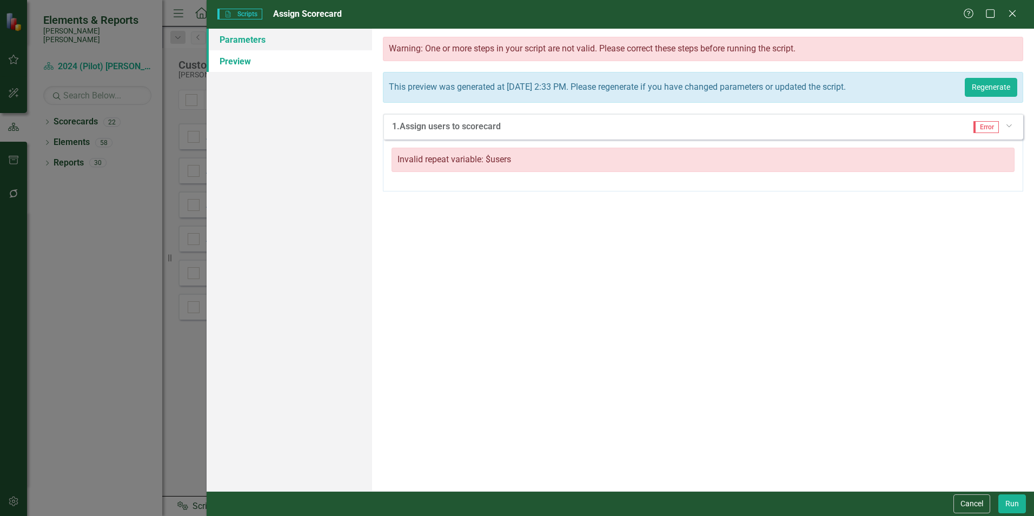
click at [256, 47] on link "Parameters" at bounding box center [289, 40] width 165 height 22
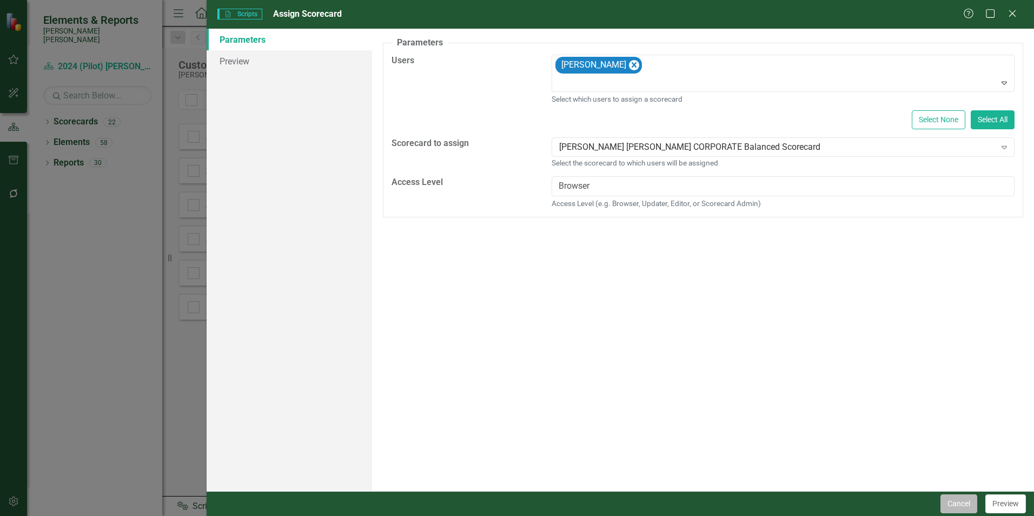
click at [957, 498] on button "Cancel" at bounding box center [959, 503] width 37 height 19
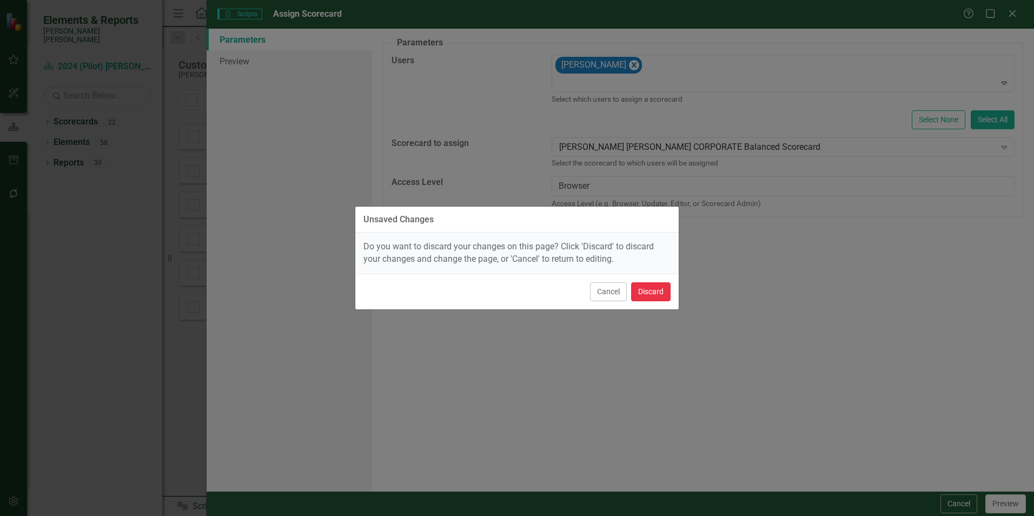
click at [648, 288] on button "Discard" at bounding box center [650, 291] width 39 height 19
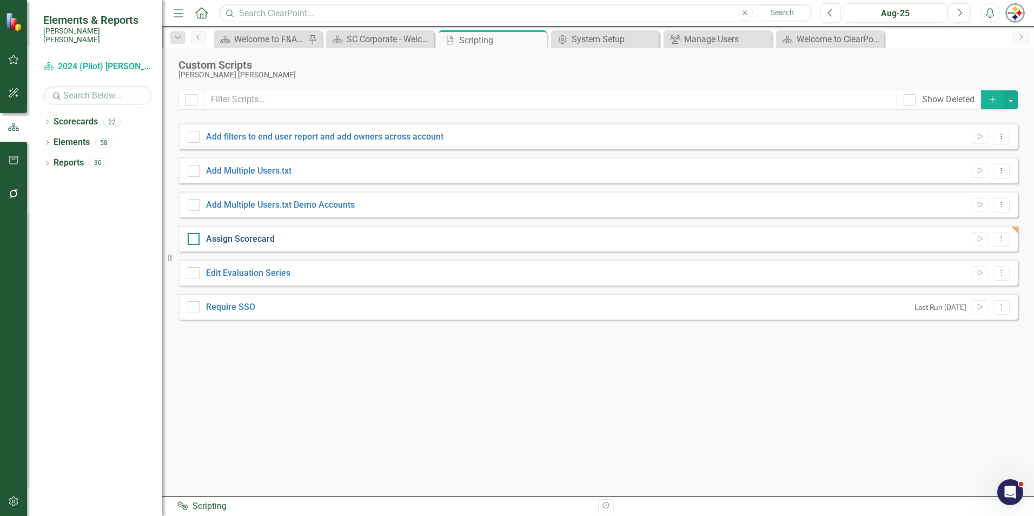
click at [249, 240] on link "Assign Scorecard" at bounding box center [240, 239] width 69 height 10
click at [195, 240] on input "Assign Scorecard" at bounding box center [191, 236] width 7 height 7
checkbox input "true"
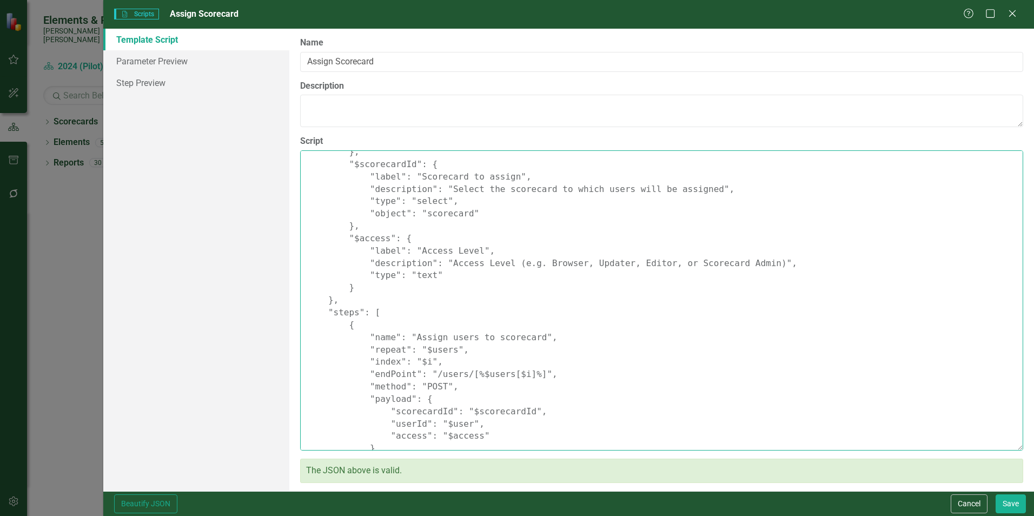
scroll to position [202, 0]
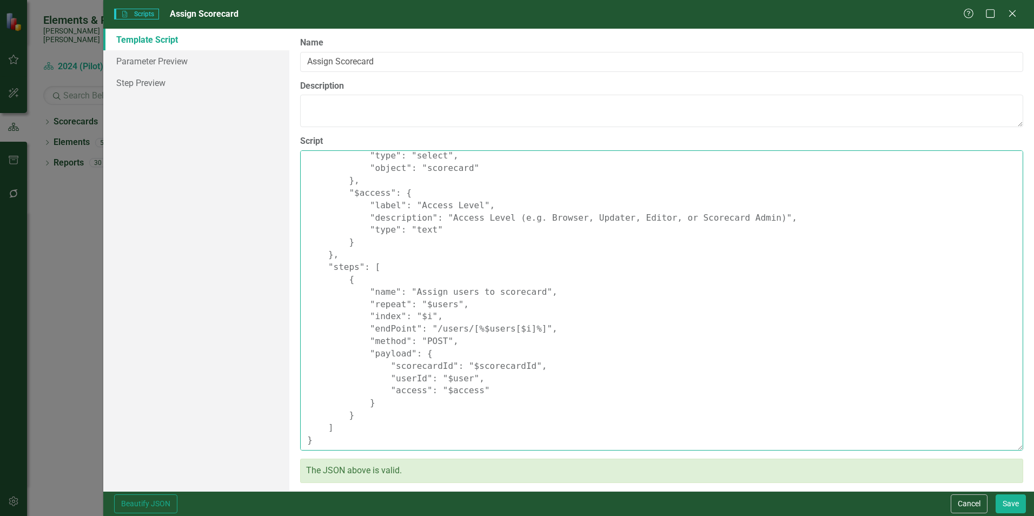
click at [977, 274] on textarea "{ "Comments": { "Recommended Script Name": "Assign Scorecard", "Recommended Scr…" at bounding box center [661, 300] width 723 height 300
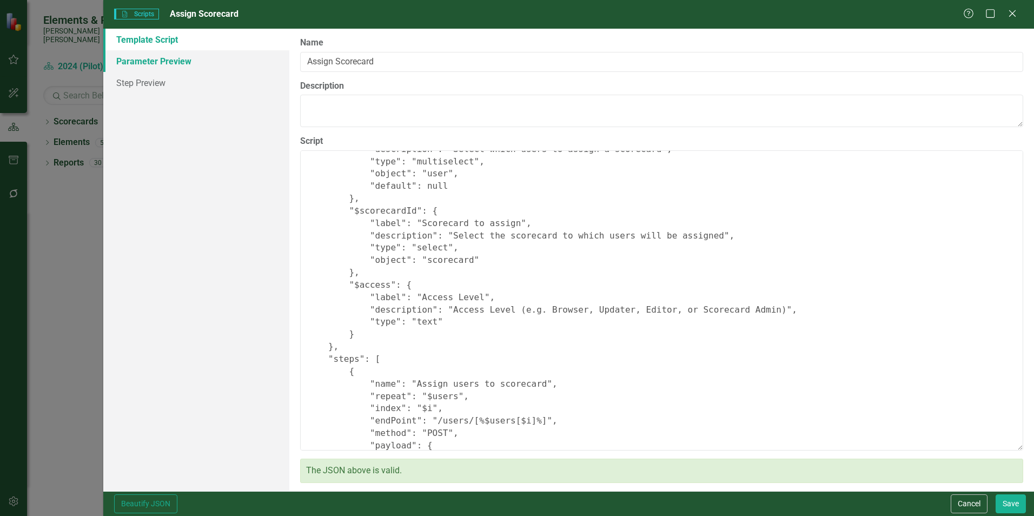
click at [144, 57] on link "Parameter Preview" at bounding box center [196, 61] width 186 height 22
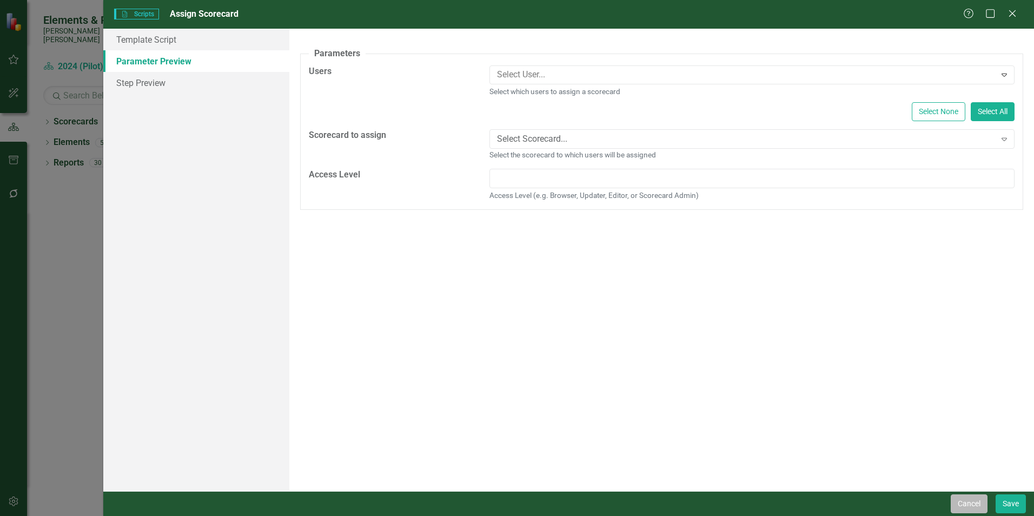
click at [965, 506] on button "Cancel" at bounding box center [969, 503] width 37 height 19
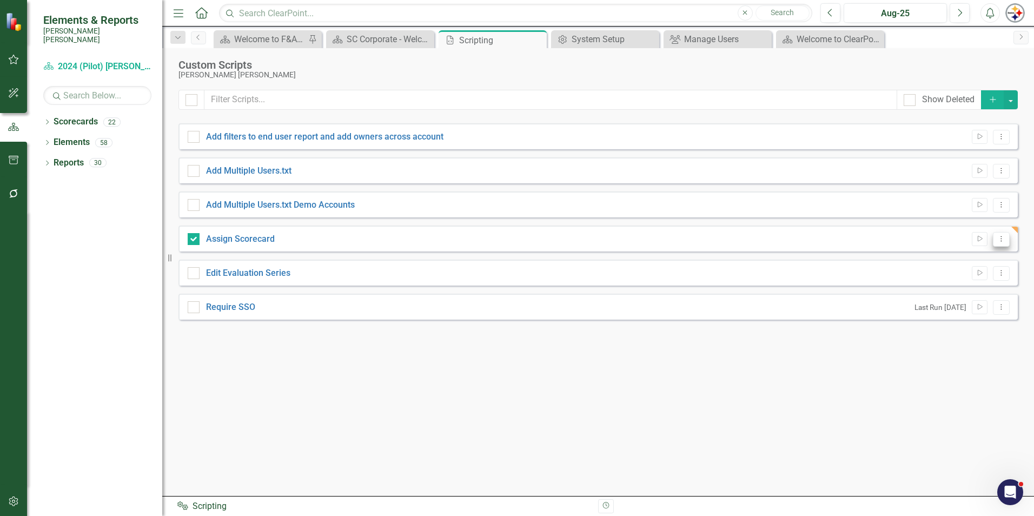
click at [1006, 242] on button "Dropdown Menu" at bounding box center [1001, 239] width 17 height 15
click at [968, 279] on link "Edit Edit Script" at bounding box center [966, 277] width 87 height 20
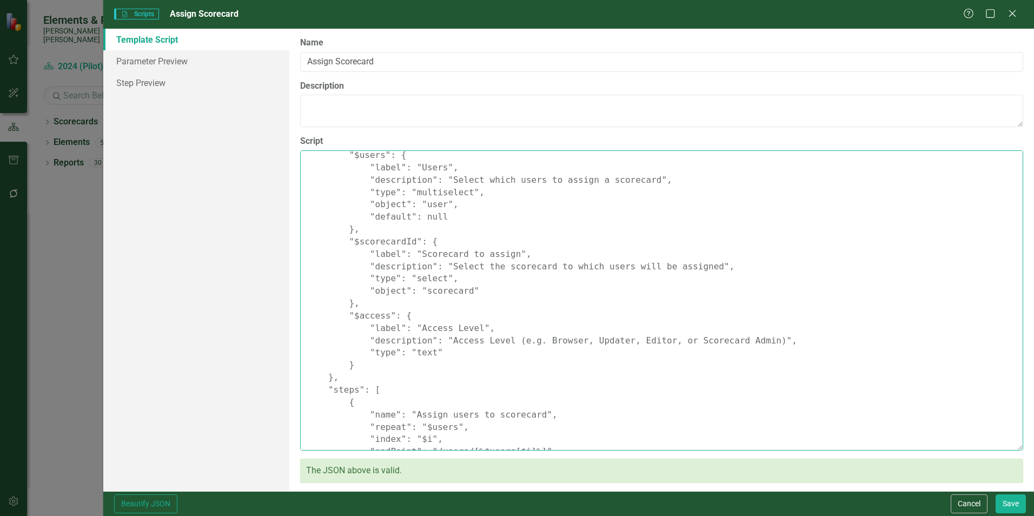
scroll to position [158, 0]
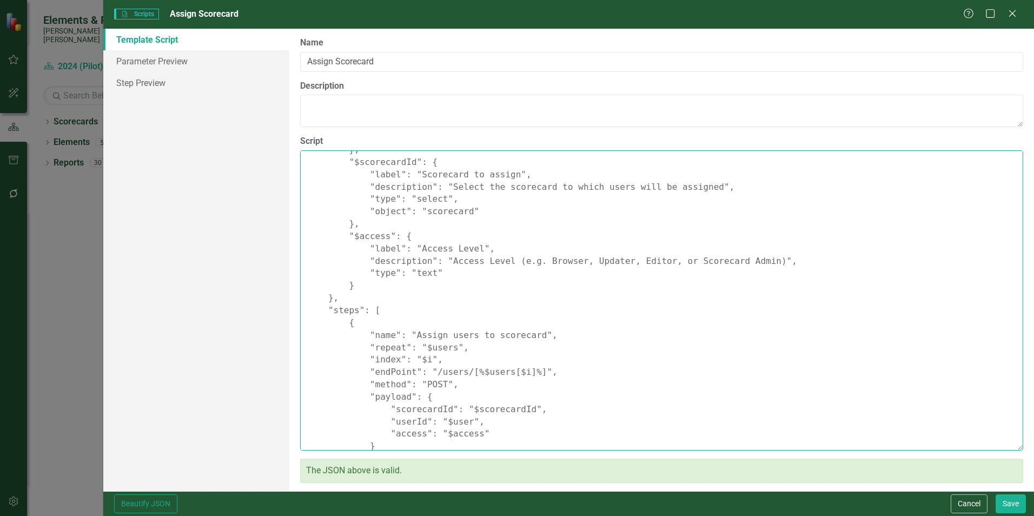
click at [949, 324] on textarea "{ "Comments": { "Recommended Script Name": "Assign Scorecard", "Recommended Scr…" at bounding box center [661, 300] width 723 height 300
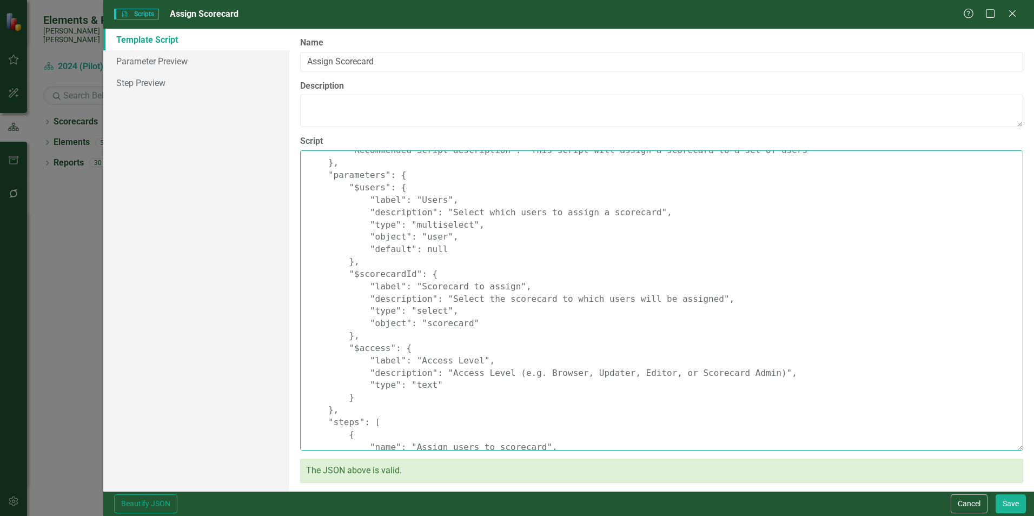
scroll to position [0, 0]
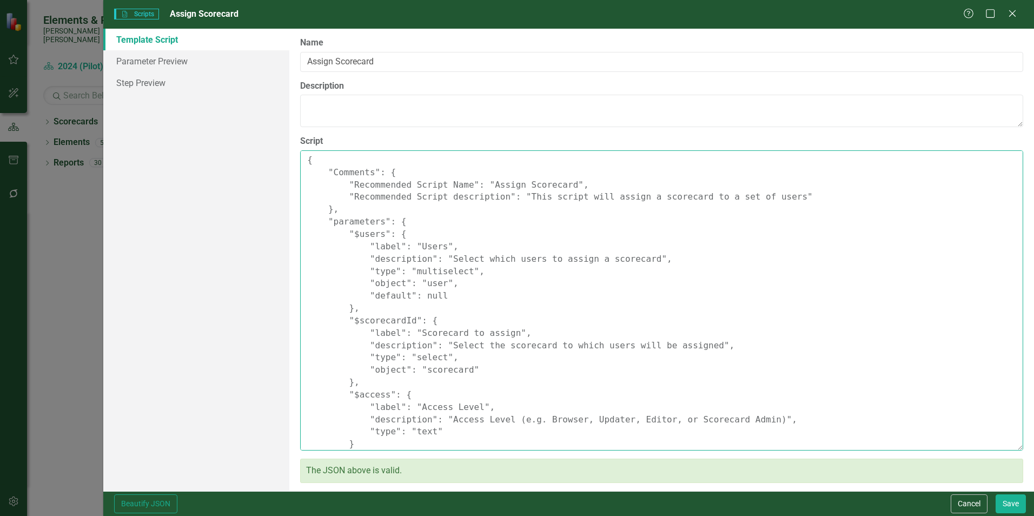
click at [608, 306] on textarea "{ "Comments": { "Recommended Script Name": "Assign Scorecard", "Recommended Scr…" at bounding box center [661, 300] width 723 height 300
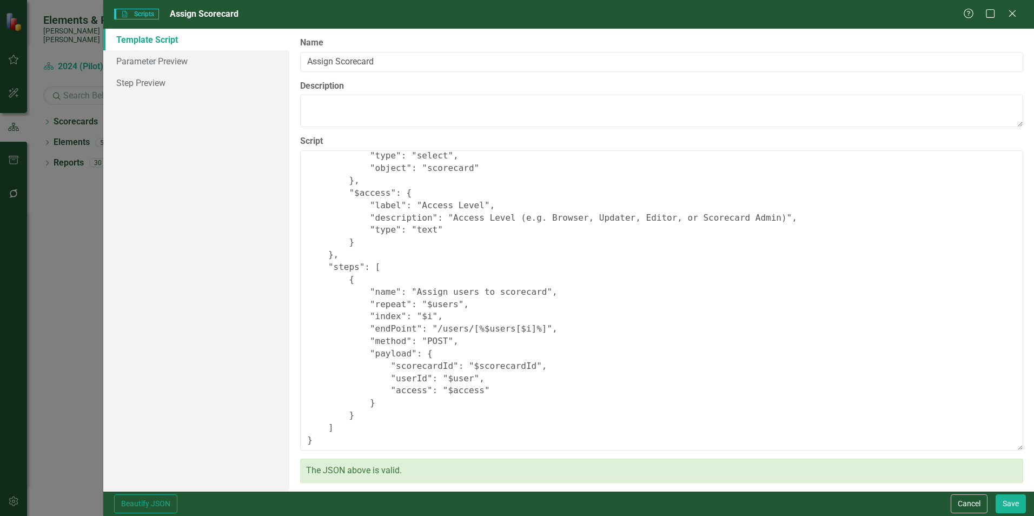
click at [959, 513] on div "Beautify JSON Cancel Save" at bounding box center [568, 503] width 931 height 25
click at [959, 504] on button "Cancel" at bounding box center [969, 503] width 37 height 19
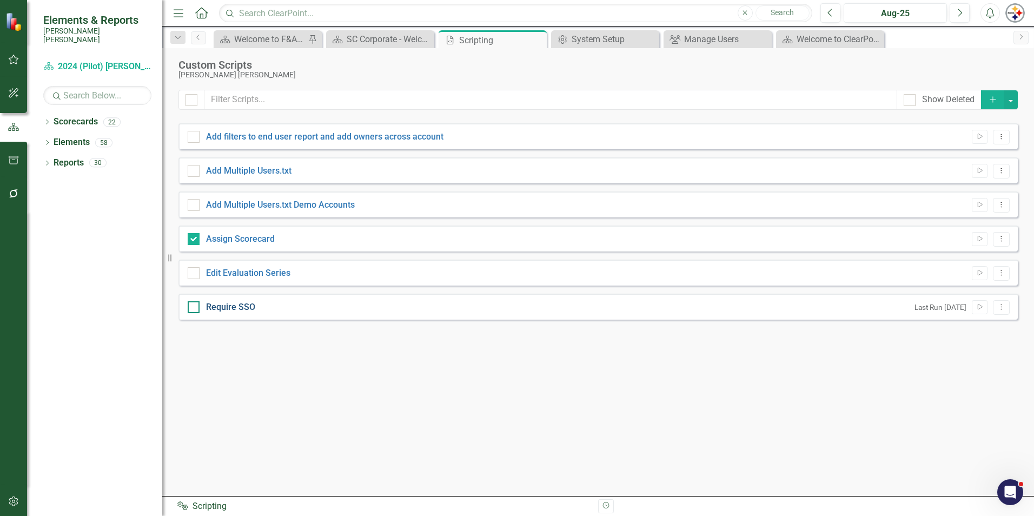
click at [232, 307] on link "Require SSO" at bounding box center [230, 307] width 49 height 10
click at [195, 307] on input "Require SSO" at bounding box center [191, 304] width 7 height 7
checkbox input "true"
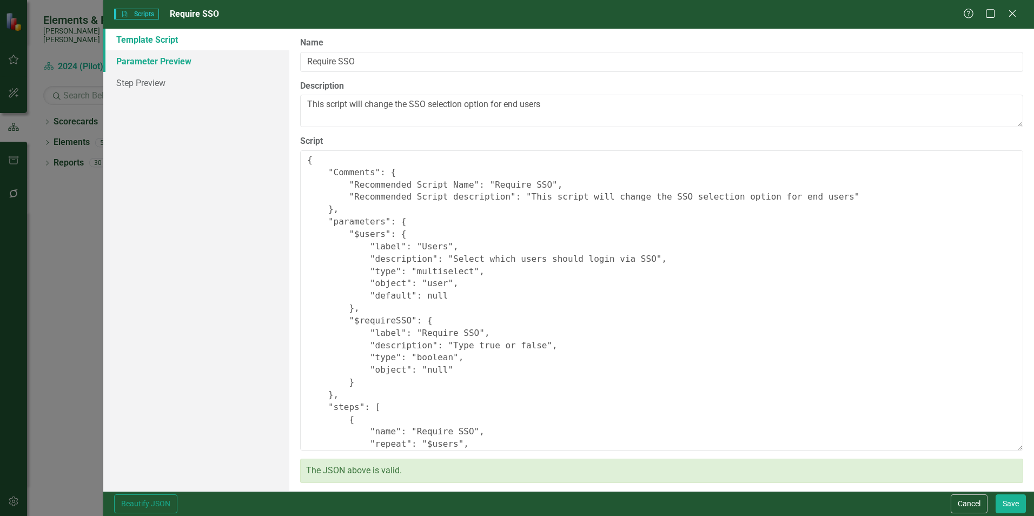
click at [164, 68] on link "Parameter Preview" at bounding box center [196, 61] width 186 height 22
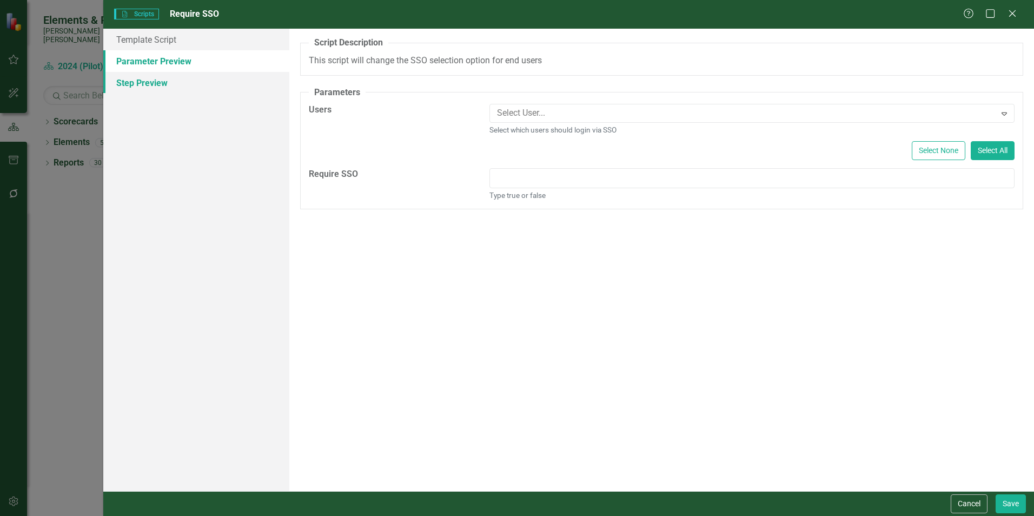
click at [161, 83] on link "Step Preview" at bounding box center [196, 83] width 186 height 22
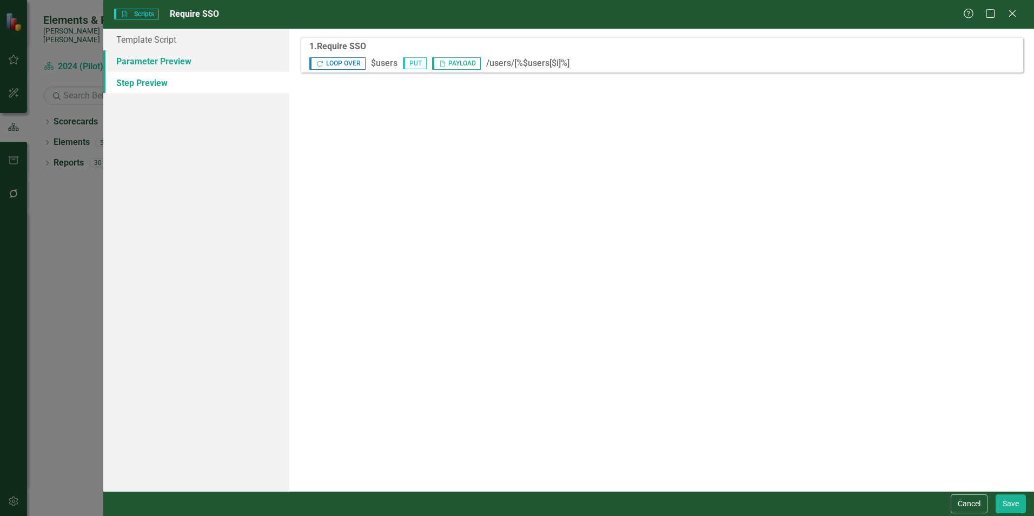
click at [161, 65] on link "Parameter Preview" at bounding box center [196, 61] width 186 height 22
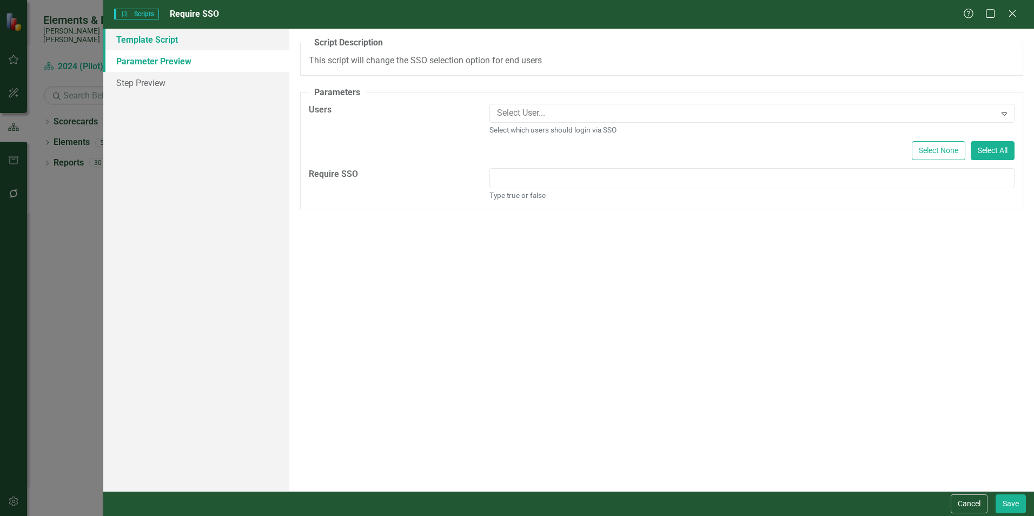
click at [163, 41] on link "Template Script" at bounding box center [196, 40] width 186 height 22
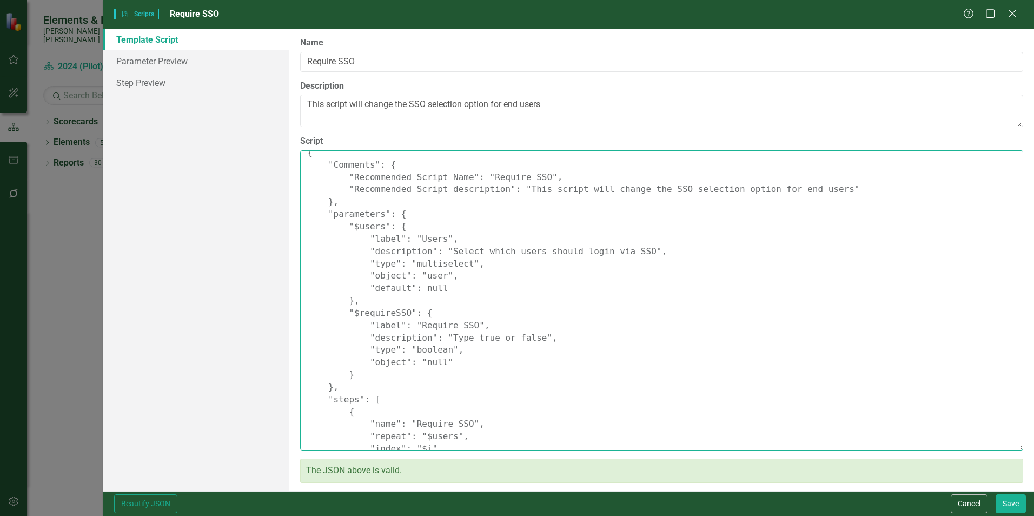
scroll to position [128, 0]
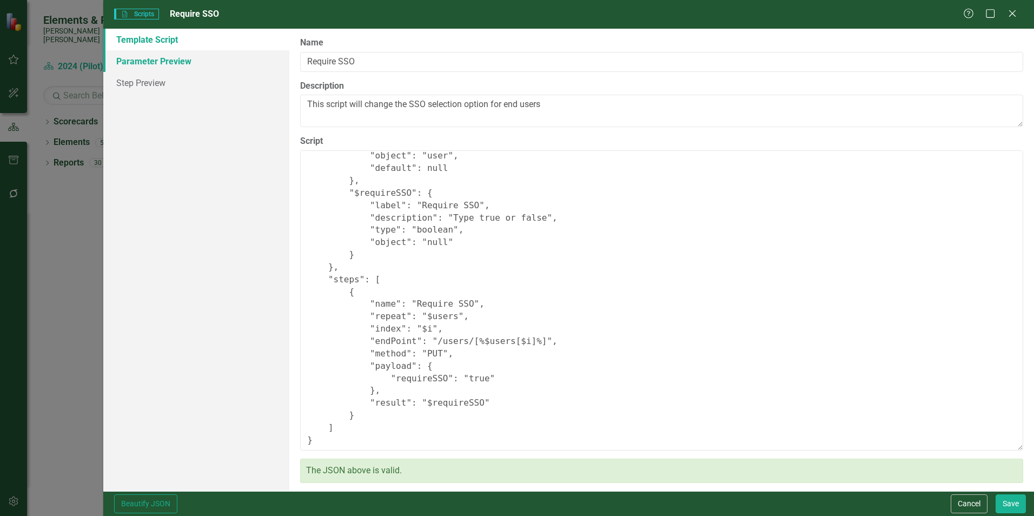
click at [156, 61] on link "Parameter Preview" at bounding box center [196, 61] width 186 height 22
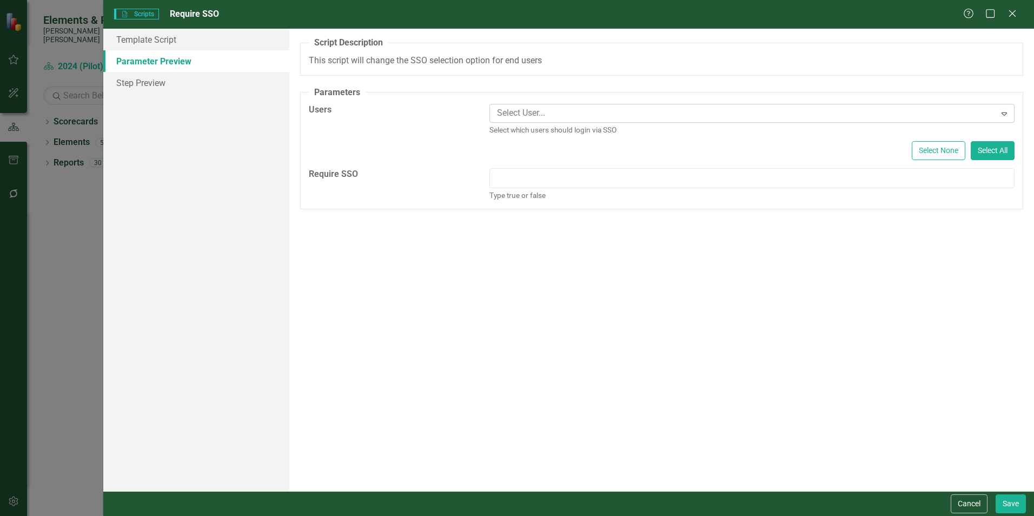
click at [606, 116] on div at bounding box center [744, 113] width 503 height 15
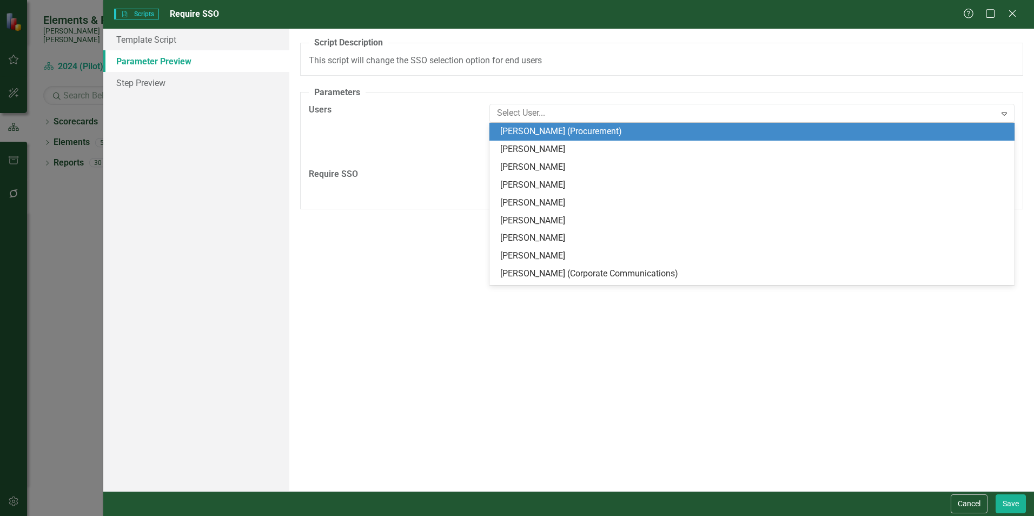
click at [395, 271] on div "A preview of the parameters (i.e., the changes you can make at runtime) for thi…" at bounding box center [661, 260] width 745 height 462
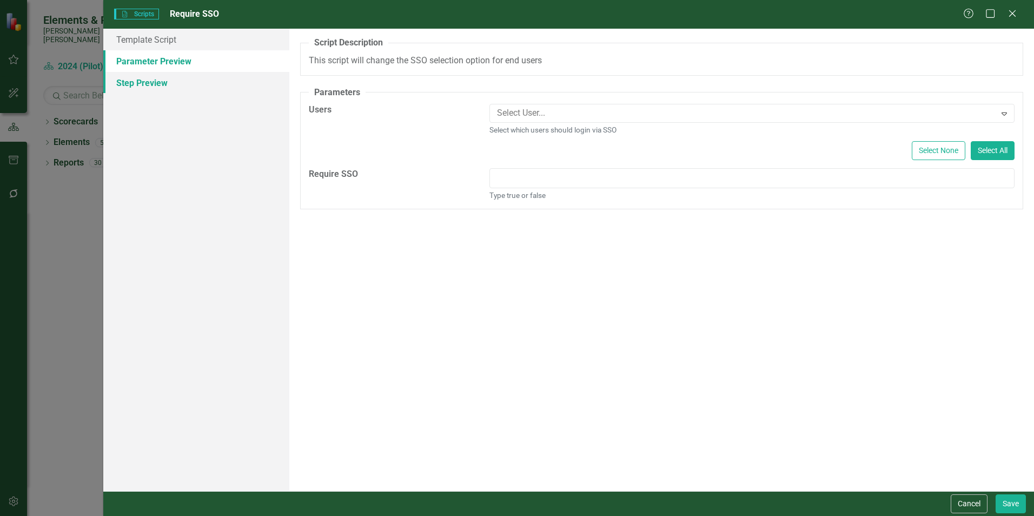
click at [165, 88] on link "Step Preview" at bounding box center [196, 83] width 186 height 22
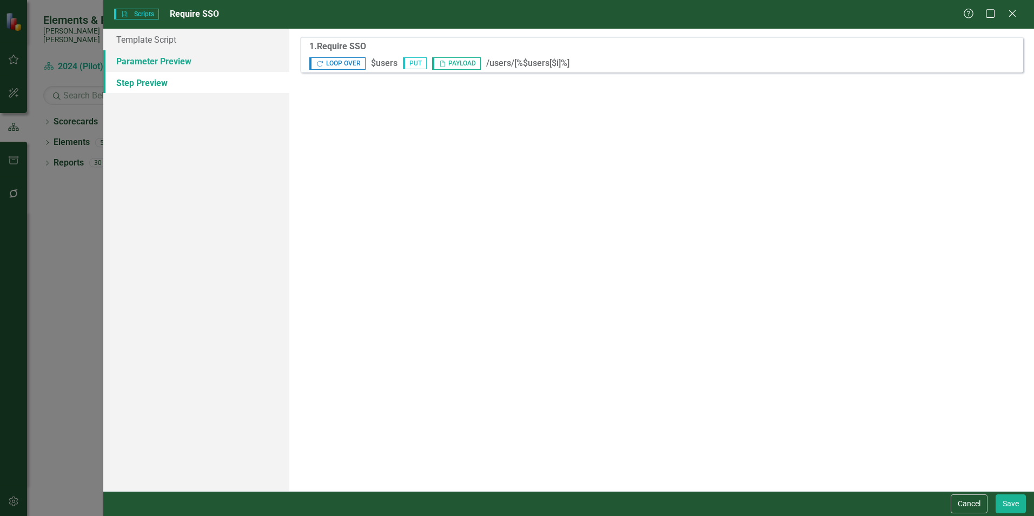
click at [153, 54] on link "Parameter Preview" at bounding box center [196, 61] width 186 height 22
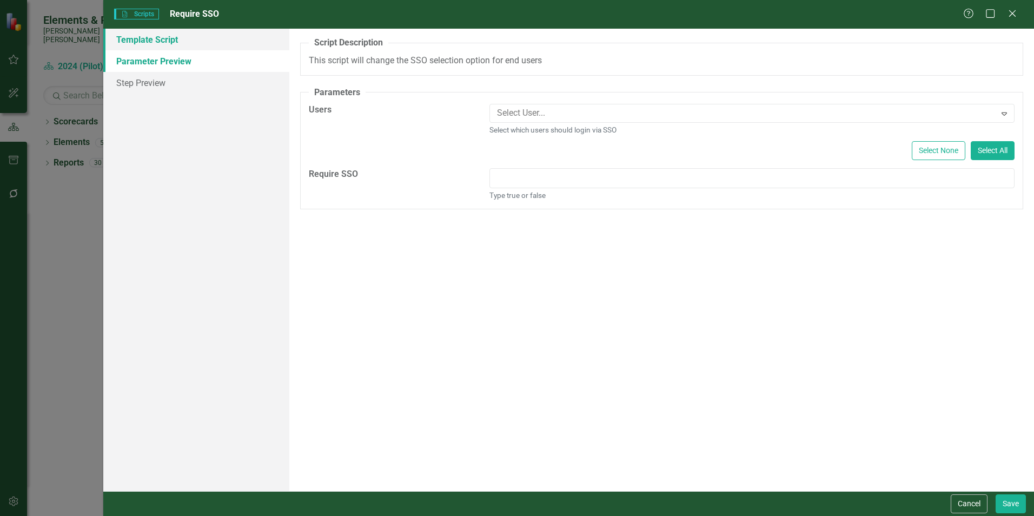
click at [154, 39] on link "Template Script" at bounding box center [196, 40] width 186 height 22
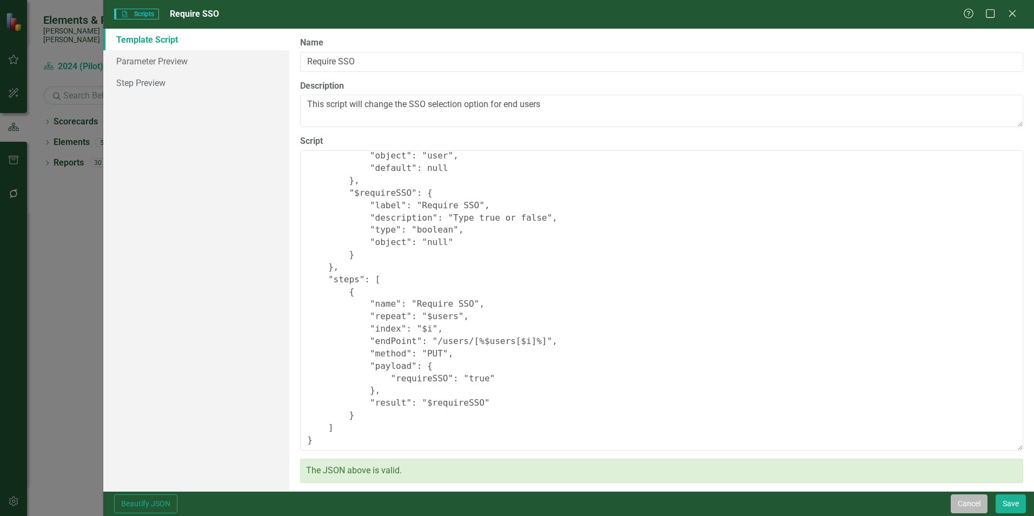
click at [979, 501] on button "Cancel" at bounding box center [969, 503] width 37 height 19
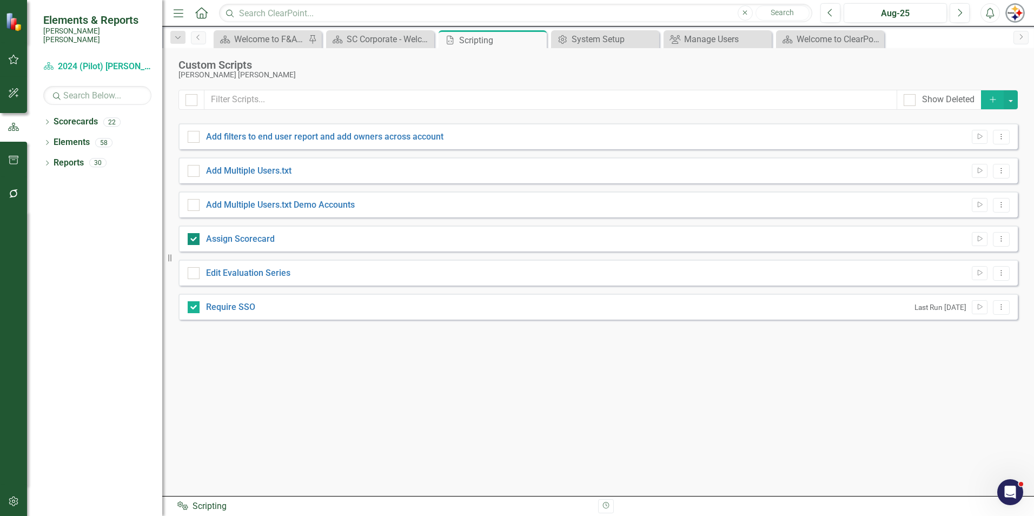
click at [197, 238] on div at bounding box center [194, 239] width 12 height 12
click at [195, 238] on input "Assign Scorecard" at bounding box center [191, 236] width 7 height 7
checkbox input "false"
click at [983, 307] on icon "Run Script" at bounding box center [980, 307] width 8 height 6
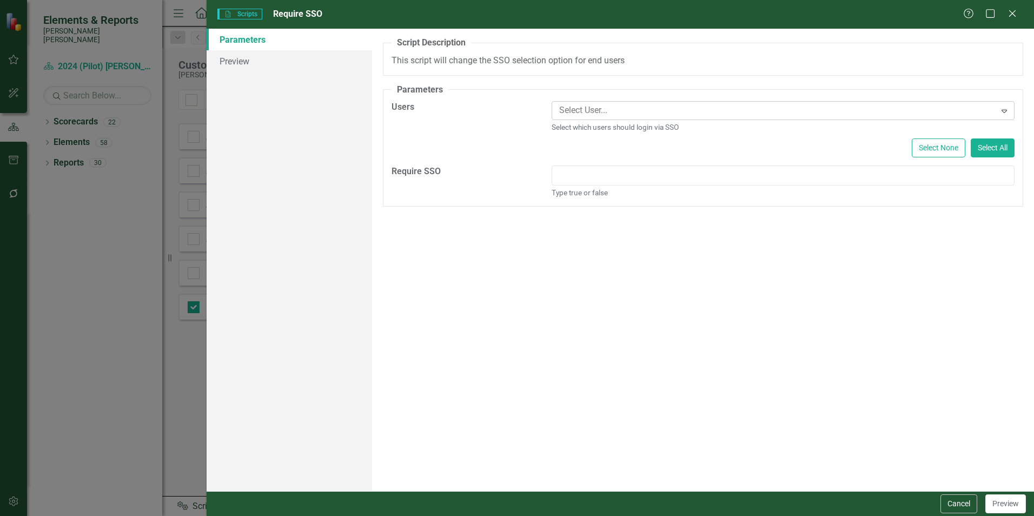
click at [614, 110] on div at bounding box center [775, 110] width 441 height 15
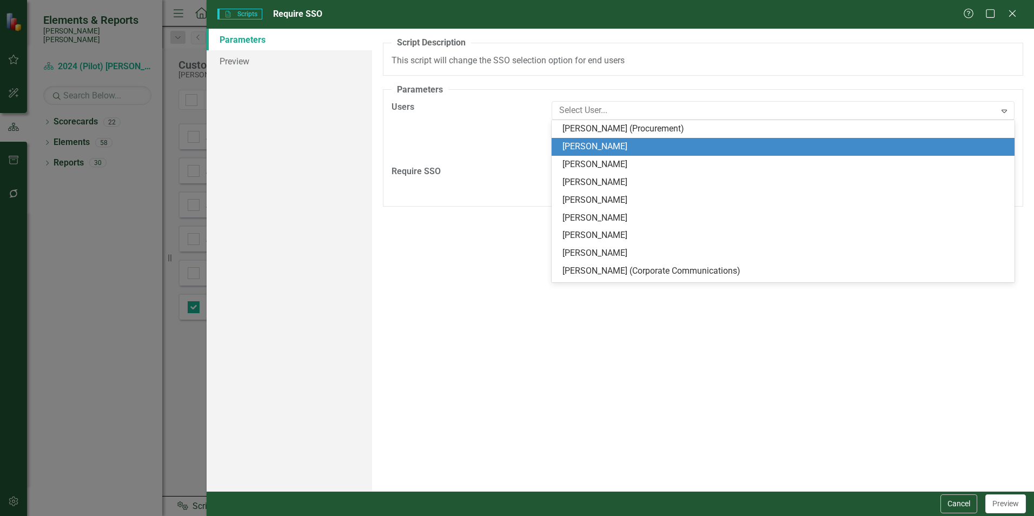
click at [605, 154] on div "[PERSON_NAME]" at bounding box center [783, 147] width 463 height 18
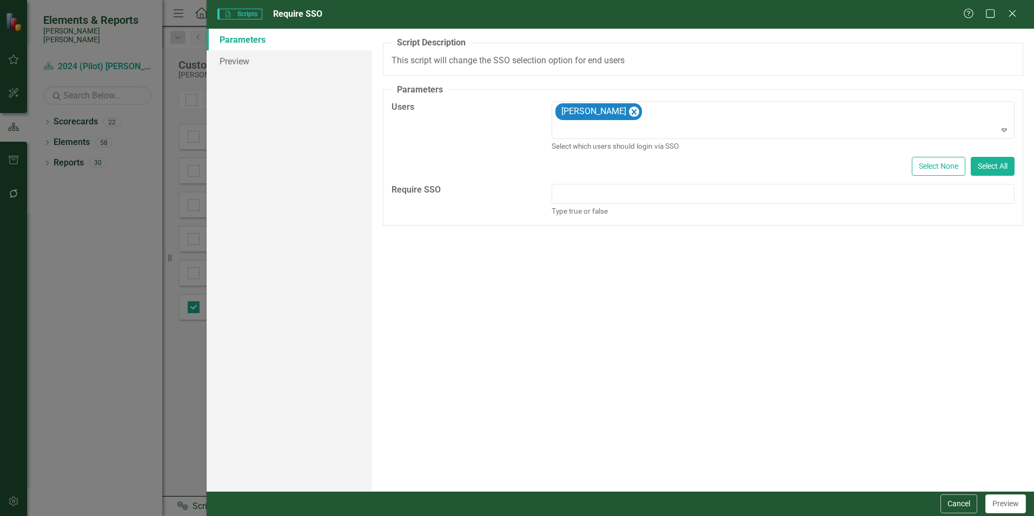
click at [610, 140] on div "John Abrams Expand Select which users should login via SSO" at bounding box center [783, 126] width 463 height 50
click at [696, 192] on input "boolean" at bounding box center [783, 194] width 463 height 20
click at [629, 110] on icon "Remove John Abrams" at bounding box center [634, 112] width 10 height 14
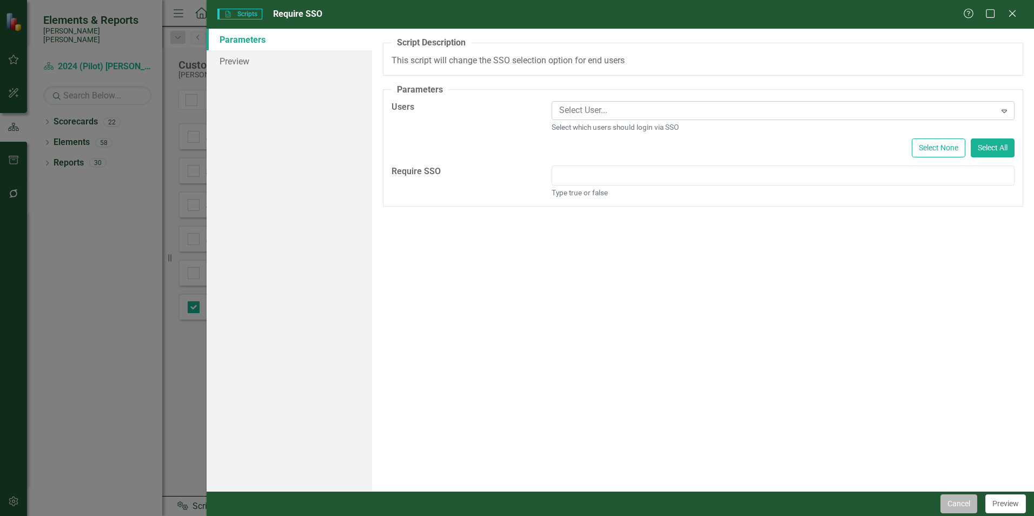
click at [966, 505] on button "Cancel" at bounding box center [959, 503] width 37 height 19
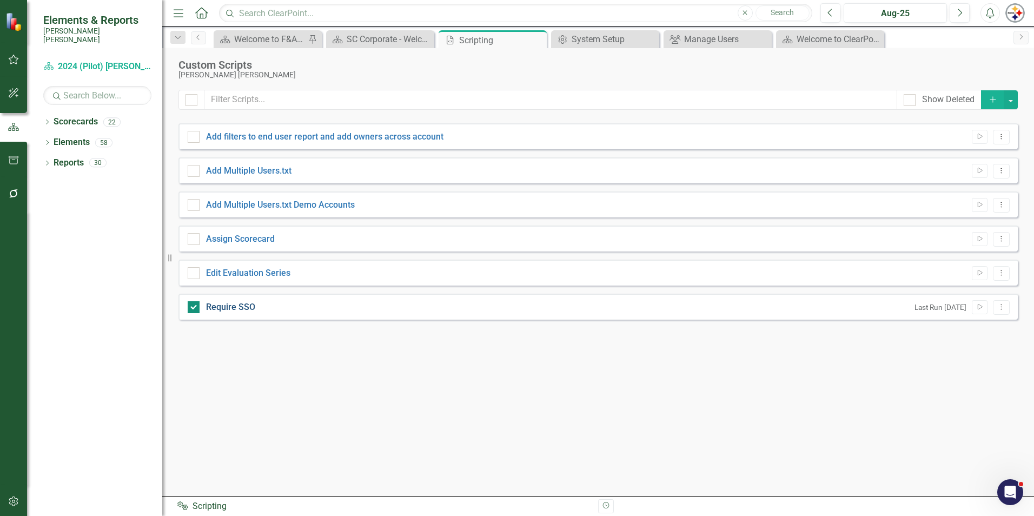
click at [228, 302] on link "Require SSO" at bounding box center [230, 307] width 49 height 10
click at [195, 302] on input "Require SSO" at bounding box center [191, 304] width 7 height 7
checkbox input "false"
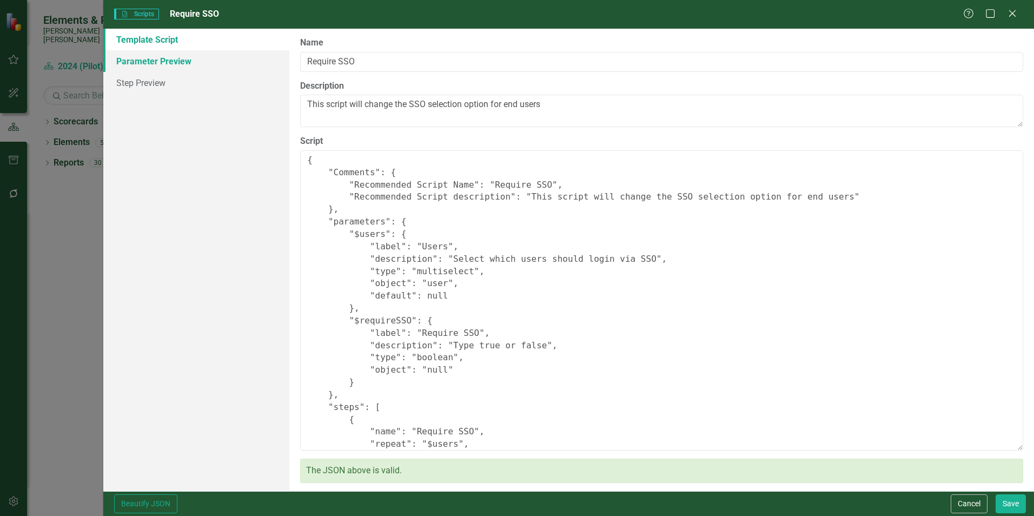
click at [145, 63] on link "Parameter Preview" at bounding box center [196, 61] width 186 height 22
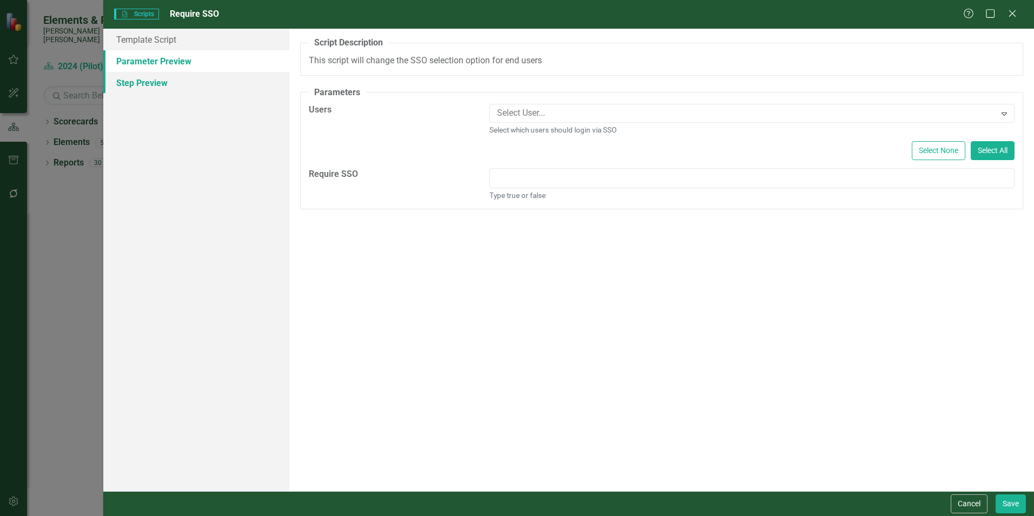
click at [155, 78] on link "Step Preview" at bounding box center [196, 83] width 186 height 22
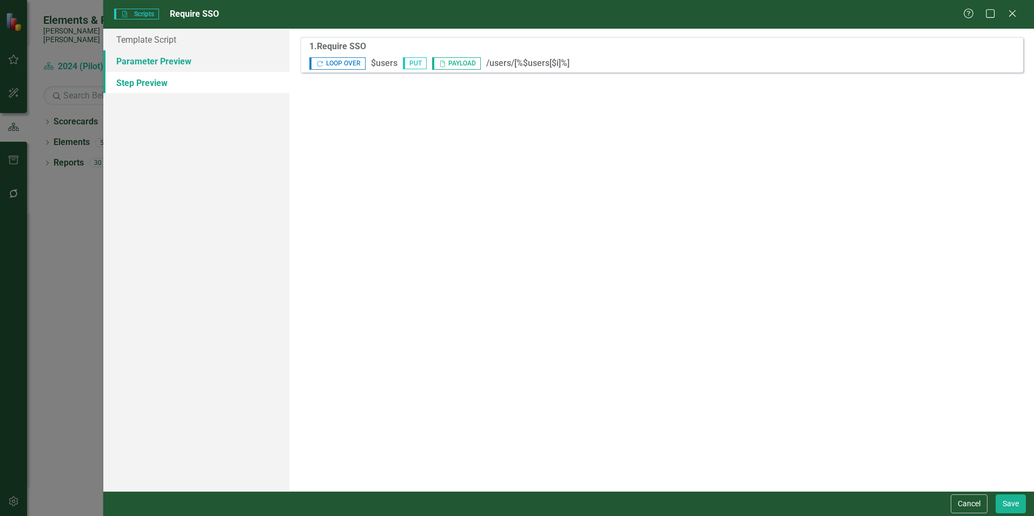
click at [156, 66] on link "Parameter Preview" at bounding box center [196, 61] width 186 height 22
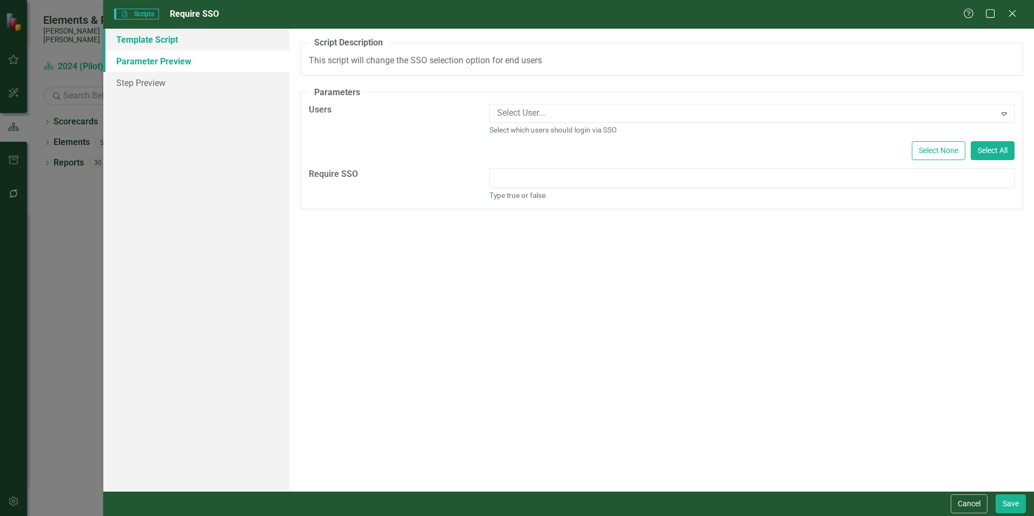
click at [157, 47] on link "Template Script" at bounding box center [196, 40] width 186 height 22
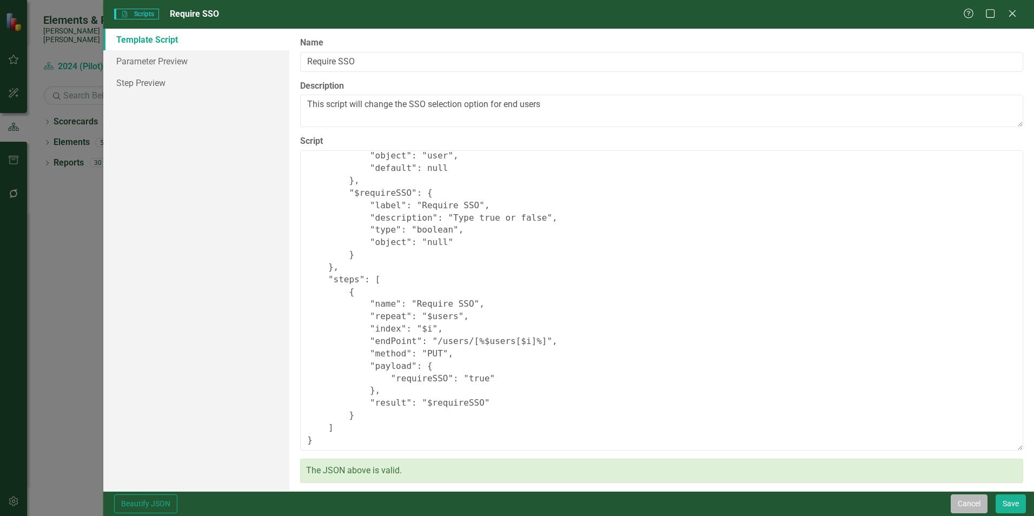
click at [966, 501] on button "Cancel" at bounding box center [969, 503] width 37 height 19
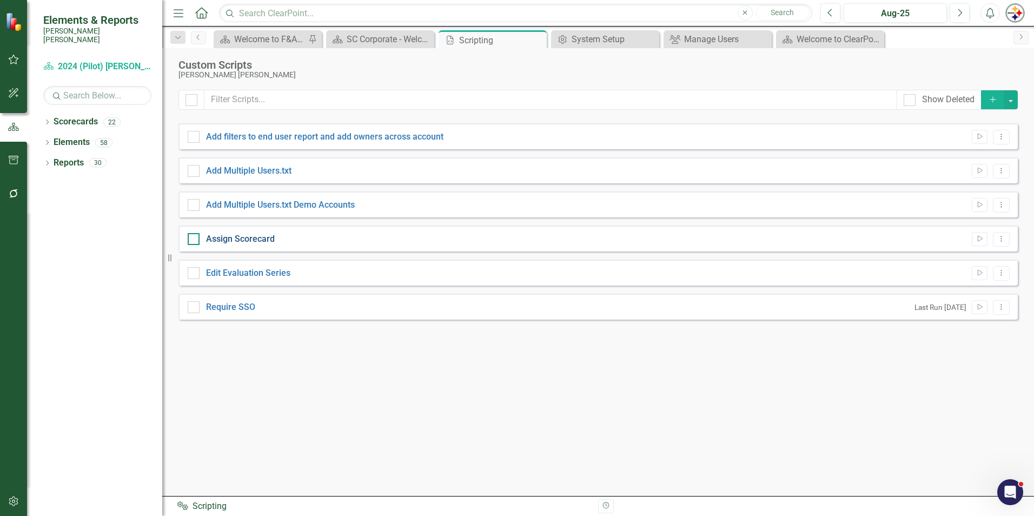
click at [265, 241] on link "Assign Scorecard" at bounding box center [240, 239] width 69 height 10
click at [195, 240] on input "Assign Scorecard" at bounding box center [191, 236] width 7 height 7
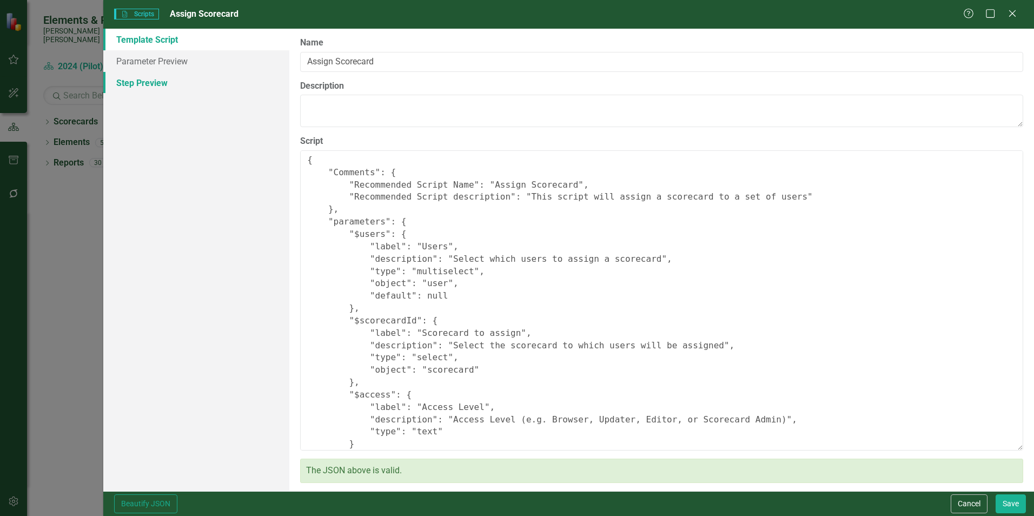
click at [149, 83] on link "Step Preview" at bounding box center [196, 83] width 186 height 22
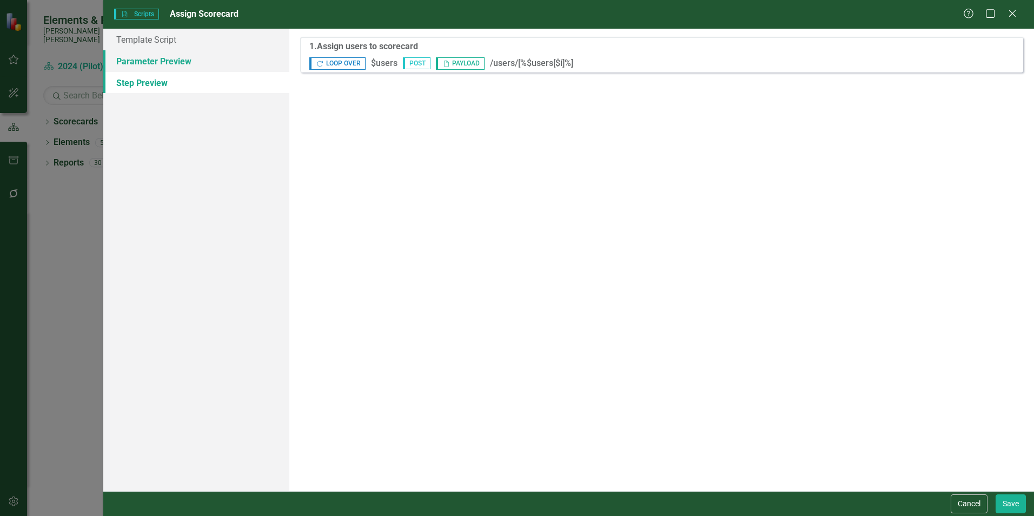
click at [148, 67] on link "Parameter Preview" at bounding box center [196, 61] width 186 height 22
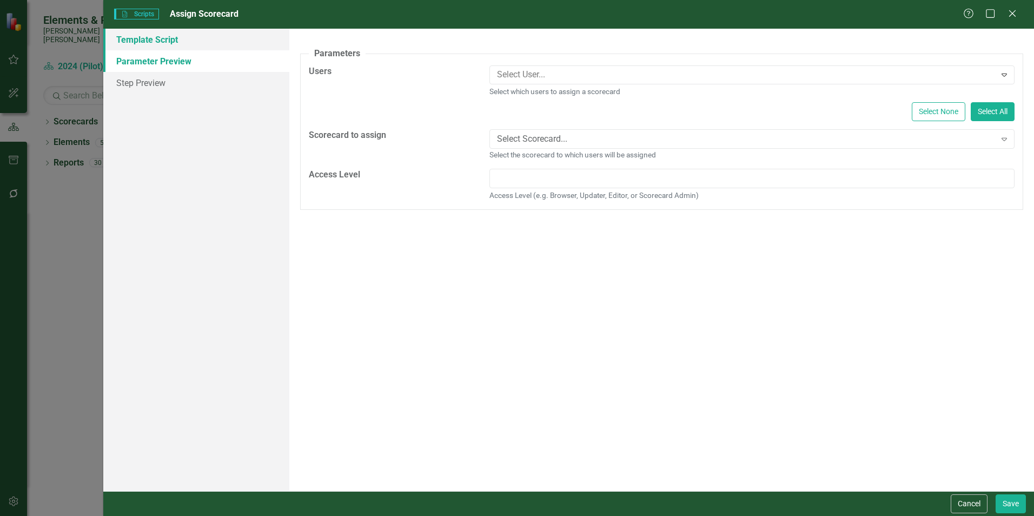
click at [147, 43] on link "Template Script" at bounding box center [196, 40] width 186 height 22
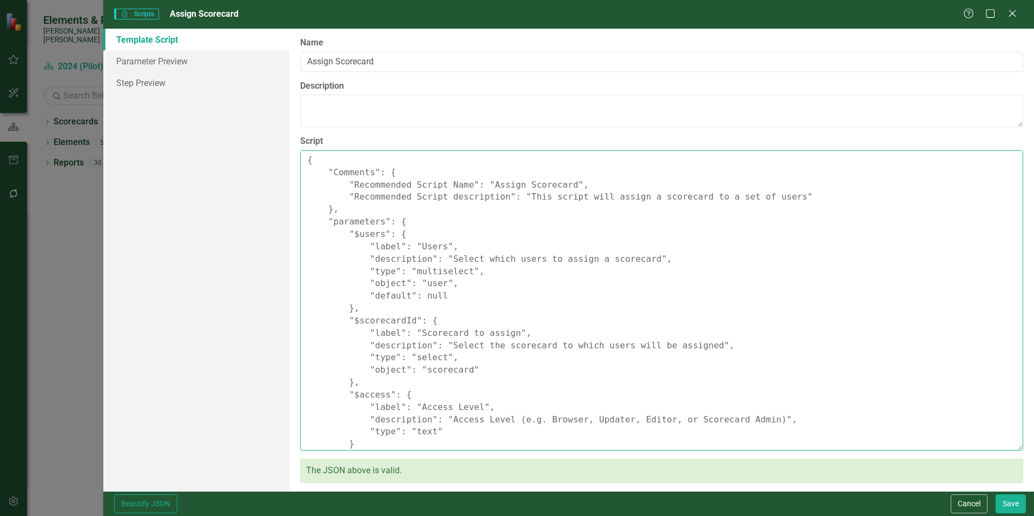
scroll to position [202, 0]
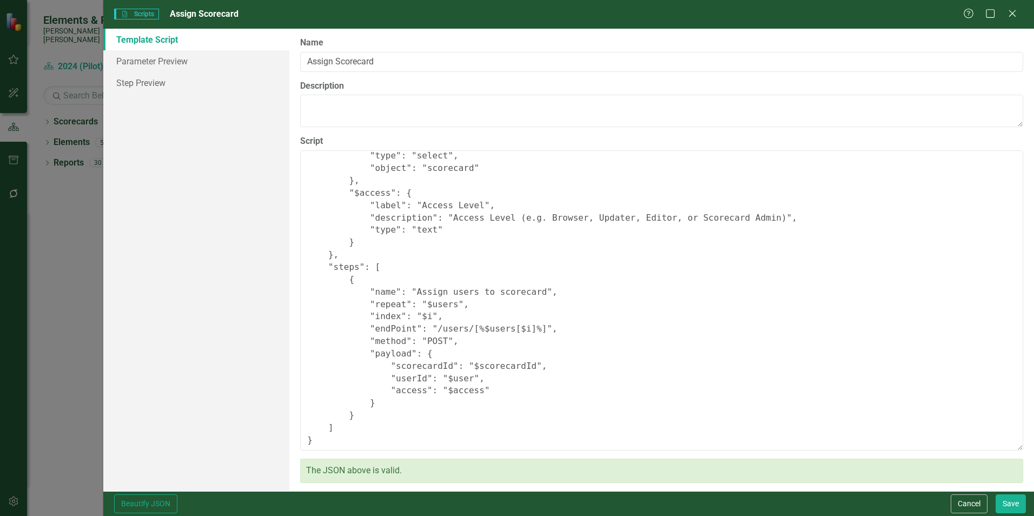
drag, startPoint x: 971, startPoint y: 507, endPoint x: 948, endPoint y: 503, distance: 23.7
click at [971, 507] on button "Cancel" at bounding box center [969, 503] width 37 height 19
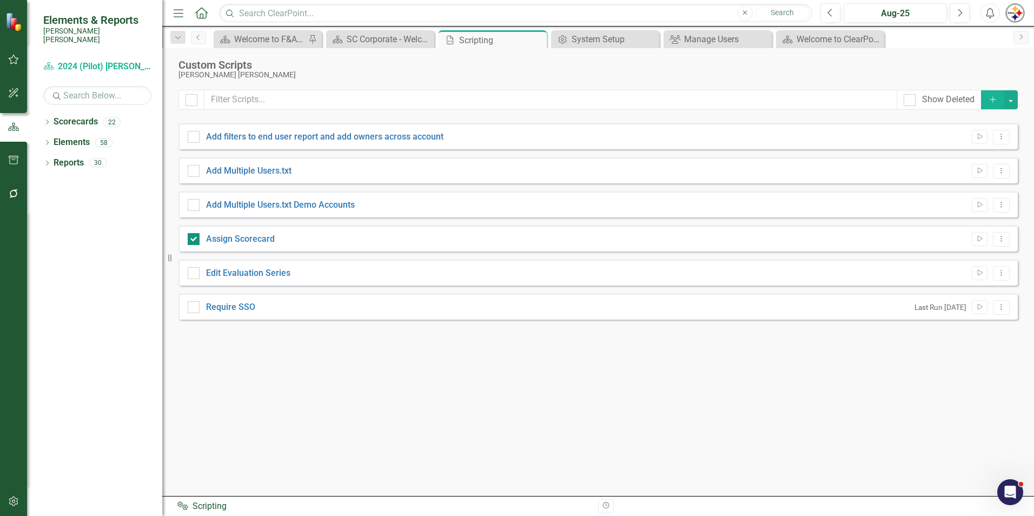
click at [193, 239] on input "Assign Scorecard" at bounding box center [191, 236] width 7 height 7
checkbox input "false"
click at [237, 276] on link "Edit Evaluation Series" at bounding box center [248, 273] width 84 height 10
click at [195, 274] on input "Edit Evaluation Series" at bounding box center [191, 270] width 7 height 7
checkbox input "true"
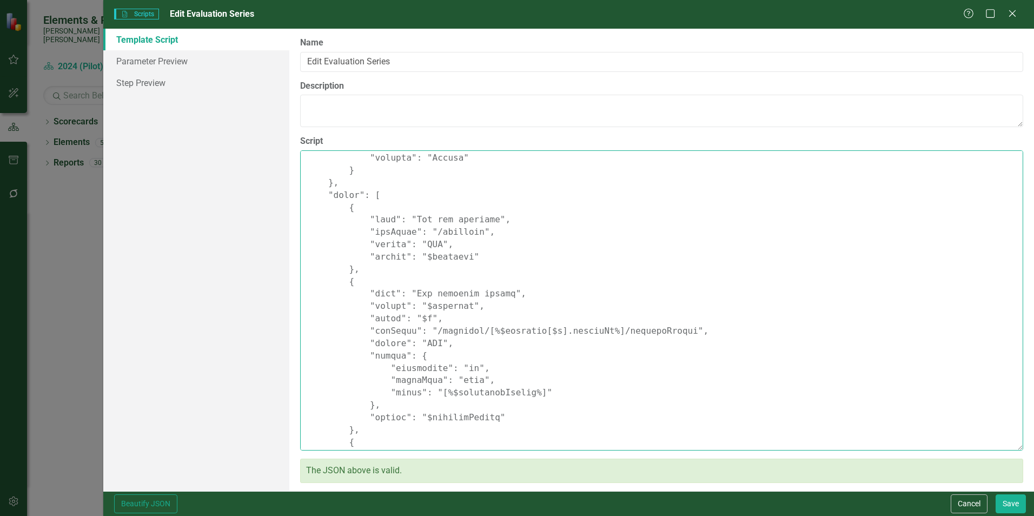
scroll to position [374, 0]
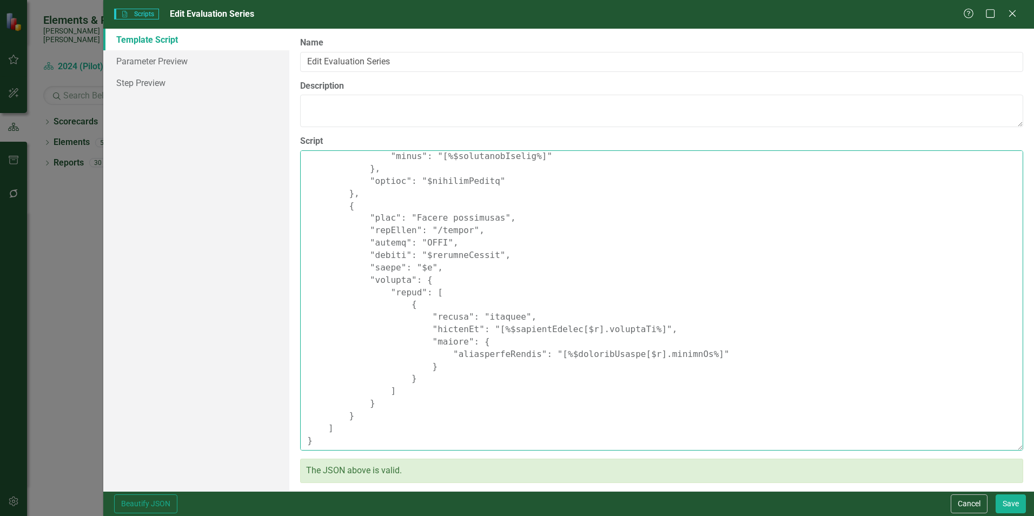
click at [805, 349] on textarea "Script" at bounding box center [661, 300] width 723 height 300
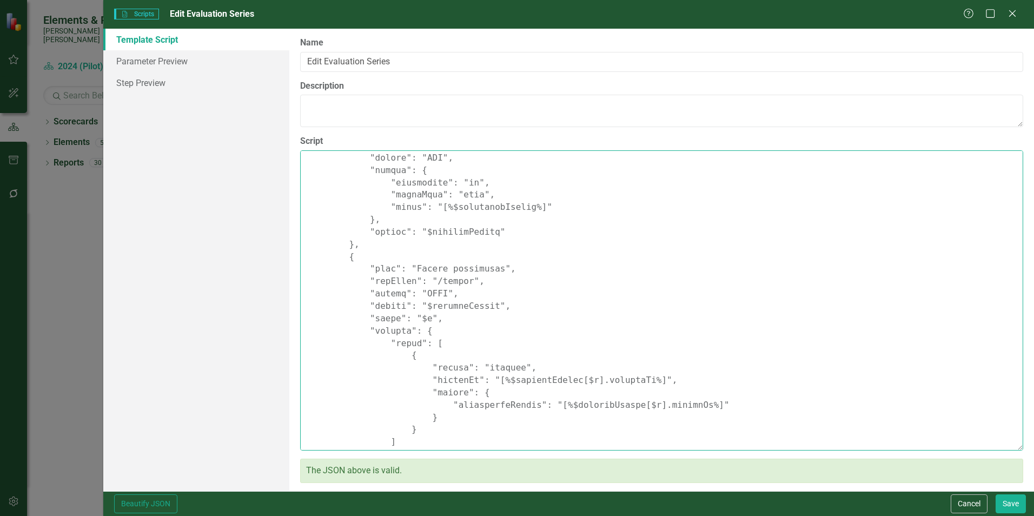
scroll to position [321, 0]
click at [964, 505] on button "Cancel" at bounding box center [969, 503] width 37 height 19
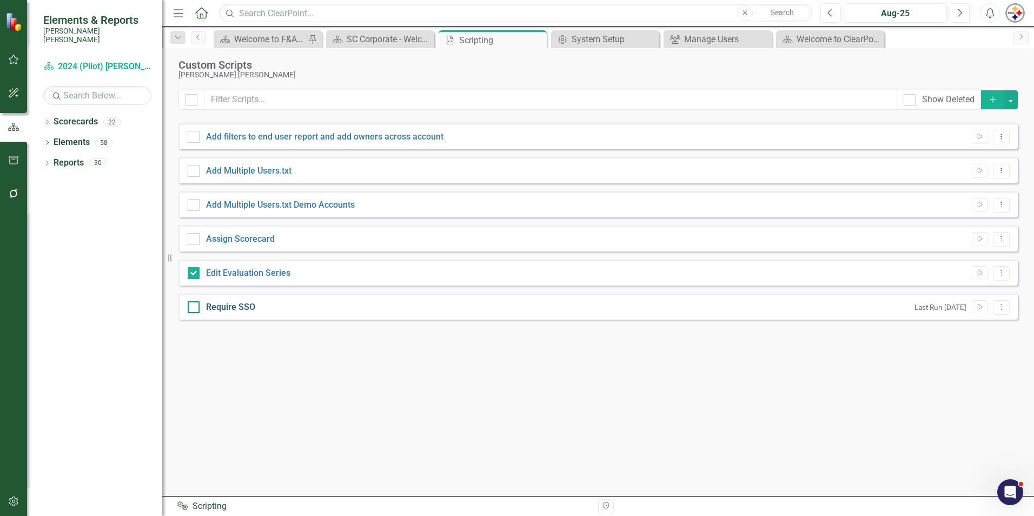
click at [241, 310] on link "Require SSO" at bounding box center [230, 307] width 49 height 10
click at [195, 308] on input "Require SSO" at bounding box center [191, 304] width 7 height 7
checkbox input "true"
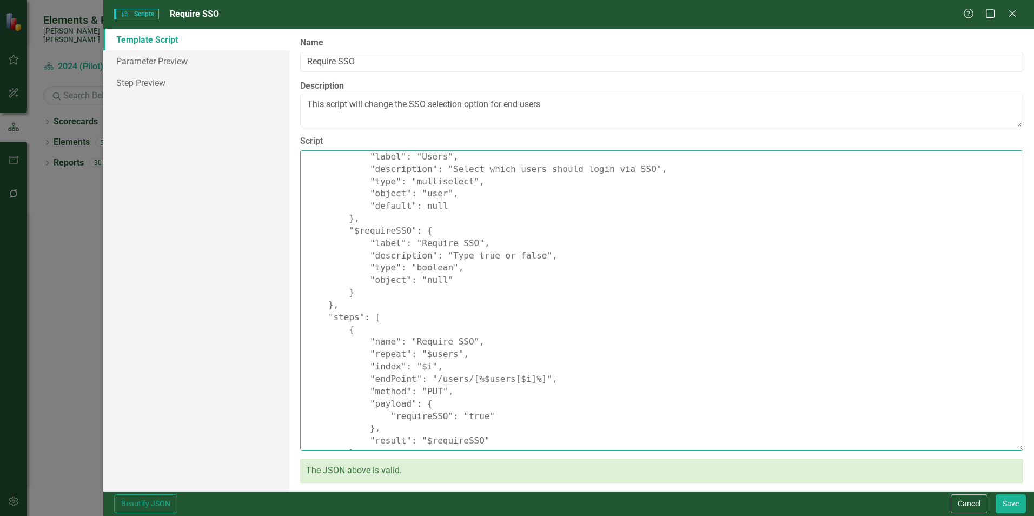
scroll to position [128, 0]
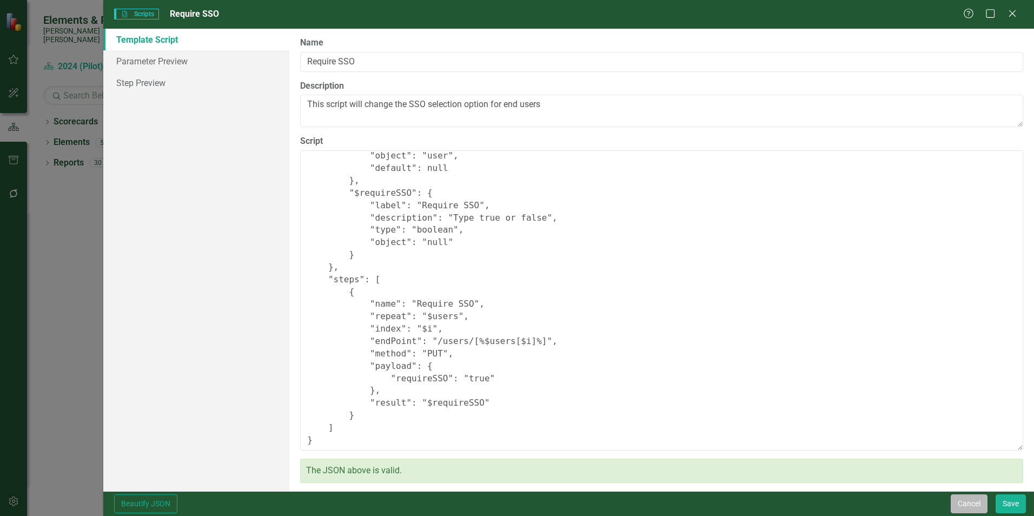
click at [968, 499] on button "Cancel" at bounding box center [969, 503] width 37 height 19
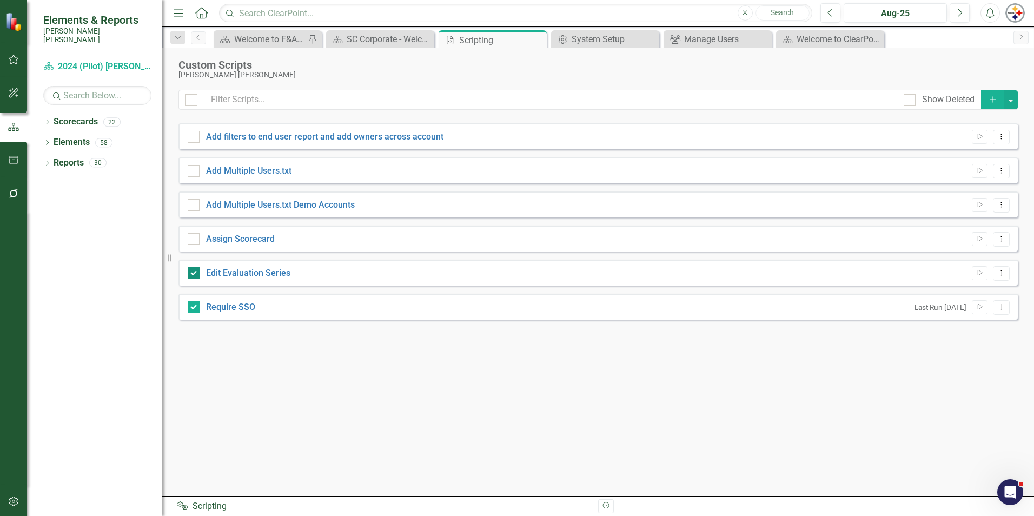
click at [198, 272] on div at bounding box center [194, 273] width 12 height 12
click at [195, 272] on input "Edit Evaluation Series" at bounding box center [191, 270] width 7 height 7
checkbox input "false"
click at [193, 307] on input "Require SSO" at bounding box center [191, 304] width 7 height 7
checkbox input "false"
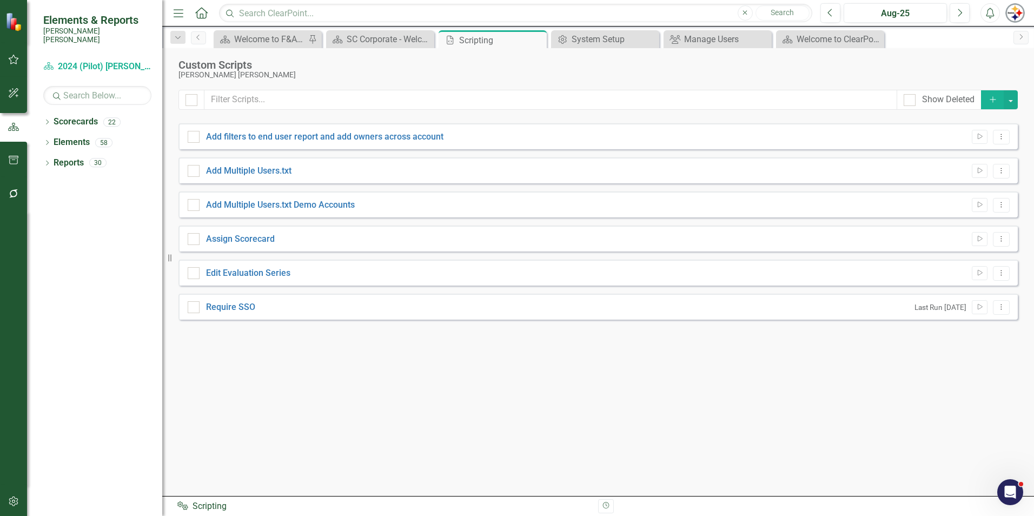
click at [233, 232] on div "Assign Scorecard Run Script Dropdown Menu" at bounding box center [597, 239] width 839 height 26
click at [234, 239] on link "Assign Scorecard" at bounding box center [240, 239] width 69 height 10
click at [195, 239] on input "Assign Scorecard" at bounding box center [191, 236] width 7 height 7
checkbox input "true"
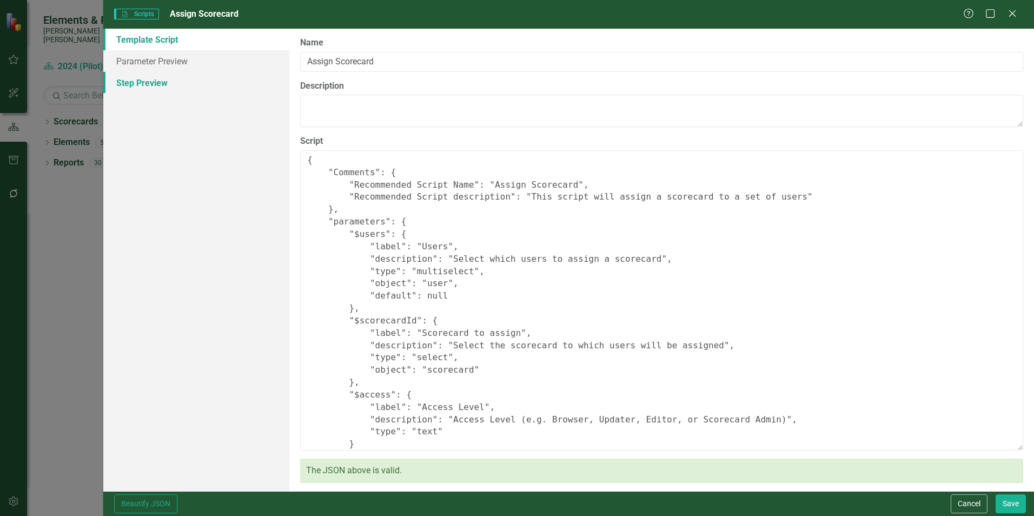
click at [154, 86] on link "Step Preview" at bounding box center [196, 83] width 186 height 22
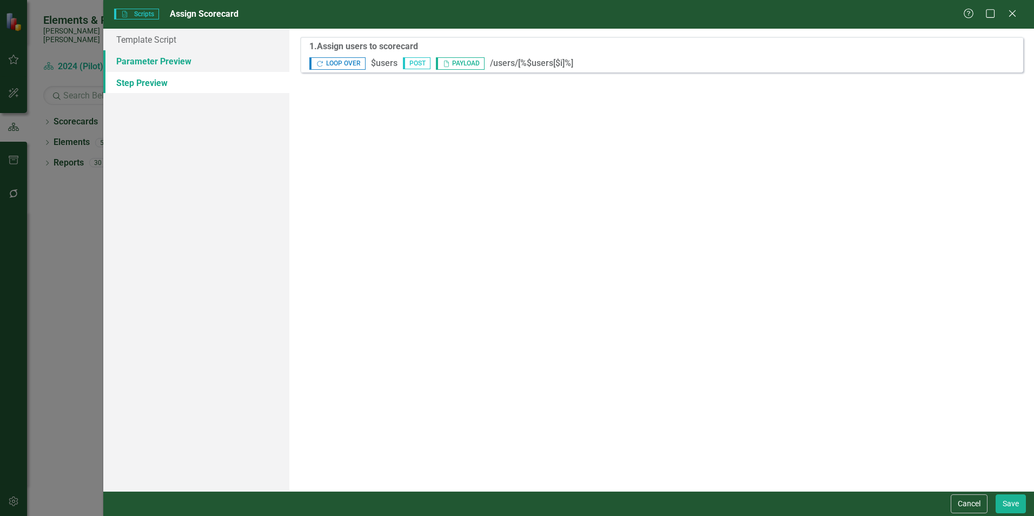
click at [178, 69] on link "Parameter Preview" at bounding box center [196, 61] width 186 height 22
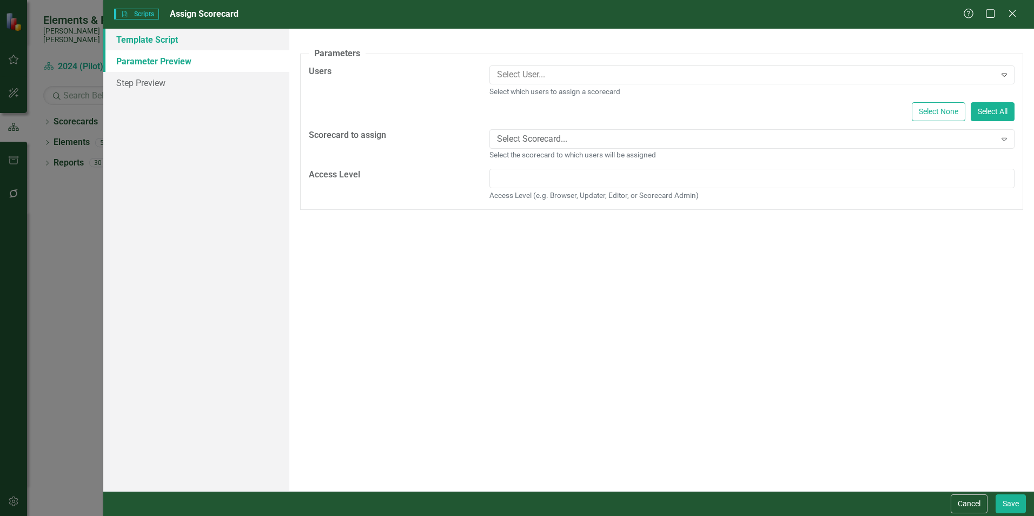
click at [164, 45] on link "Template Script" at bounding box center [196, 40] width 186 height 22
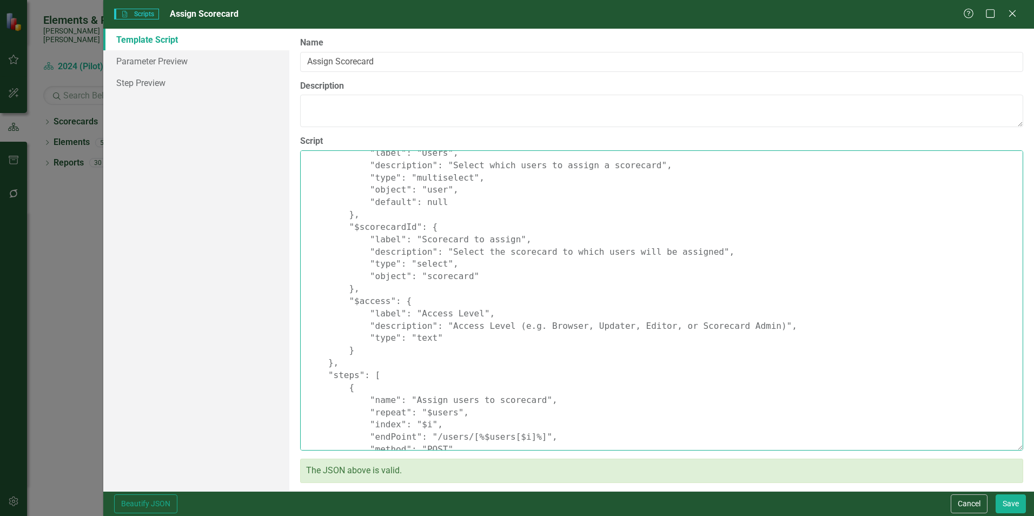
scroll to position [0, 0]
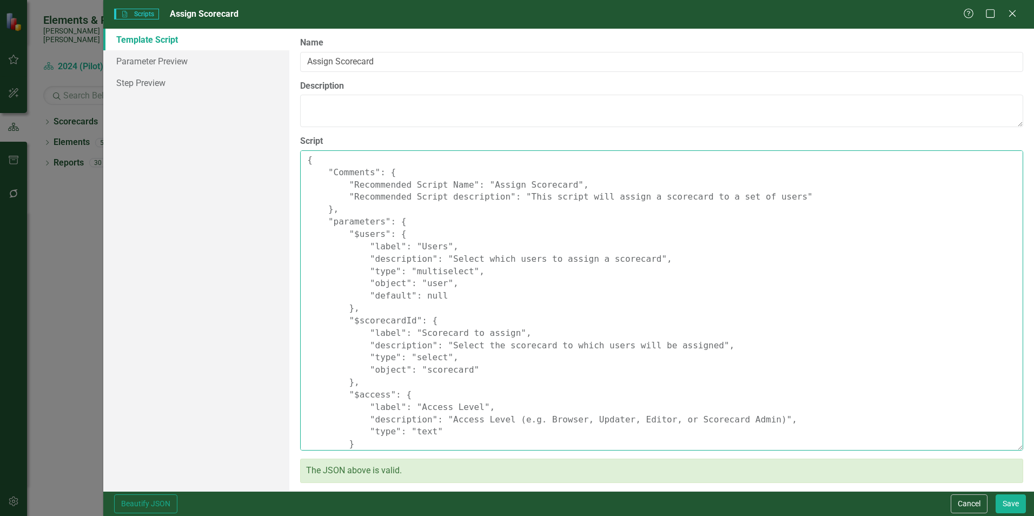
click at [959, 220] on textarea "{ "Comments": { "Recommended Script Name": "Assign Scorecard", "Recommended Scr…" at bounding box center [661, 300] width 723 height 300
click at [458, 253] on textarea "{ "Comments": { "Recommended Script Name": "Assign Scorecard", "Recommended Scr…" at bounding box center [661, 300] width 723 height 300
click at [770, 291] on textarea "{ "Comments": { "Recommended Script Name": "Assign Scorecard", "Recommended Scr…" at bounding box center [661, 300] width 723 height 300
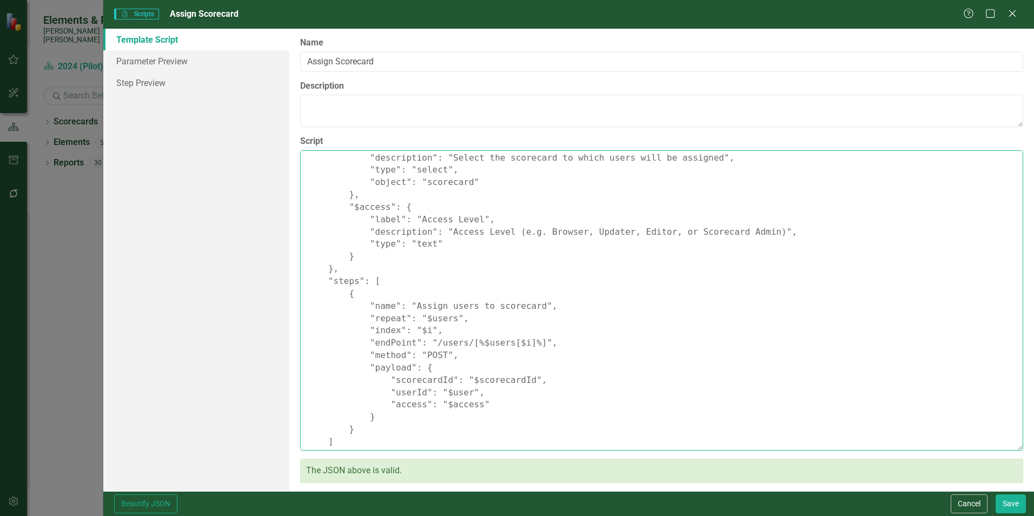
scroll to position [202, 0]
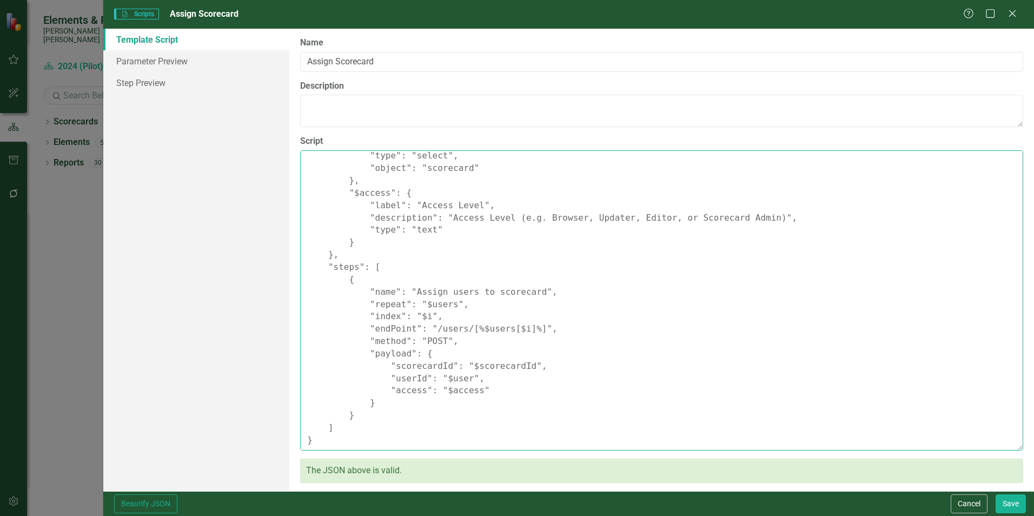
click at [459, 378] on textarea "{ "Comments": { "Recommended Script Name": "Assign Scorecard", "Recommended Scr…" at bounding box center [661, 300] width 723 height 300
type textarea "{ "Comments": { "Recommended Script Name": "Assign Scorecard", "Recommended Scr…"
click at [1015, 505] on button "Save" at bounding box center [1011, 503] width 30 height 19
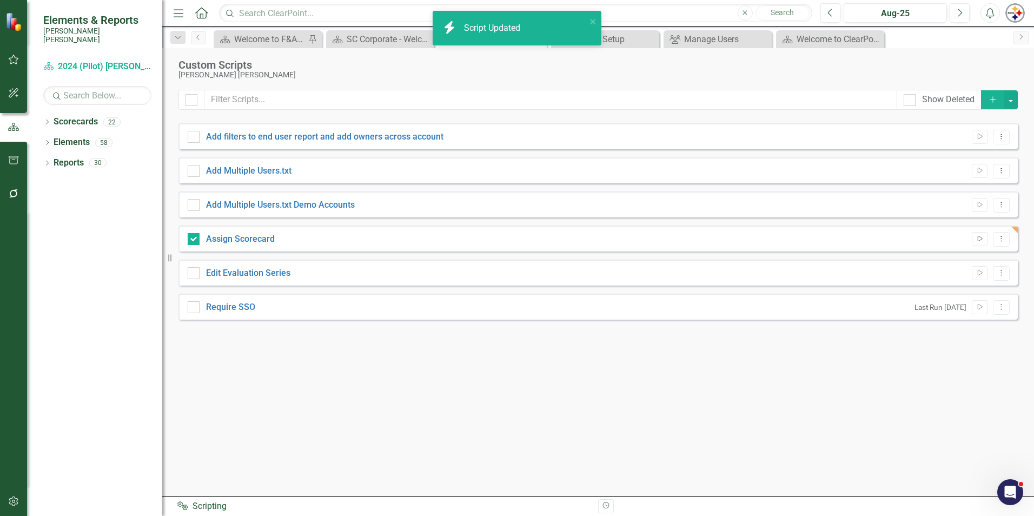
click at [979, 241] on icon "Run Script" at bounding box center [980, 239] width 8 height 6
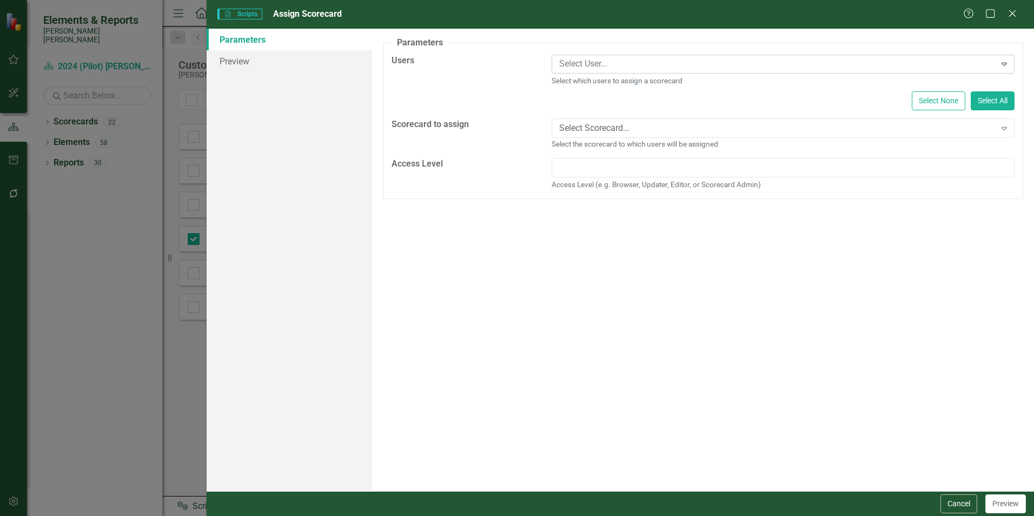
click at [564, 67] on div at bounding box center [775, 64] width 441 height 15
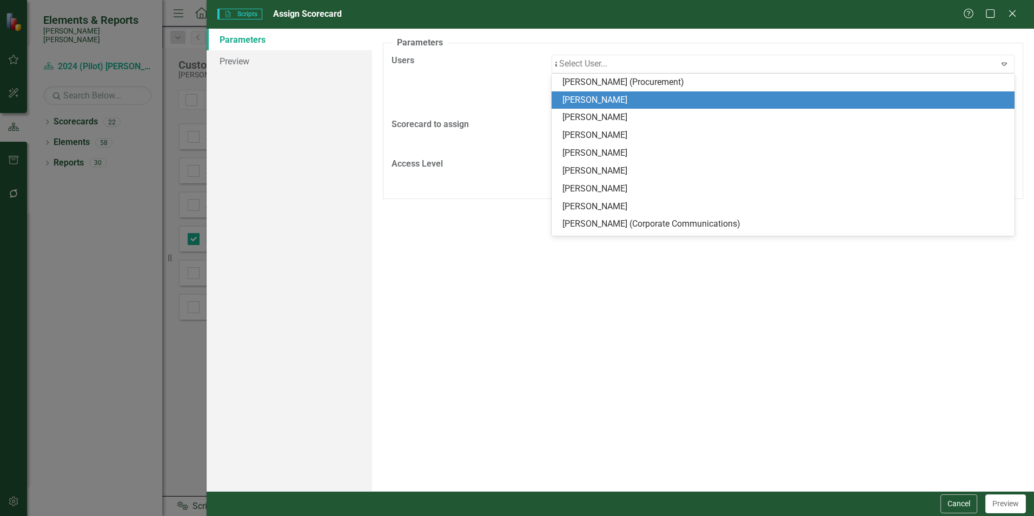
type input "[PERSON_NAME]"
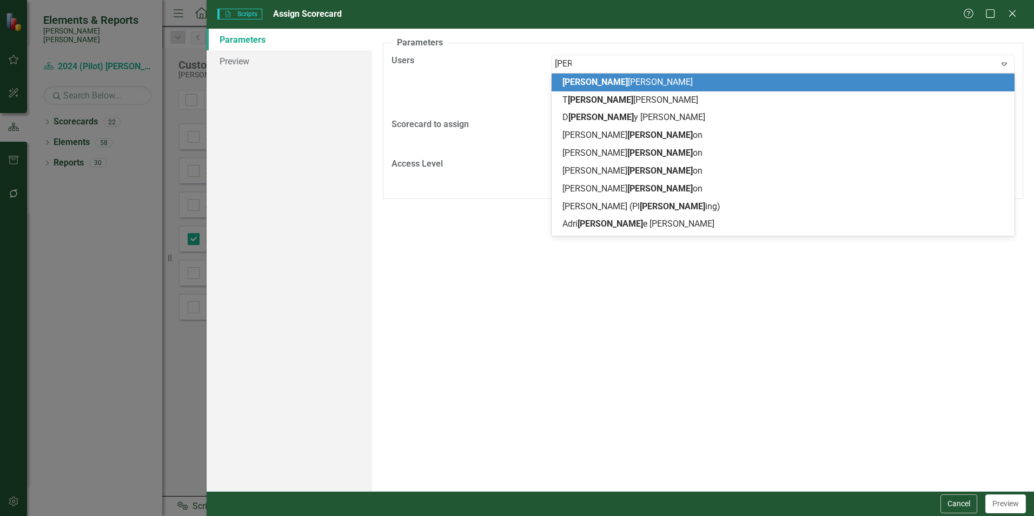
click at [597, 79] on span "[PERSON_NAME]" at bounding box center [627, 82] width 130 height 10
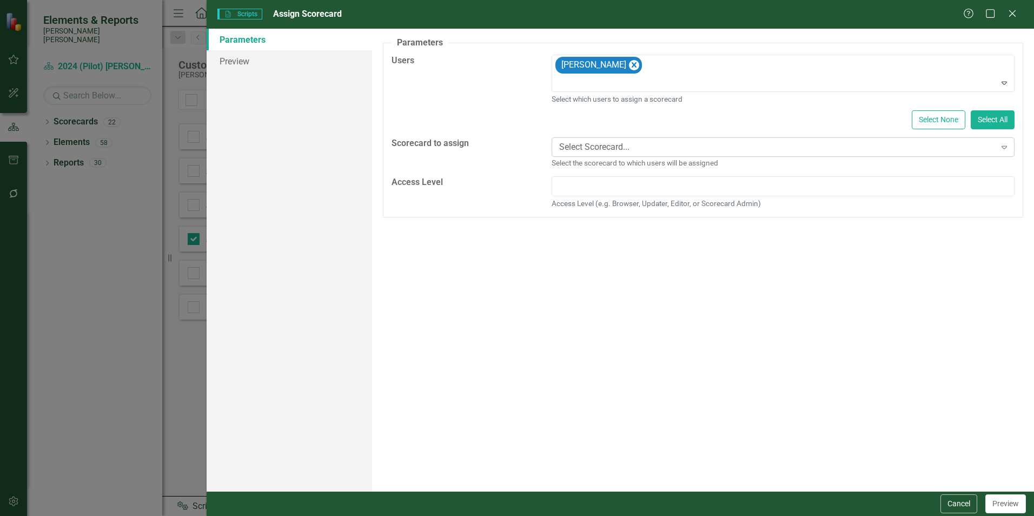
click at [601, 143] on div "Select Scorecard..." at bounding box center [777, 147] width 436 height 12
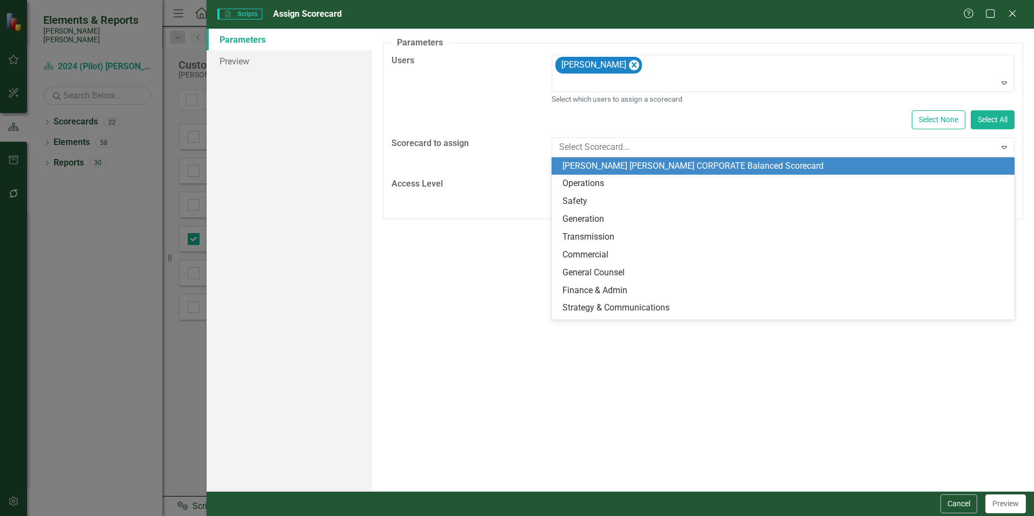
click at [620, 161] on div "[PERSON_NAME] [PERSON_NAME] CORPORATE Balanced Scorecard" at bounding box center [785, 166] width 446 height 12
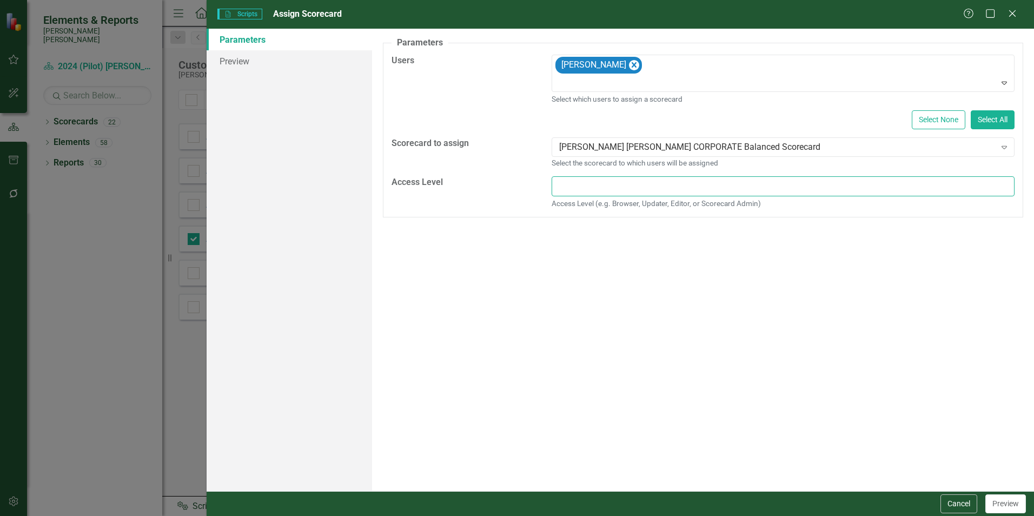
click at [603, 187] on input "text" at bounding box center [783, 186] width 463 height 20
type input "Browser"
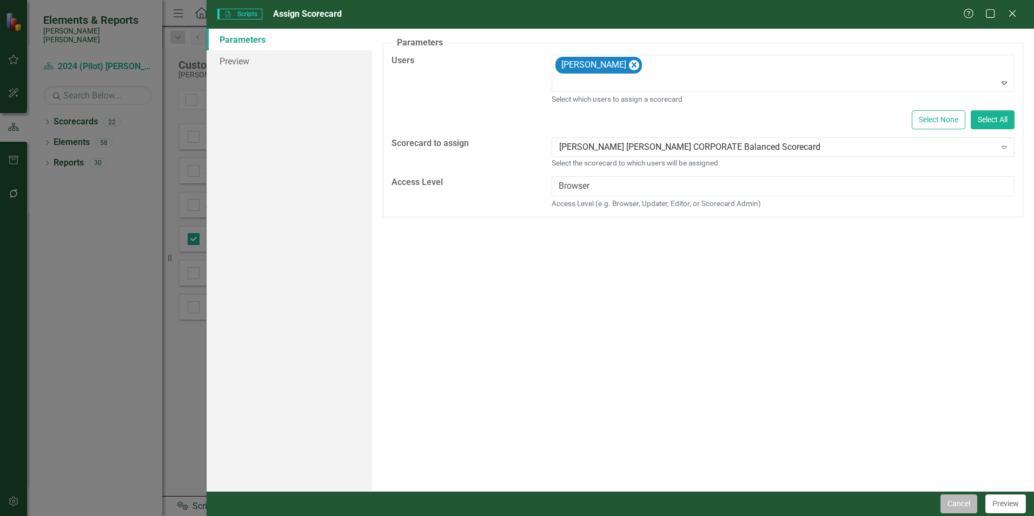
click at [949, 505] on button "Cancel" at bounding box center [959, 503] width 37 height 19
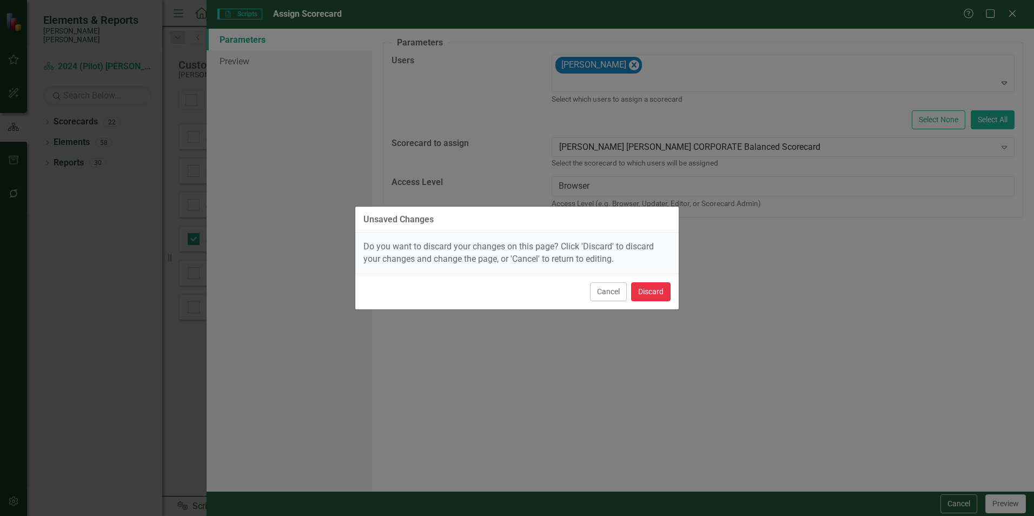
click at [645, 297] on button "Discard" at bounding box center [650, 291] width 39 height 19
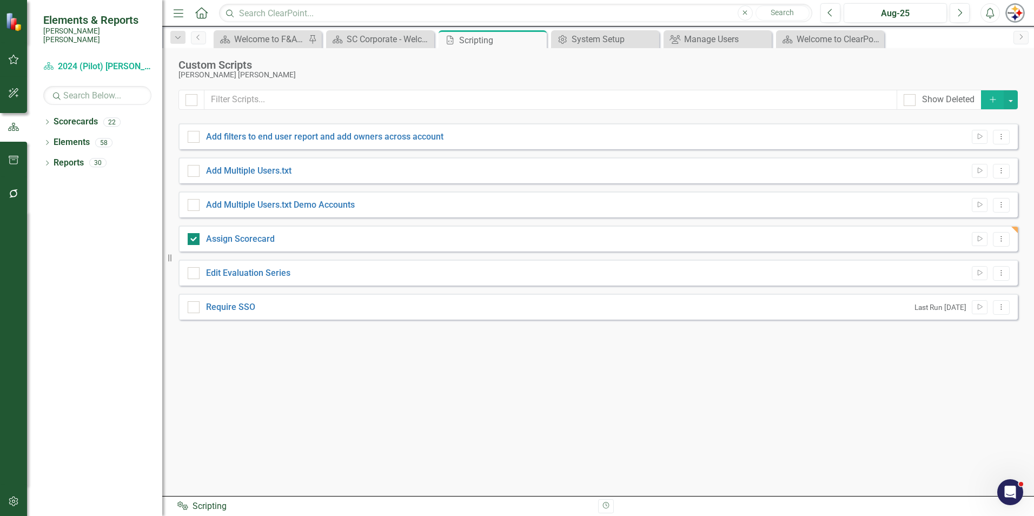
click at [189, 237] on input "Assign Scorecard" at bounding box center [191, 236] width 7 height 7
checkbox input "false"
click at [982, 239] on icon "Run Script" at bounding box center [980, 239] width 8 height 6
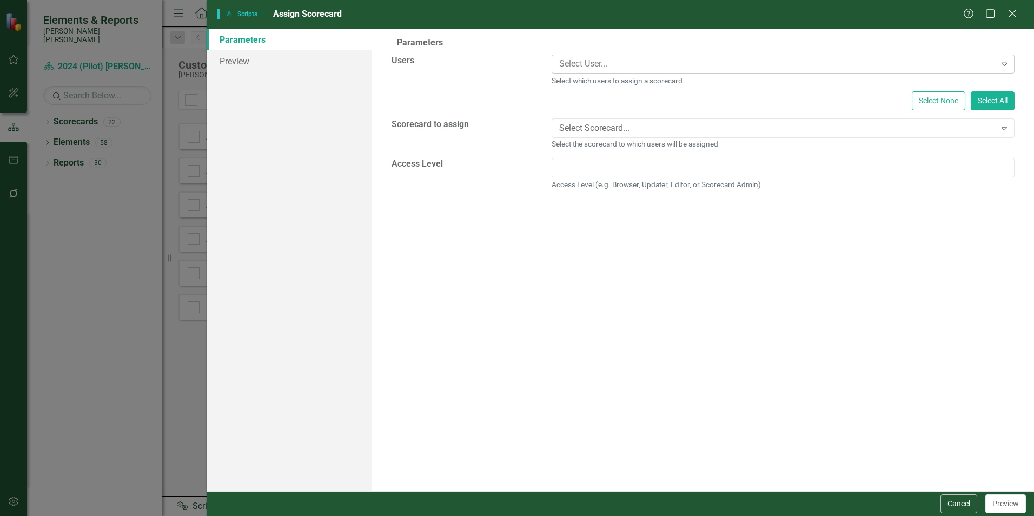
click at [619, 67] on div at bounding box center [775, 64] width 441 height 15
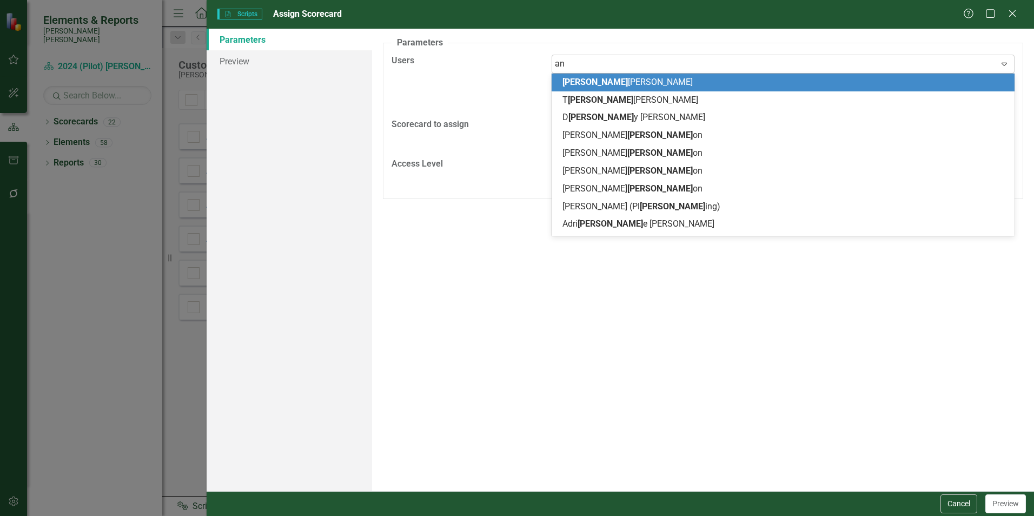
type input "a"
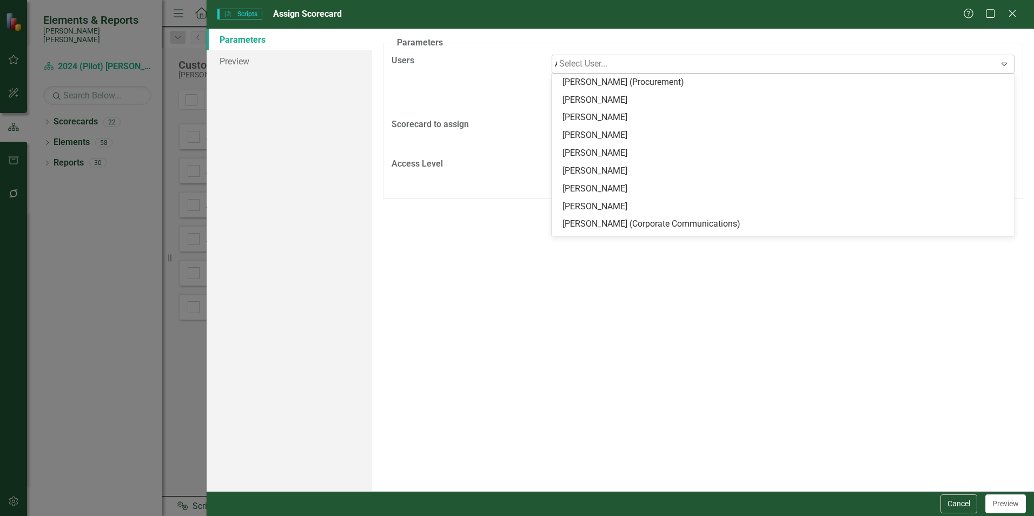
type input "[PERSON_NAME]"
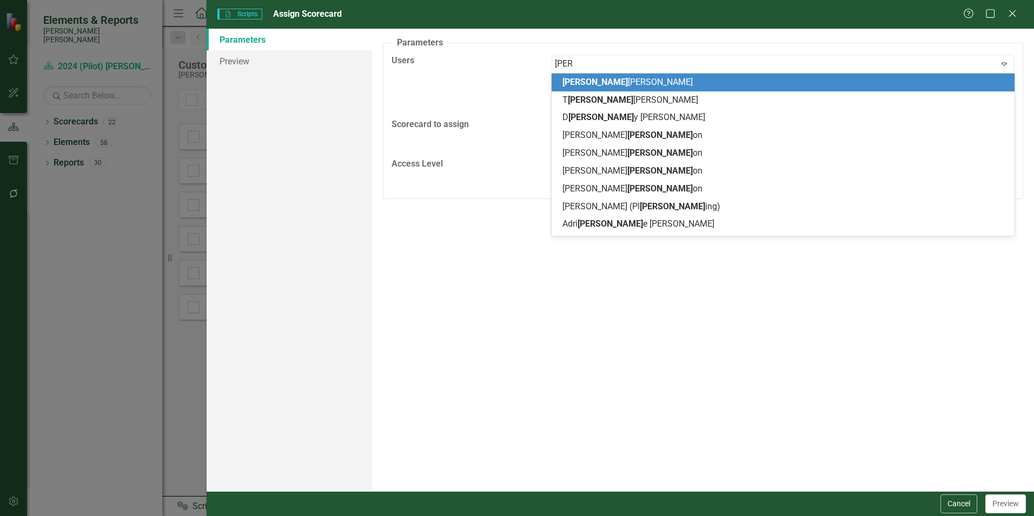
click at [572, 88] on div "[PERSON_NAME]" at bounding box center [785, 82] width 446 height 12
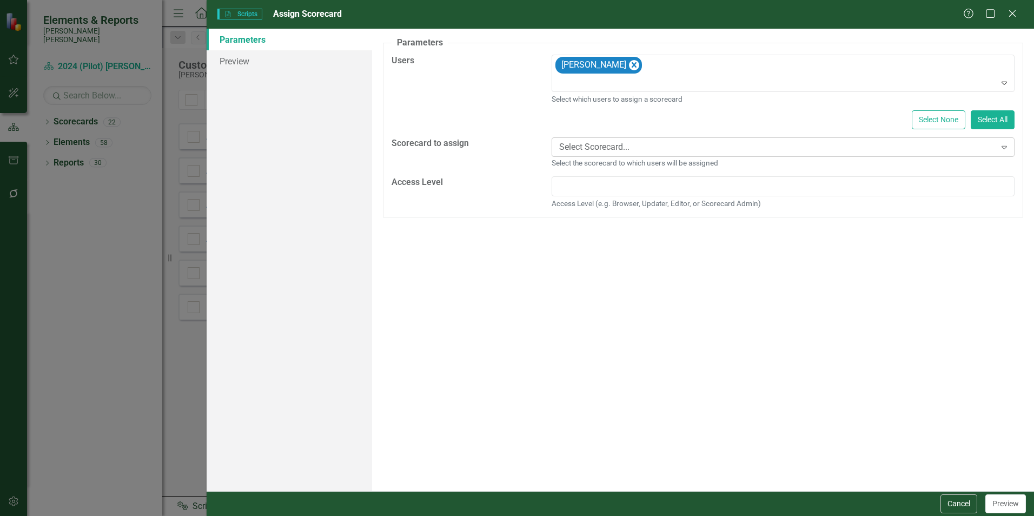
click at [601, 151] on div "Select Scorecard..." at bounding box center [777, 147] width 436 height 12
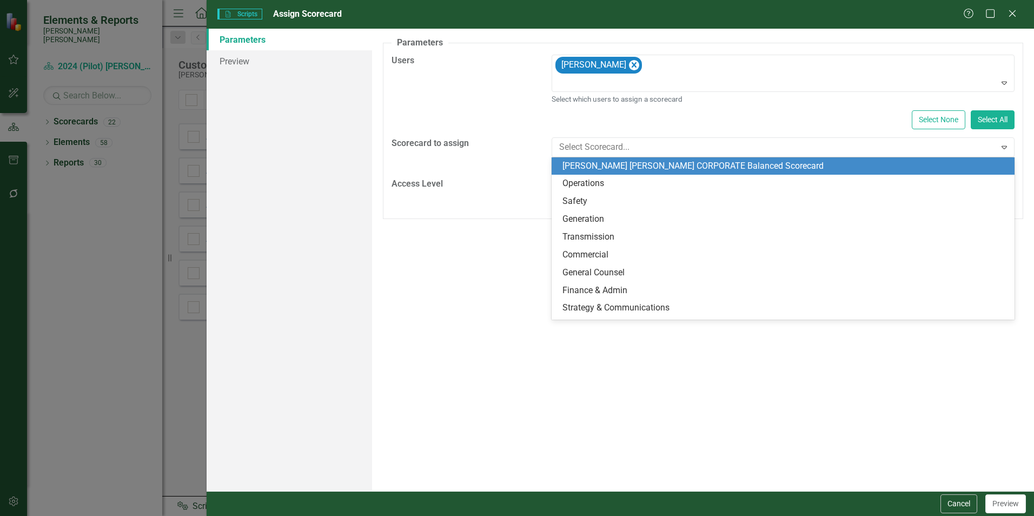
click at [597, 168] on div "[PERSON_NAME] [PERSON_NAME] CORPORATE Balanced Scorecard" at bounding box center [785, 166] width 446 height 12
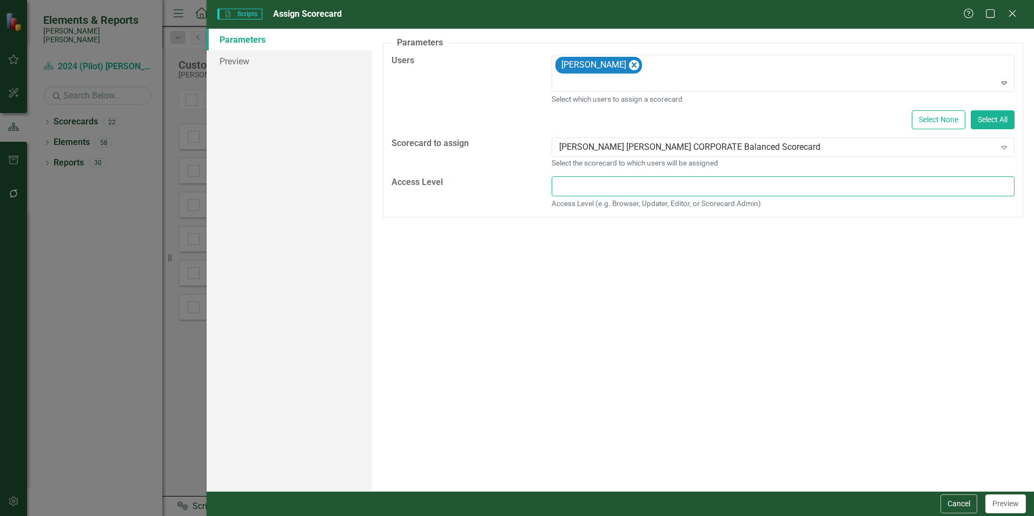
click at [603, 184] on input "text" at bounding box center [783, 186] width 463 height 20
type input "Browser"
click at [1005, 506] on button "Preview" at bounding box center [1005, 503] width 41 height 19
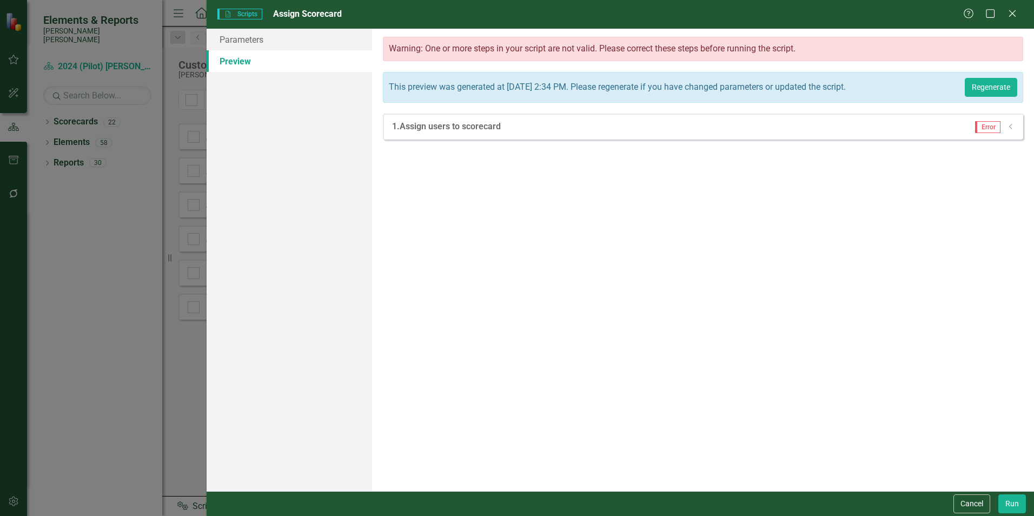
click at [1010, 130] on icon "Dropdown" at bounding box center [1011, 126] width 8 height 6
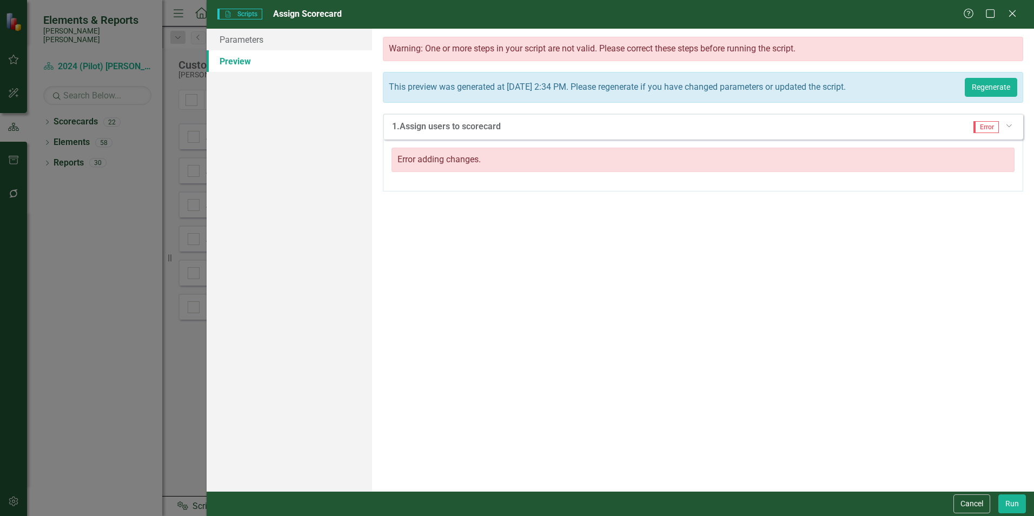
click at [1010, 129] on icon "Dropdown" at bounding box center [1008, 125] width 6 height 8
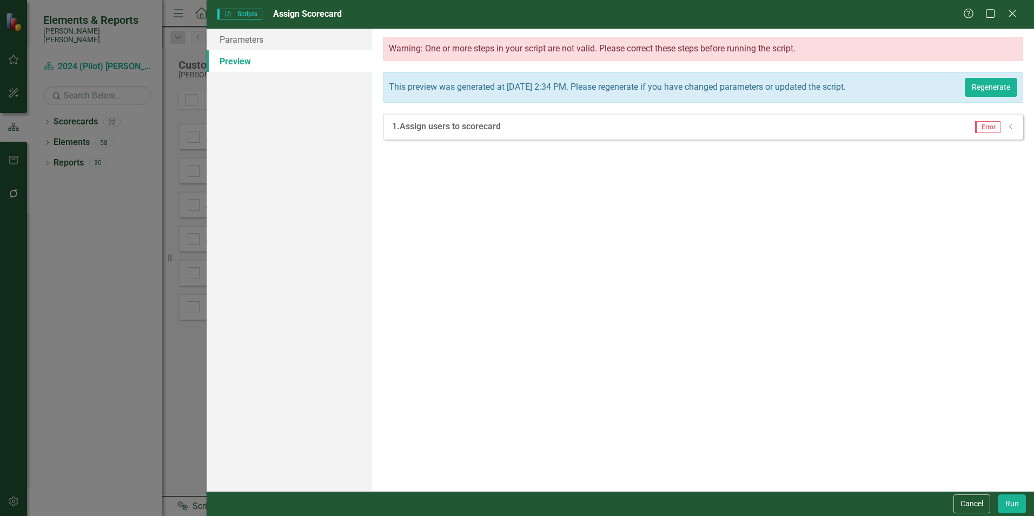
click at [1010, 130] on icon "Dropdown" at bounding box center [1011, 126] width 8 height 6
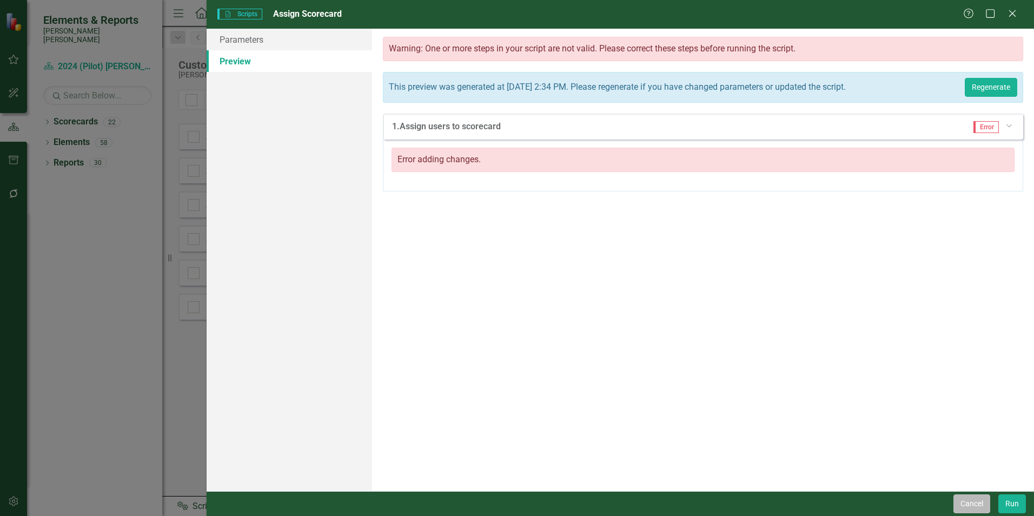
click at [980, 503] on button "Cancel" at bounding box center [972, 503] width 37 height 19
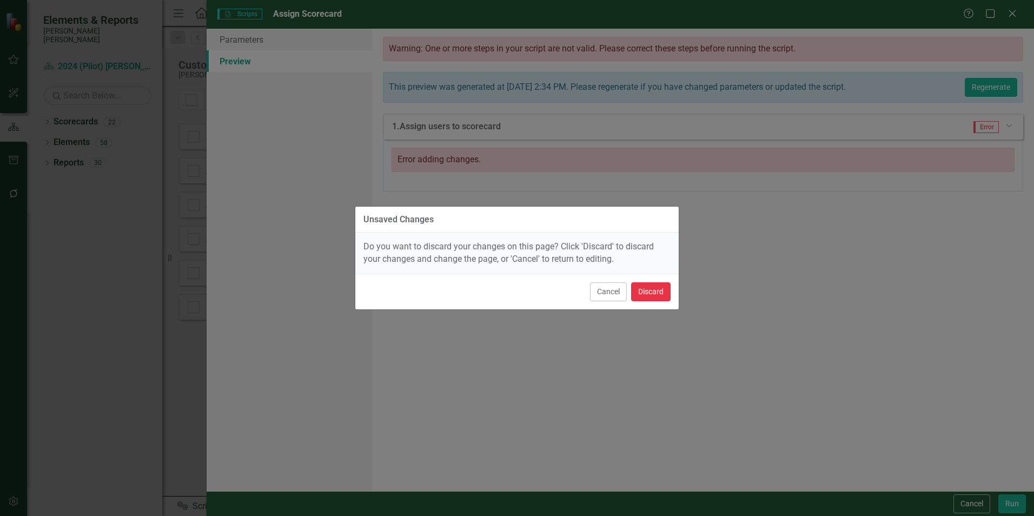
click at [652, 289] on button "Discard" at bounding box center [650, 291] width 39 height 19
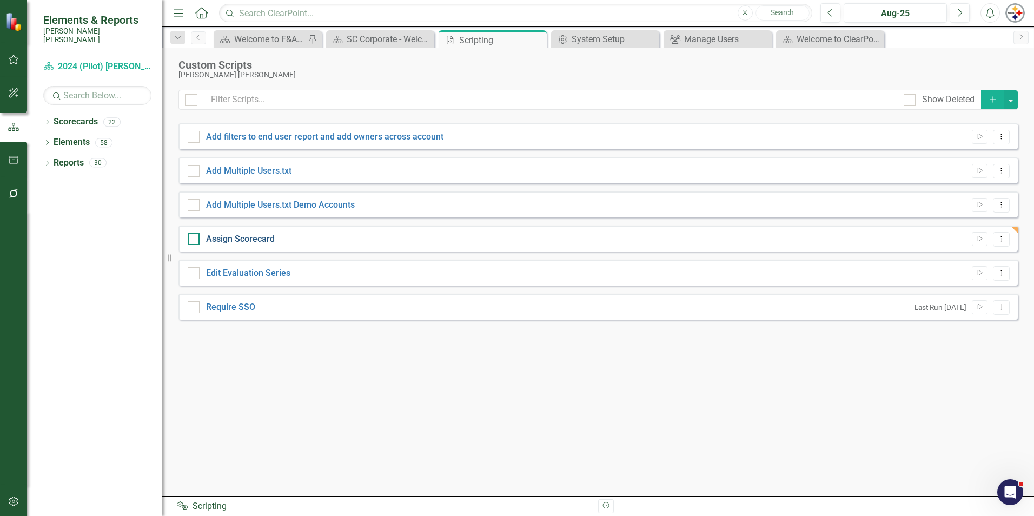
click at [243, 237] on link "Assign Scorecard" at bounding box center [240, 239] width 69 height 10
click at [195, 237] on input "Assign Scorecard" at bounding box center [191, 236] width 7 height 7
checkbox input "true"
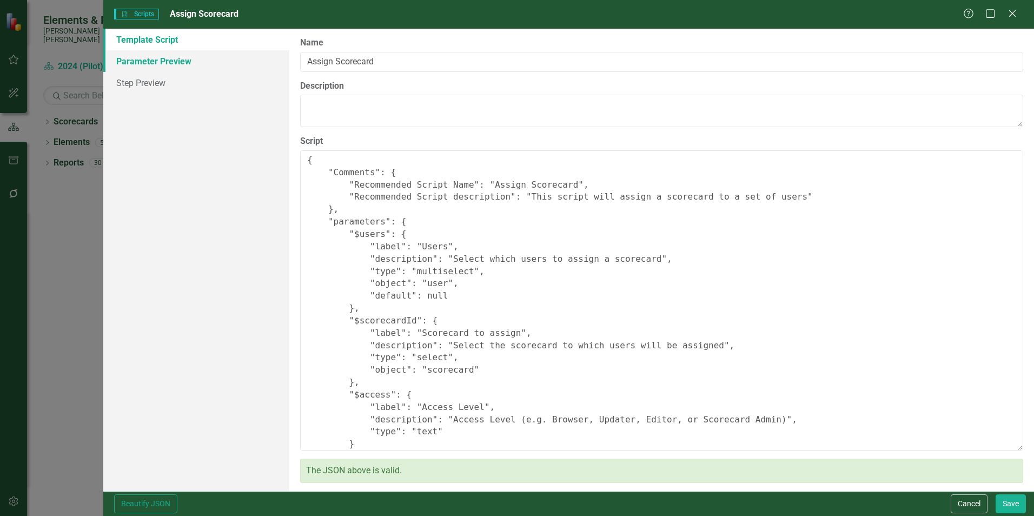
click at [153, 65] on link "Parameter Preview" at bounding box center [196, 61] width 186 height 22
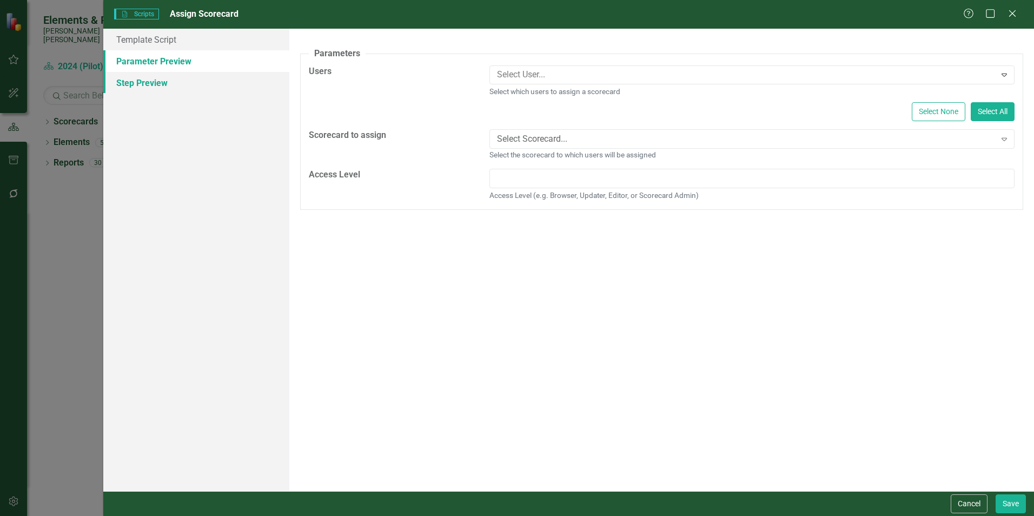
click at [160, 84] on link "Step Preview" at bounding box center [196, 83] width 186 height 22
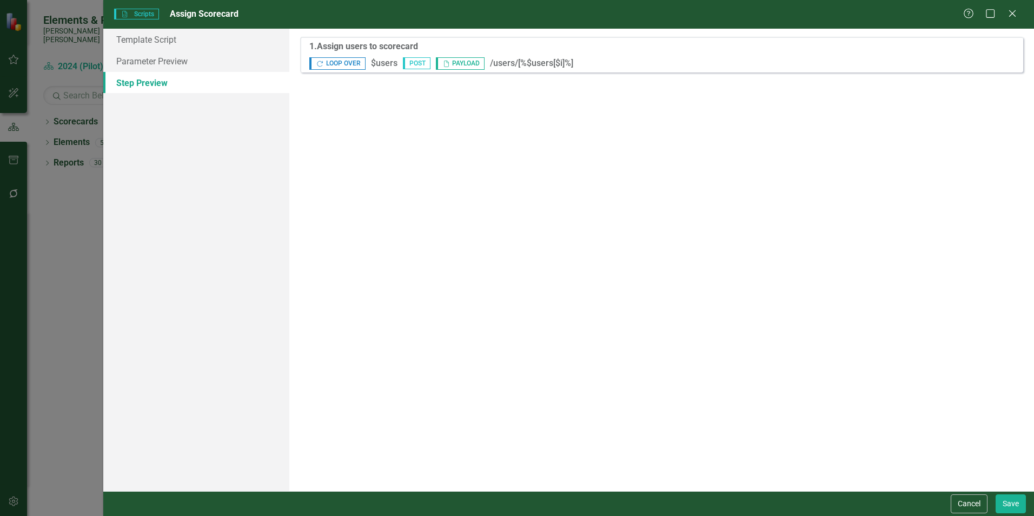
click at [159, 72] on link "Step Preview" at bounding box center [196, 83] width 186 height 22
click at [156, 61] on link "Parameter Preview" at bounding box center [196, 61] width 186 height 22
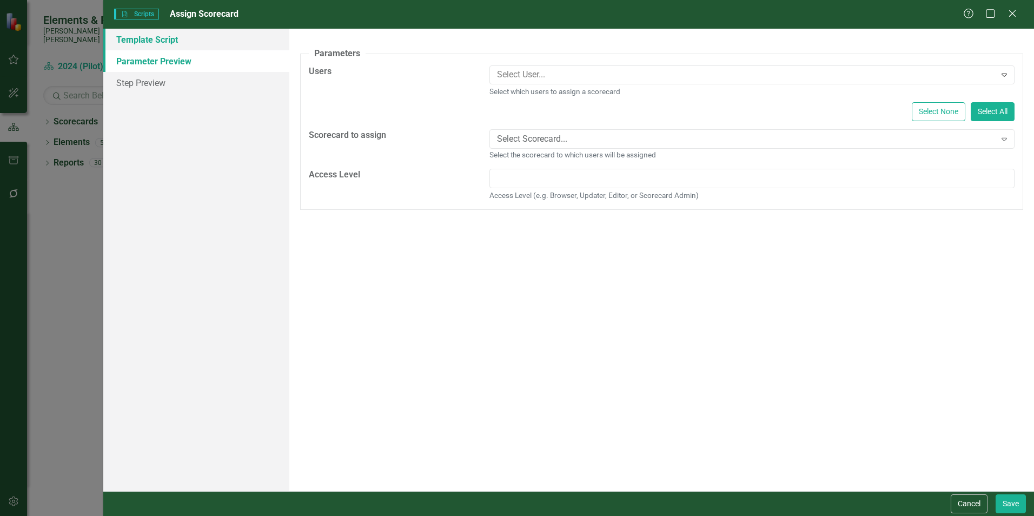
click at [156, 45] on link "Template Script" at bounding box center [196, 40] width 186 height 22
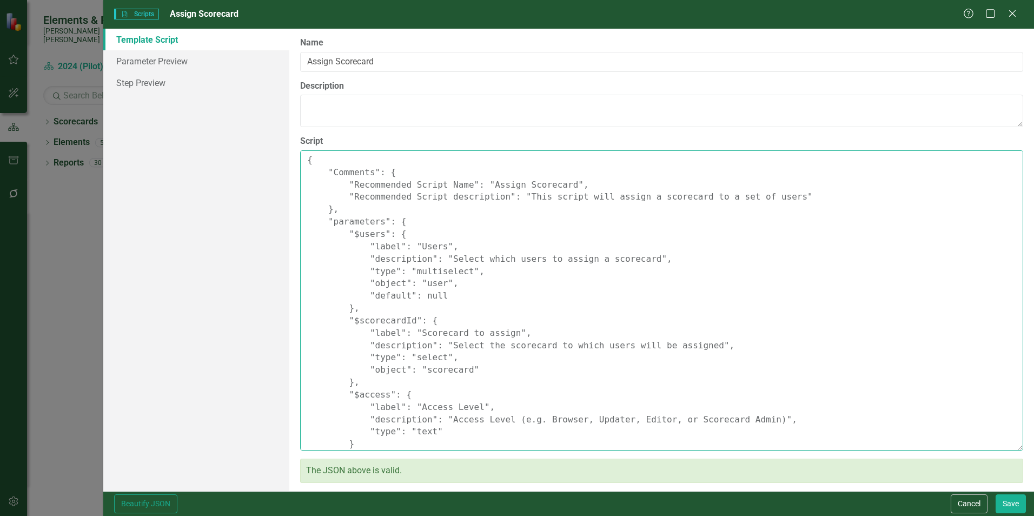
click at [480, 434] on textarea "{ "Comments": { "Recommended Script Name": "Assign Scorecard", "Recommended Scr…" at bounding box center [661, 300] width 723 height 300
type textarea "{ "Comments": { "Recommended Script Name": "Assign Scorecard", "Recommended Scr…"
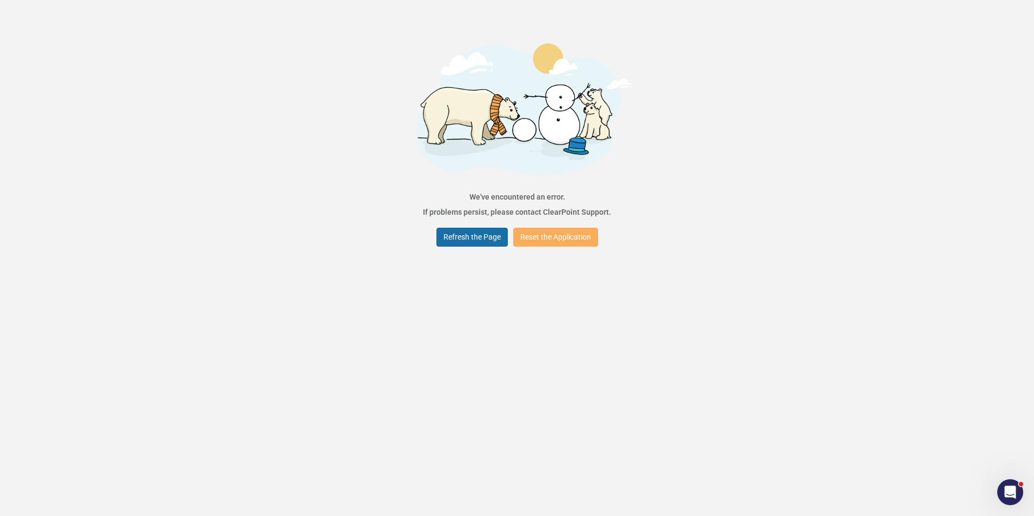
click at [467, 239] on button "Refresh the Page" at bounding box center [471, 237] width 71 height 19
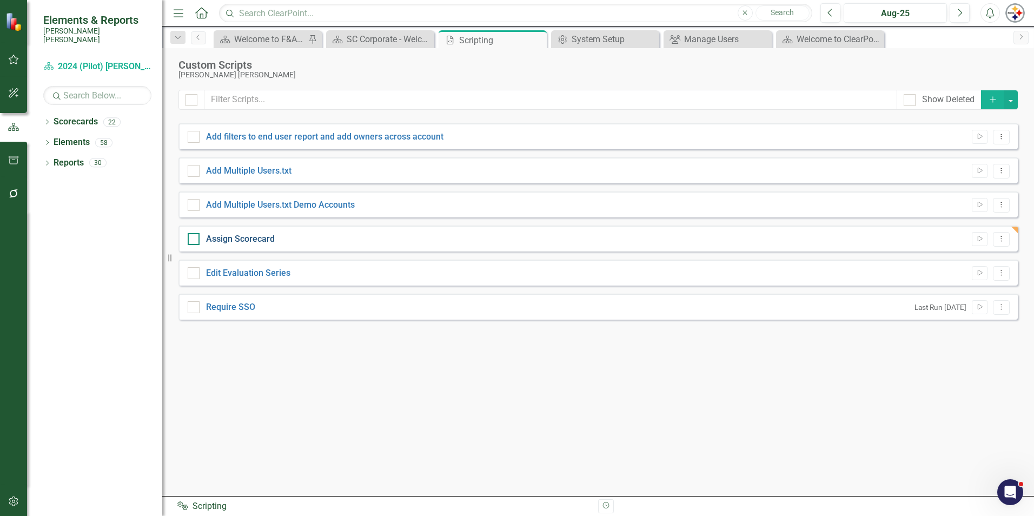
click at [235, 237] on link "Assign Scorecard" at bounding box center [240, 239] width 69 height 10
click at [195, 237] on input "Assign Scorecard" at bounding box center [191, 236] width 7 height 7
checkbox input "true"
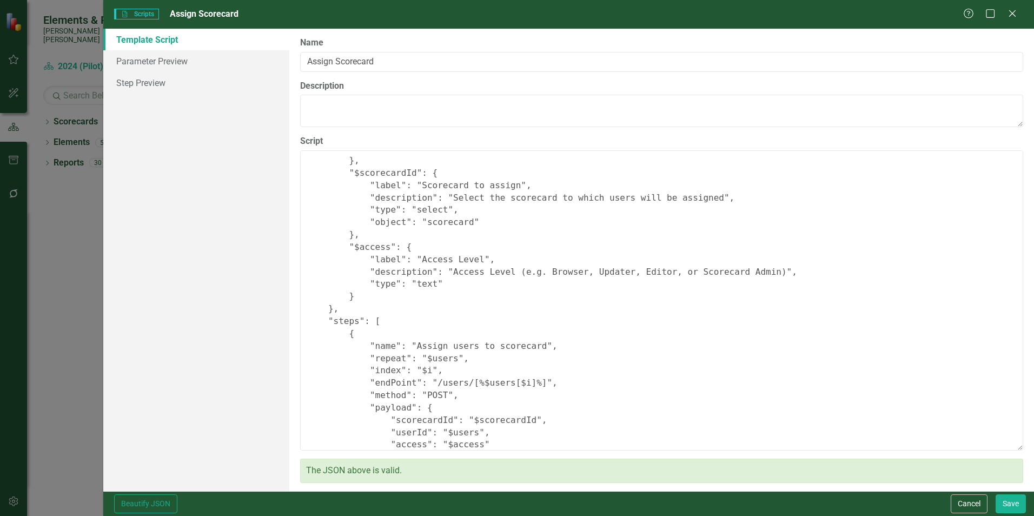
scroll to position [202, 0]
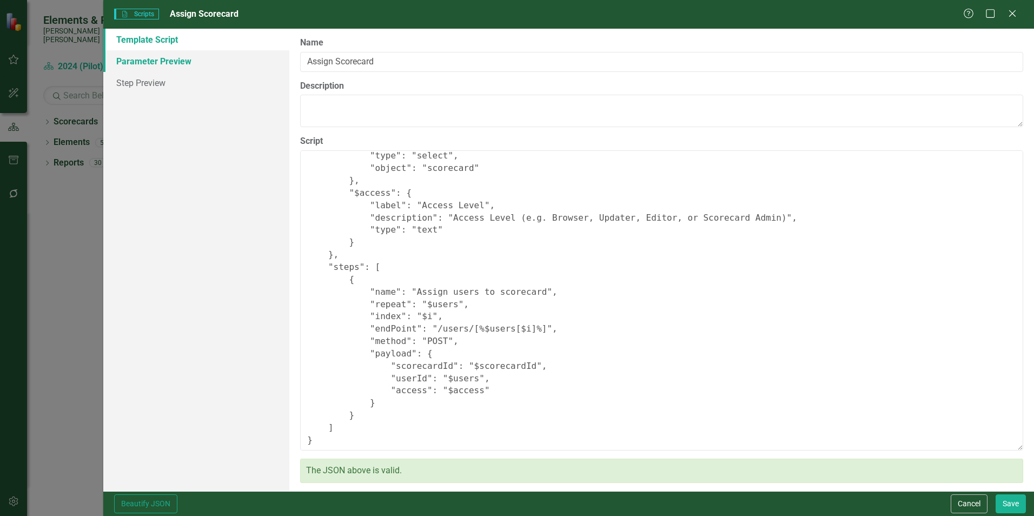
click at [150, 63] on link "Parameter Preview" at bounding box center [196, 61] width 186 height 22
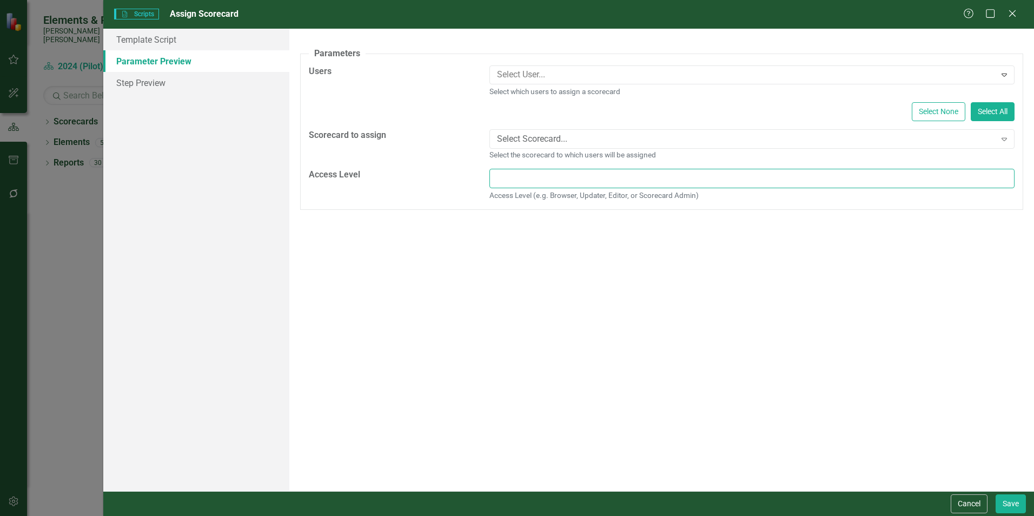
click at [530, 181] on input "Access Level" at bounding box center [751, 179] width 525 height 20
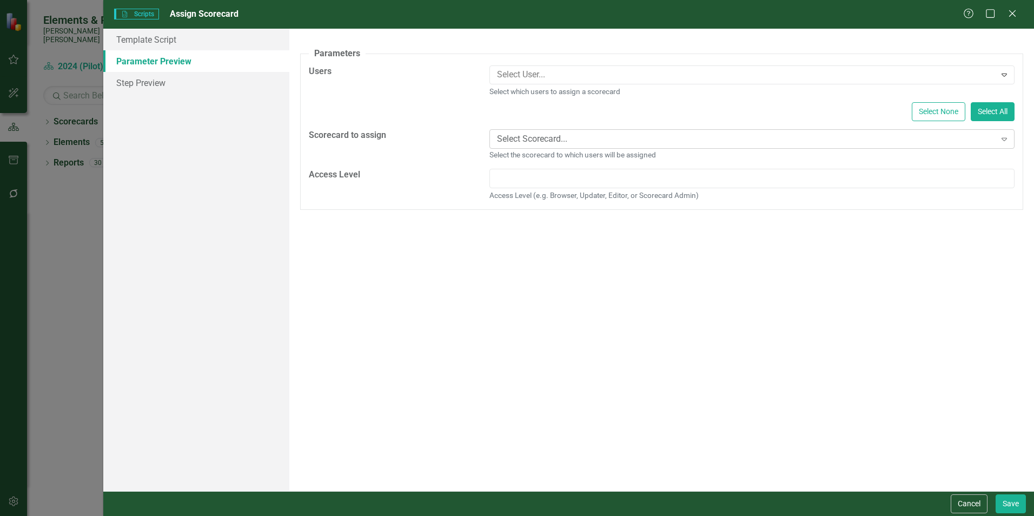
click at [534, 144] on div "Select Scorecard..." at bounding box center [746, 139] width 499 height 12
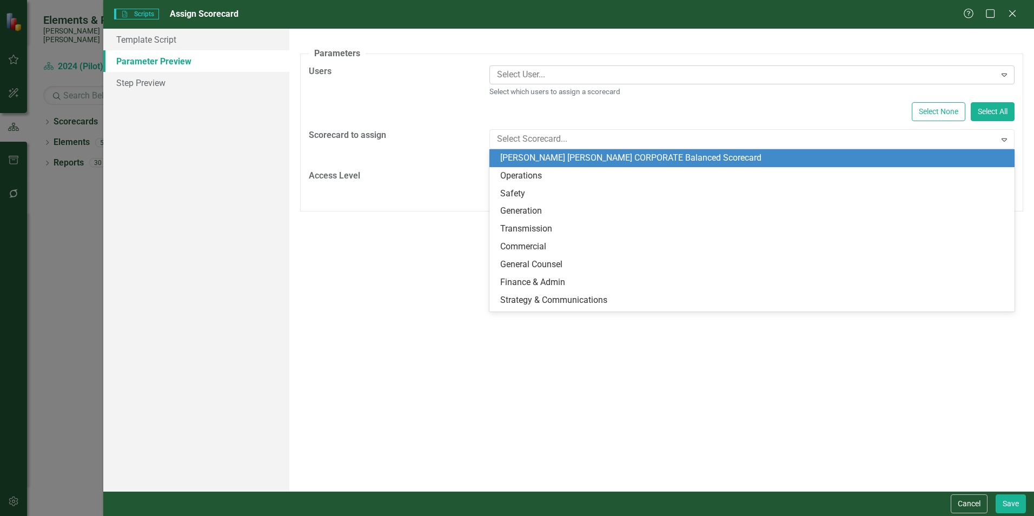
click at [540, 76] on div at bounding box center [744, 75] width 503 height 15
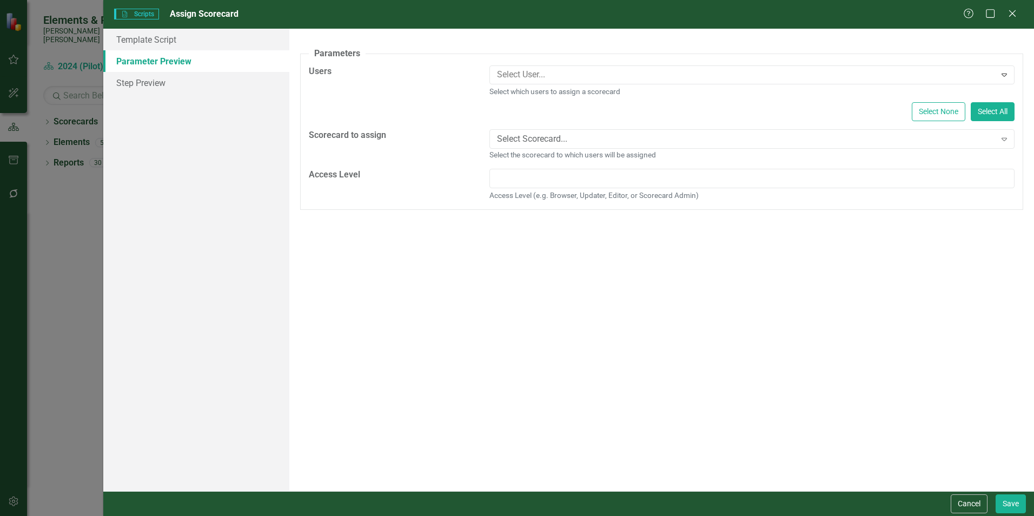
click at [422, 327] on div "A preview of the parameters (i.e., the changes you can make at runtime) for thi…" at bounding box center [661, 260] width 745 height 462
click at [154, 85] on link "Step Preview" at bounding box center [196, 83] width 186 height 22
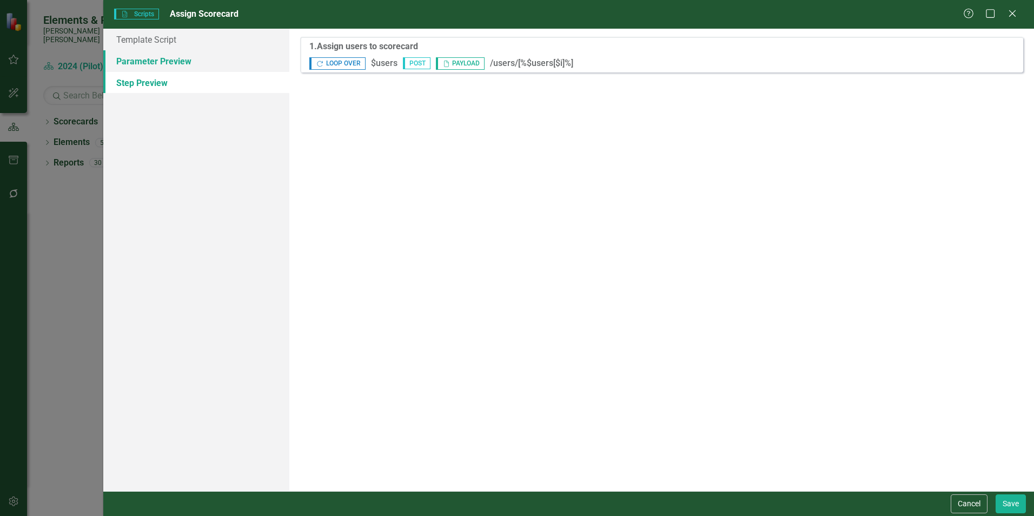
click at [154, 70] on link "Parameter Preview" at bounding box center [196, 61] width 186 height 22
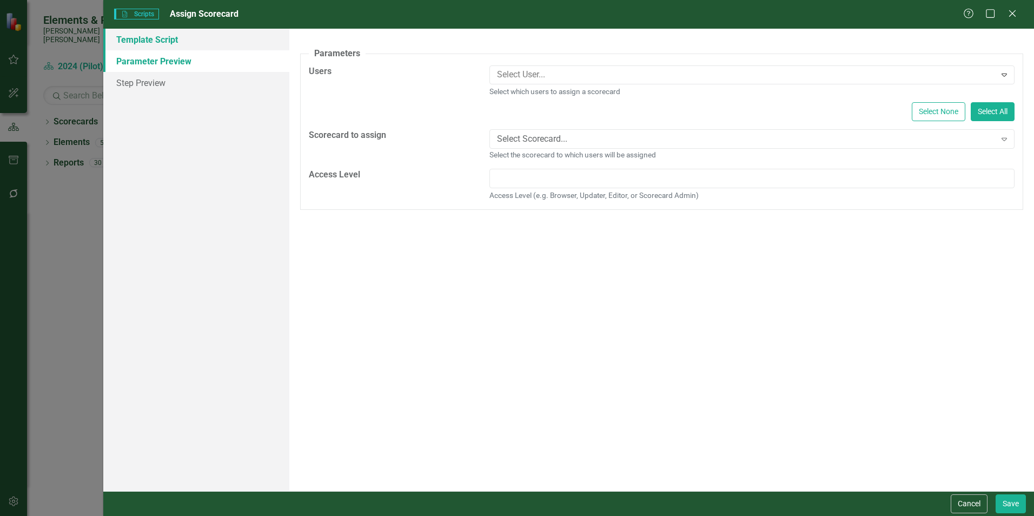
click at [161, 42] on link "Template Script" at bounding box center [196, 40] width 186 height 22
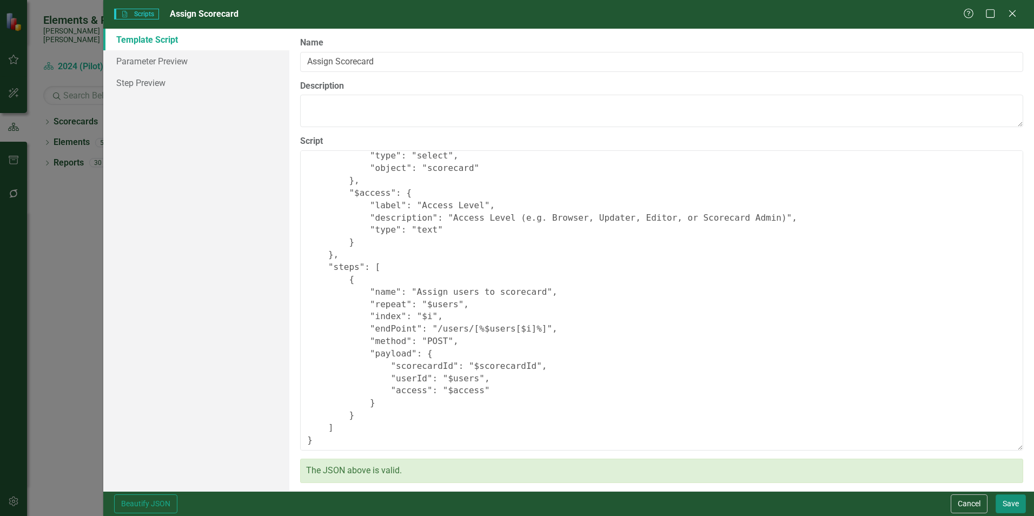
click at [1004, 508] on button "Save" at bounding box center [1011, 503] width 30 height 19
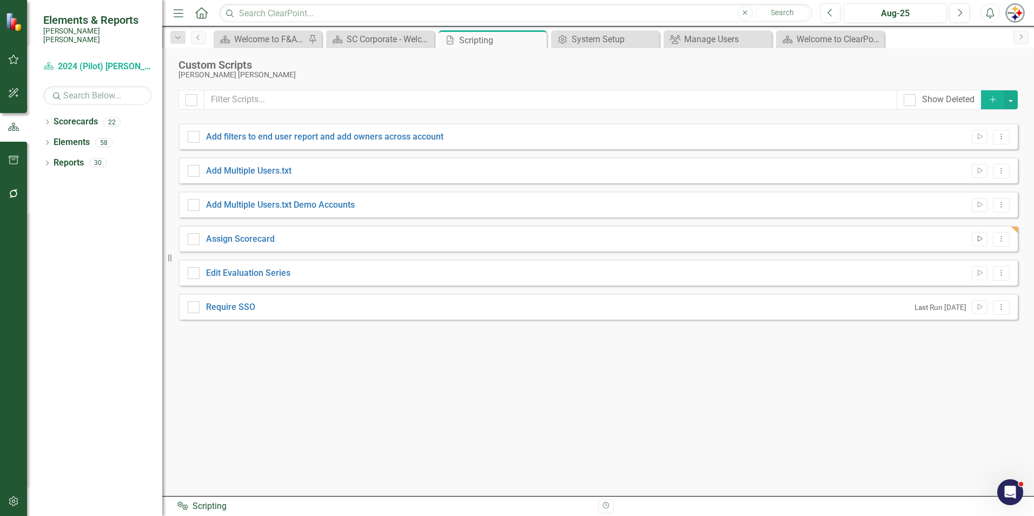
click at [982, 239] on icon "Run Script" at bounding box center [980, 239] width 8 height 6
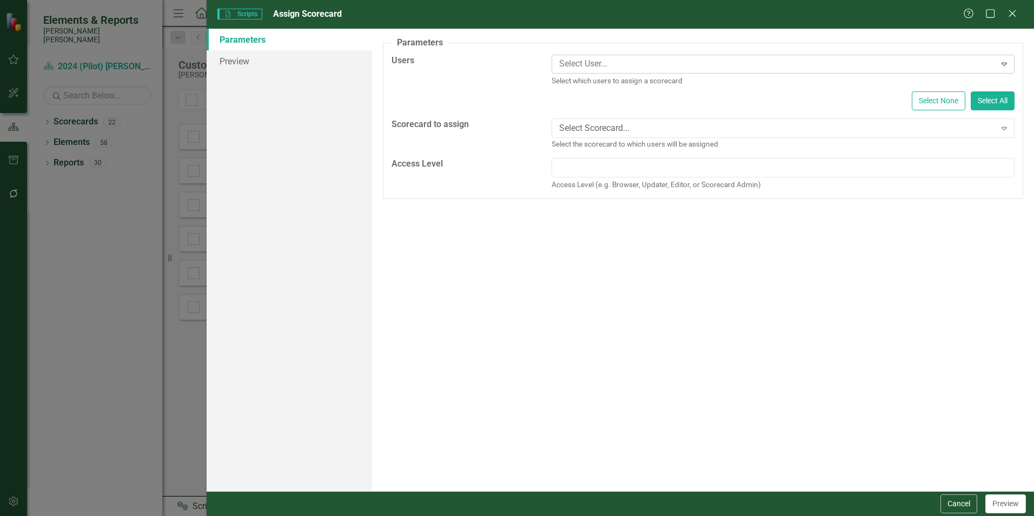
click at [575, 61] on div at bounding box center [775, 64] width 441 height 15
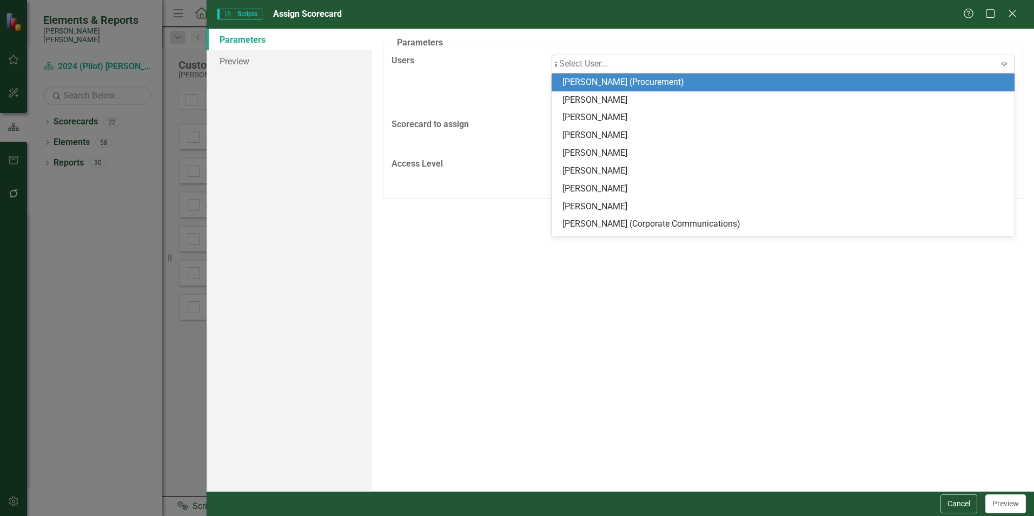
type input "ann"
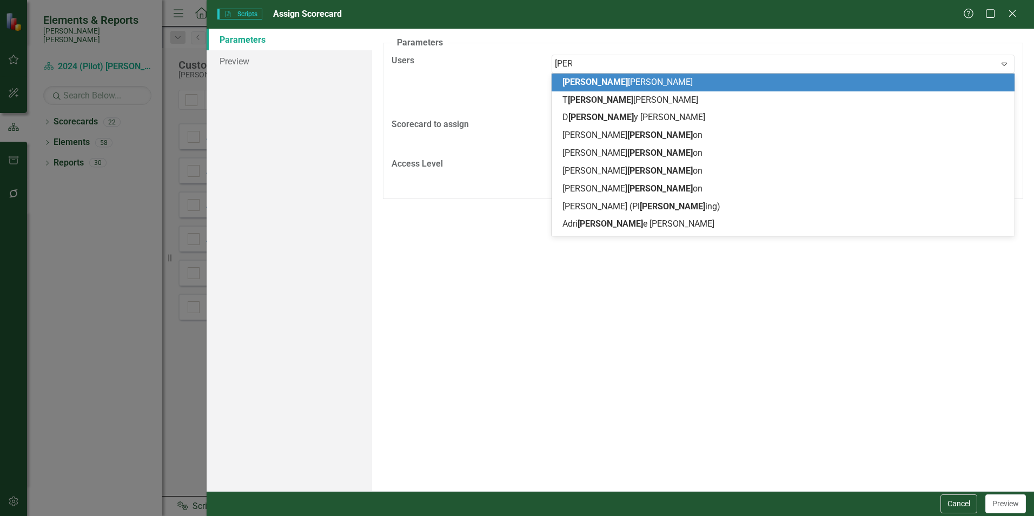
click at [577, 76] on div "[PERSON_NAME]" at bounding box center [785, 82] width 446 height 12
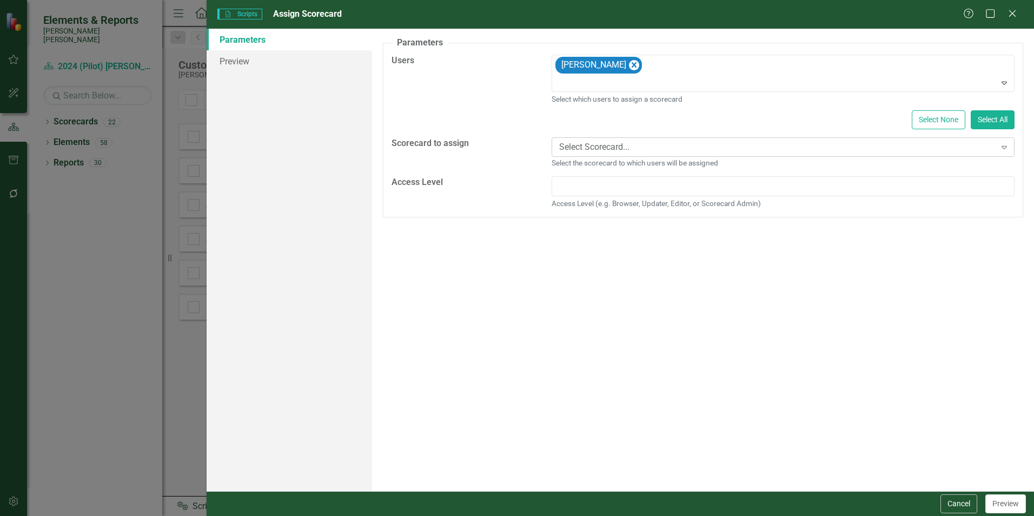
click at [631, 145] on div "Select Scorecard..." at bounding box center [777, 147] width 436 height 12
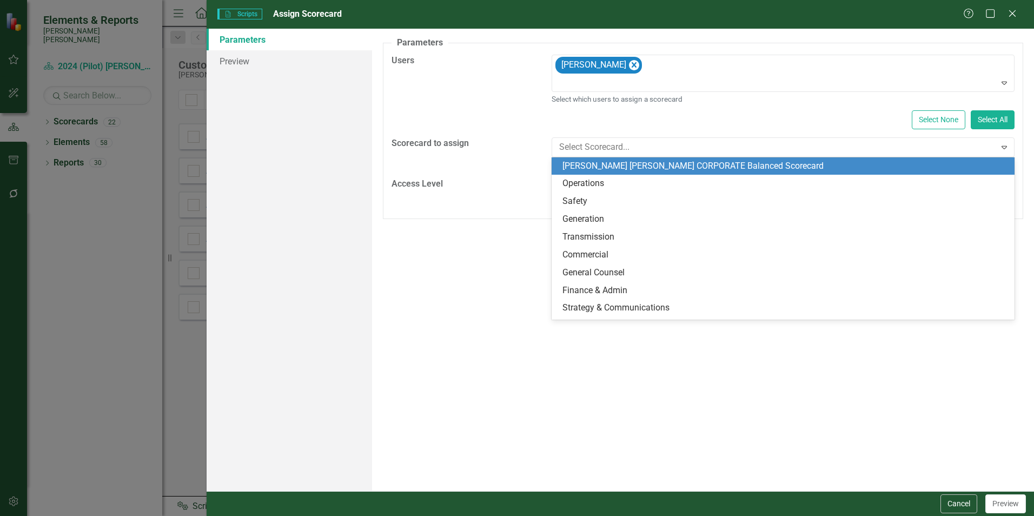
click at [613, 167] on div "[PERSON_NAME] [PERSON_NAME] CORPORATE Balanced Scorecard" at bounding box center [785, 166] width 446 height 12
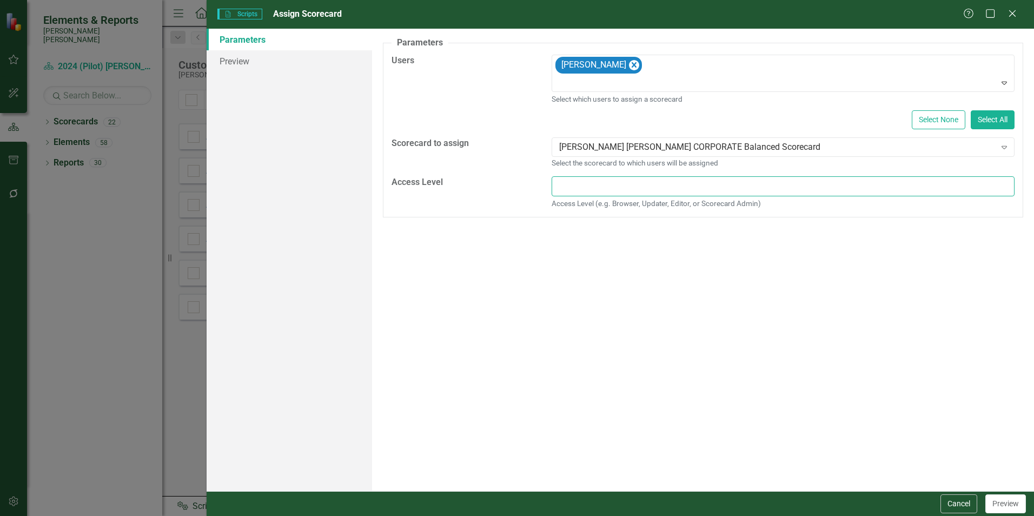
click at [611, 183] on input "text" at bounding box center [783, 186] width 463 height 20
type input "Browser"
click at [999, 506] on button "Preview" at bounding box center [1005, 503] width 41 height 19
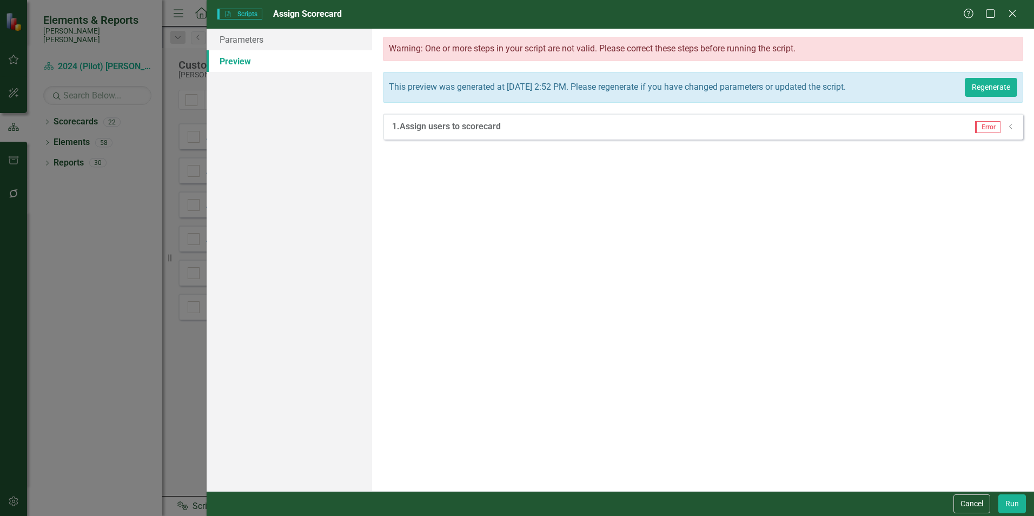
click at [989, 130] on span "Error" at bounding box center [987, 127] width 25 height 12
click at [996, 133] on span "Error" at bounding box center [987, 127] width 25 height 12
click at [1011, 130] on icon "Dropdown" at bounding box center [1011, 126] width 8 height 6
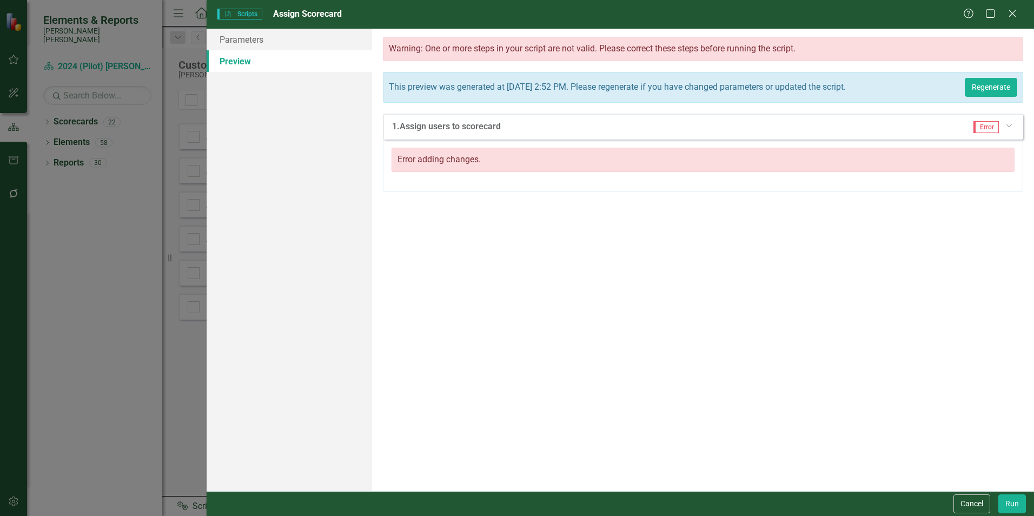
click at [460, 160] on div "Error adding changes." at bounding box center [703, 160] width 623 height 24
click at [466, 133] on div "1. Assign users to scorecard" at bounding box center [446, 127] width 109 height 12
click at [259, 43] on link "Parameters" at bounding box center [289, 40] width 165 height 22
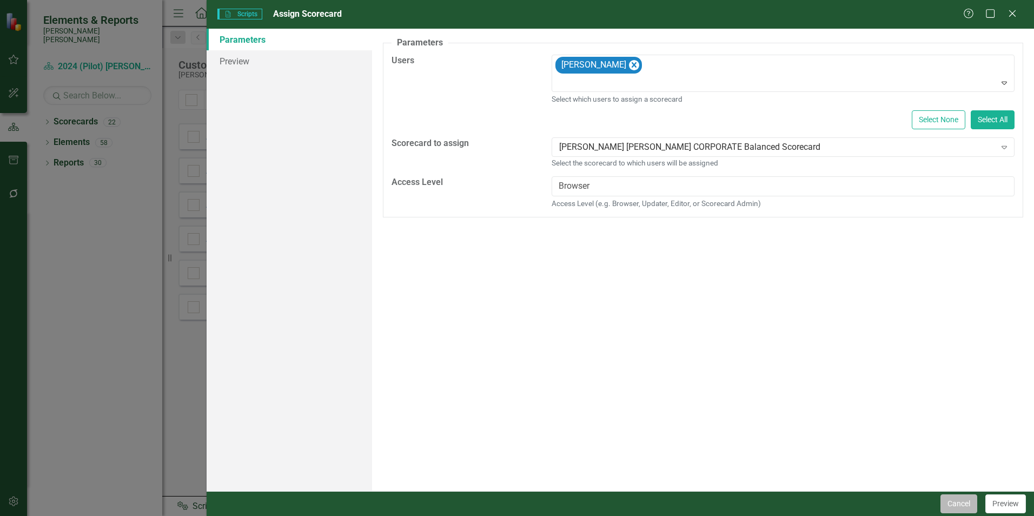
click at [965, 500] on button "Cancel" at bounding box center [959, 503] width 37 height 19
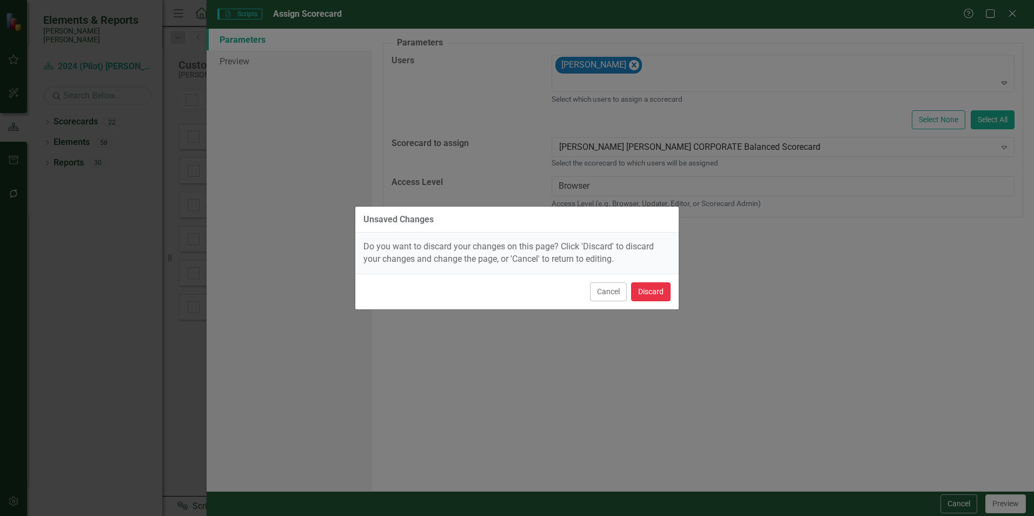
click at [658, 287] on button "Discard" at bounding box center [650, 291] width 39 height 19
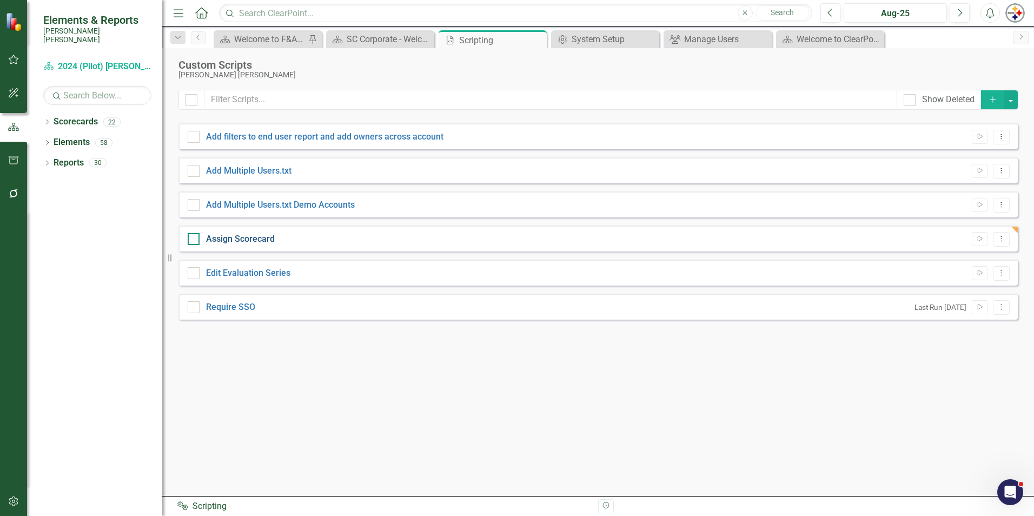
click at [234, 239] on link "Assign Scorecard" at bounding box center [240, 239] width 69 height 10
click at [195, 239] on input "Assign Scorecard" at bounding box center [191, 236] width 7 height 7
checkbox input "true"
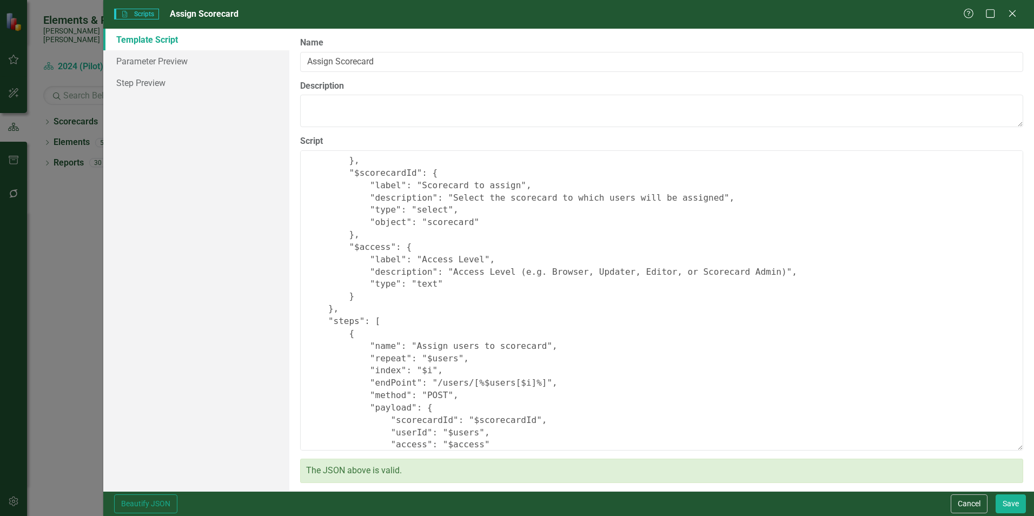
scroll to position [202, 0]
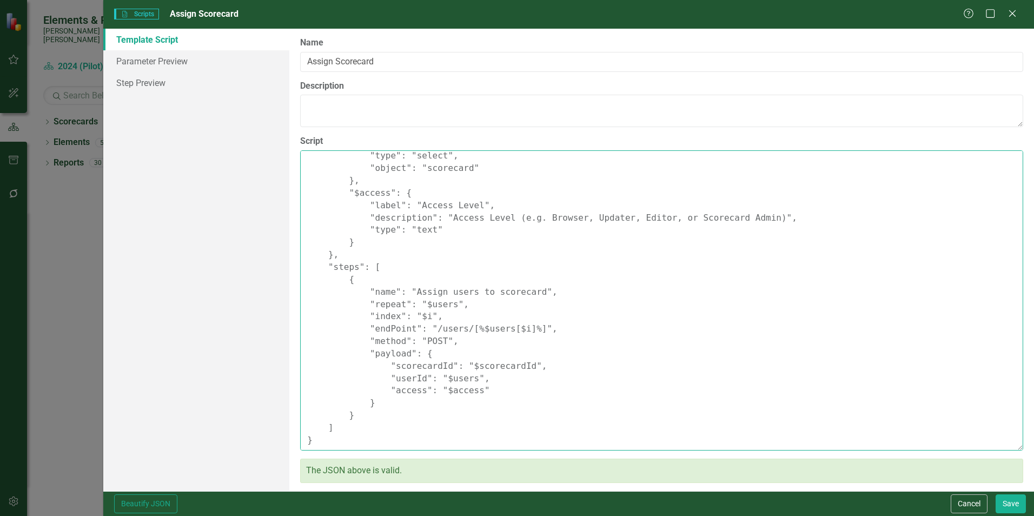
drag, startPoint x: 526, startPoint y: 329, endPoint x: 426, endPoint y: 333, distance: 100.1
click at [426, 333] on textarea "{ "Comments": { "Recommended Script Name": "Assign Scorecard", "Recommended Scr…" at bounding box center [661, 300] width 723 height 300
paste textarea "$users[$i]/scorecards"
drag, startPoint x: 484, startPoint y: 380, endPoint x: 378, endPoint y: 381, distance: 106.6
click at [378, 381] on textarea "{ "Comments": { "Recommended Script Name": "Assign Scorecard", "Recommended Scr…" at bounding box center [661, 300] width 723 height 300
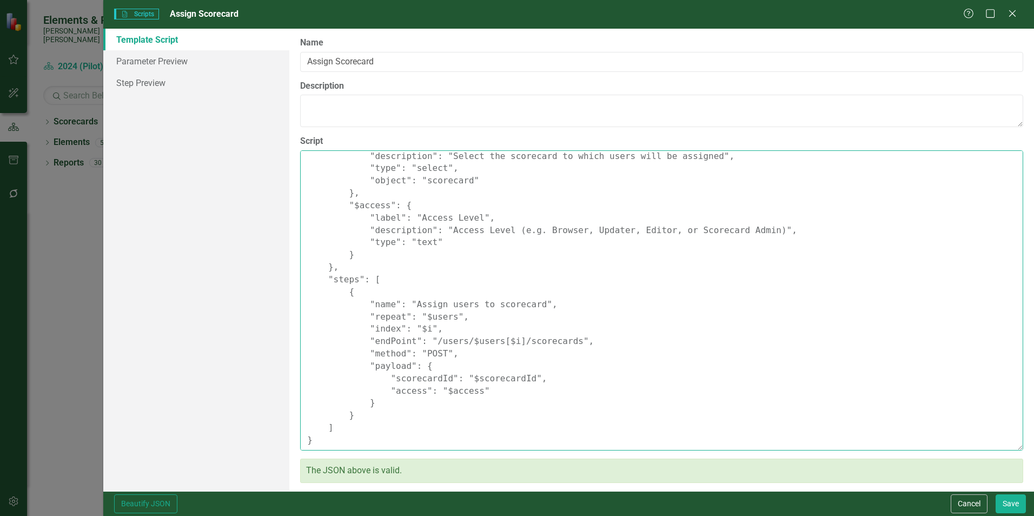
scroll to position [189, 0]
type textarea "{ "Comments": { "Recommended Script Name": "Assign Scorecard", "Recommended Scr…"
click at [1010, 505] on button "Save" at bounding box center [1011, 503] width 30 height 19
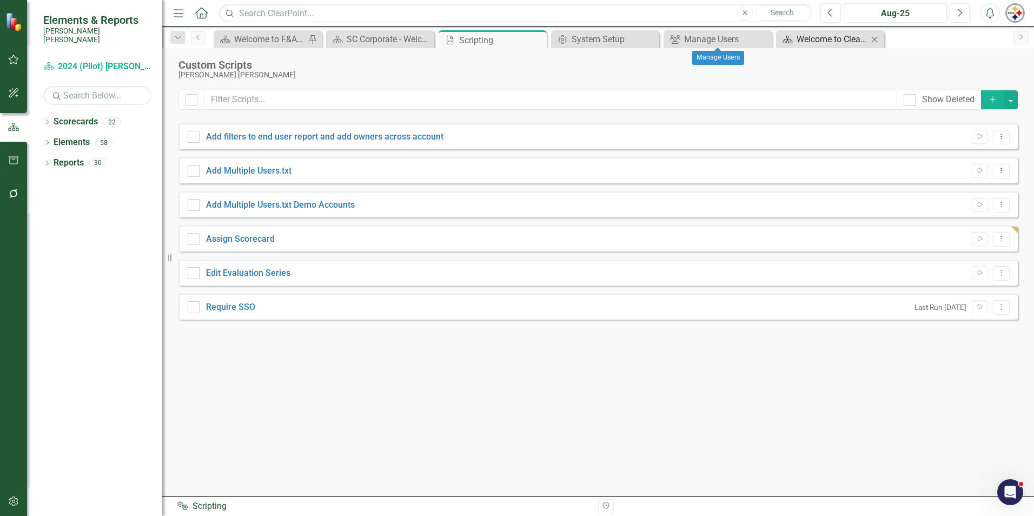
click at [796, 39] on link "Scorecard Welcome to ClearPoint" at bounding box center [823, 39] width 89 height 14
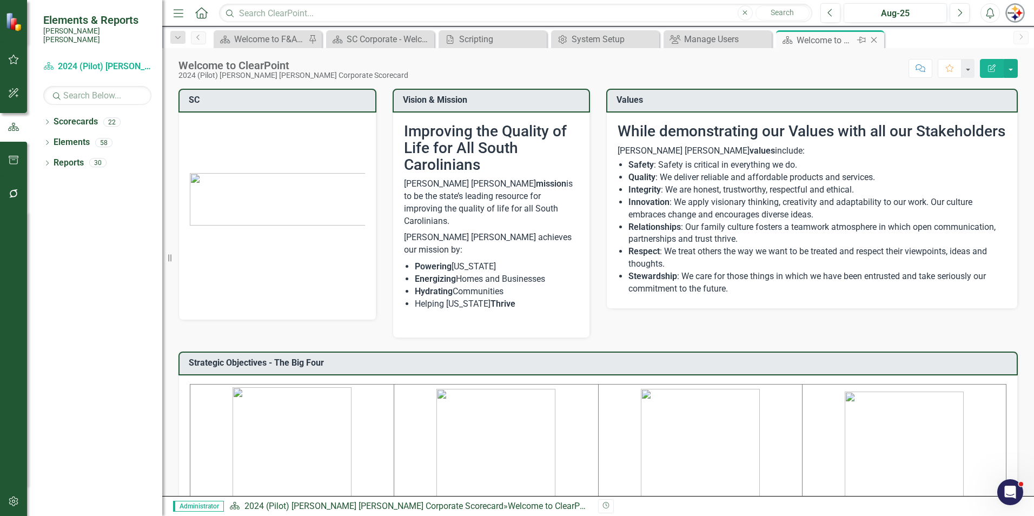
click at [875, 41] on icon at bounding box center [874, 40] width 6 height 6
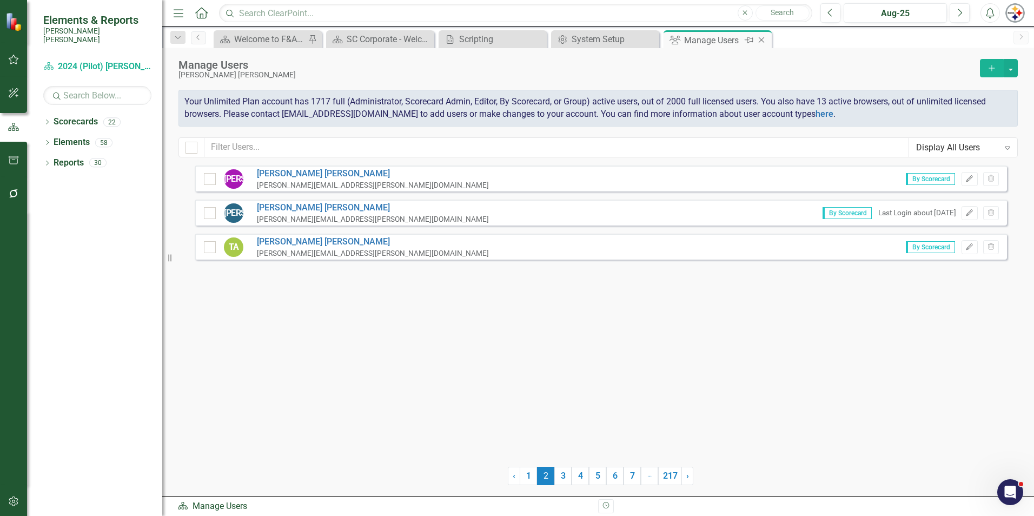
click at [723, 42] on div "Manage Users" at bounding box center [713, 41] width 58 height 14
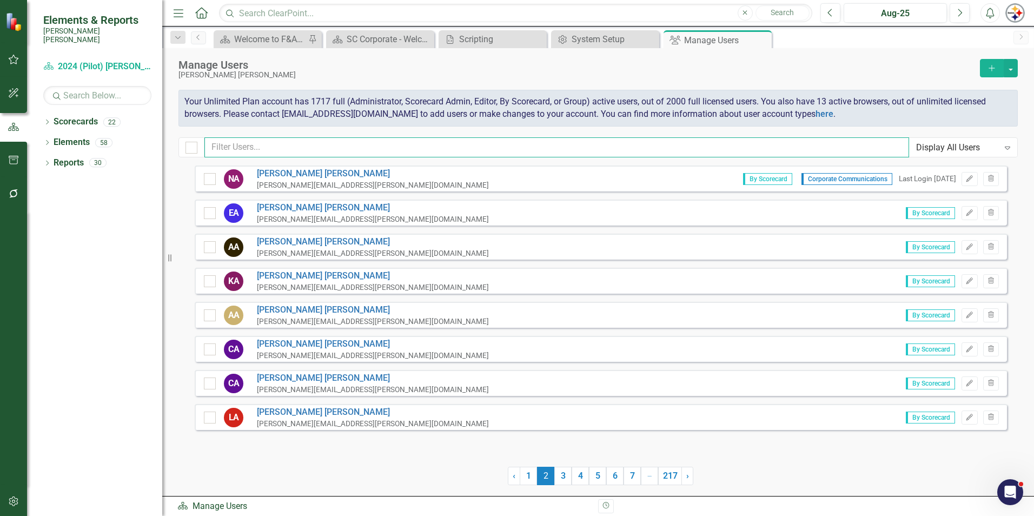
click at [269, 143] on input "text" at bounding box center [556, 147] width 705 height 20
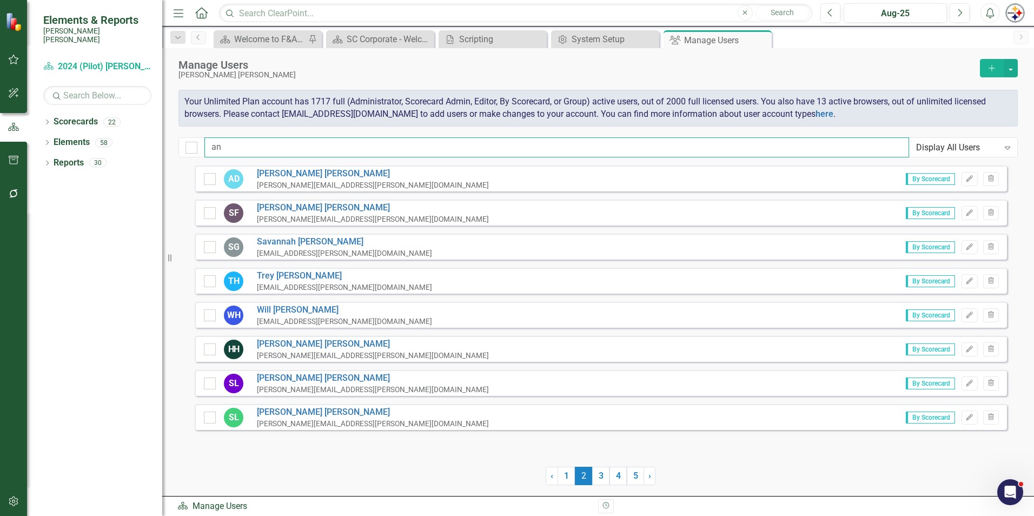
type input "a"
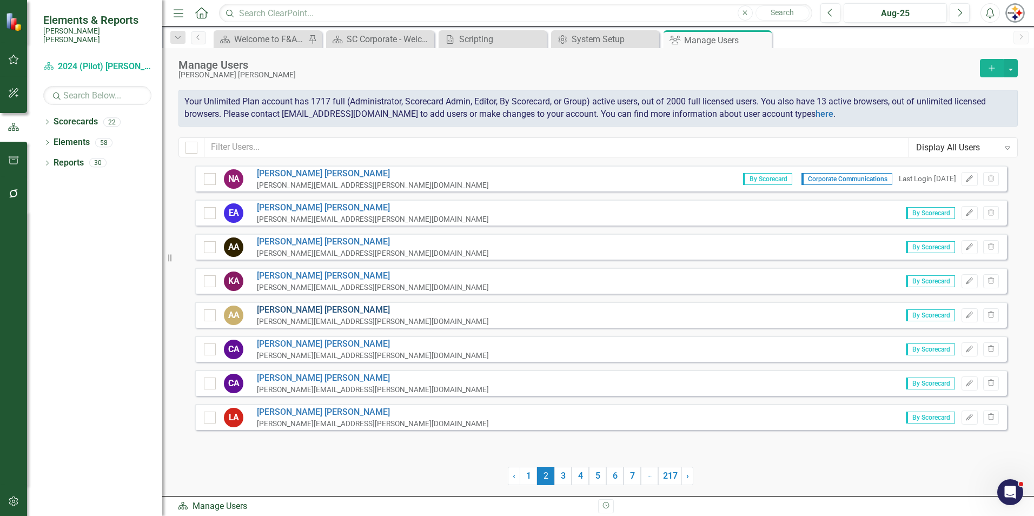
click at [283, 310] on link "[PERSON_NAME]" at bounding box center [373, 310] width 232 height 12
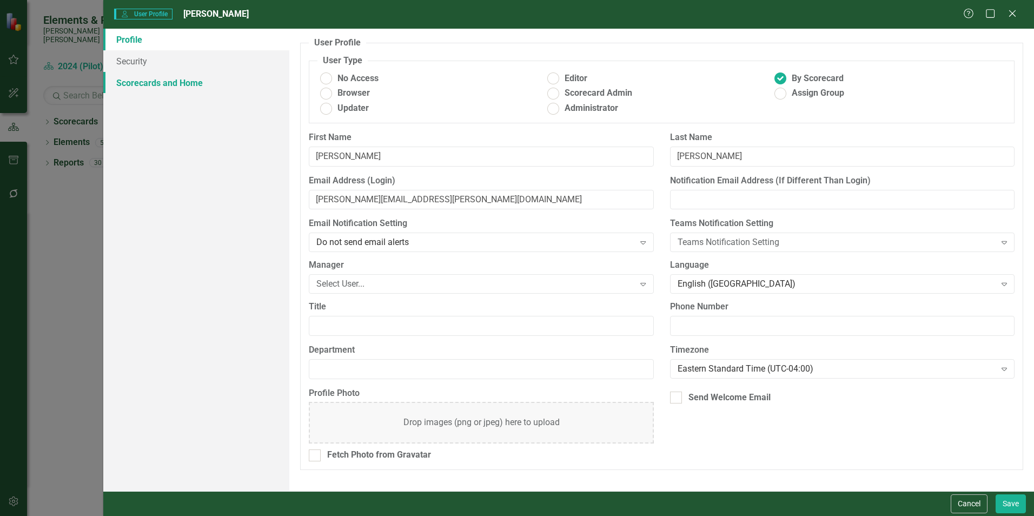
click at [140, 89] on link "Scorecards and Home" at bounding box center [196, 83] width 186 height 22
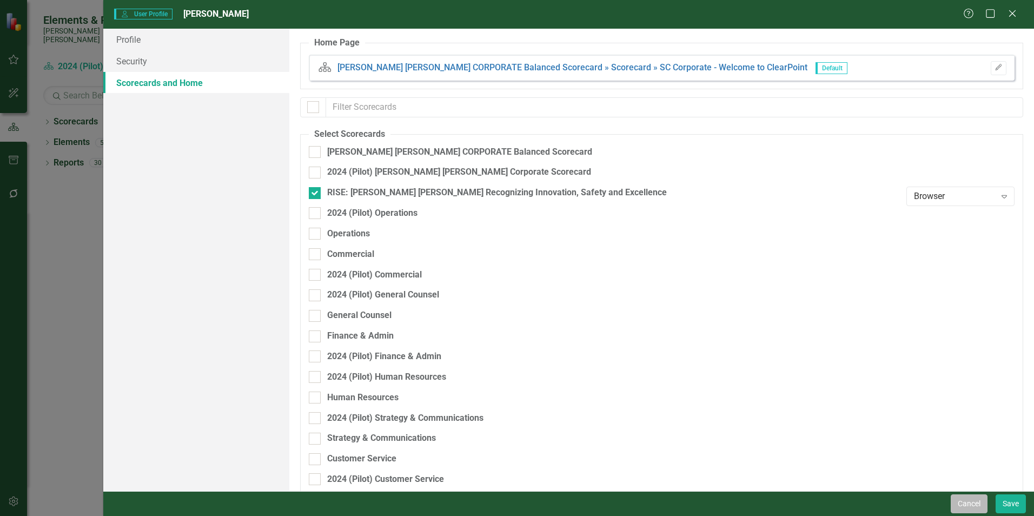
click at [974, 506] on button "Cancel" at bounding box center [969, 503] width 37 height 19
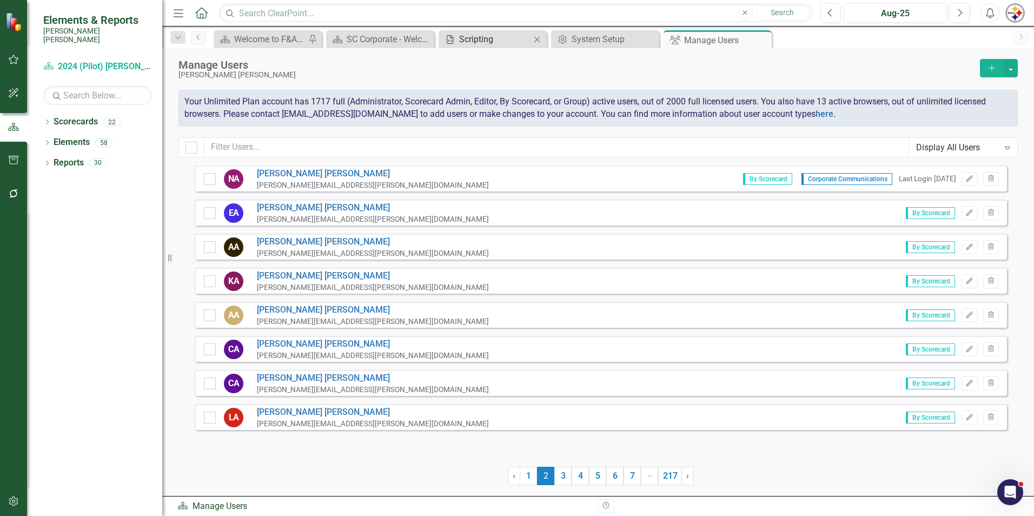
click at [504, 42] on div "Scripting" at bounding box center [494, 39] width 71 height 14
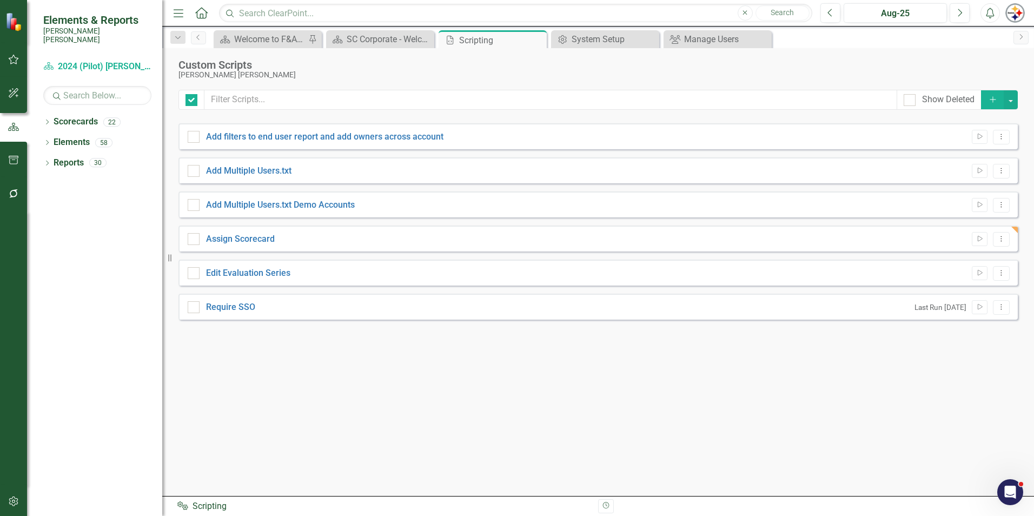
checkbox input "false"
click at [977, 241] on icon "Run Script" at bounding box center [980, 239] width 8 height 6
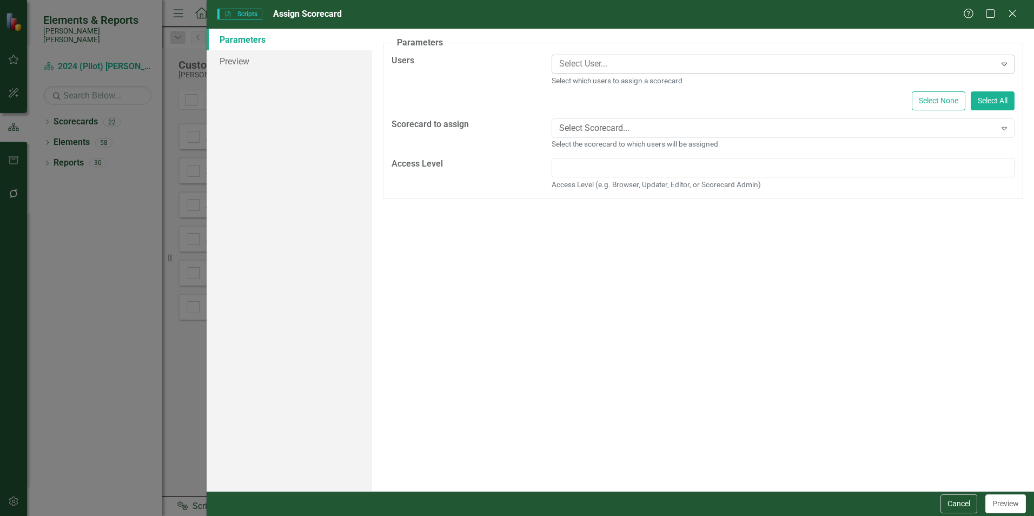
click at [578, 64] on div at bounding box center [775, 64] width 441 height 15
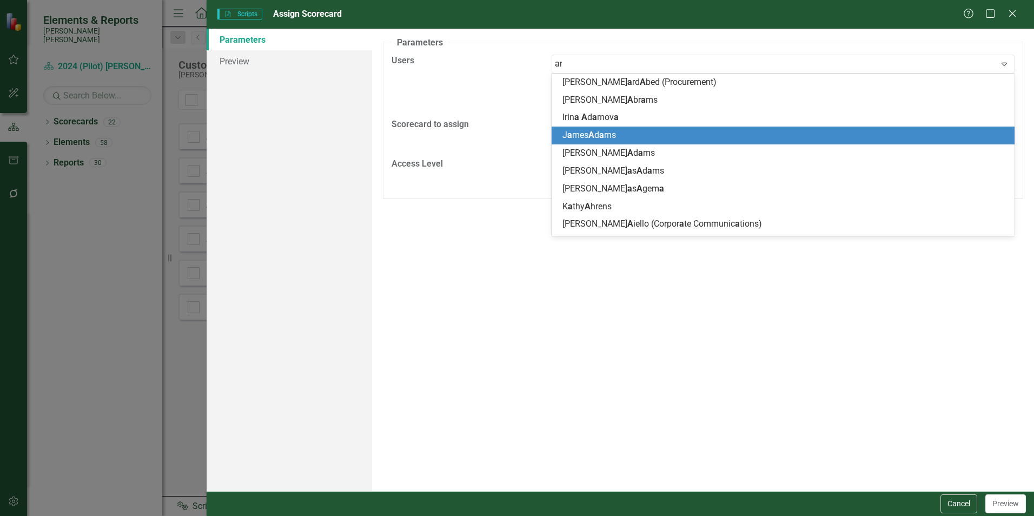
type input "[PERSON_NAME]"
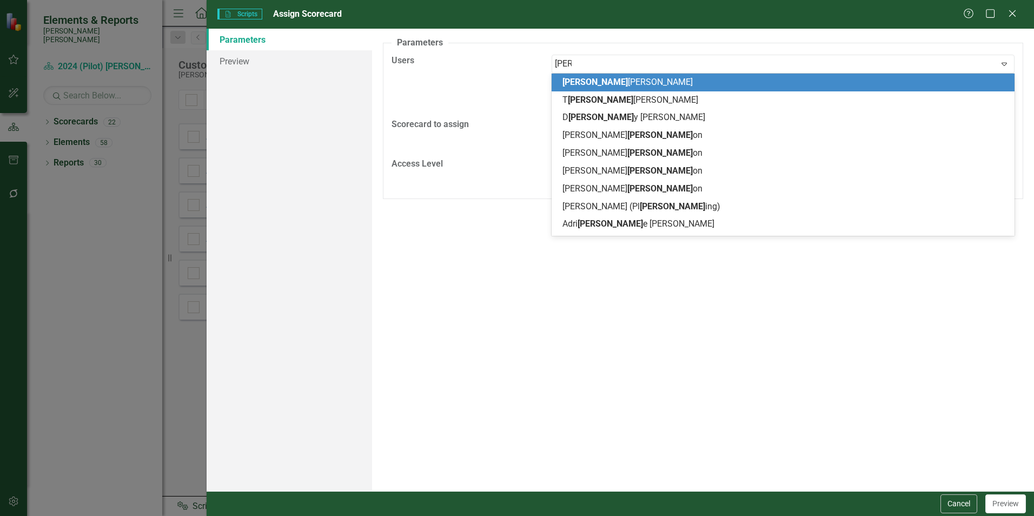
click at [575, 81] on span "[PERSON_NAME]" at bounding box center [594, 82] width 65 height 10
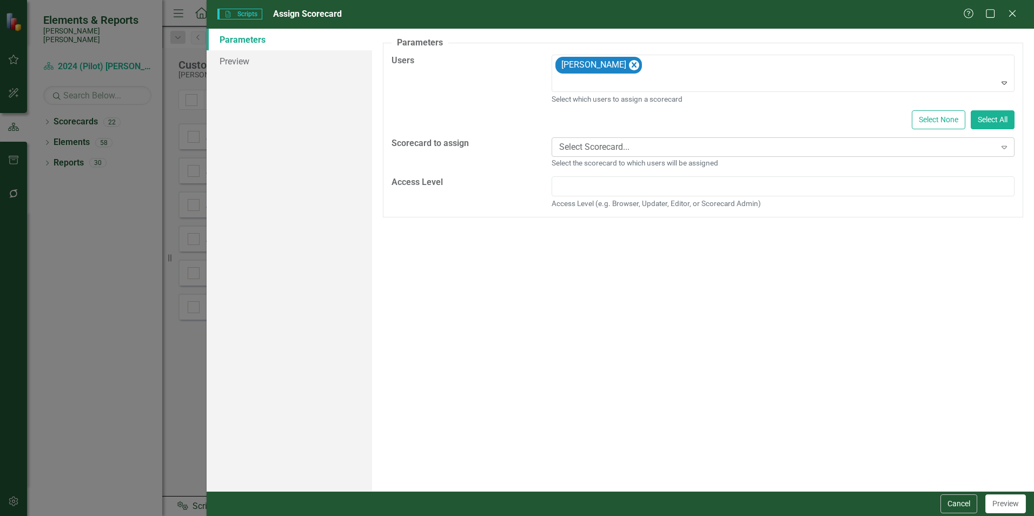
click at [806, 148] on div "Select Scorecard..." at bounding box center [777, 147] width 436 height 12
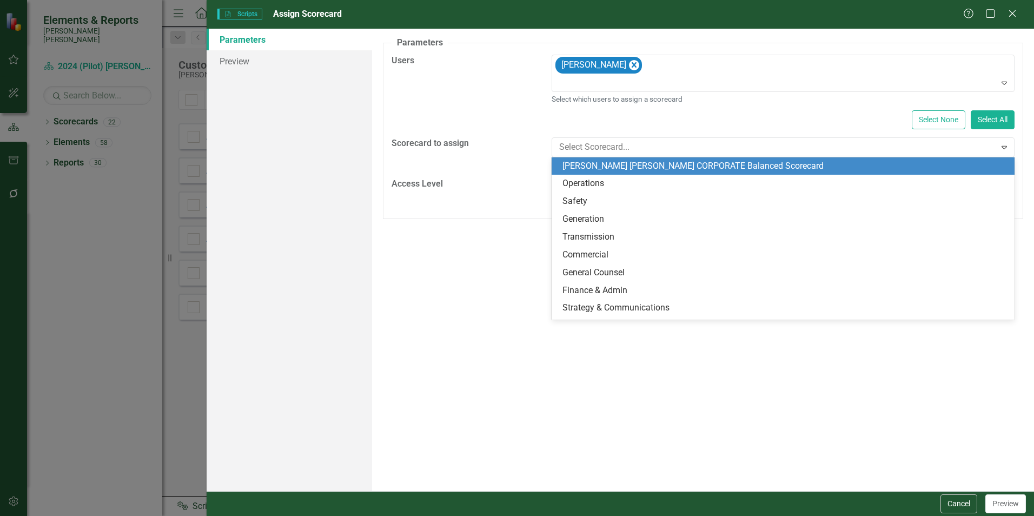
click at [639, 167] on div "[PERSON_NAME] [PERSON_NAME] CORPORATE Balanced Scorecard" at bounding box center [785, 166] width 446 height 12
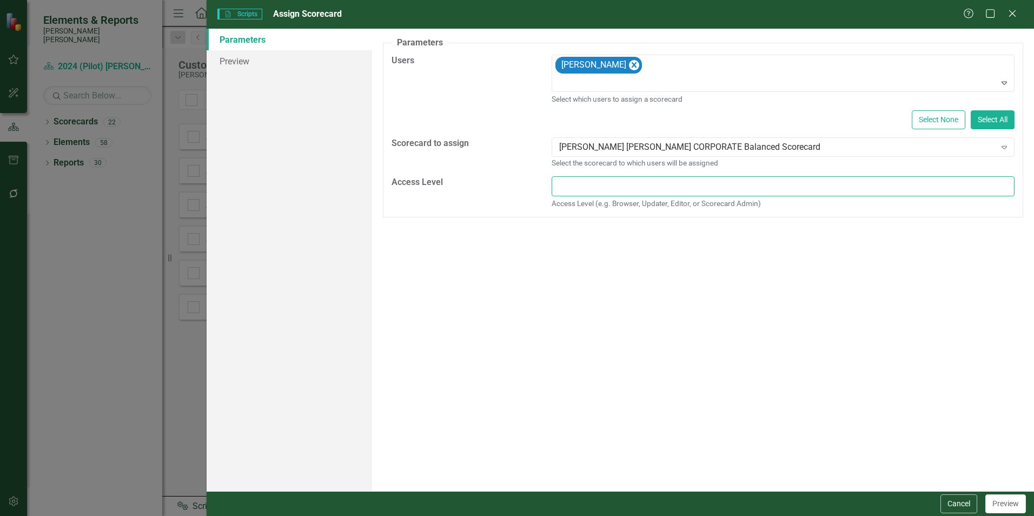
click at [604, 182] on input "text" at bounding box center [783, 186] width 463 height 20
type input "Browser"
click at [1002, 499] on button "Preview" at bounding box center [1005, 503] width 41 height 19
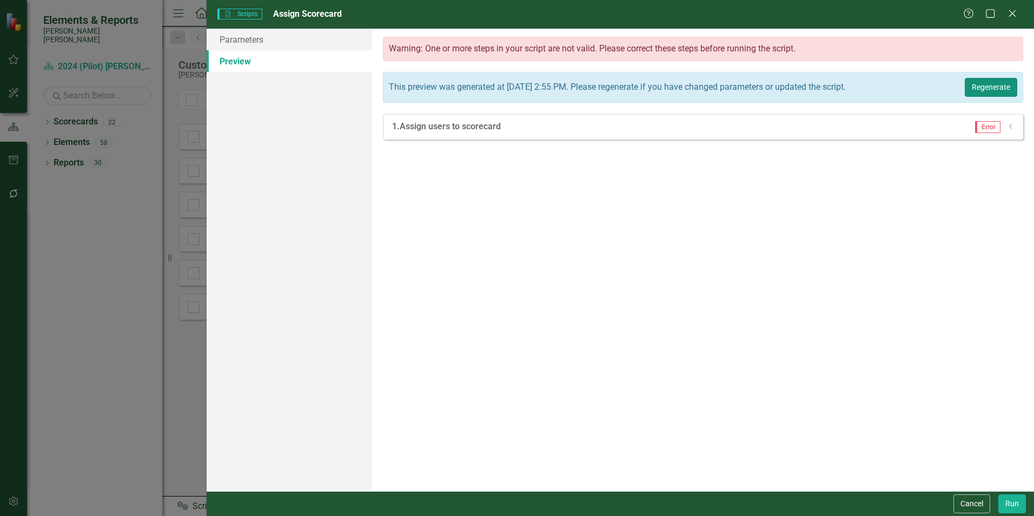
click at [979, 96] on button "Regenerate" at bounding box center [991, 87] width 52 height 19
click at [1005, 128] on div "Error Dropdown" at bounding box center [991, 127] width 48 height 12
click at [1007, 130] on icon "Dropdown" at bounding box center [1011, 126] width 8 height 6
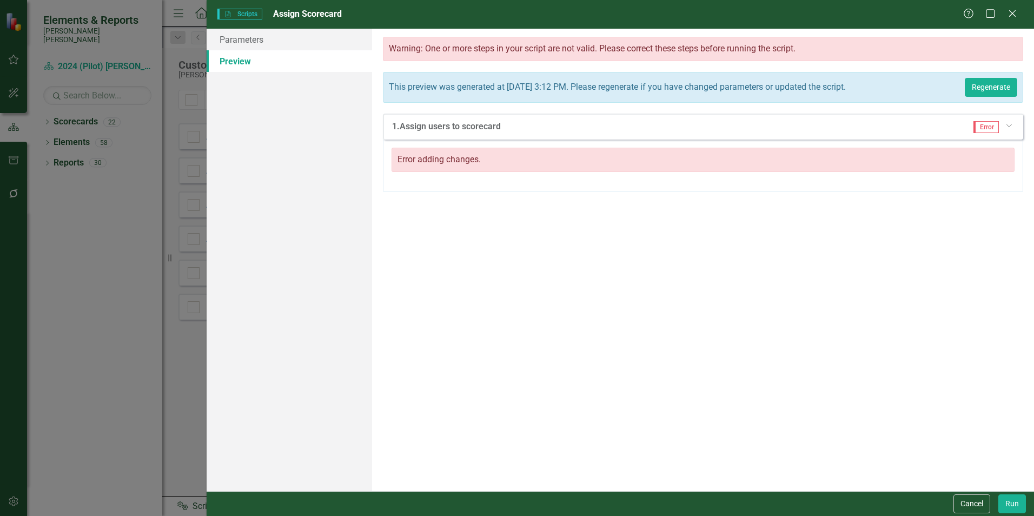
click at [451, 168] on div "Error adding changes." at bounding box center [703, 160] width 623 height 24
click at [237, 44] on link "Parameters" at bounding box center [289, 40] width 165 height 22
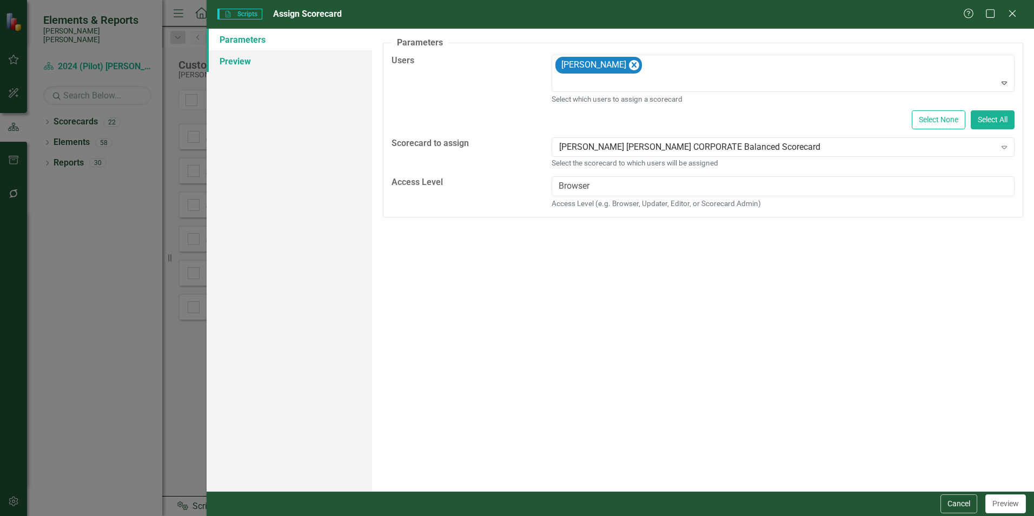
click at [236, 61] on link "Preview" at bounding box center [289, 61] width 165 height 22
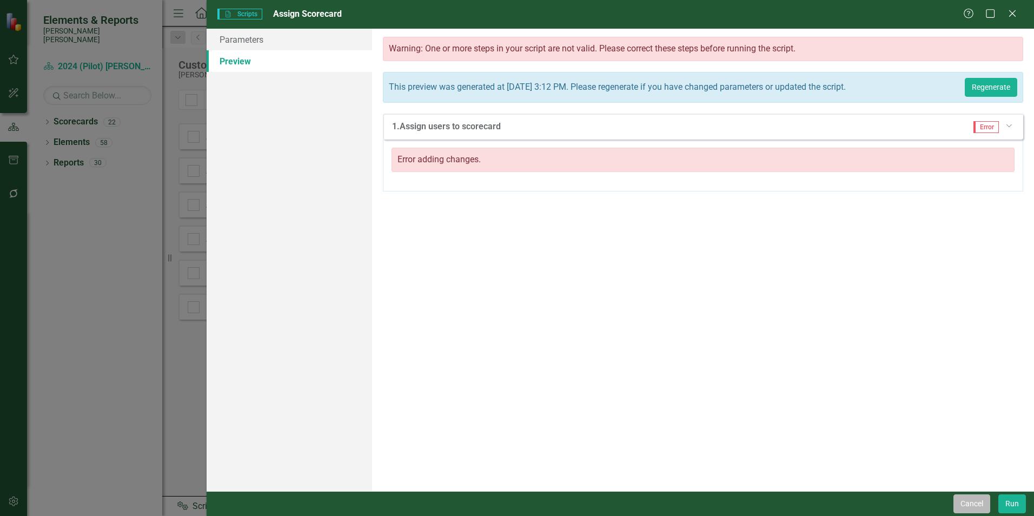
click at [972, 498] on button "Cancel" at bounding box center [972, 503] width 37 height 19
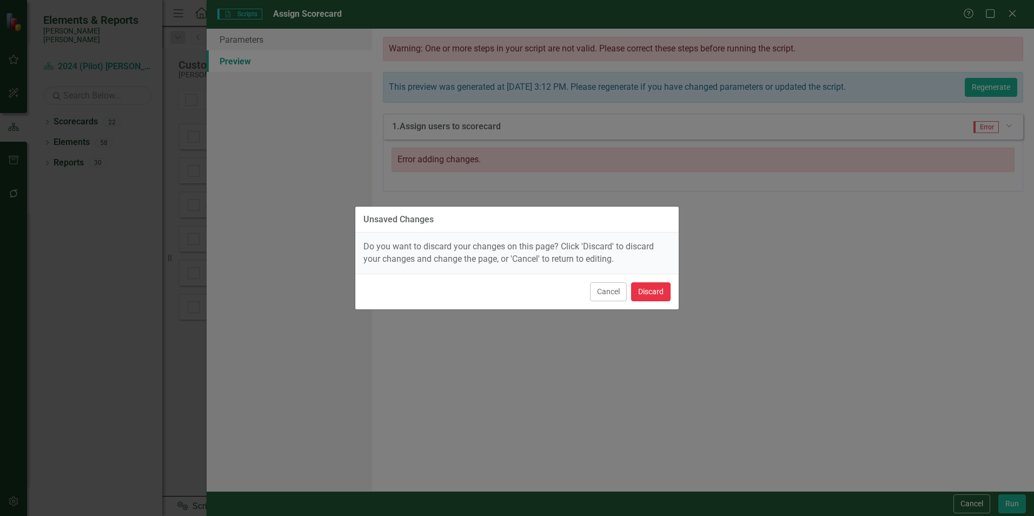
click at [654, 289] on button "Discard" at bounding box center [650, 291] width 39 height 19
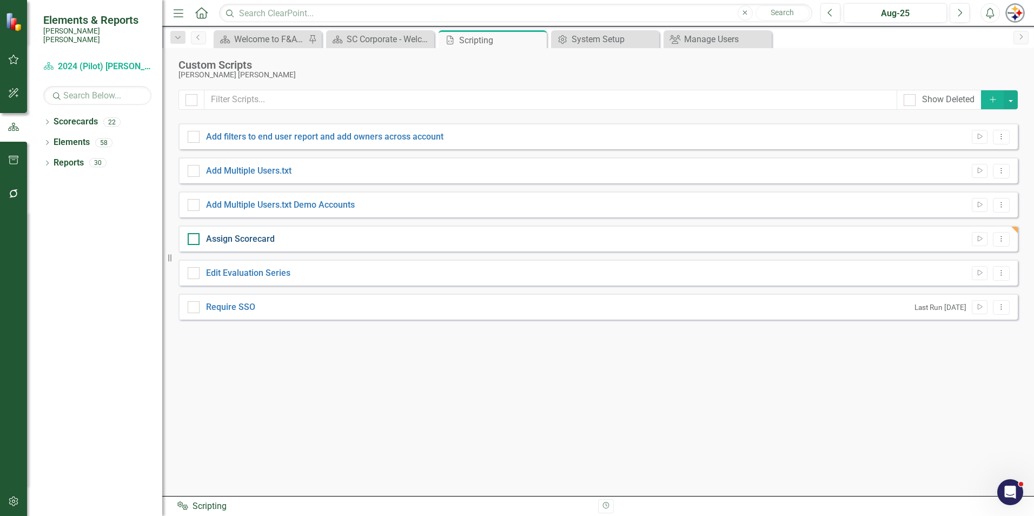
click at [240, 237] on link "Assign Scorecard" at bounding box center [240, 239] width 69 height 10
click at [195, 237] on input "Assign Scorecard" at bounding box center [191, 236] width 7 height 7
checkbox input "true"
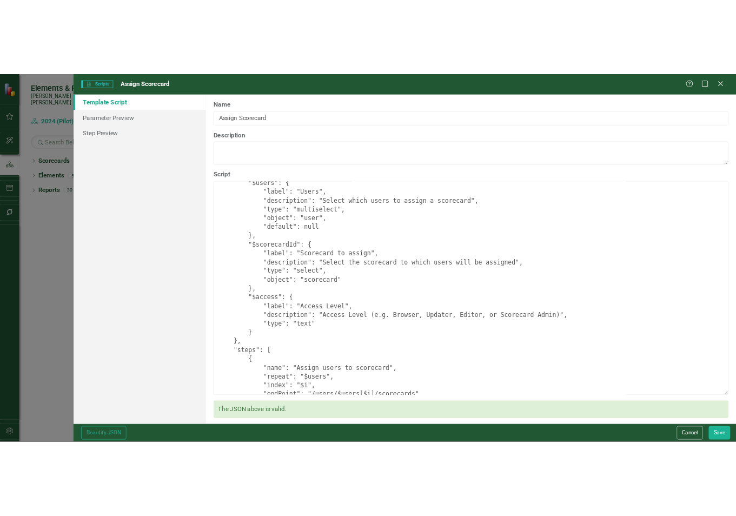
scroll to position [189, 0]
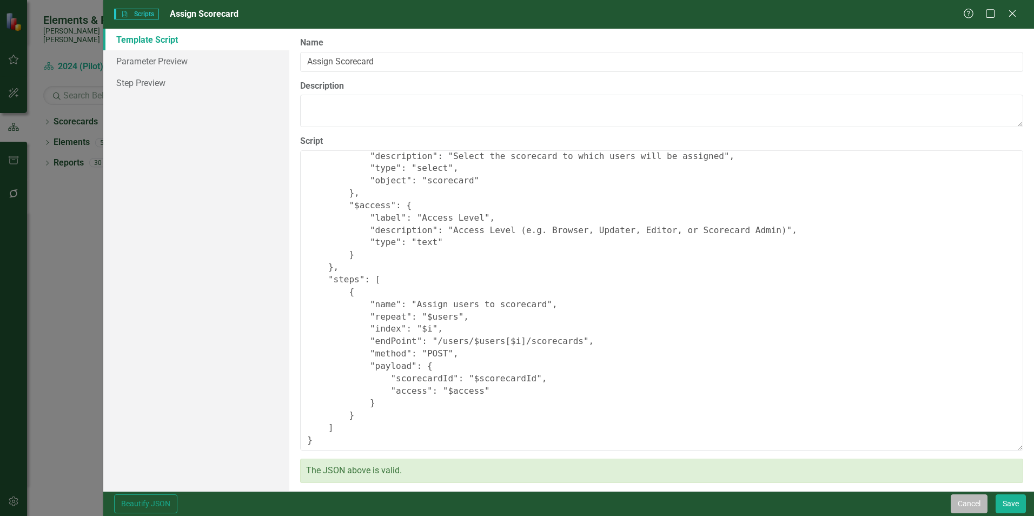
click at [968, 498] on button "Cancel" at bounding box center [969, 503] width 37 height 19
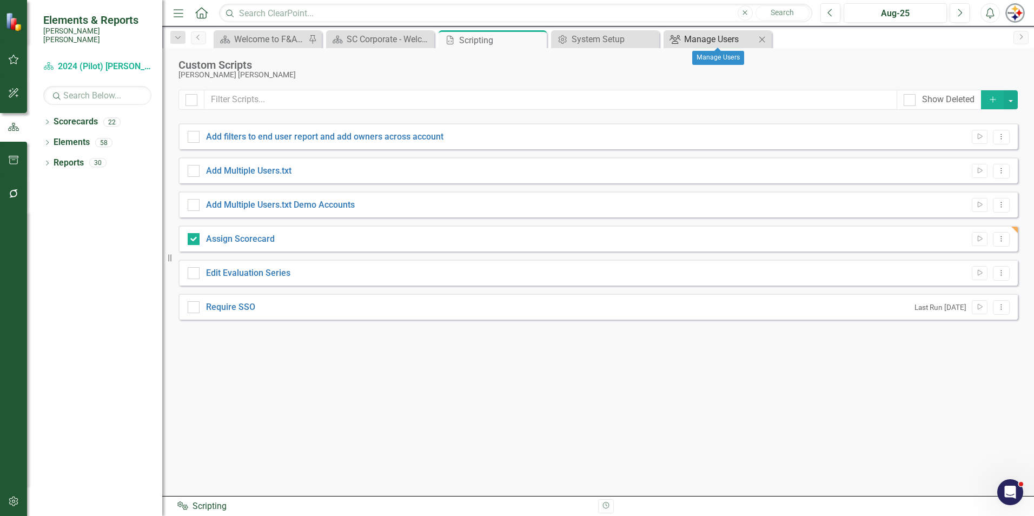
click at [696, 39] on div "Manage Users" at bounding box center [719, 39] width 71 height 14
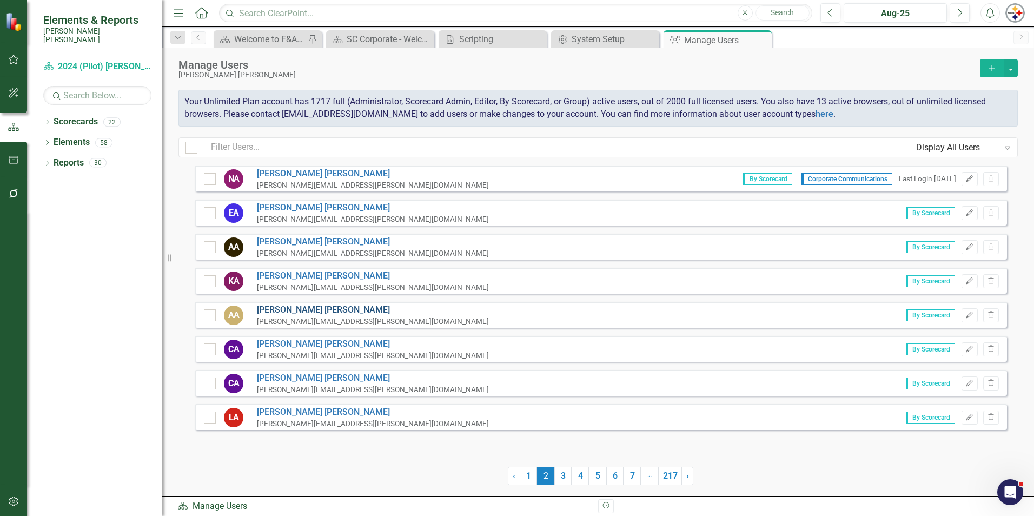
click at [272, 310] on link "[PERSON_NAME]" at bounding box center [373, 310] width 232 height 12
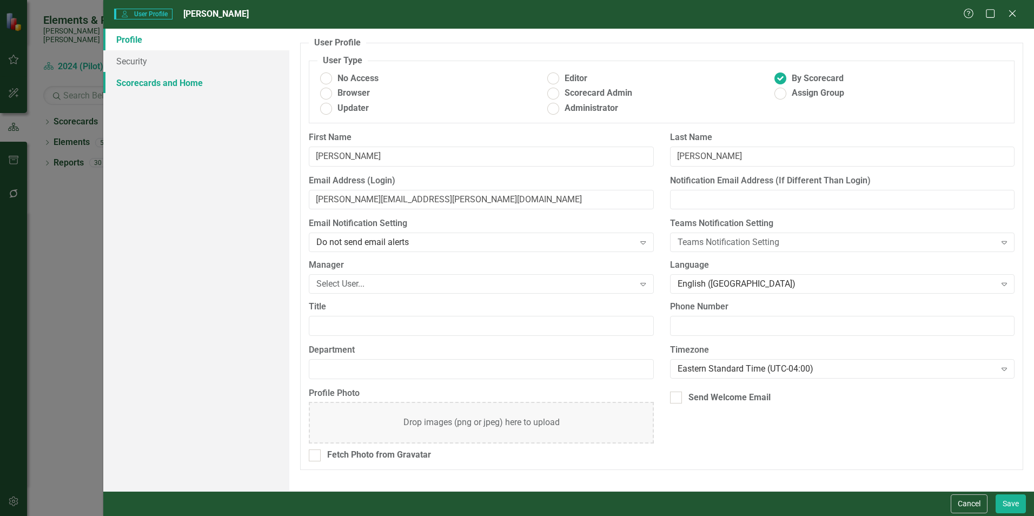
click at [150, 87] on link "Scorecards and Home" at bounding box center [196, 83] width 186 height 22
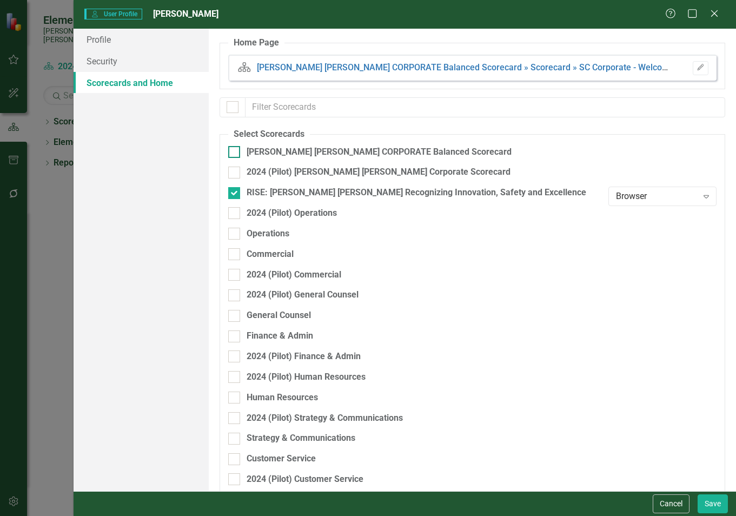
click at [232, 153] on input "[PERSON_NAME] [PERSON_NAME] CORPORATE Balanced Scorecard" at bounding box center [231, 149] width 7 height 7
checkbox input "true"
click at [712, 501] on button "Save" at bounding box center [713, 503] width 30 height 19
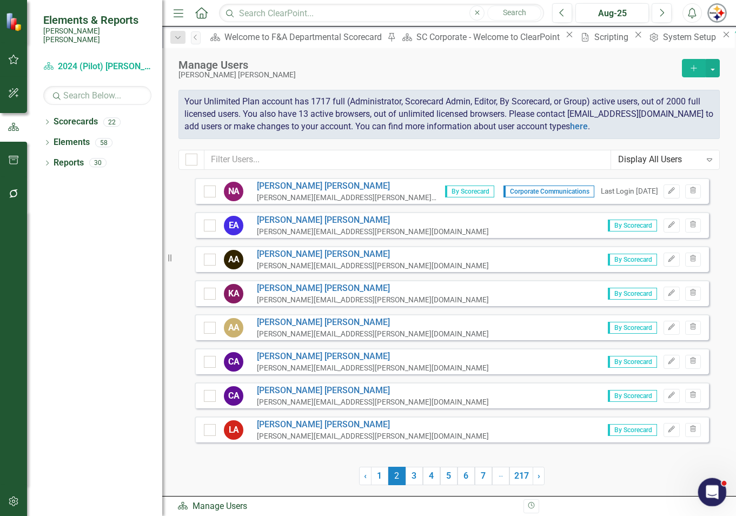
click at [708, 490] on icon "Open Intercom Messenger" at bounding box center [711, 491] width 18 height 18
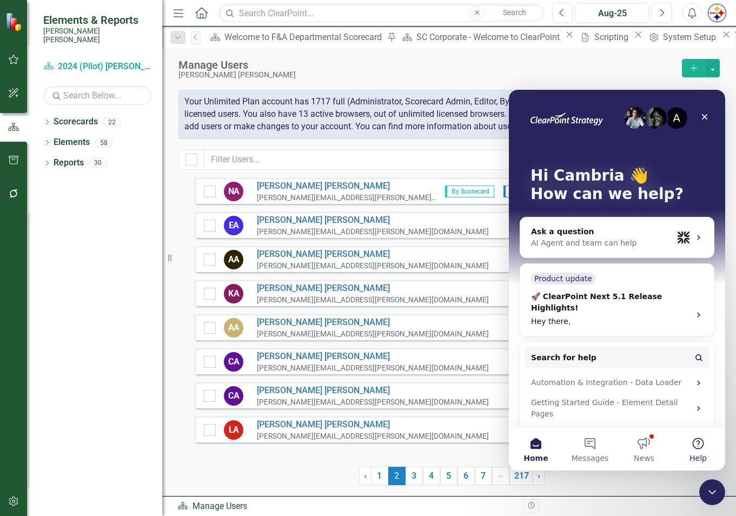
click at [694, 449] on button "Help" at bounding box center [698, 448] width 54 height 43
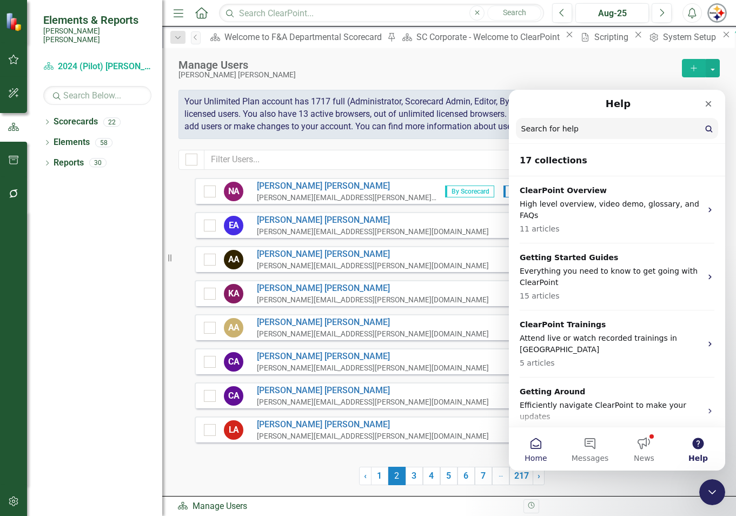
click at [537, 452] on button "Home" at bounding box center [536, 448] width 54 height 43
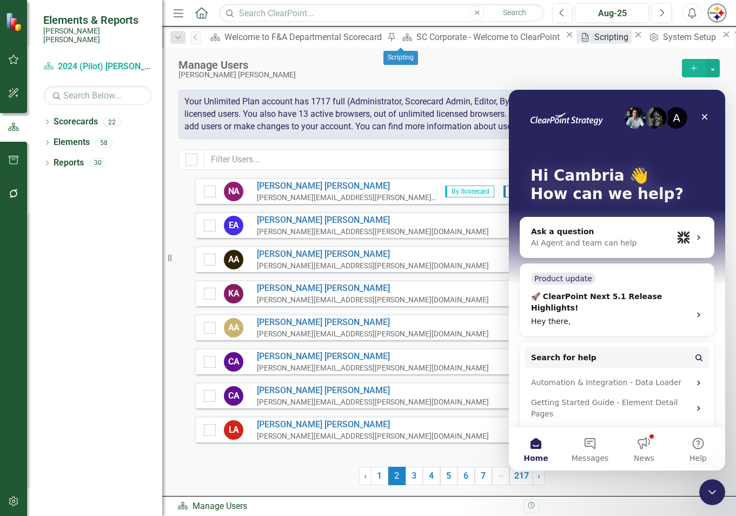
click at [594, 42] on div "Scripting" at bounding box center [612, 37] width 37 height 14
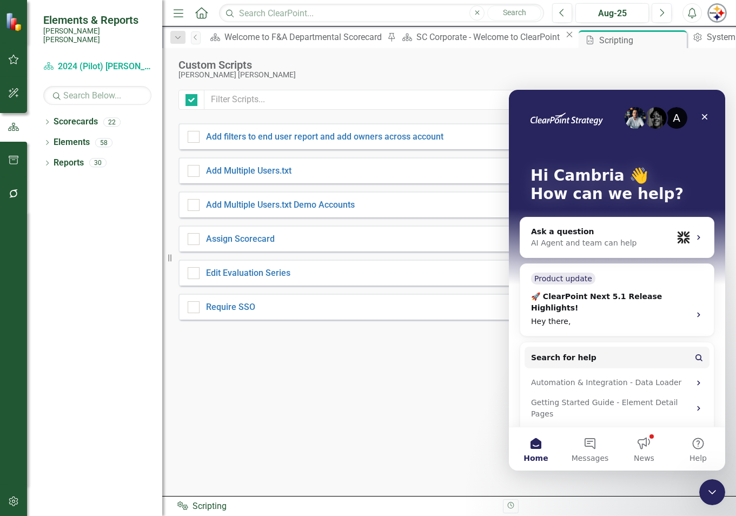
checkbox input "false"
click at [701, 451] on button "Help" at bounding box center [698, 448] width 54 height 43
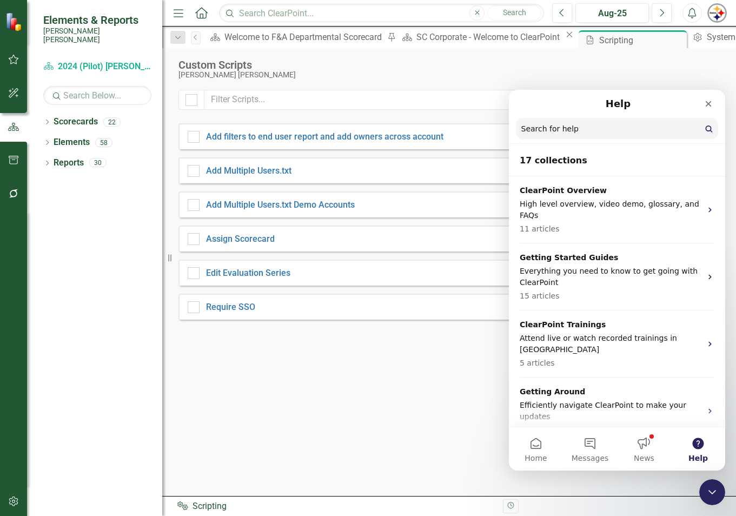
click at [543, 134] on input "Search for help" at bounding box center [617, 128] width 202 height 21
click at [711, 488] on icon "Close Intercom Messenger" at bounding box center [710, 490] width 13 height 13
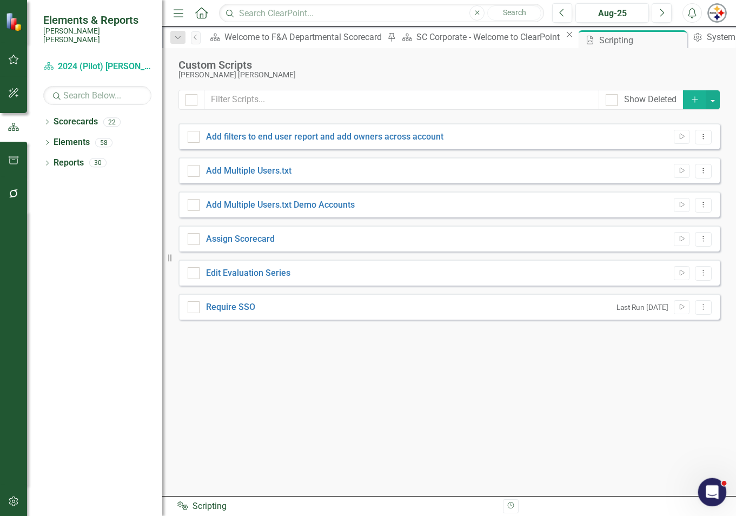
click at [712, 489] on icon "Open Intercom Messenger" at bounding box center [711, 491] width 18 height 18
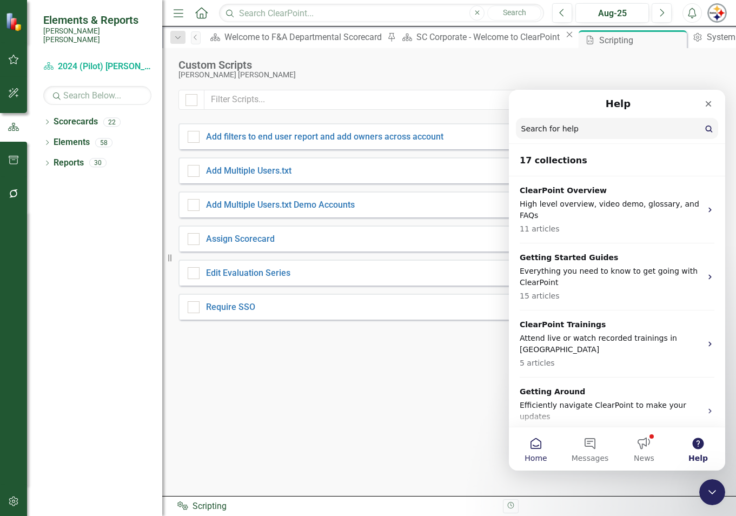
click at [527, 454] on span "Home" at bounding box center [536, 458] width 22 height 8
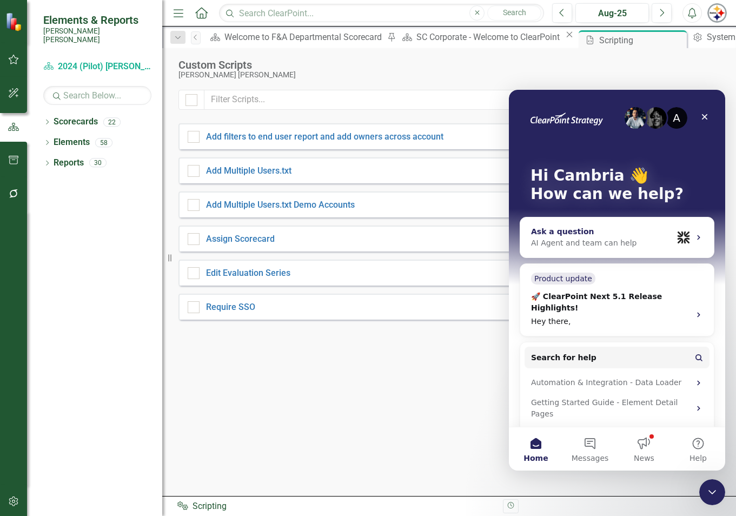
click at [580, 253] on div "Ask a question AI Agent and team can help" at bounding box center [617, 237] width 194 height 40
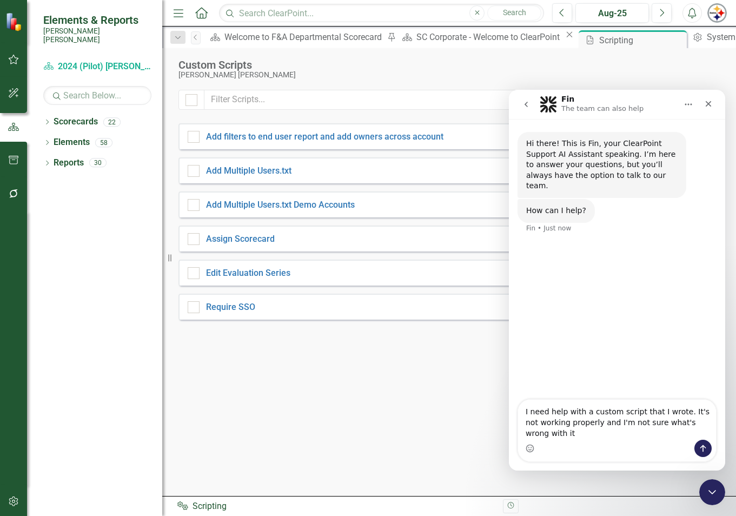
type textarea "I need help with a custom script that I wrote. It's not working properly and I'…"
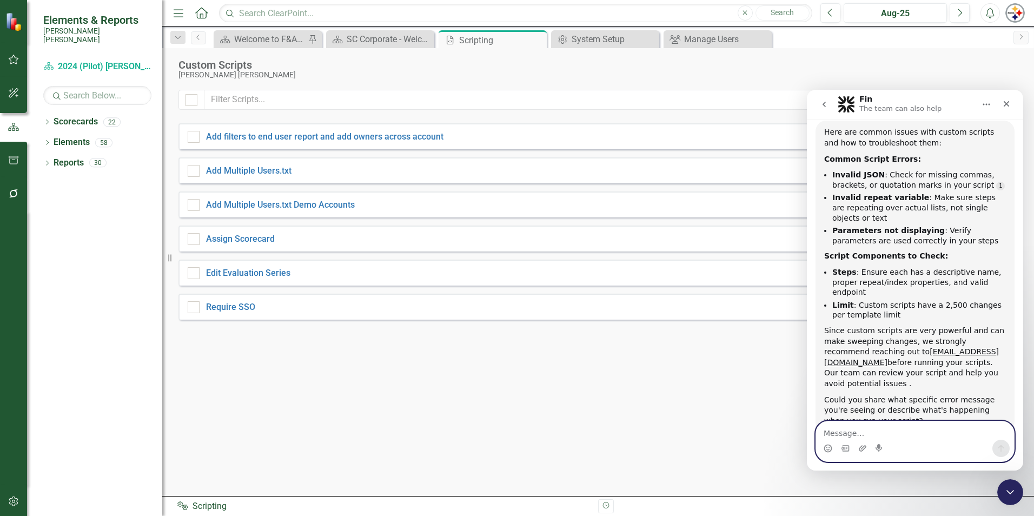
scroll to position [167, 0]
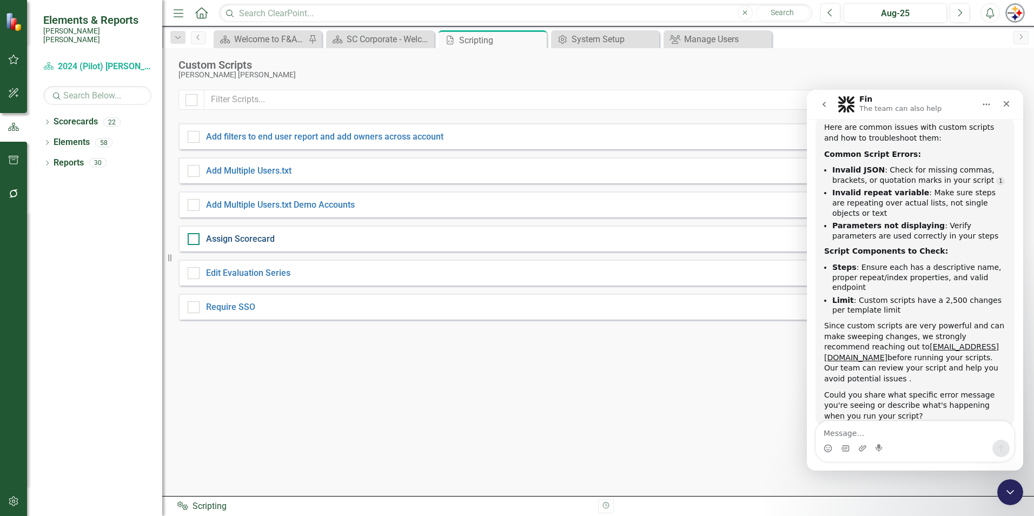
click at [262, 235] on link "Assign Scorecard" at bounding box center [240, 239] width 69 height 10
click at [195, 235] on input "Assign Scorecard" at bounding box center [191, 236] width 7 height 7
checkbox input "true"
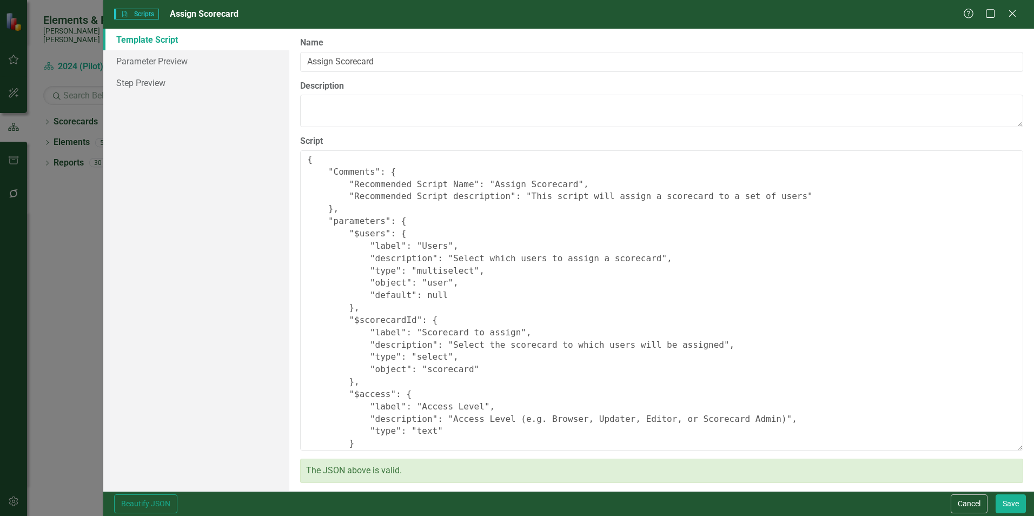
scroll to position [0, 0]
click at [957, 503] on button "Cancel" at bounding box center [969, 503] width 37 height 19
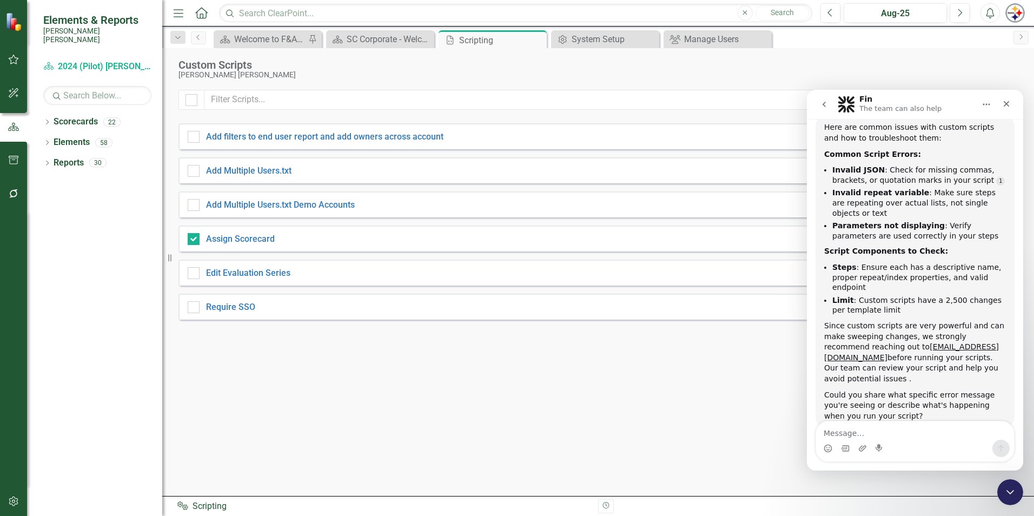
click at [588, 390] on div "Show Deleted Add Add filters to end user report and add owners across account R…" at bounding box center [597, 286] width 839 height 393
click at [983, 106] on icon "Home" at bounding box center [986, 104] width 9 height 9
click at [936, 132] on div "Expand window" at bounding box center [958, 131] width 77 height 11
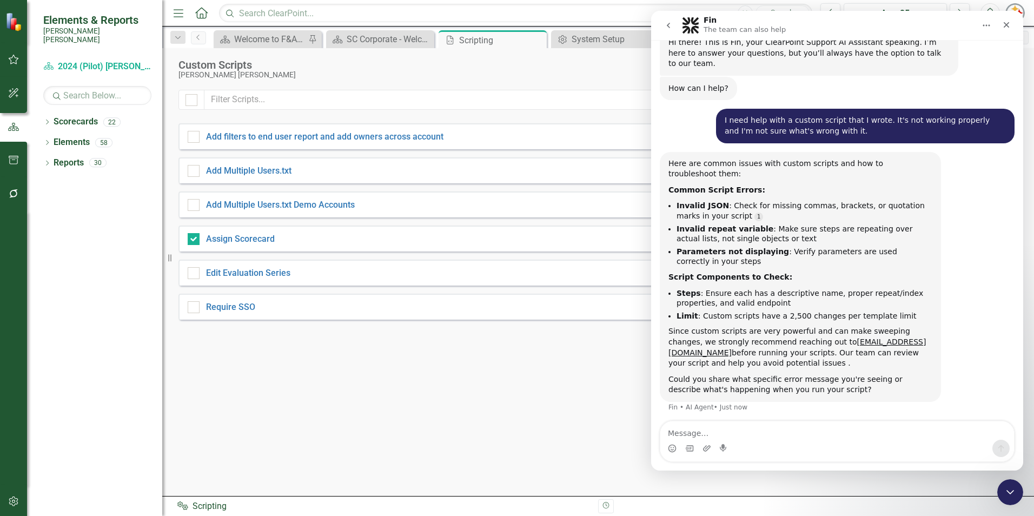
scroll to position [72, 0]
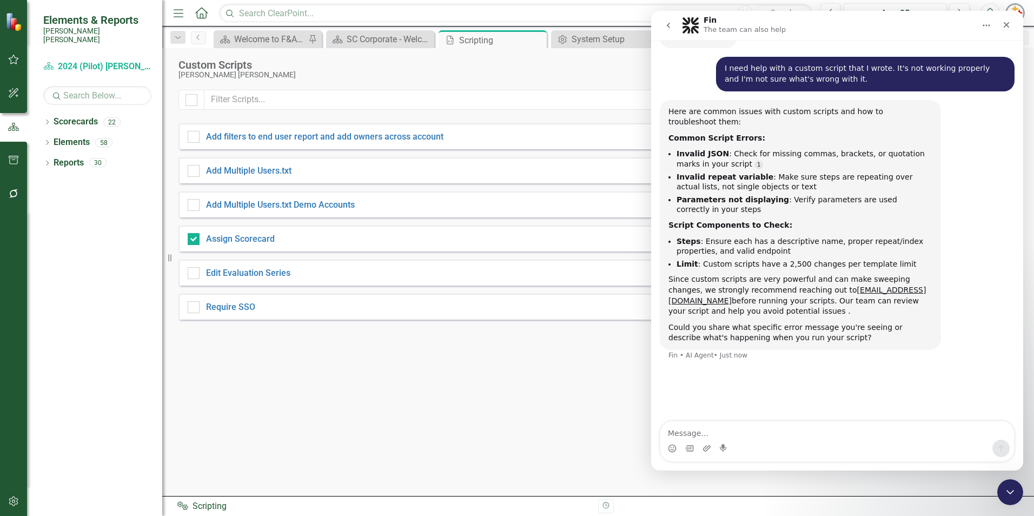
click at [579, 379] on div "Show Deleted Add Add filters to end user report and add owners across account R…" at bounding box center [597, 286] width 839 height 393
click at [1011, 484] on icon "Close Intercom Messenger" at bounding box center [1008, 490] width 13 height 13
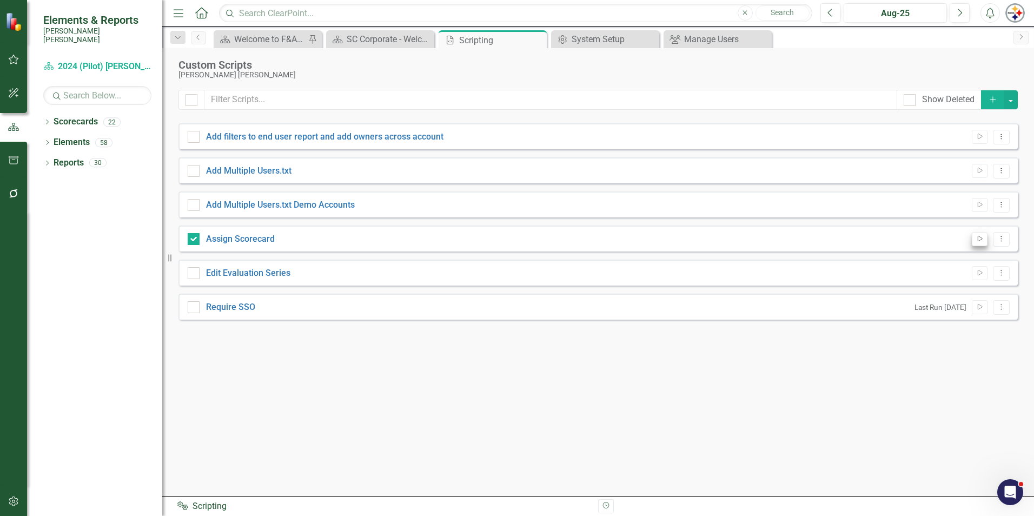
click at [984, 243] on button "Run Script" at bounding box center [980, 239] width 16 height 14
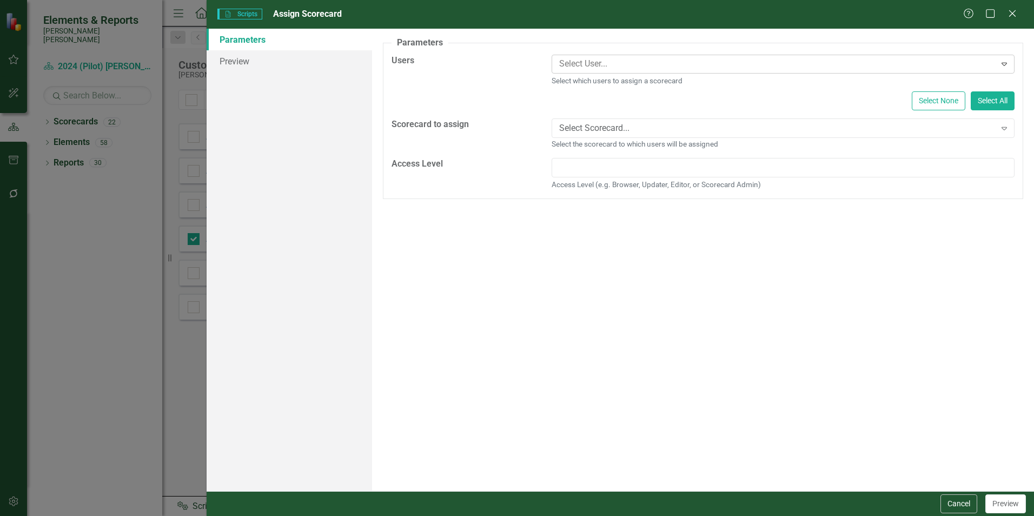
click at [638, 68] on div at bounding box center [775, 64] width 441 height 15
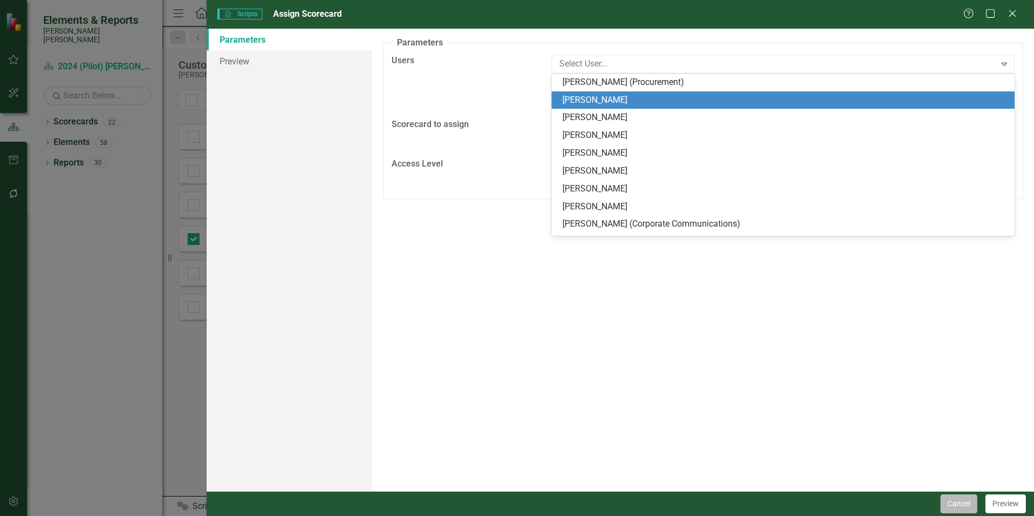
click at [961, 507] on button "Cancel" at bounding box center [959, 503] width 37 height 19
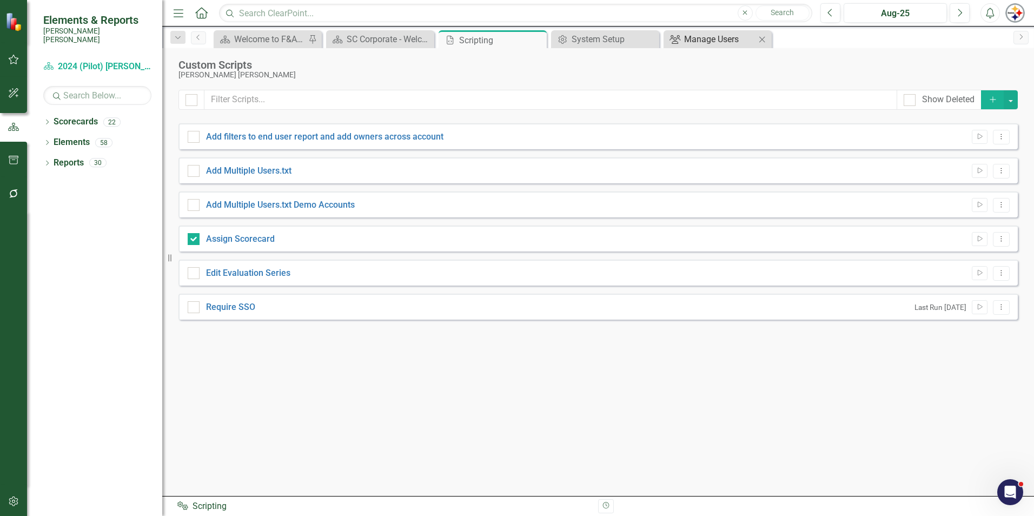
click at [678, 38] on icon "Group" at bounding box center [675, 39] width 11 height 9
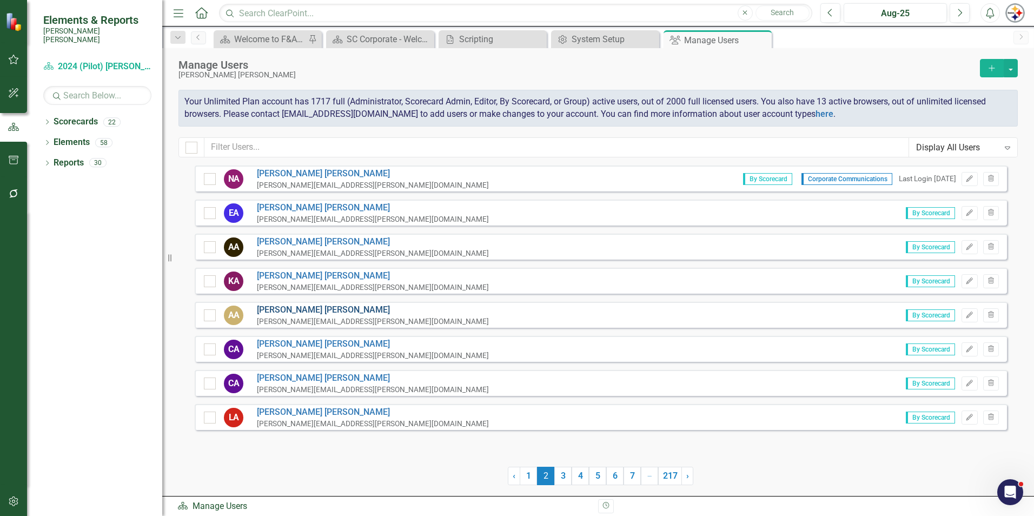
click at [294, 313] on link "[PERSON_NAME]" at bounding box center [373, 310] width 232 height 12
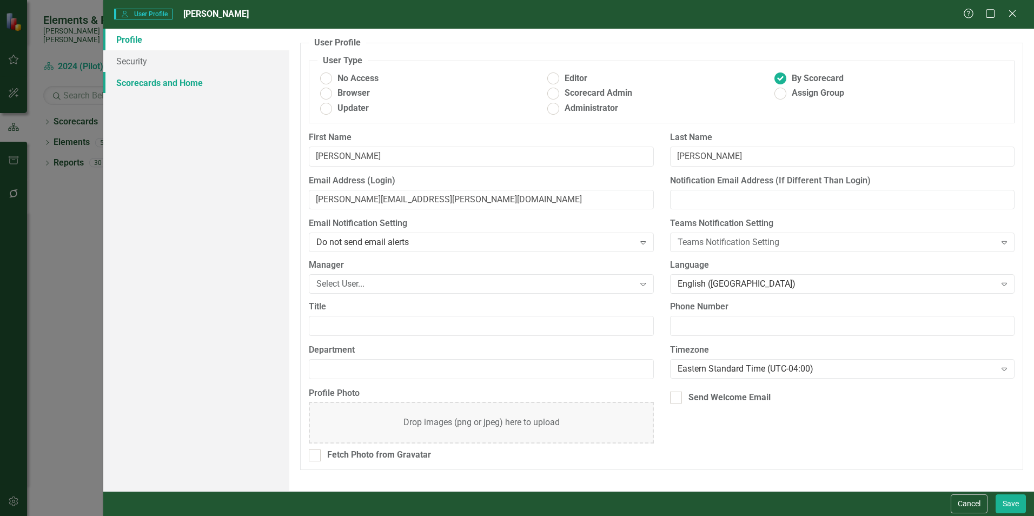
click at [140, 78] on link "Scorecards and Home" at bounding box center [196, 83] width 186 height 22
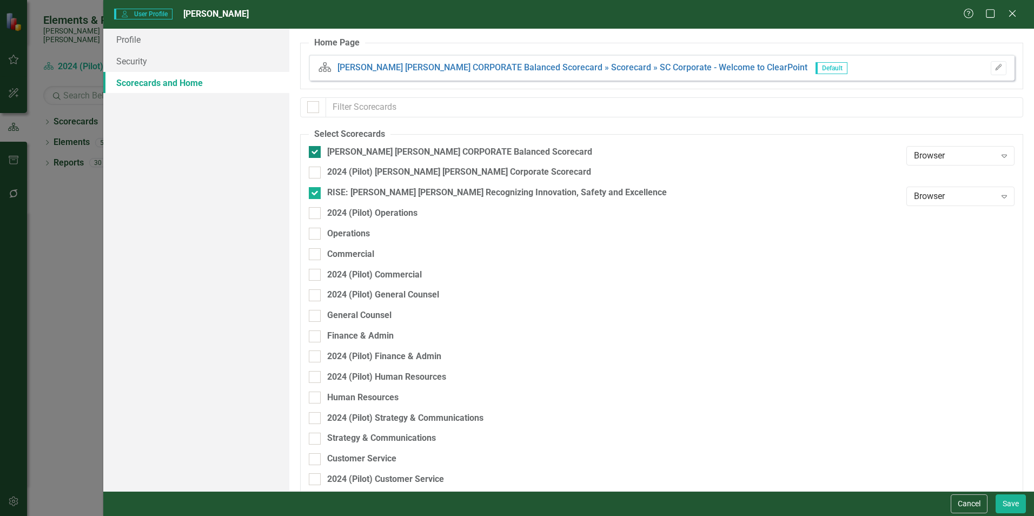
click at [319, 149] on div at bounding box center [315, 152] width 12 height 12
click at [316, 149] on input "[PERSON_NAME] [PERSON_NAME] CORPORATE Balanced Scorecard" at bounding box center [312, 149] width 7 height 7
checkbox input "false"
click at [1007, 505] on button "Save" at bounding box center [1011, 503] width 30 height 19
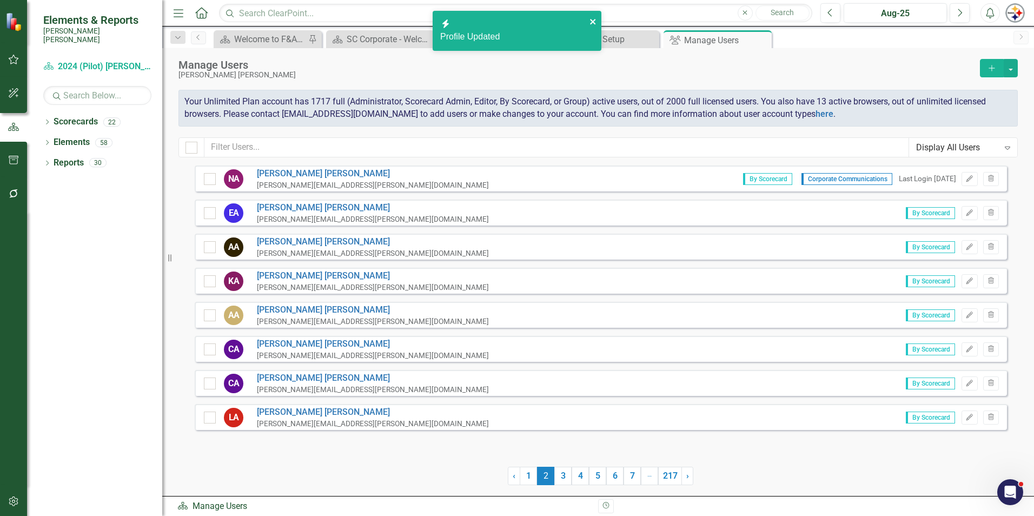
click at [592, 21] on icon "close" at bounding box center [592, 21] width 5 height 5
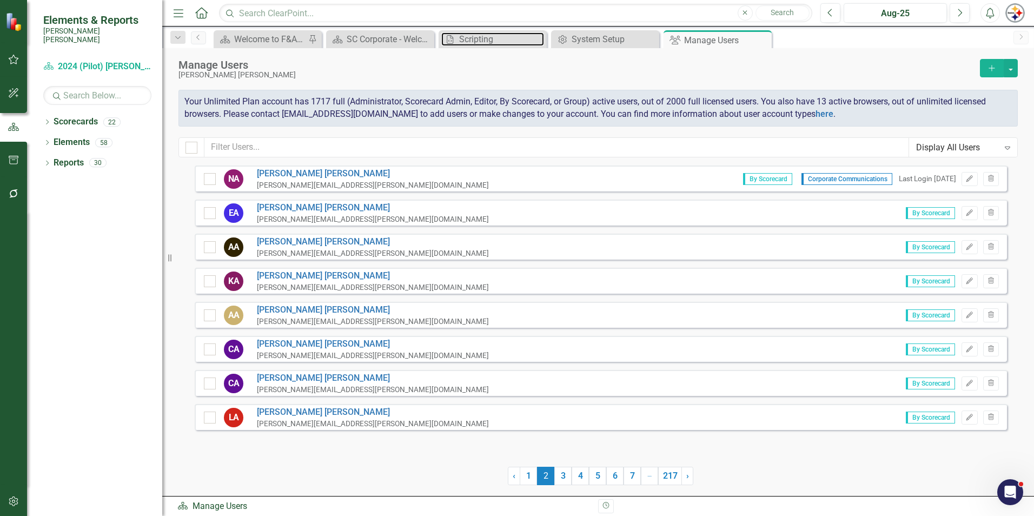
click at [478, 45] on div "Scripting" at bounding box center [501, 39] width 85 height 14
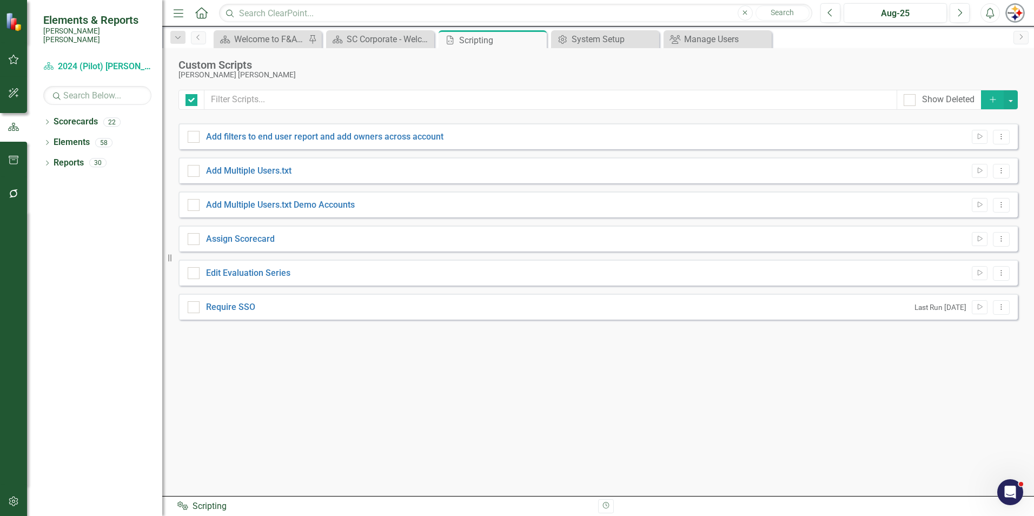
checkbox input "false"
click at [243, 237] on link "Assign Scorecard" at bounding box center [240, 239] width 69 height 10
click at [195, 237] on input "Assign Scorecard" at bounding box center [191, 236] width 7 height 7
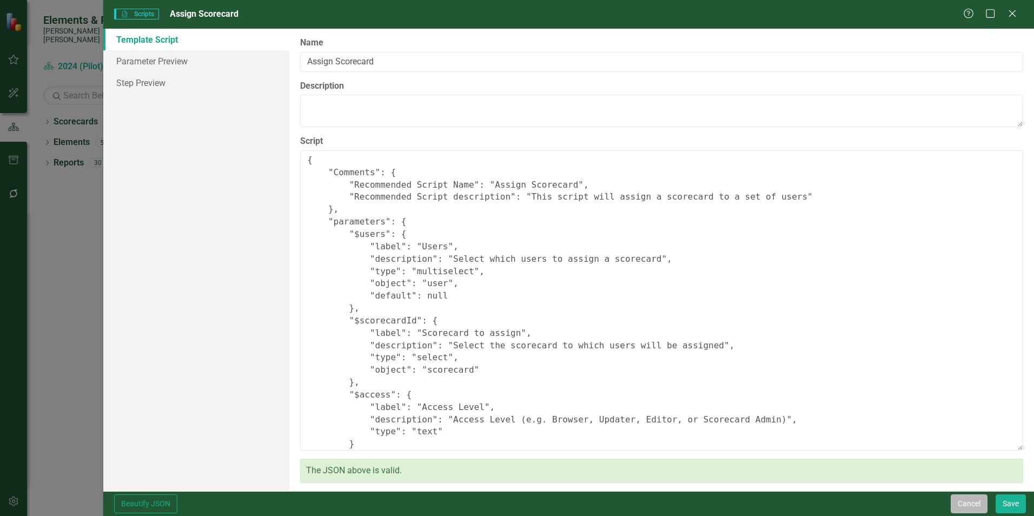
click at [972, 506] on button "Cancel" at bounding box center [969, 503] width 37 height 19
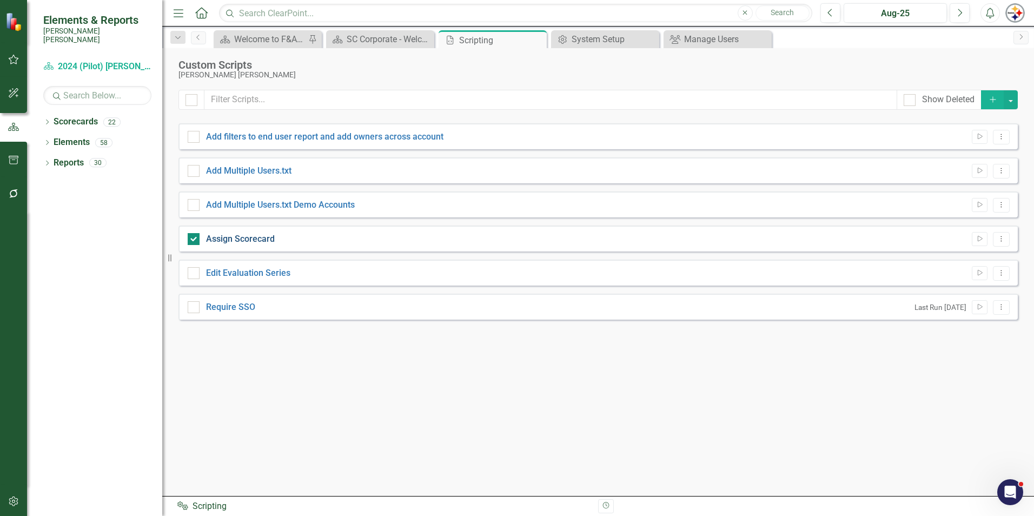
click at [240, 240] on link "Assign Scorecard" at bounding box center [240, 239] width 69 height 10
click at [195, 240] on input "Assign Scorecard" at bounding box center [191, 236] width 7 height 7
checkbox input "false"
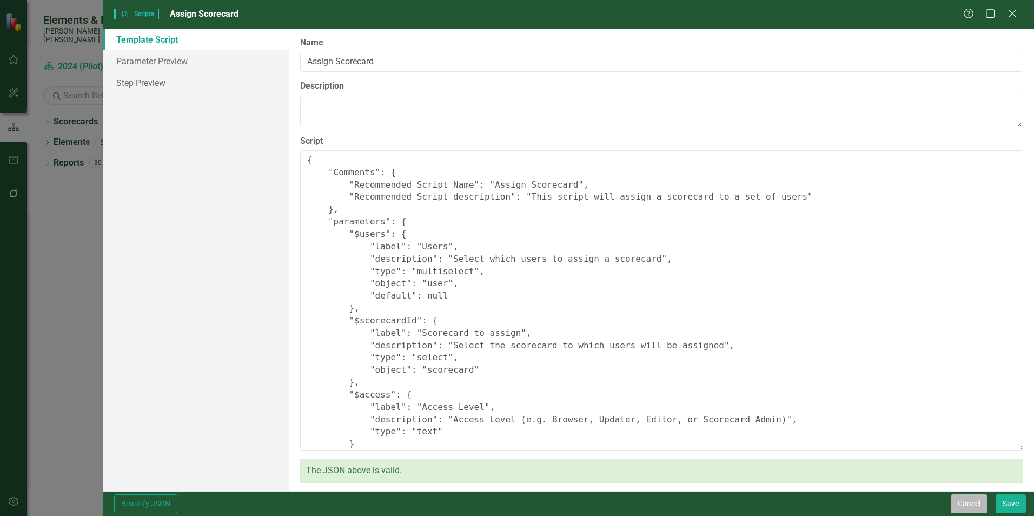
click at [967, 506] on button "Cancel" at bounding box center [969, 503] width 37 height 19
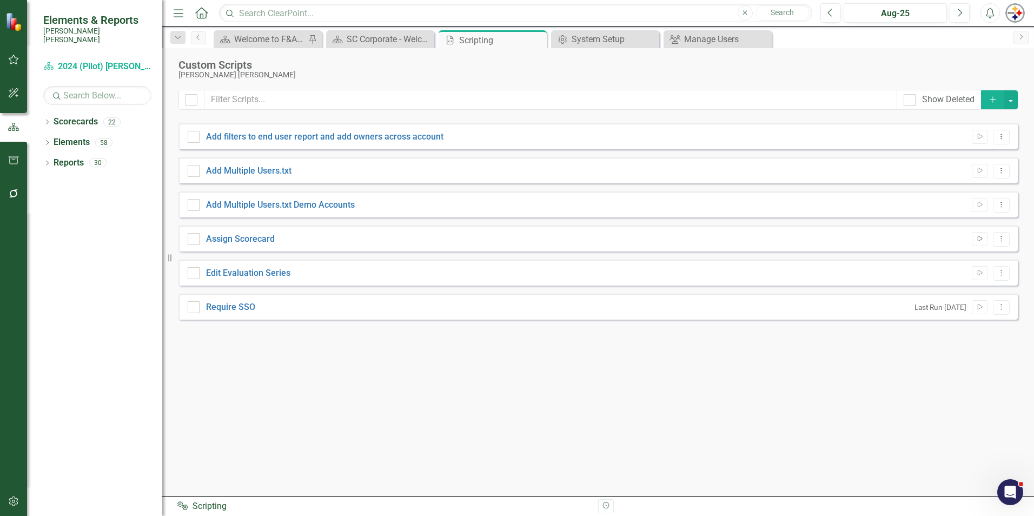
click at [982, 237] on icon "Run Script" at bounding box center [980, 239] width 8 height 6
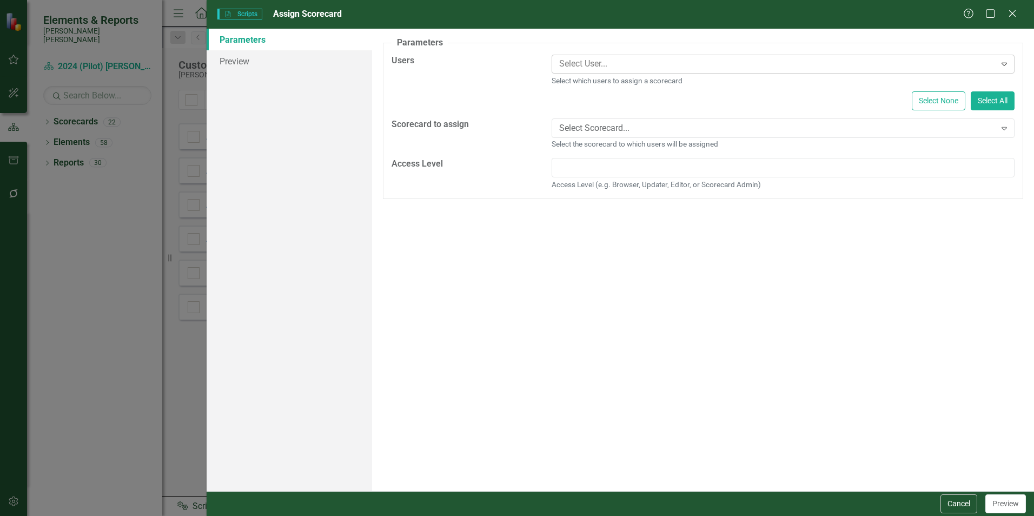
click at [564, 65] on div at bounding box center [775, 64] width 441 height 15
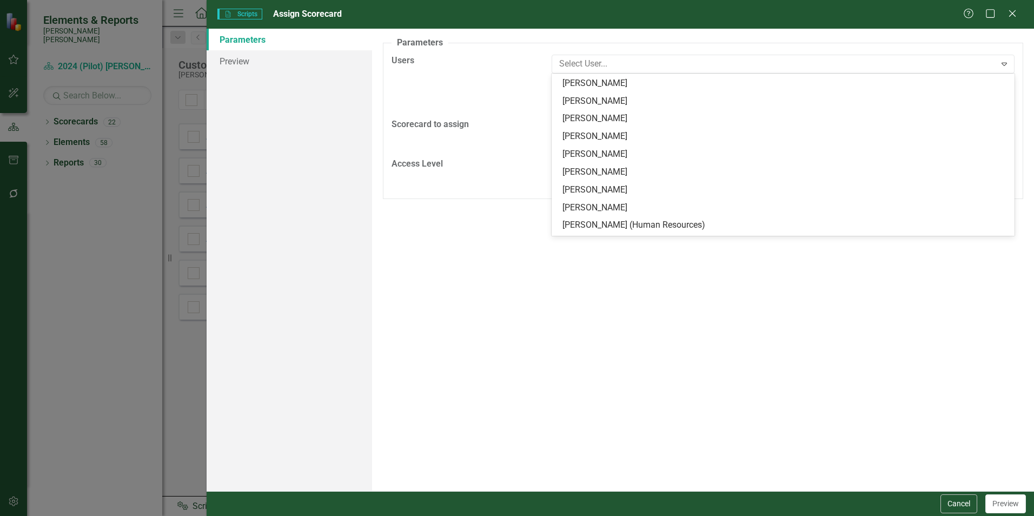
scroll to position [325, 0]
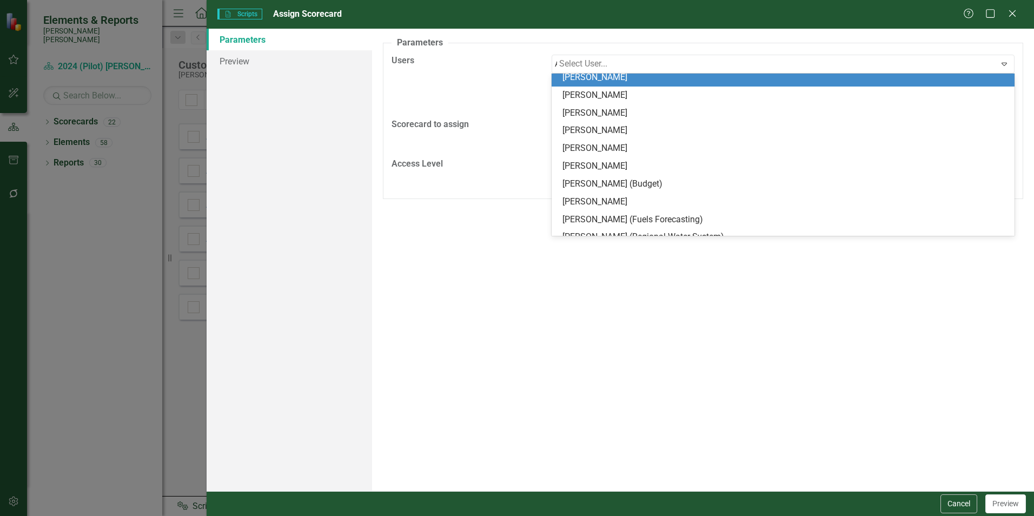
type input "[PERSON_NAME]"
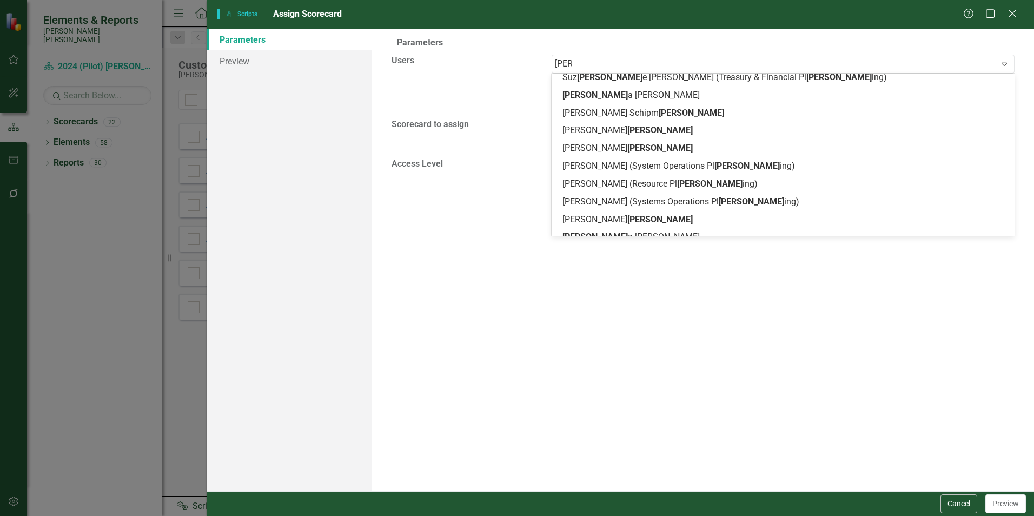
scroll to position [0, 0]
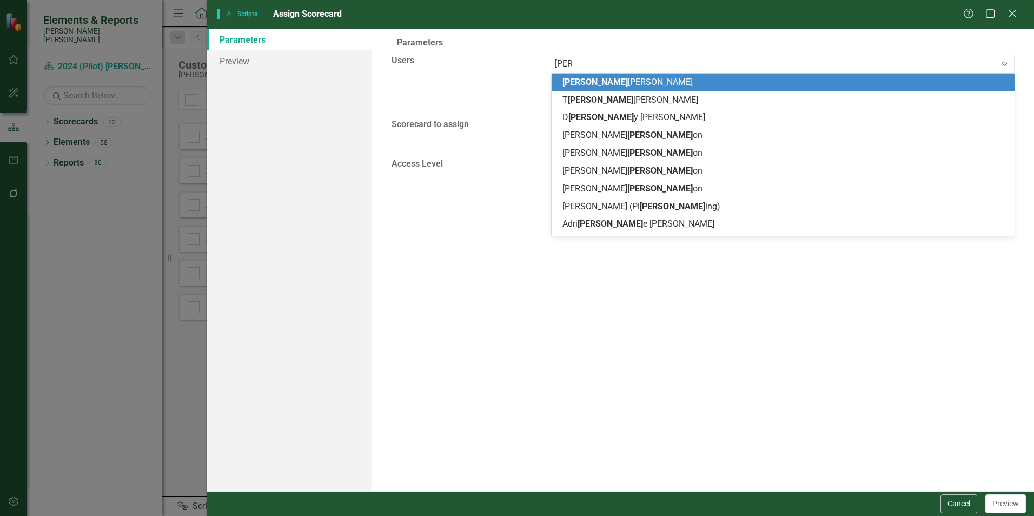
click at [580, 88] on div "[PERSON_NAME]" at bounding box center [785, 82] width 446 height 12
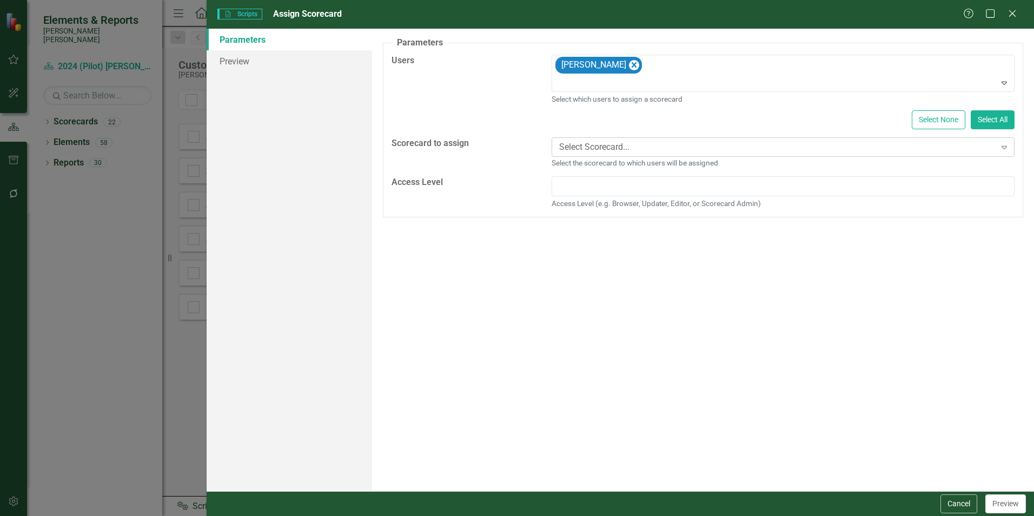
click at [1007, 148] on icon "Expand" at bounding box center [1004, 147] width 11 height 9
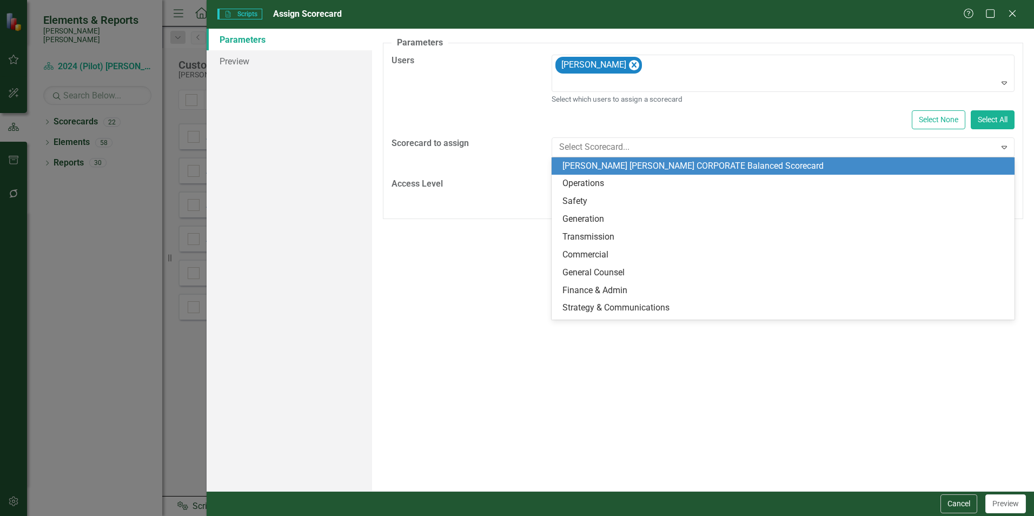
click at [625, 167] on div "[PERSON_NAME] [PERSON_NAME] CORPORATE Balanced Scorecard" at bounding box center [785, 166] width 446 height 12
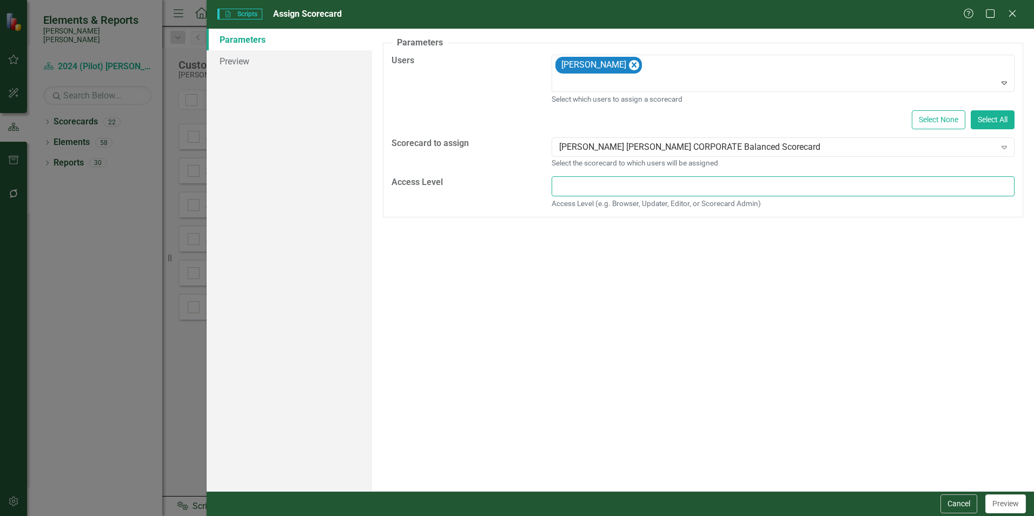
click at [627, 180] on input "text" at bounding box center [783, 186] width 463 height 20
type input "Browser"
click at [998, 502] on button "Preview" at bounding box center [1005, 503] width 41 height 19
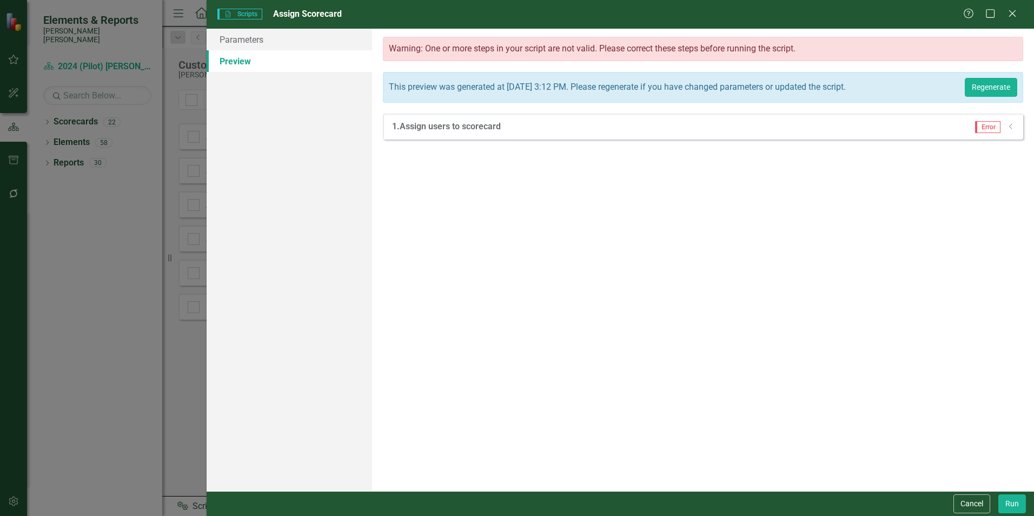
click at [1011, 129] on icon at bounding box center [1010, 126] width 3 height 5
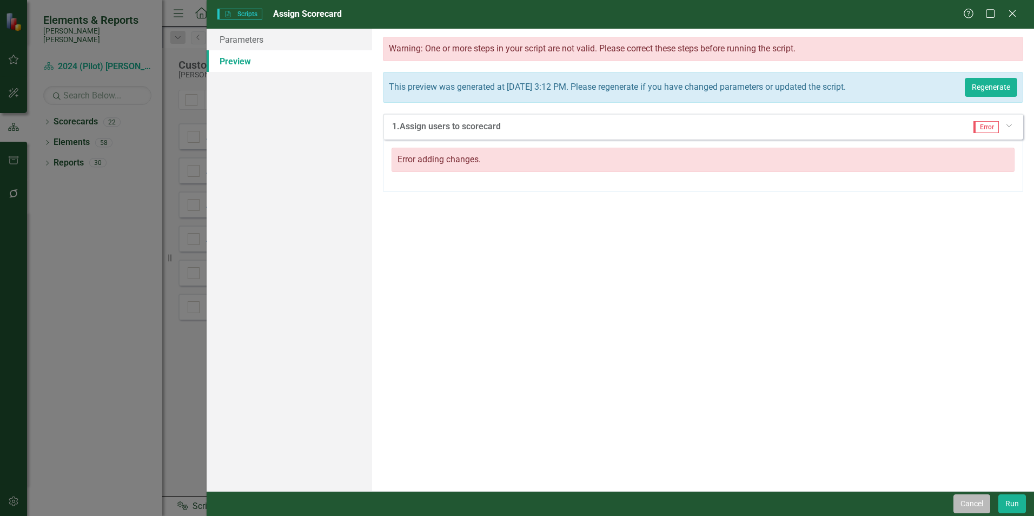
click at [960, 502] on button "Cancel" at bounding box center [972, 503] width 37 height 19
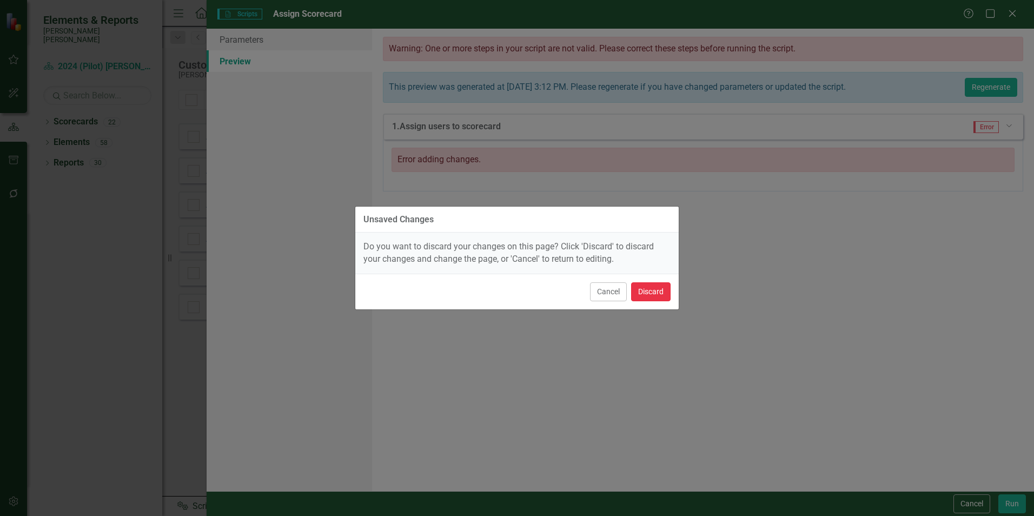
click at [654, 289] on button "Discard" at bounding box center [650, 291] width 39 height 19
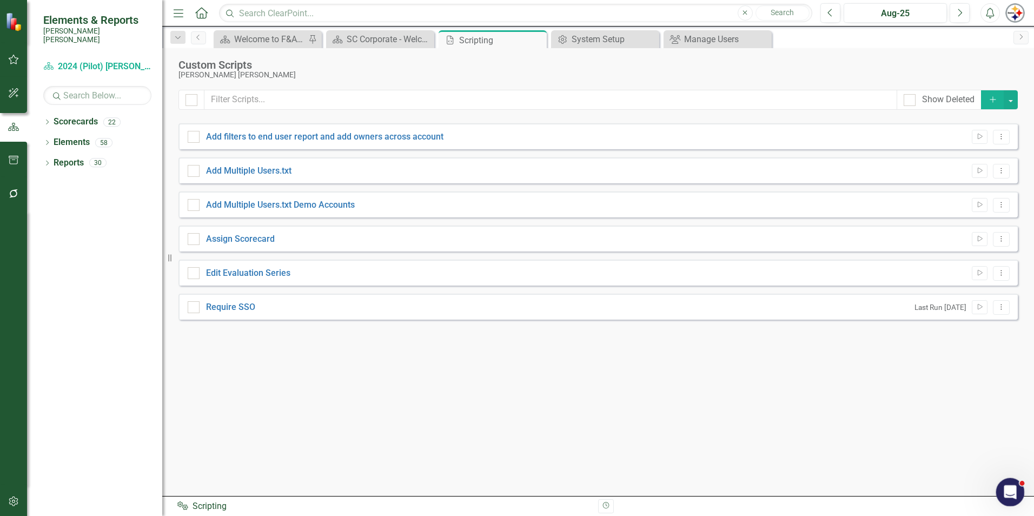
click at [1016, 486] on div "Open Intercom Messenger" at bounding box center [1009, 491] width 36 height 36
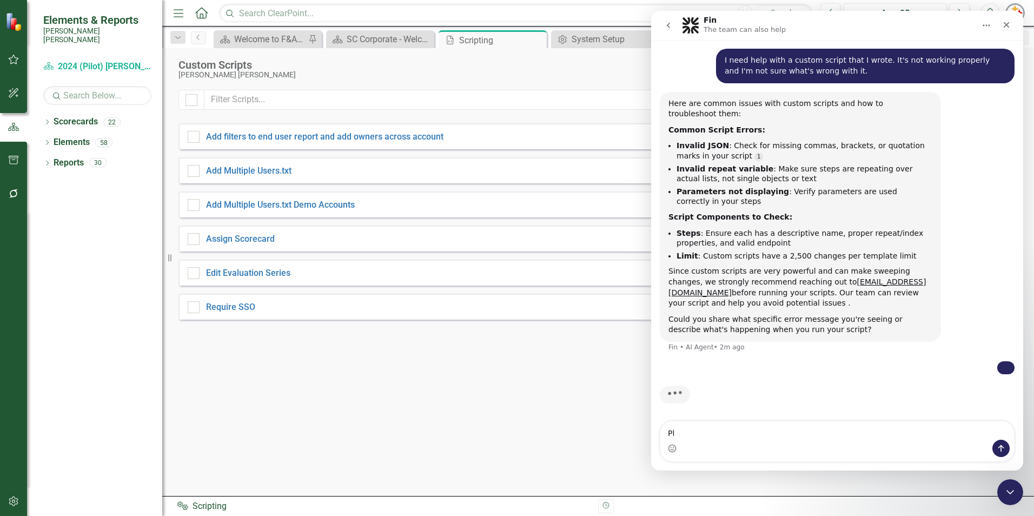
scroll to position [97, 0]
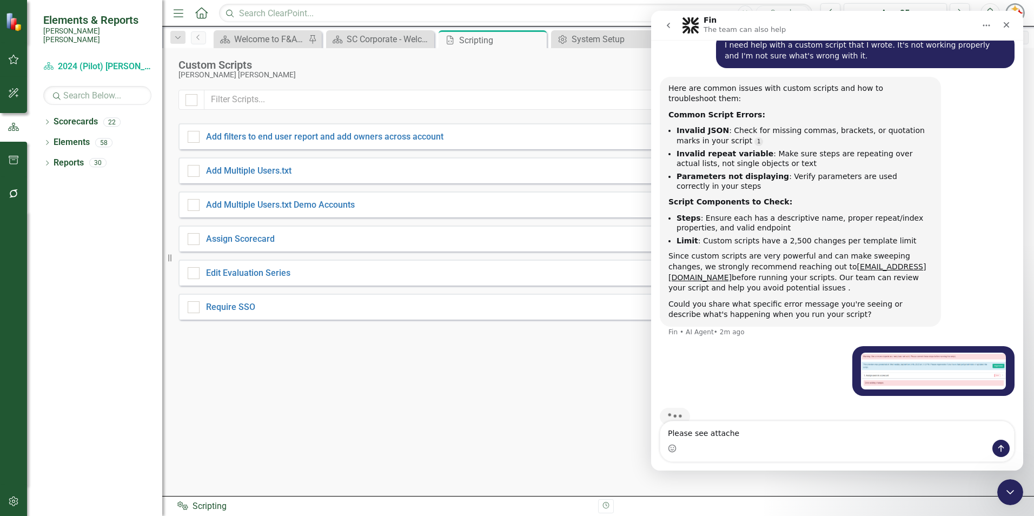
type textarea "Please see attached"
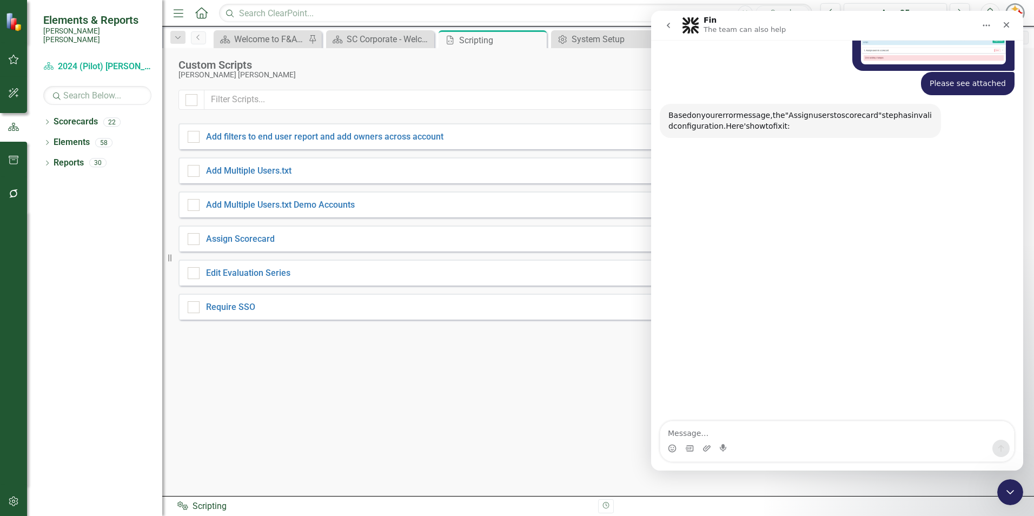
scroll to position [425, 0]
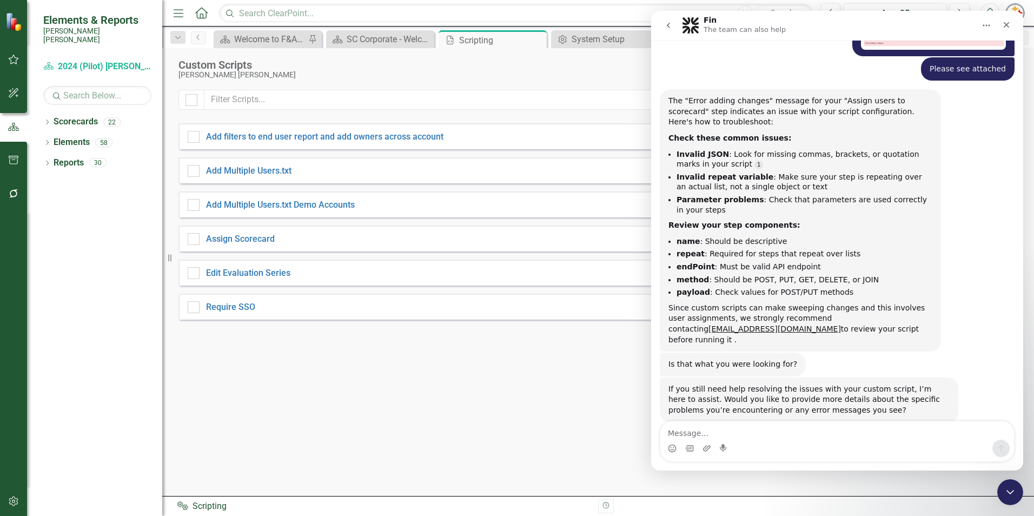
click at [488, 379] on div "Show Deleted Add Add filters to end user report and add owners across account R…" at bounding box center [597, 286] width 839 height 393
click at [249, 244] on div "Assign Scorecard" at bounding box center [240, 239] width 69 height 12
click at [195, 240] on input "Assign Scorecard" at bounding box center [191, 236] width 7 height 7
click at [1008, 23] on icon "Close" at bounding box center [1007, 25] width 6 height 6
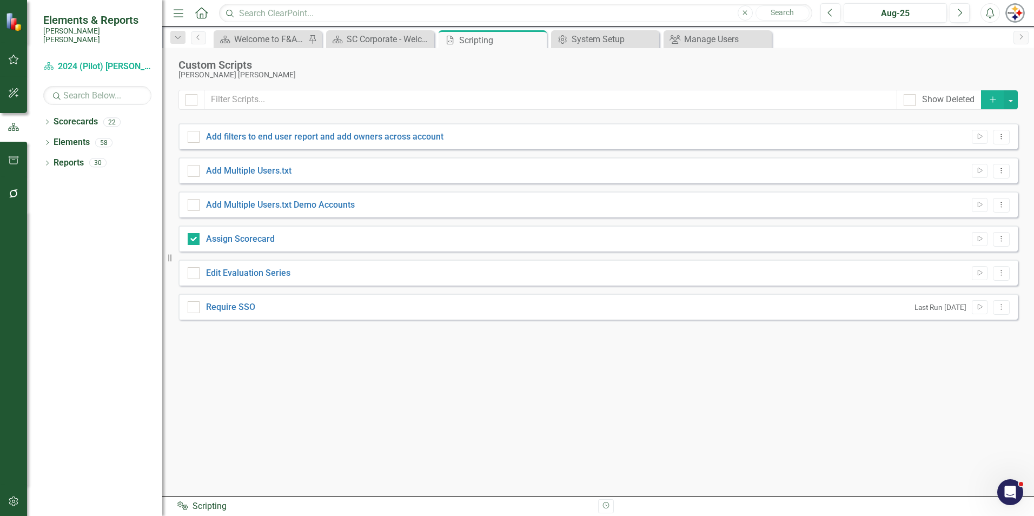
click at [275, 242] on div "Assign Scorecard Run Script Dropdown Menu" at bounding box center [597, 239] width 839 height 26
click at [270, 240] on link "Assign Scorecard" at bounding box center [240, 239] width 69 height 10
click at [195, 240] on input "Assign Scorecard" at bounding box center [191, 236] width 7 height 7
checkbox input "false"
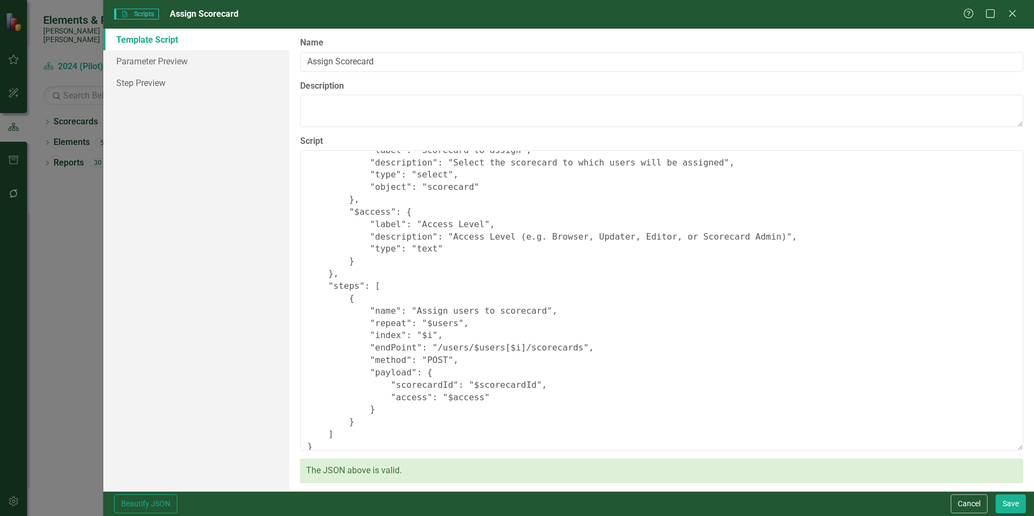
scroll to position [189, 0]
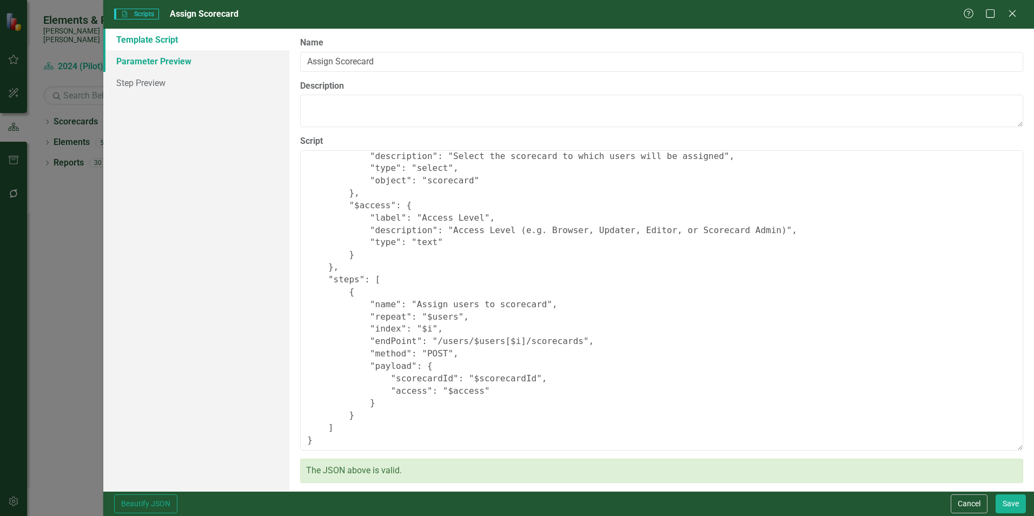
click at [154, 67] on link "Parameter Preview" at bounding box center [196, 61] width 186 height 22
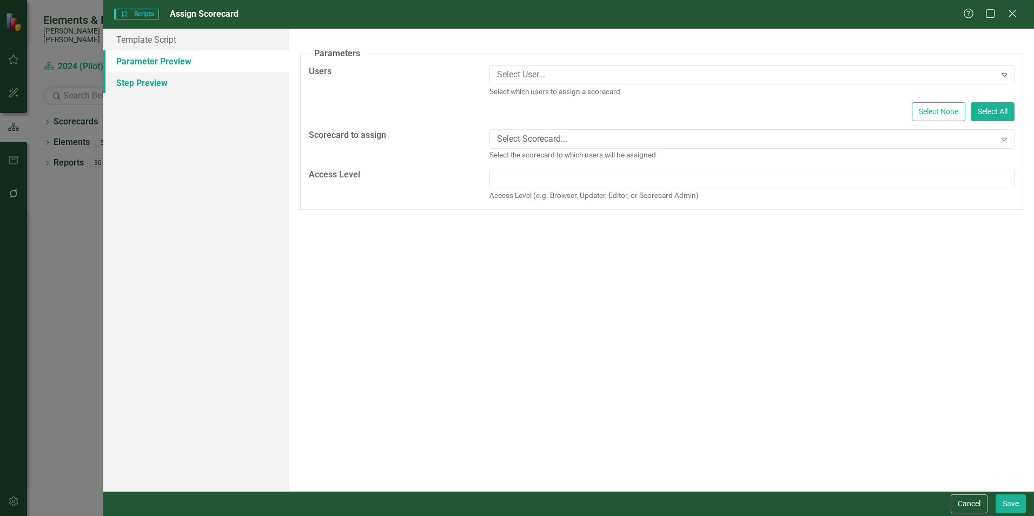
click at [154, 87] on link "Step Preview" at bounding box center [196, 83] width 186 height 22
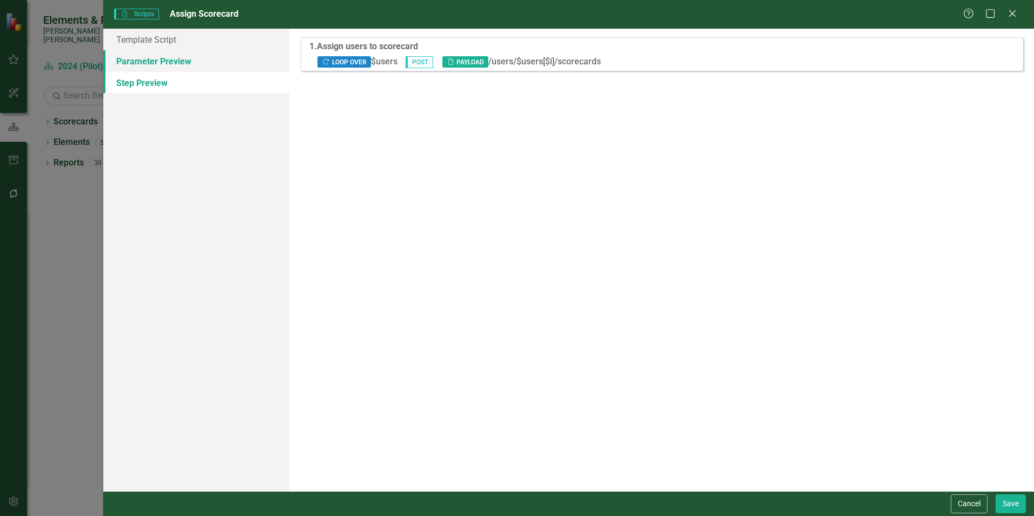
click at [188, 64] on link "Parameter Preview" at bounding box center [196, 61] width 186 height 22
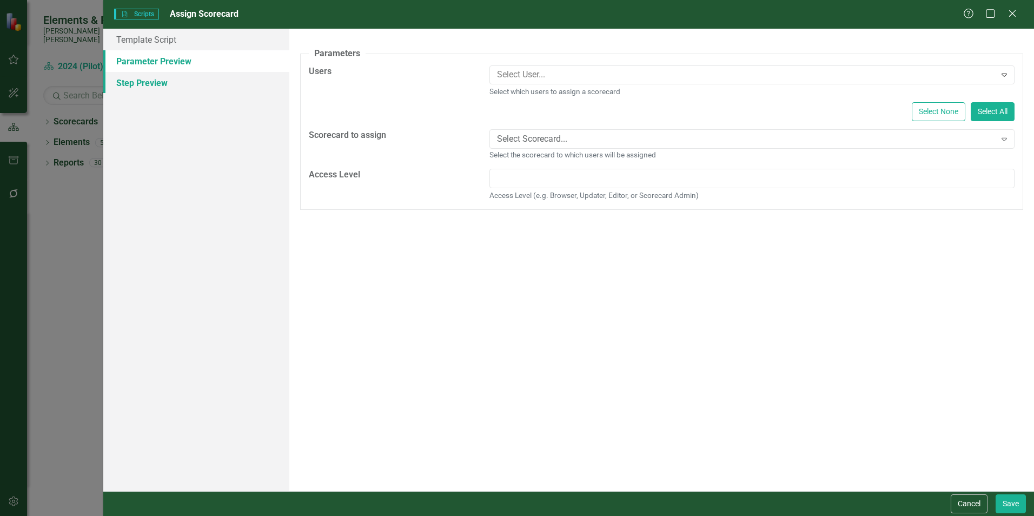
click at [151, 85] on link "Step Preview" at bounding box center [196, 83] width 186 height 22
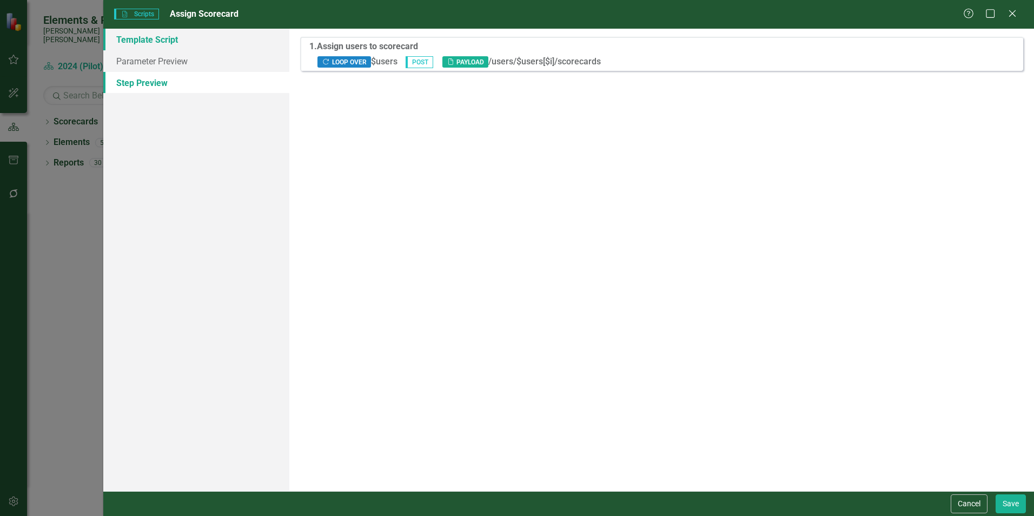
click at [153, 35] on link "Template Script" at bounding box center [196, 40] width 186 height 22
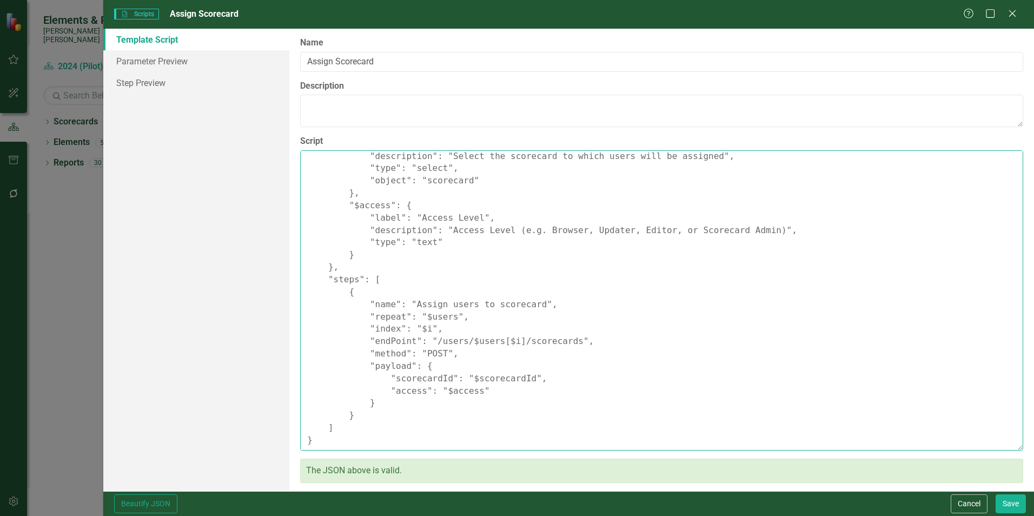
click at [620, 310] on textarea "{ "Comments": { "Recommended Script Name": "Assign Scorecard", "Recommended Scr…" at bounding box center [661, 300] width 723 height 300
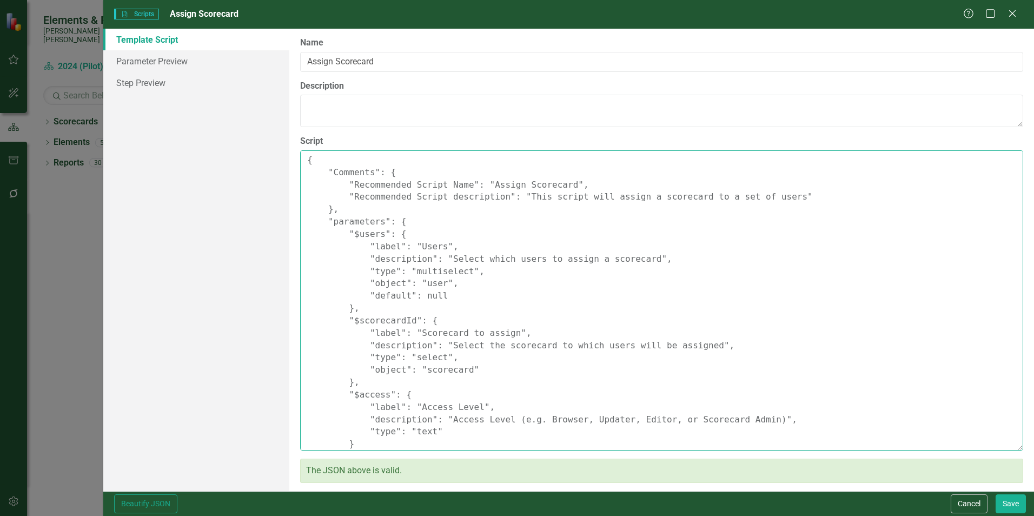
click at [765, 336] on textarea "{ "Comments": { "Recommended Script Name": "Assign Scorecard", "Recommended Scr…" at bounding box center [661, 300] width 723 height 300
drag, startPoint x: 323, startPoint y: 442, endPoint x: 303, endPoint y: 163, distance: 280.3
click at [303, 163] on textarea "{ "Comments": { "Recommended Script Name": "Assign Scorecard", "Recommended Scr…" at bounding box center [661, 300] width 723 height 300
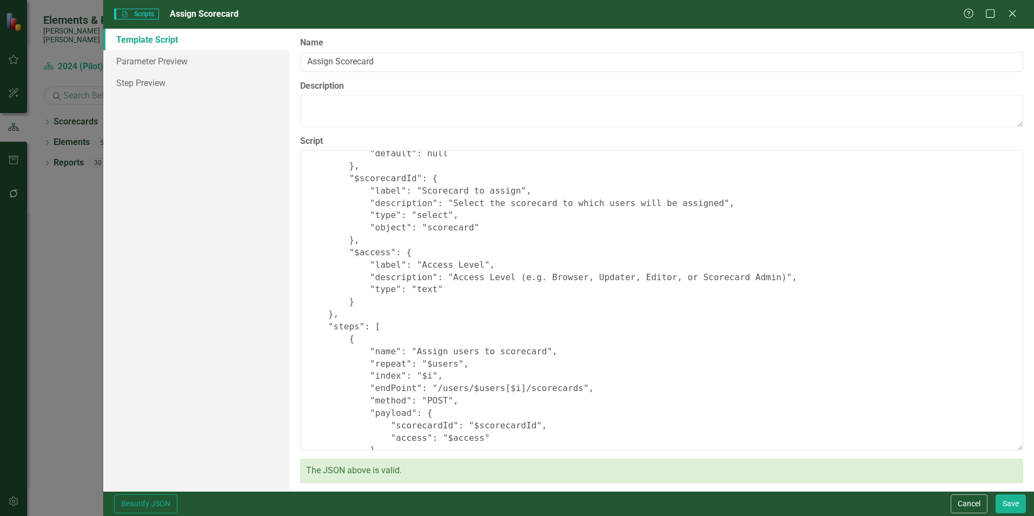
scroll to position [189, 0]
